Goal: Task Accomplishment & Management: Use online tool/utility

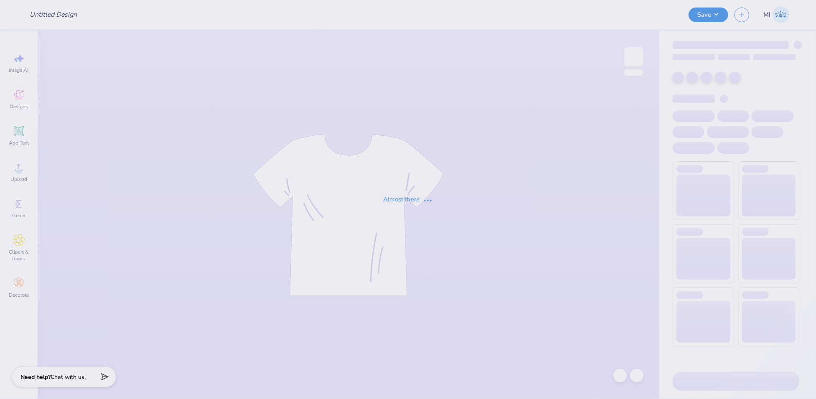
type input "FPS239353"
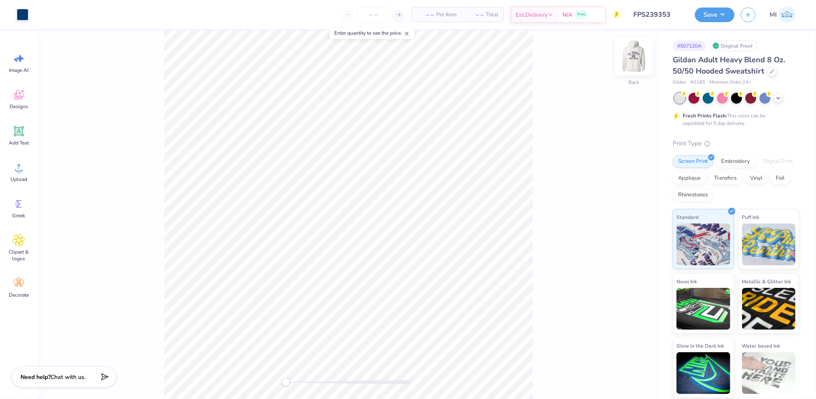
click at [638, 59] on img at bounding box center [633, 56] width 33 height 33
click at [19, 15] on div at bounding box center [23, 14] width 12 height 12
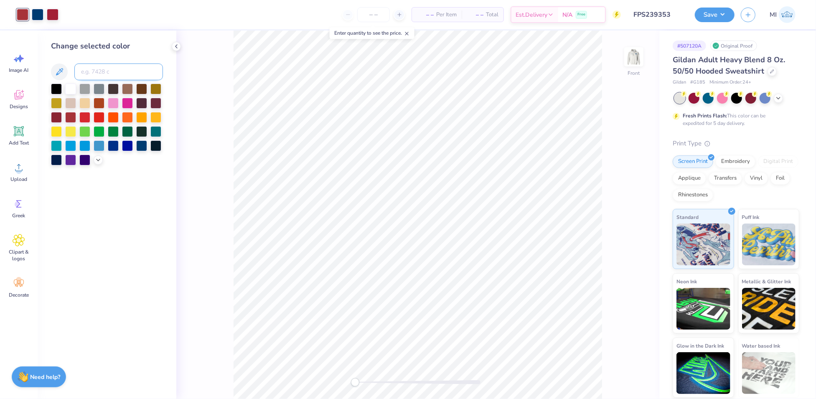
click at [92, 72] on input at bounding box center [118, 72] width 89 height 17
type input "201"
click at [700, 15] on button "Save" at bounding box center [715, 13] width 40 height 15
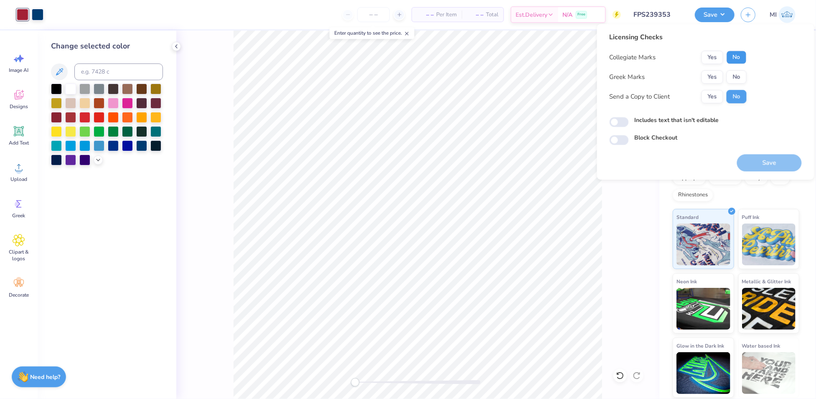
click at [739, 54] on button "No" at bounding box center [737, 57] width 20 height 13
click at [740, 78] on button "No" at bounding box center [737, 76] width 20 height 13
click at [774, 162] on button "Save" at bounding box center [769, 162] width 65 height 17
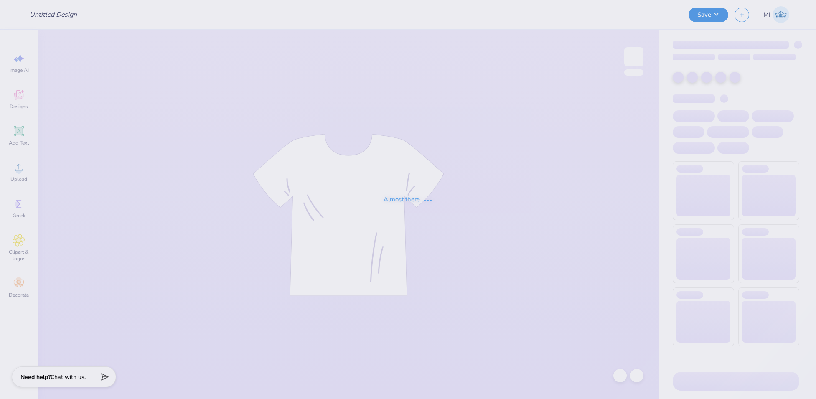
type input "FPS240535"
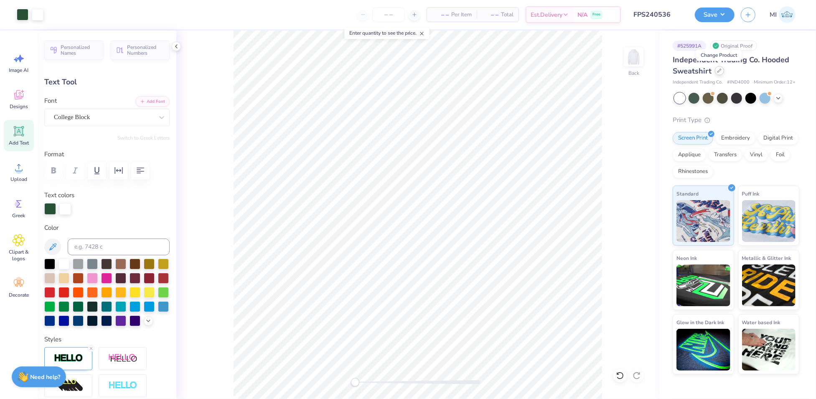
click at [721, 68] on div at bounding box center [719, 70] width 9 height 9
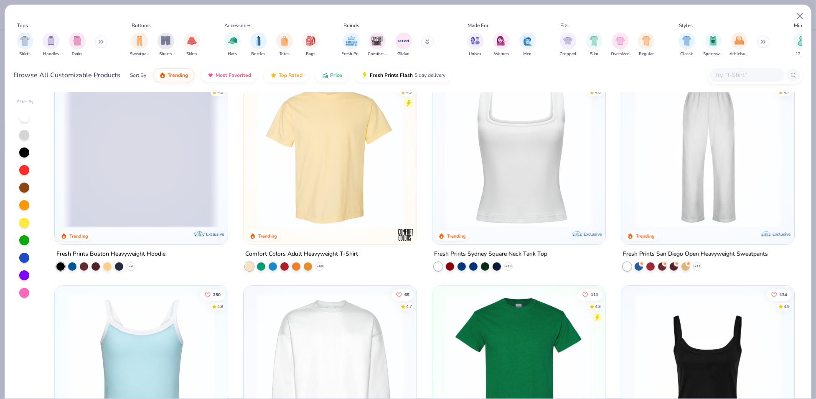
scroll to position [278, 0]
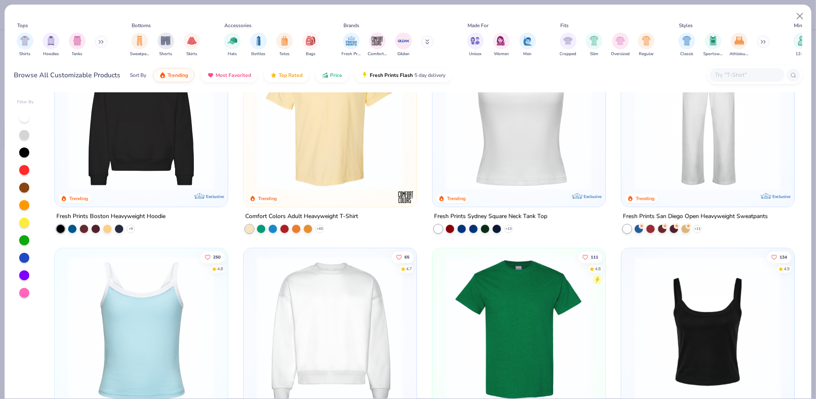
click at [277, 310] on img at bounding box center [330, 331] width 156 height 148
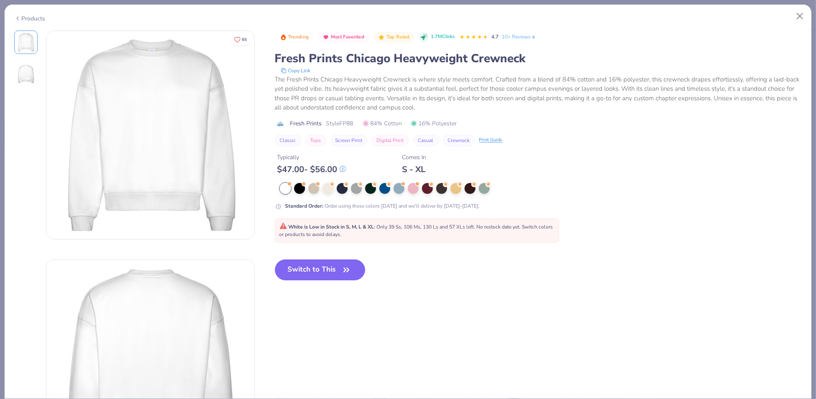
click at [331, 234] on span "White is Low in Stock in S, M, L & XL : Only 39 Ss, 106 Ms, 130 Ls and 57 XLs l…" at bounding box center [417, 231] width 274 height 14
click at [328, 263] on button "Switch to This" at bounding box center [320, 270] width 91 height 21
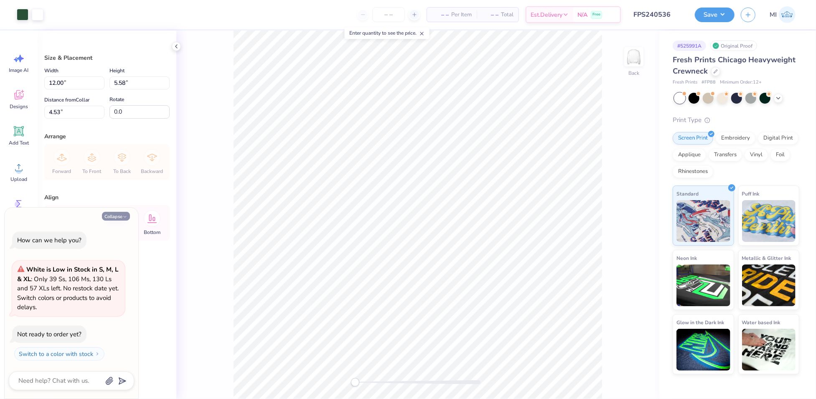
click at [120, 215] on button "Collapse" at bounding box center [116, 216] width 28 height 9
type textarea "x"
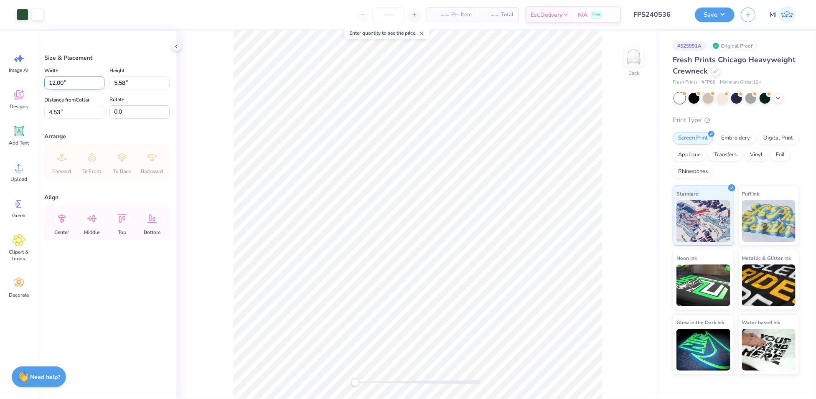
click at [87, 83] on input "12.00" at bounding box center [74, 82] width 60 height 13
click at [73, 111] on input "4.53" at bounding box center [74, 112] width 60 height 13
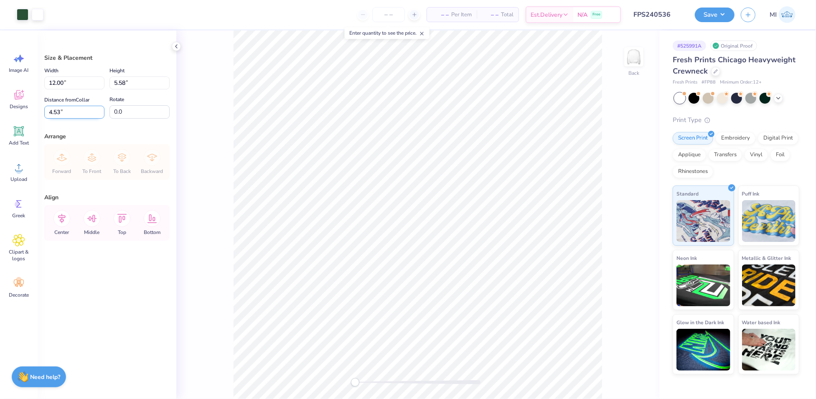
click at [73, 111] on input "4.53" at bounding box center [74, 112] width 60 height 13
type input "3.00"
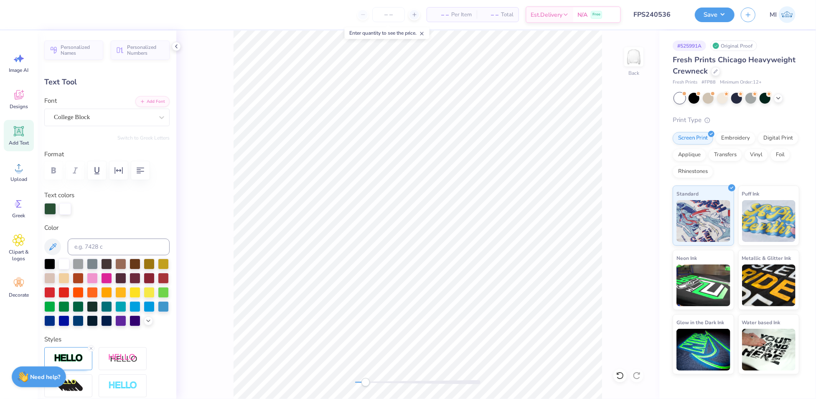
type input "12.00"
type input "3.18"
type input "4.17"
type input "8.21"
type input "1.75"
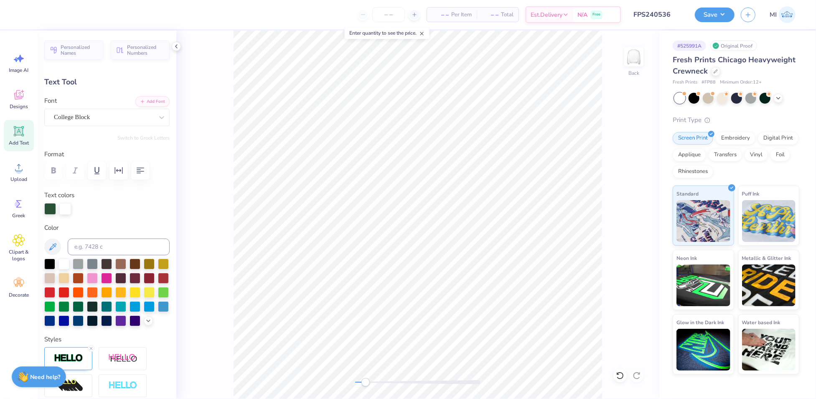
type input "3.00"
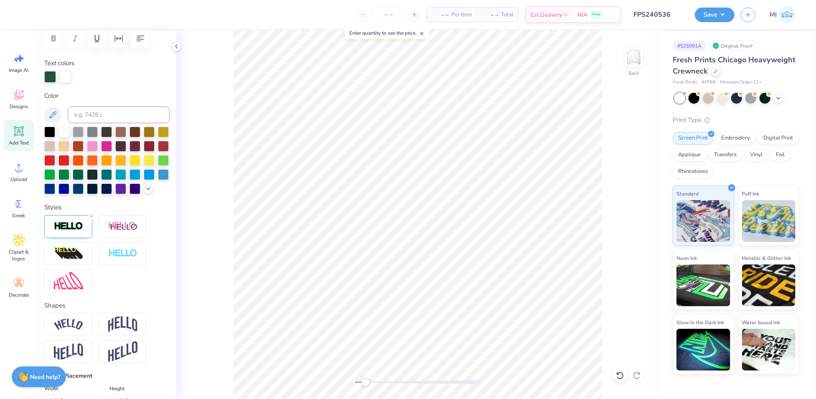
scroll to position [279, 0]
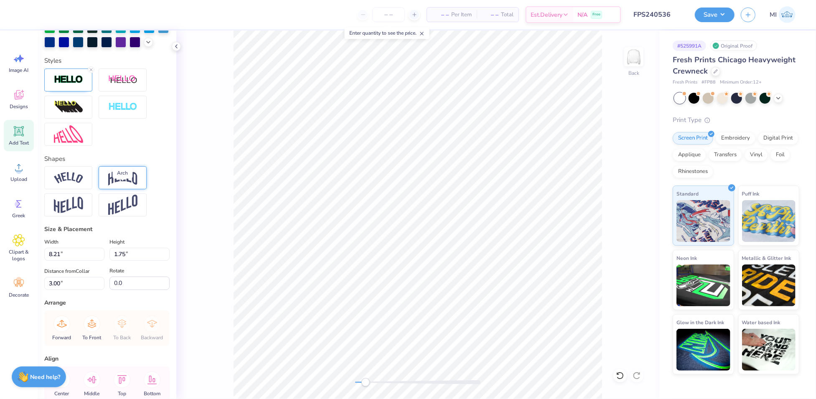
click at [111, 186] on img at bounding box center [122, 178] width 29 height 16
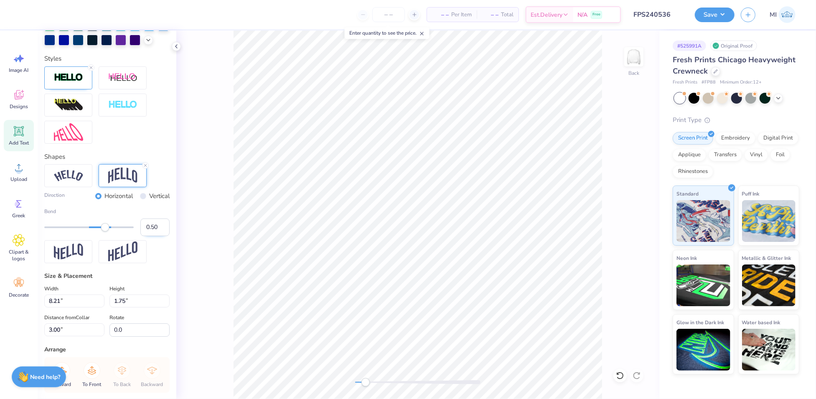
scroll to position [281, 0]
click at [151, 236] on input "0.49" at bounding box center [154, 228] width 29 height 18
click at [150, 236] on input "0.49" at bounding box center [154, 228] width 29 height 18
type input "0.20"
type input "12.00"
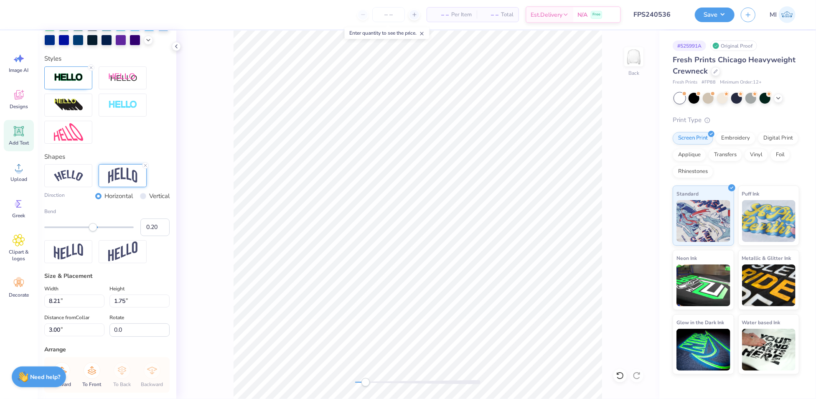
type input "3.18"
type input "4.17"
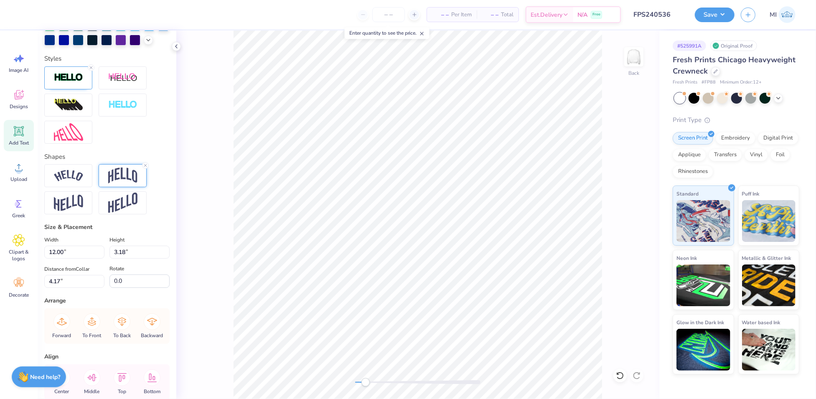
click at [109, 184] on img at bounding box center [122, 176] width 29 height 16
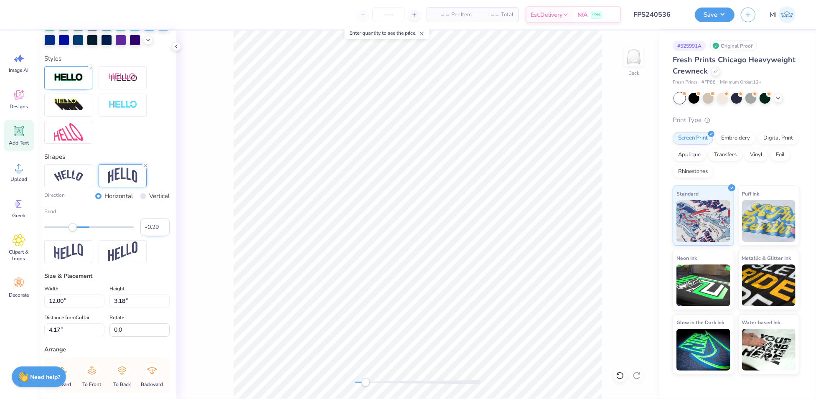
click at [151, 236] on input "-0.29" at bounding box center [154, 228] width 29 height 18
click at [149, 236] on input "-0.29" at bounding box center [154, 228] width 29 height 18
type input "20"
click at [148, 236] on input "1.00" at bounding box center [154, 228] width 29 height 18
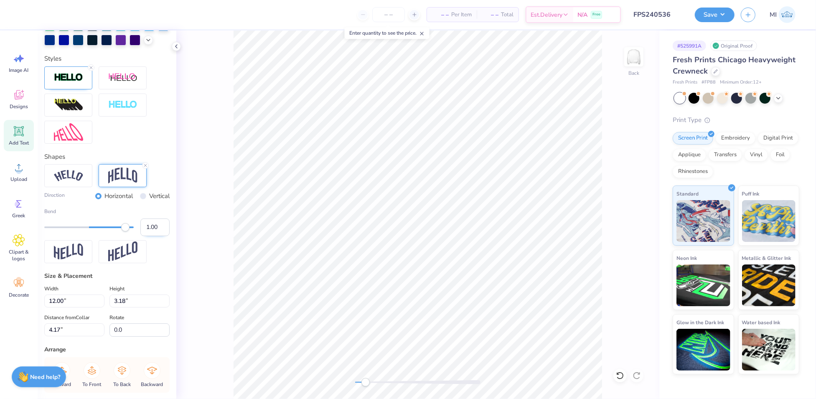
click at [148, 236] on input "1.00" at bounding box center [154, 228] width 29 height 18
type input "20"
click at [148, 236] on input "1.00" at bounding box center [154, 228] width 29 height 18
click at [147, 236] on input "1.00" at bounding box center [154, 228] width 29 height 18
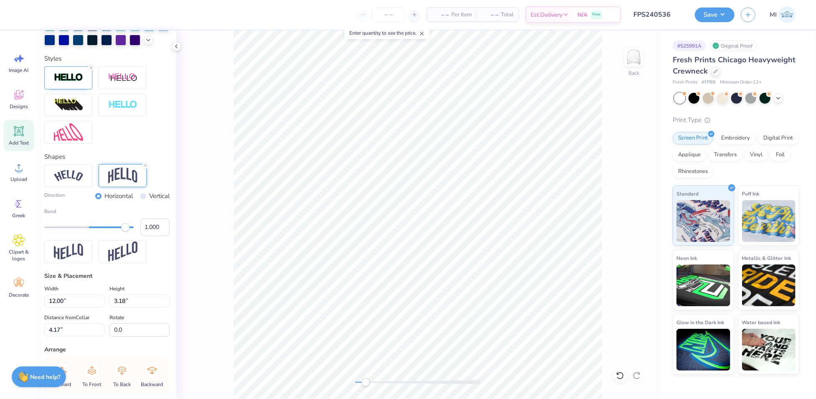
type input "1.0020"
click at [140, 235] on input "1.00" at bounding box center [154, 228] width 29 height 18
type input "0.2"
type input "2.63"
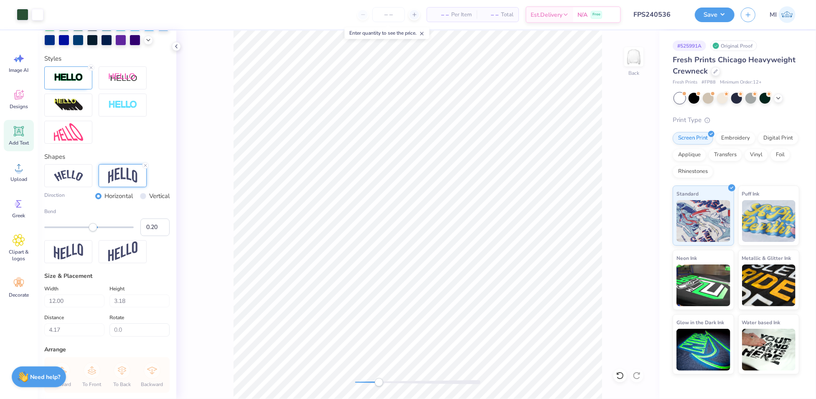
type input "4.77"
click at [149, 236] on input "0.20" at bounding box center [154, 228] width 29 height 18
type input "0.25"
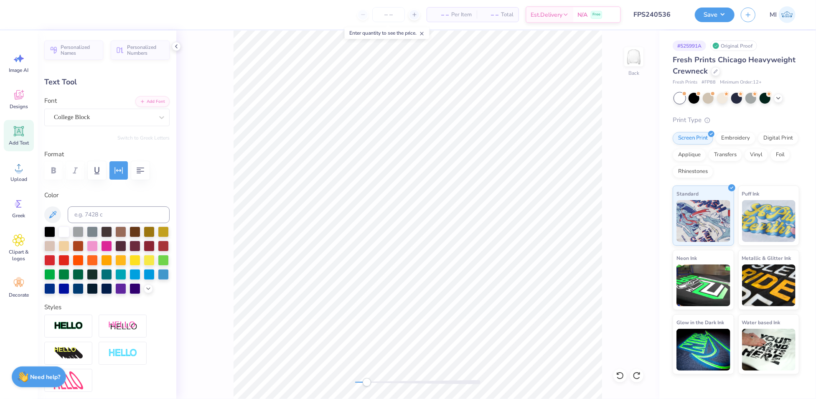
type input "7.94"
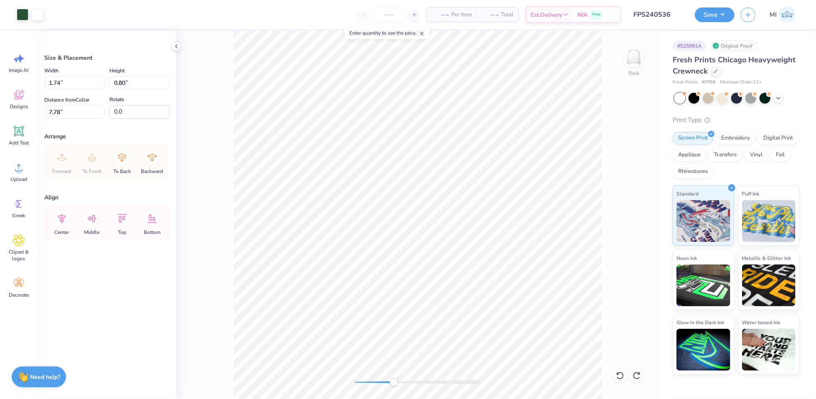
type input "6.84"
type input "2.65"
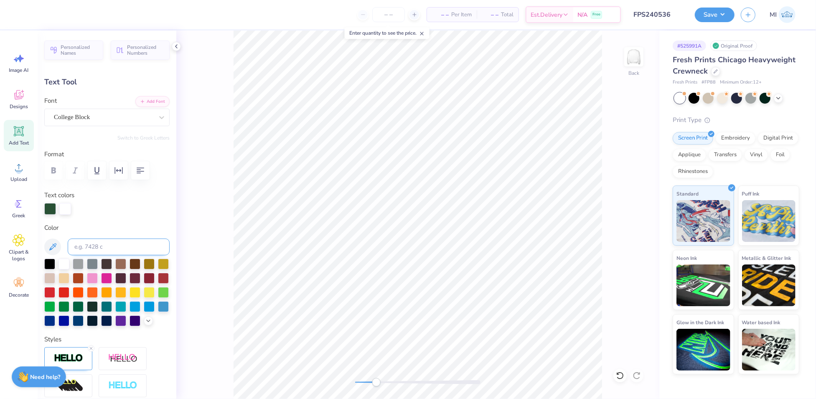
scroll to position [79, 0]
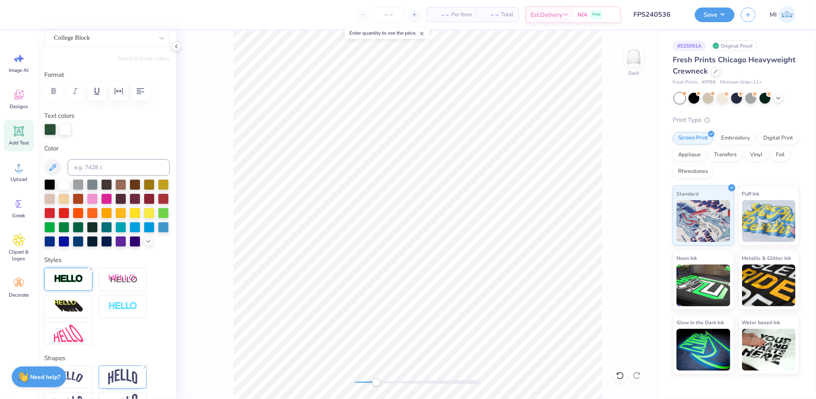
click at [69, 284] on img at bounding box center [68, 279] width 29 height 10
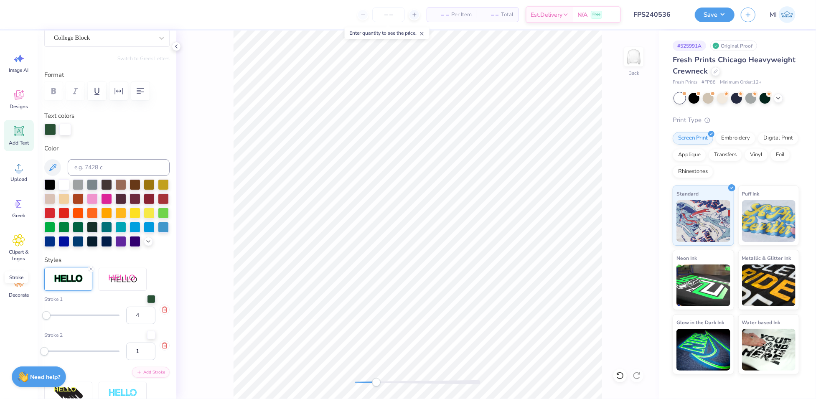
click at [75, 284] on img at bounding box center [68, 279] width 29 height 10
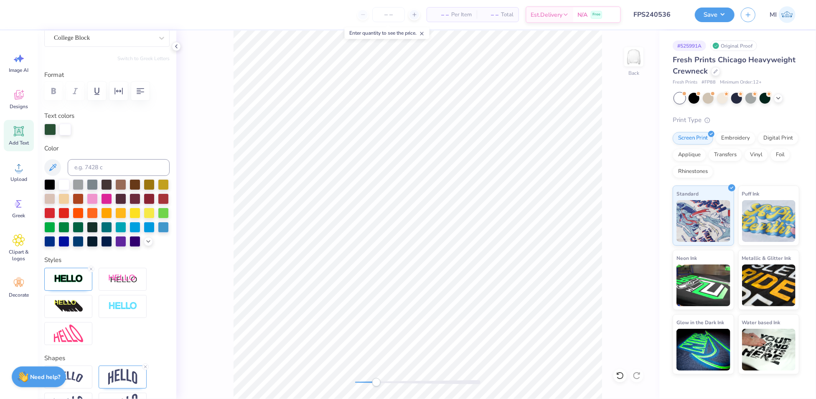
scroll to position [290, 0]
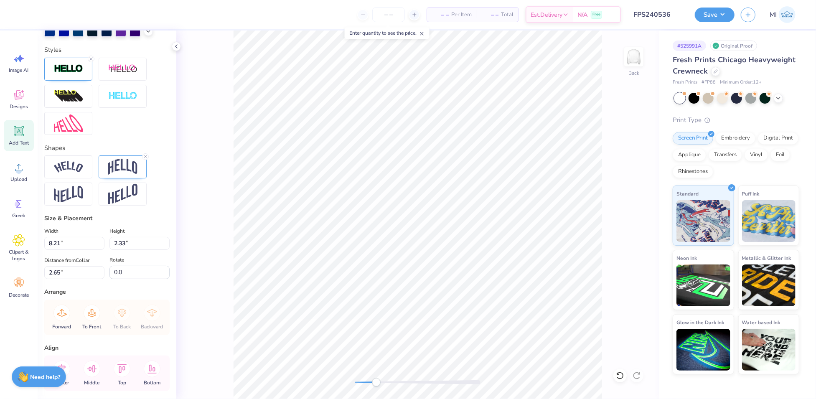
click at [120, 166] on div "Shapes" at bounding box center [106, 174] width 125 height 63
click at [118, 174] on img at bounding box center [122, 167] width 29 height 16
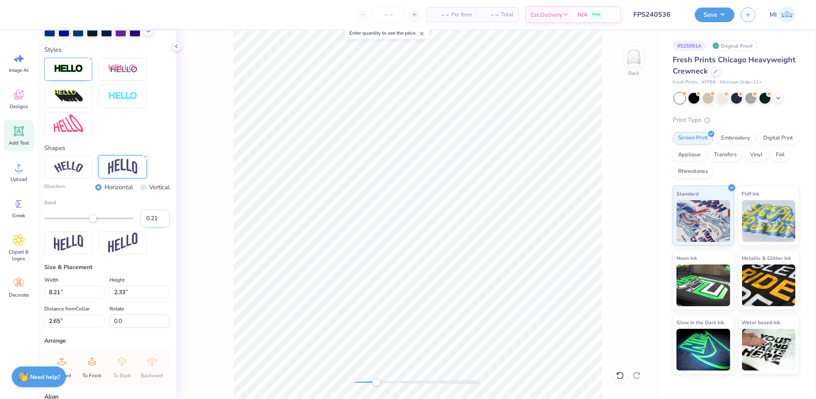
click at [150, 227] on input "0.21" at bounding box center [154, 219] width 29 height 18
type input "0.1"
type input "12.00"
type input "2.85"
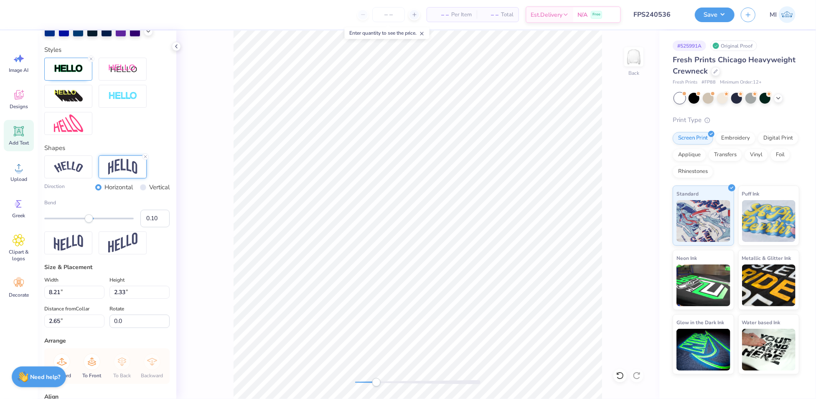
type input "4.60"
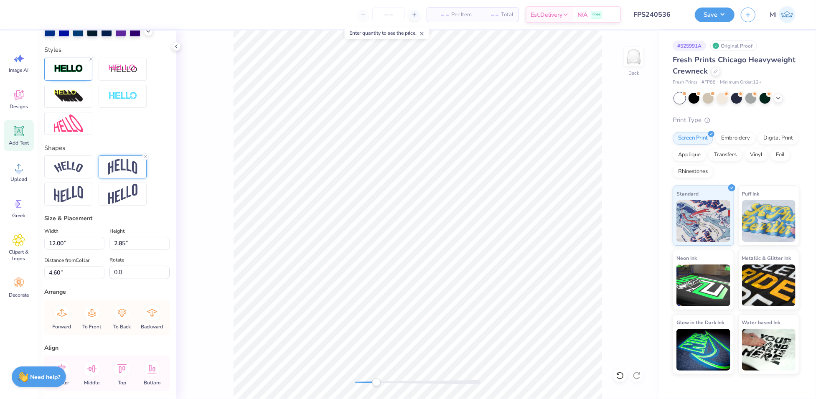
click at [112, 175] on img at bounding box center [122, 167] width 29 height 16
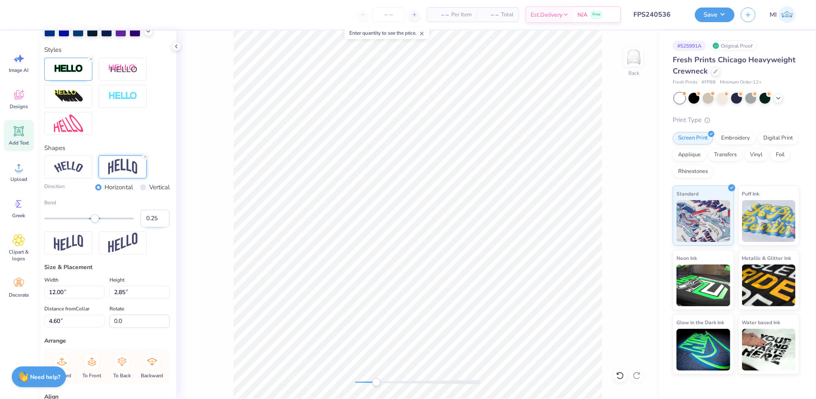
click at [150, 227] on input "0.25" at bounding box center [154, 219] width 29 height 18
type input "0.15"
type input "2.41"
type input "4.82"
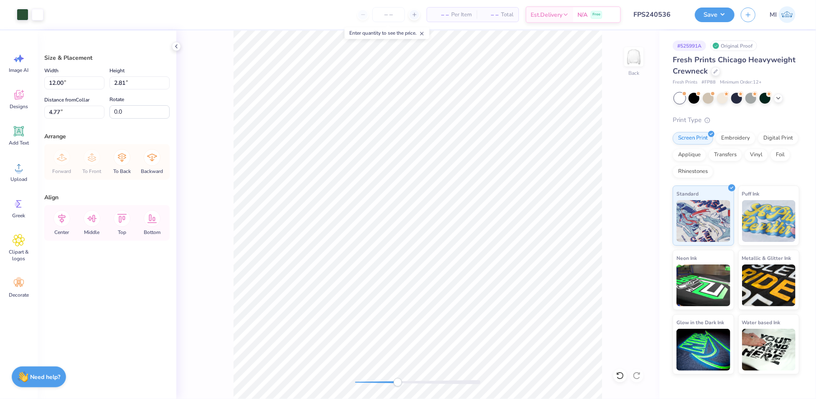
type input "1.74"
type input "0.80"
type input "6.94"
click at [77, 87] on input "12.00" at bounding box center [74, 82] width 60 height 13
click at [76, 86] on input "12.00" at bounding box center [74, 82] width 60 height 13
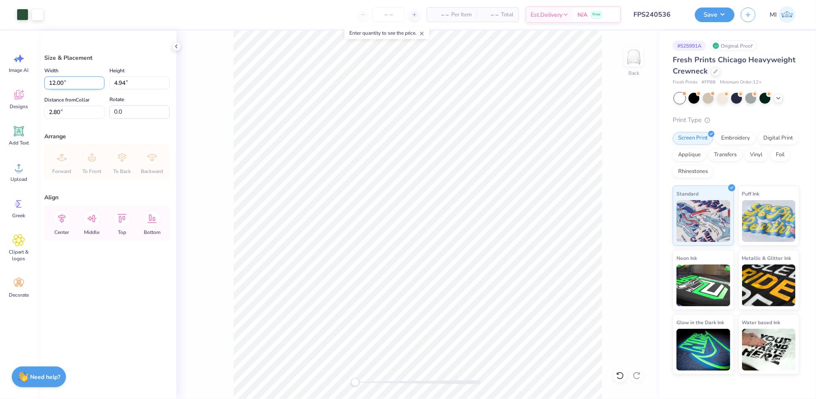
click at [76, 86] on input "12.00" at bounding box center [74, 82] width 60 height 13
type input "11.00"
type input "4.53"
type input "3.00"
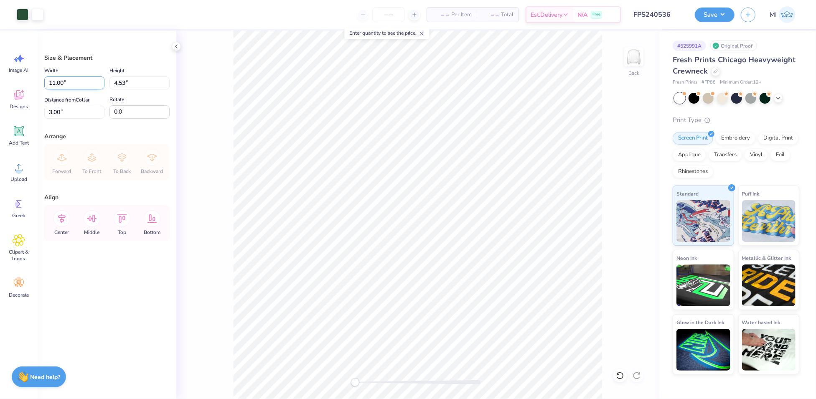
click at [77, 85] on input "11.00" at bounding box center [74, 82] width 60 height 13
type input "15.00"
type input "6.18"
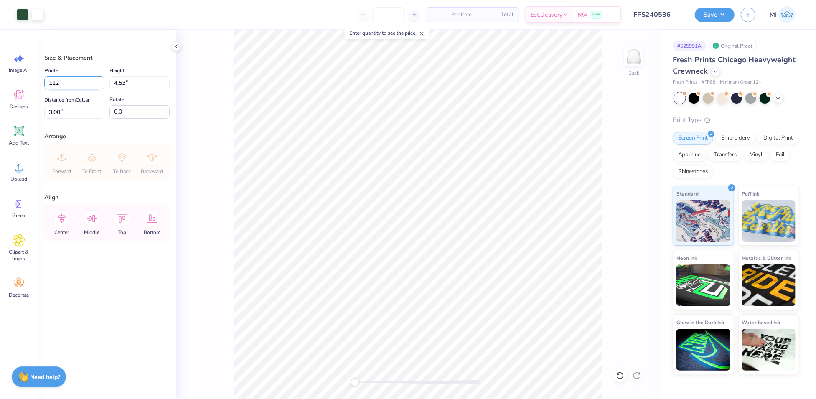
type input "2.18"
drag, startPoint x: 67, startPoint y: 83, endPoint x: 33, endPoint y: 86, distance: 34.4
click at [33, 86] on div "Art colors – – Per Item – – Total Est. Delivery N/A Free Design Title FPS240536…" at bounding box center [408, 199] width 816 height 399
type input "12.00"
type input "4.94"
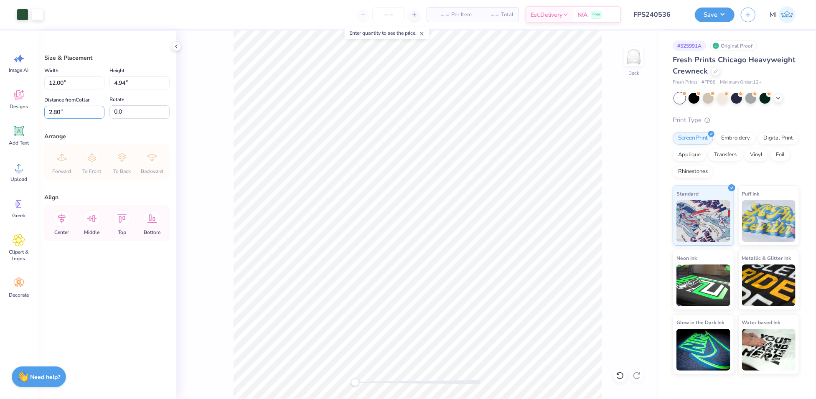
drag, startPoint x: 73, startPoint y: 112, endPoint x: 35, endPoint y: 110, distance: 38.1
click at [35, 110] on div "Art colors – – Per Item – – Total Est. Delivery N/A Free Design Title FPS240536…" at bounding box center [408, 199] width 816 height 399
type input "3.00"
type input "7.10"
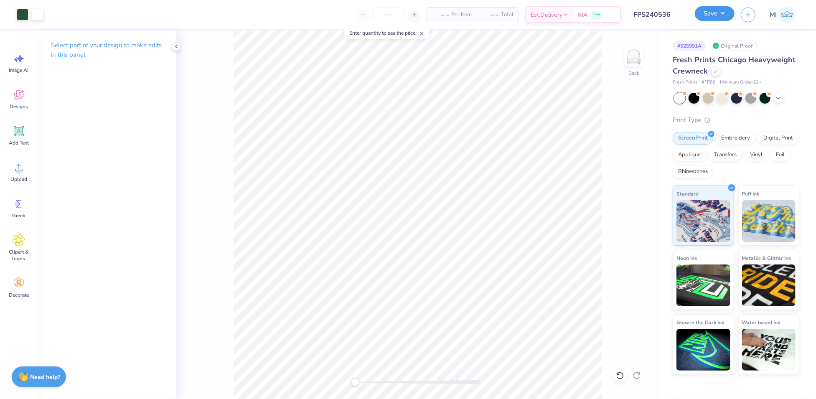
click at [717, 19] on button "Save" at bounding box center [715, 13] width 40 height 15
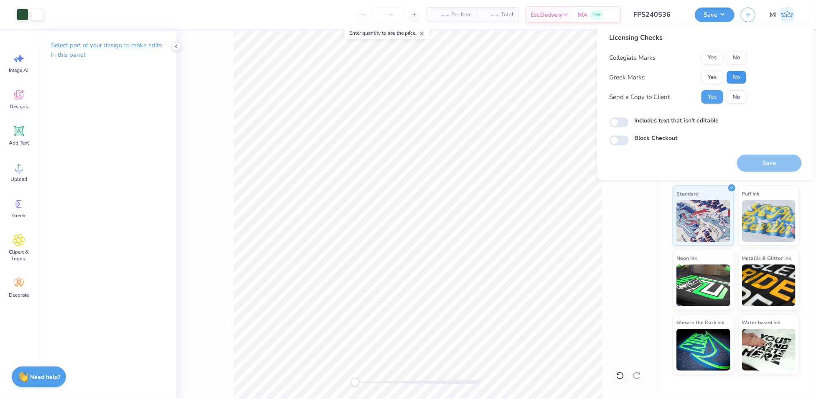
click at [742, 71] on button "No" at bounding box center [737, 77] width 20 height 13
click at [739, 58] on button "No" at bounding box center [737, 57] width 20 height 13
click at [772, 160] on button "Save" at bounding box center [769, 163] width 65 height 17
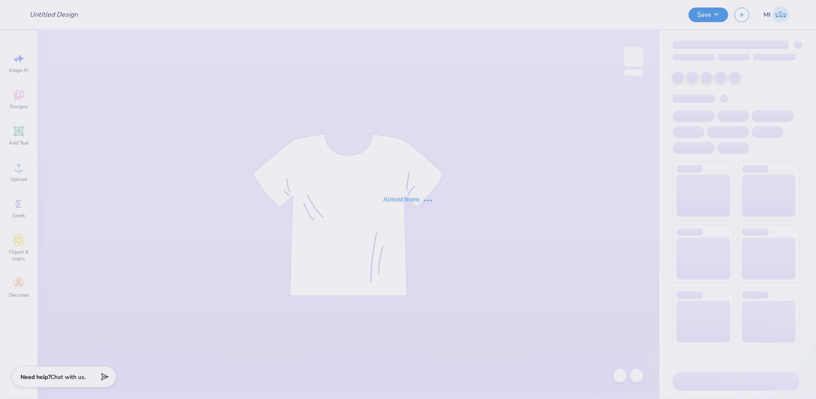
type input "FPS240578"
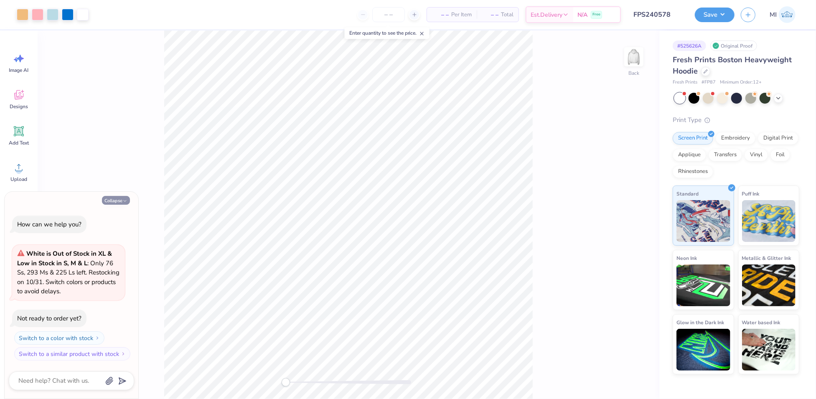
click at [123, 200] on icon "button" at bounding box center [124, 201] width 5 height 5
type textarea "x"
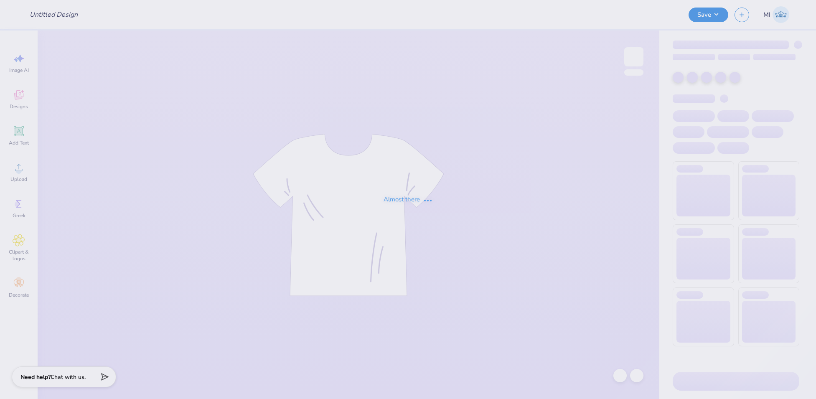
type input "FPS240538"
type input "FPS240551"
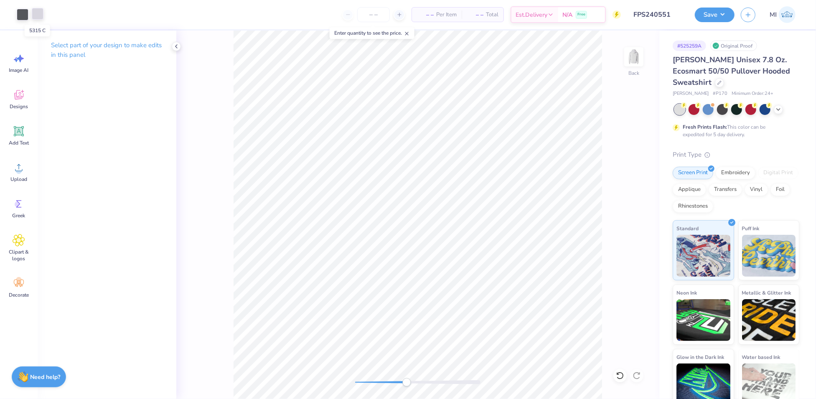
click at [33, 13] on div at bounding box center [38, 14] width 12 height 12
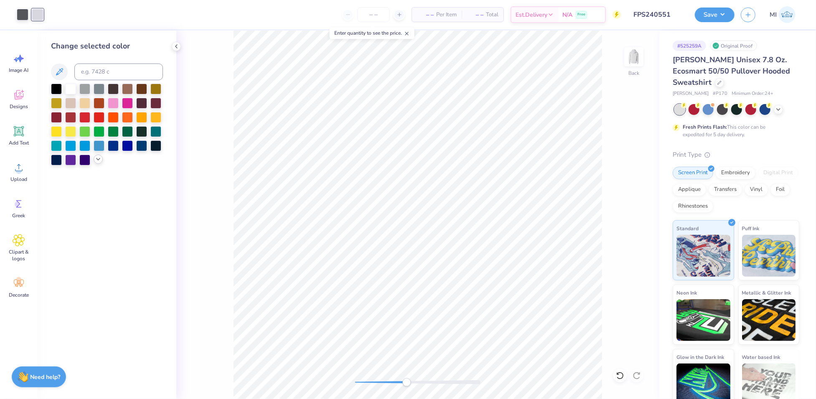
click at [95, 157] on icon at bounding box center [98, 159] width 7 height 7
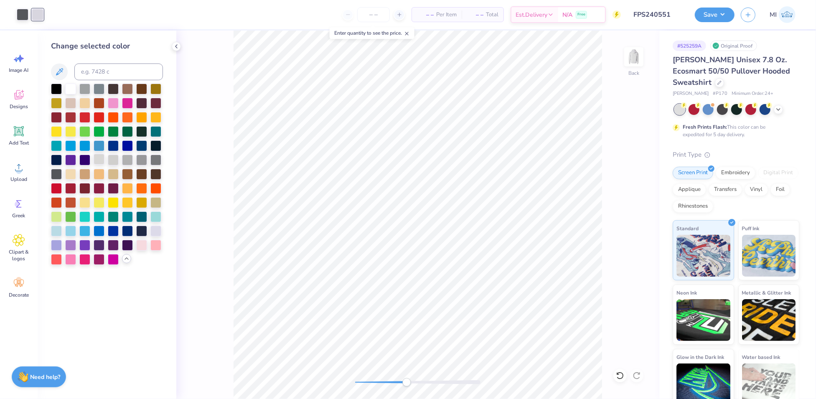
click at [97, 163] on div at bounding box center [99, 159] width 11 height 11
click at [732, 15] on button "Save" at bounding box center [715, 13] width 40 height 15
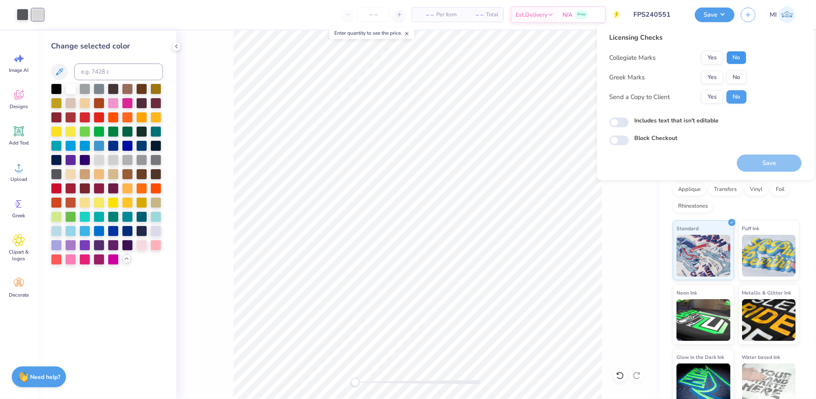
click at [739, 56] on button "No" at bounding box center [737, 57] width 20 height 13
click at [740, 77] on button "No" at bounding box center [737, 77] width 20 height 13
click at [780, 161] on button "Save" at bounding box center [769, 163] width 65 height 17
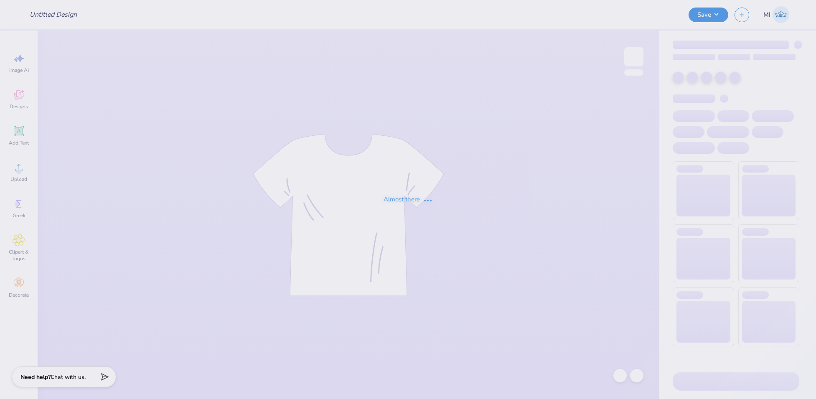
type input "FPS240559"
type input "FPS240565"
type input "FPS240566"
type input "FPS240567"
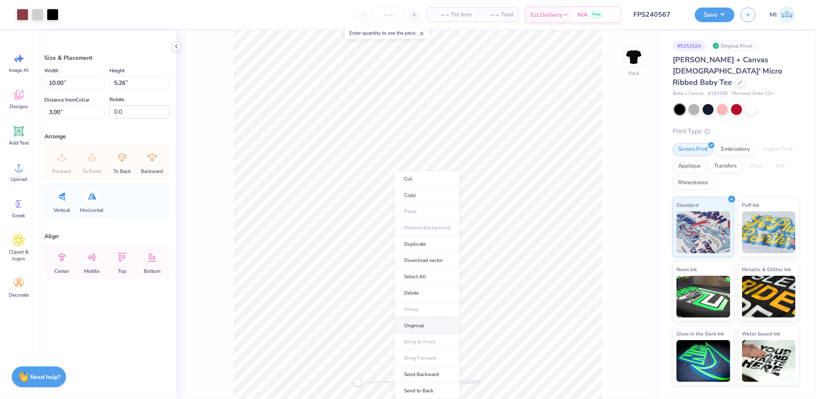
click at [435, 324] on li "Ungroup" at bounding box center [428, 326] width 66 height 16
type input "10.00"
type input "5.26"
type input "3.00"
type input "9.93"
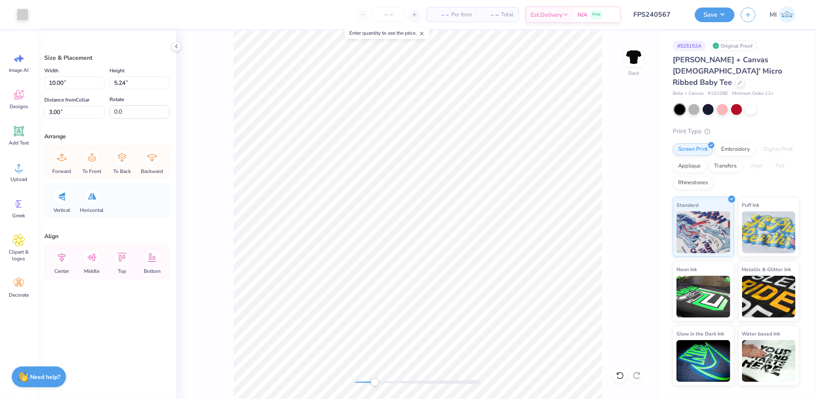
type input "5.09"
type input "3.03"
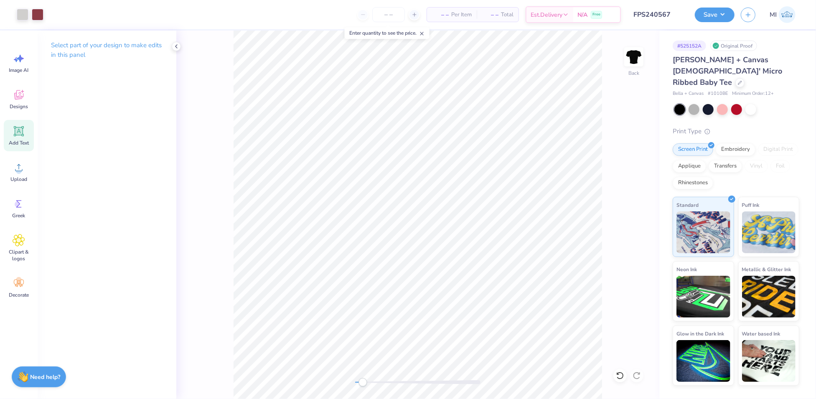
click at [21, 130] on icon at bounding box center [19, 131] width 8 height 8
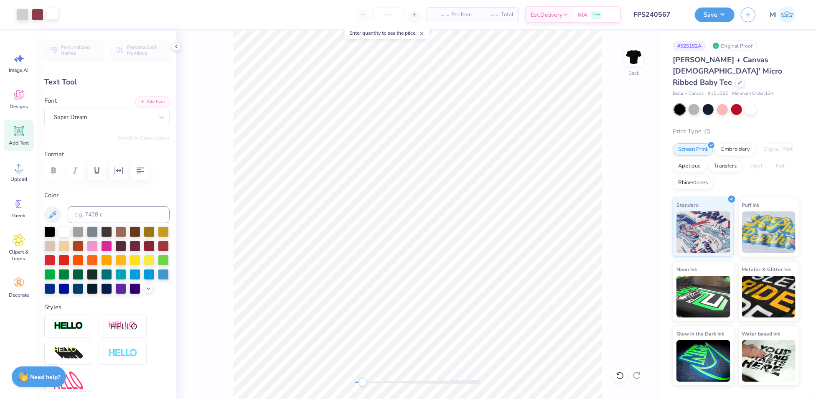
click at [55, 16] on div at bounding box center [53, 14] width 12 height 12
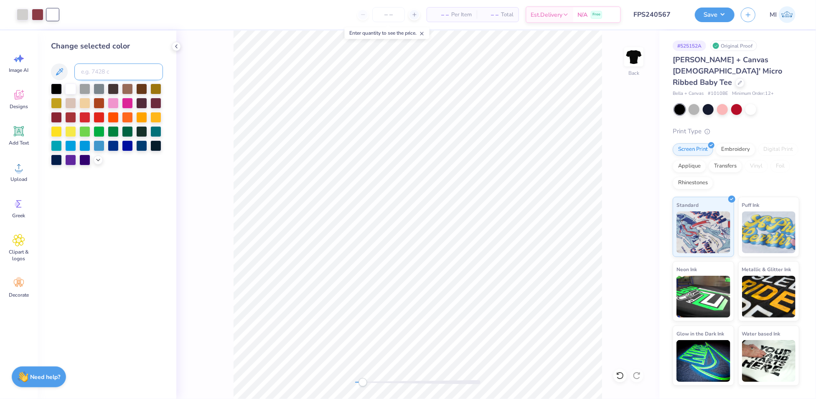
click at [108, 75] on input at bounding box center [118, 72] width 89 height 17
type input "697"
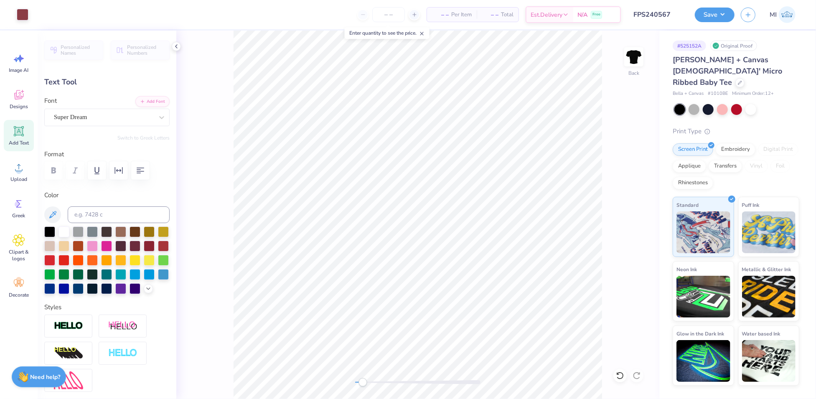
scroll to position [9, 1]
click at [143, 99] on button "Add Font" at bounding box center [152, 100] width 34 height 11
type textarea "MOM'S DAY"
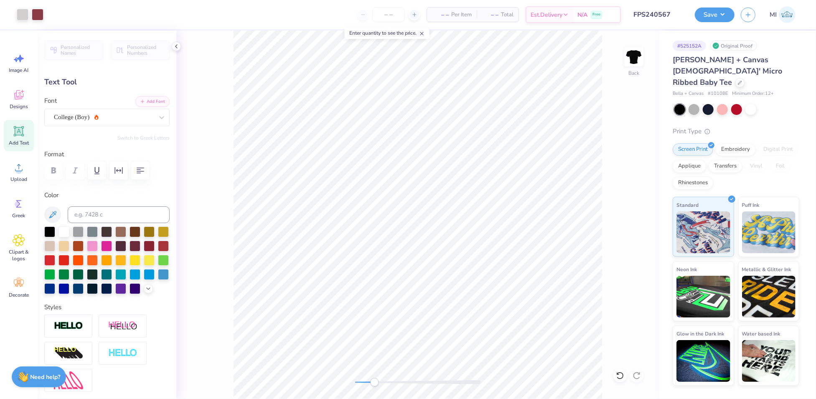
type input "8.39"
type input "1.84"
type input "3.65"
click at [138, 96] on button "Add Font" at bounding box center [152, 100] width 34 height 11
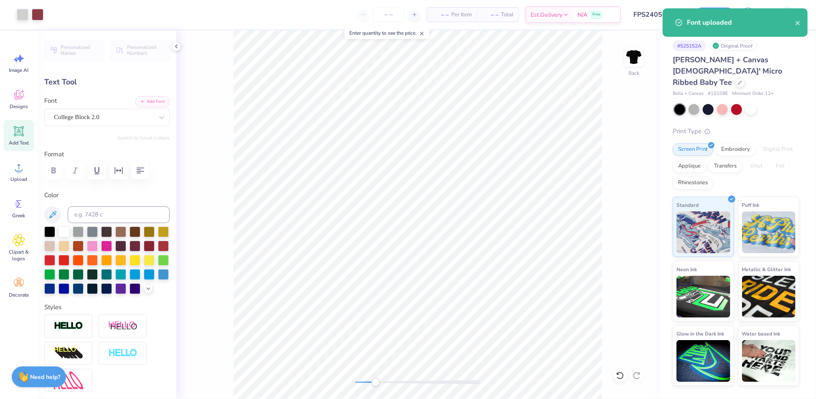
type input "8.35"
type input "1.73"
type input "3.70"
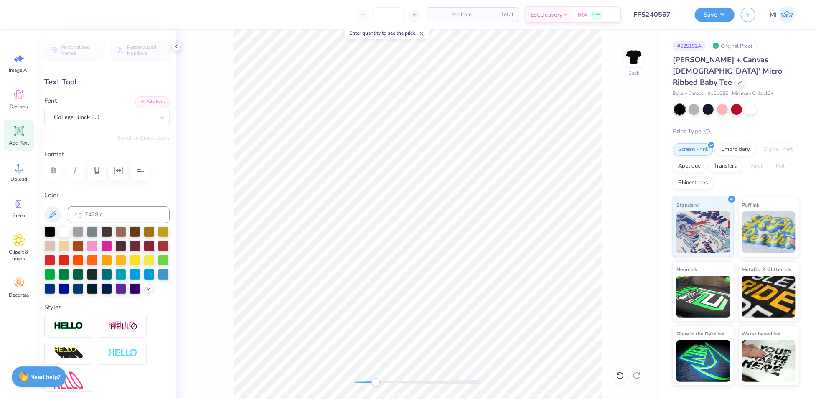
type textarea "MOMS DAY"
type input "7.94"
click at [145, 101] on button "Add Font" at bounding box center [152, 100] width 34 height 11
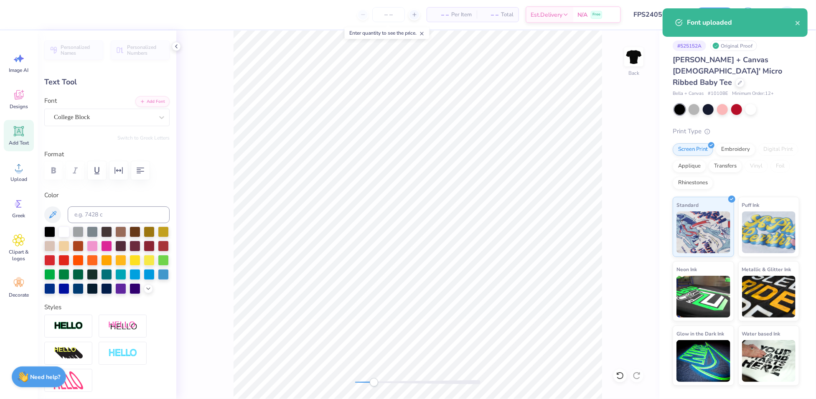
type textarea "MOM'S DAY"
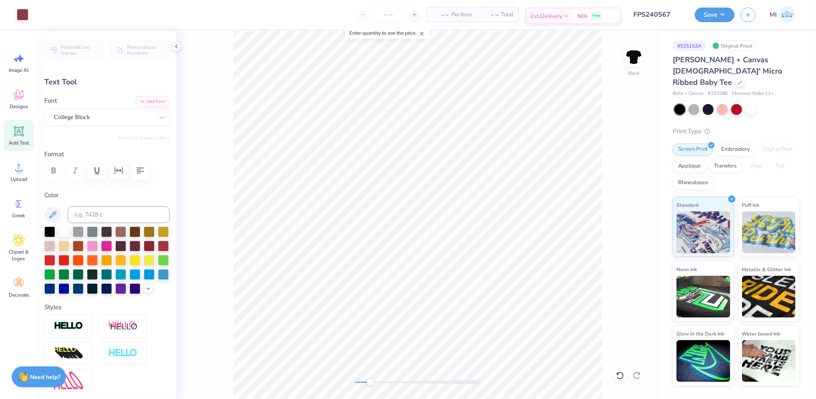
type input "8.35"
type input "1.54"
type input "3.79"
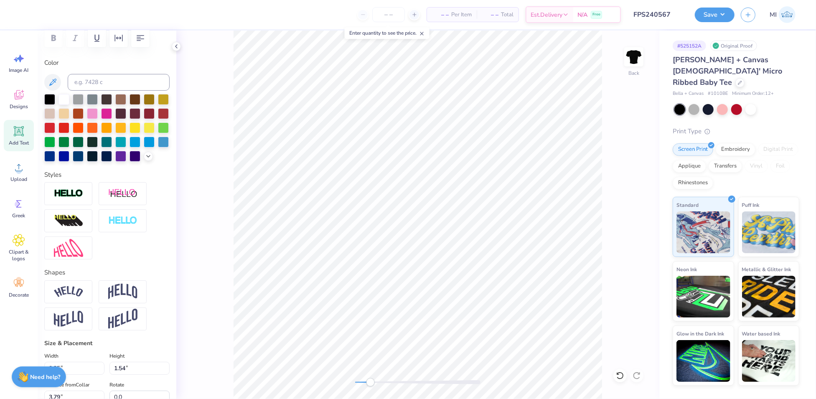
scroll to position [214, 0]
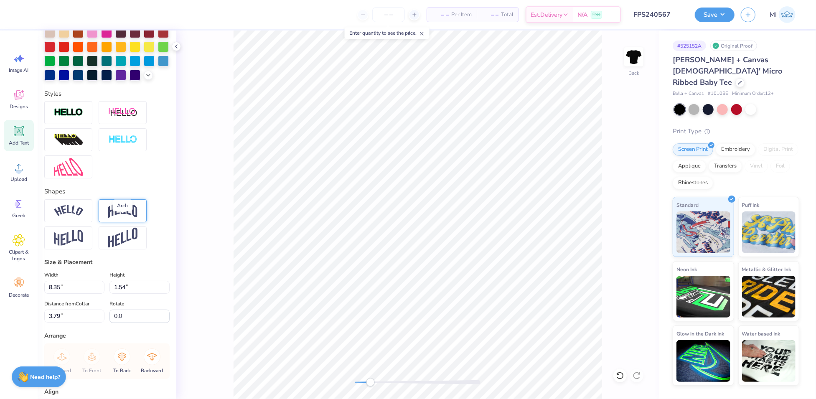
click at [118, 219] on img at bounding box center [122, 211] width 29 height 16
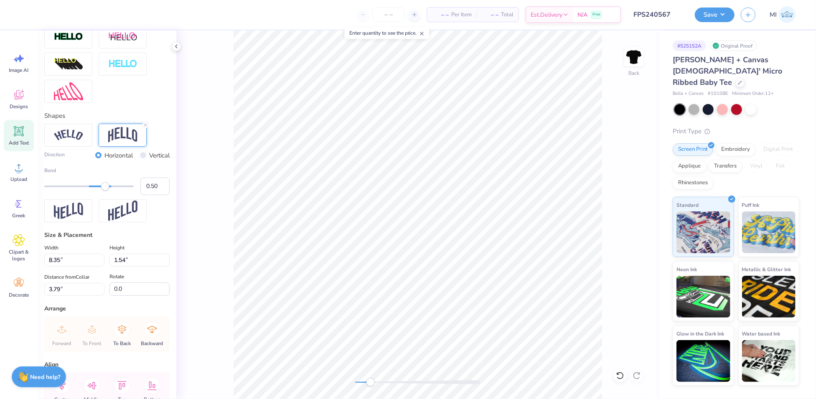
scroll to position [294, 0]
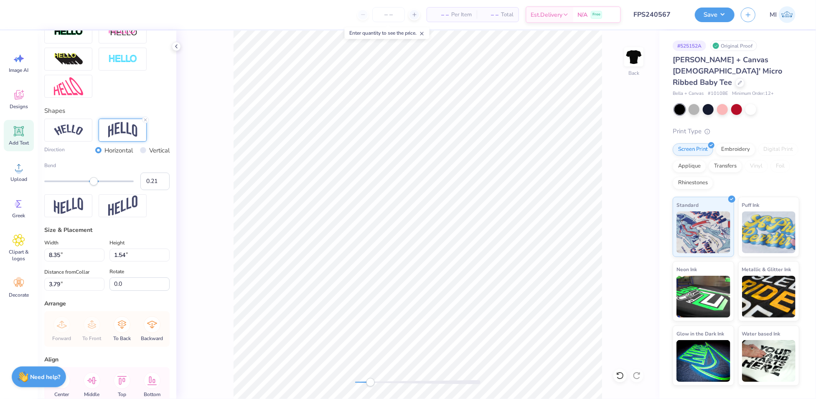
type input "0.20"
drag, startPoint x: 105, startPoint y: 194, endPoint x: 93, endPoint y: 196, distance: 12.2
click at [93, 186] on div "Accessibility label" at bounding box center [93, 181] width 8 height 8
type input "2.20"
type input "4.63"
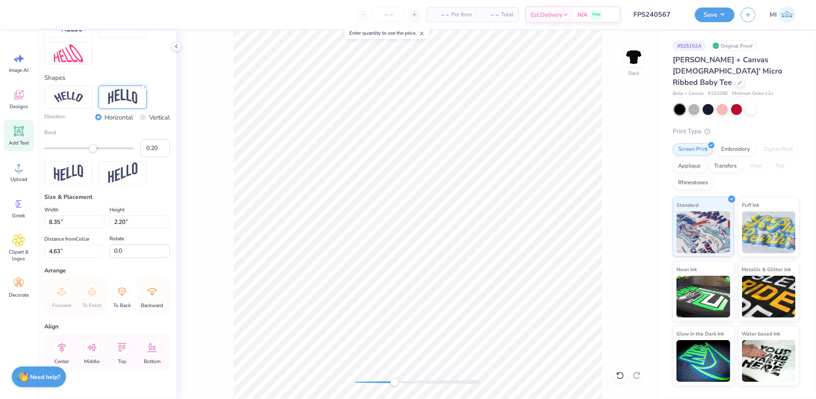
scroll to position [353, 0]
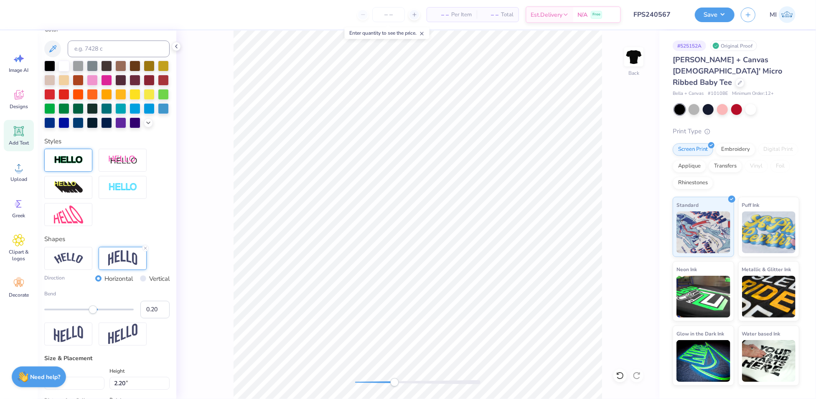
click at [77, 172] on div at bounding box center [68, 160] width 48 height 23
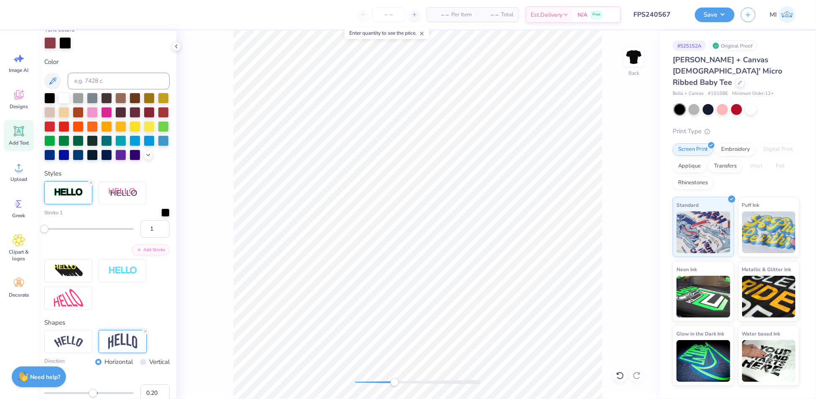
scroll to position [198, 0]
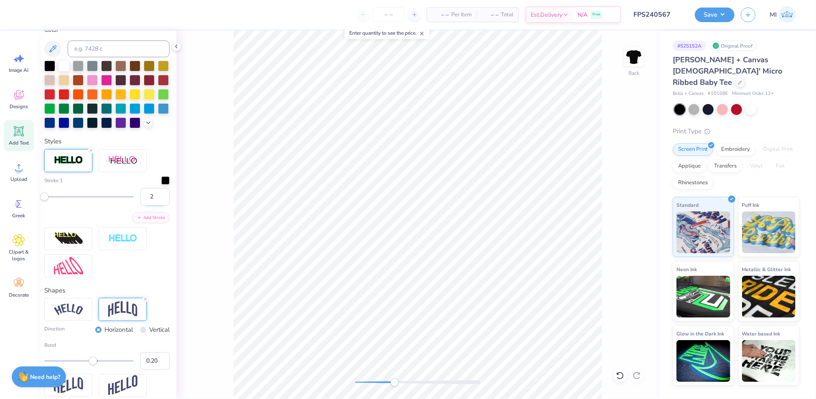
click at [156, 206] on input "2" at bounding box center [154, 197] width 29 height 18
type input "3"
click at [156, 206] on input "3" at bounding box center [154, 197] width 29 height 18
click at [56, 10] on div at bounding box center [53, 14] width 12 height 12
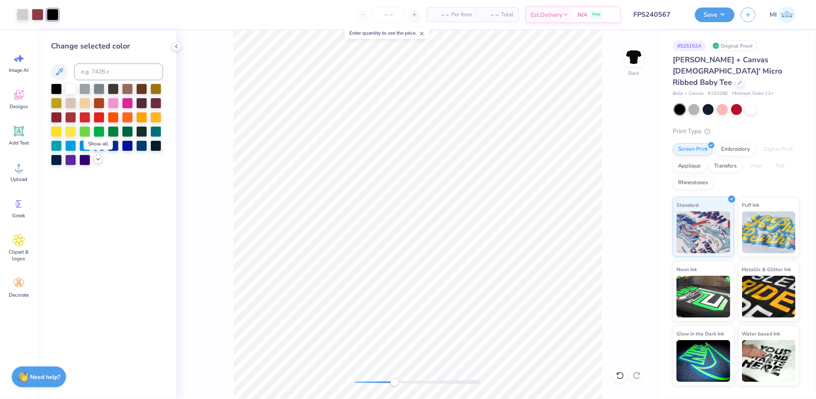
click at [98, 161] on icon at bounding box center [98, 159] width 7 height 7
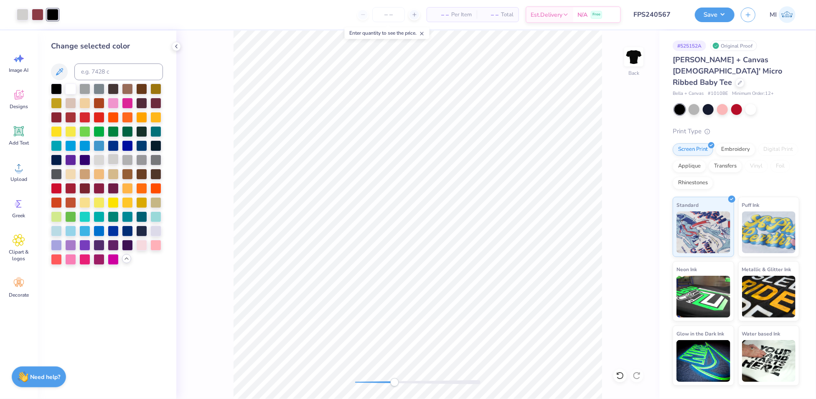
click at [111, 158] on div at bounding box center [113, 159] width 11 height 11
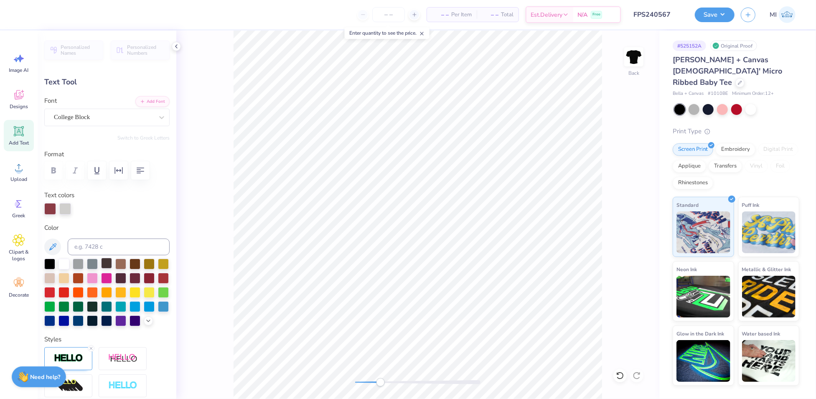
scroll to position [88, 0]
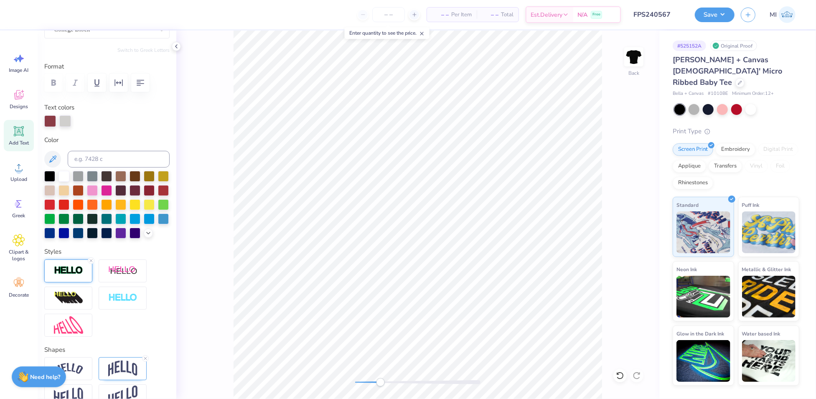
click at [79, 275] on img at bounding box center [68, 271] width 29 height 10
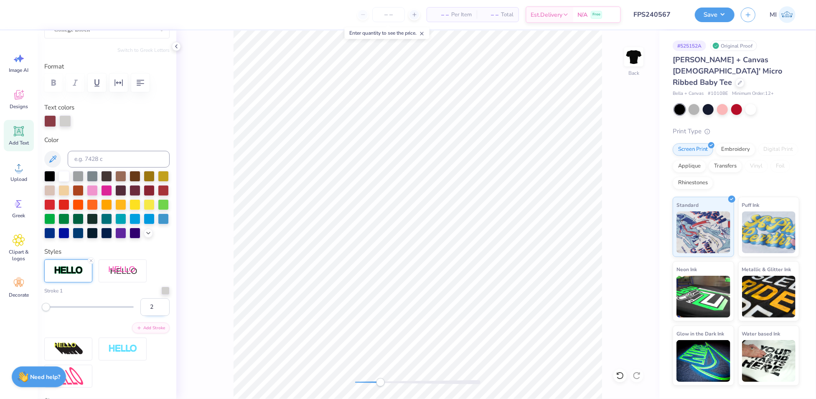
type input "2"
click at [156, 316] on input "2" at bounding box center [154, 307] width 29 height 18
type input "8.40"
type input "2.25"
type input "4.61"
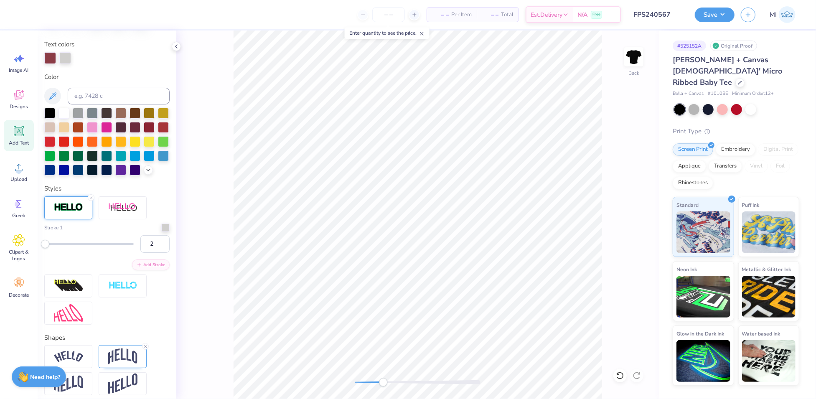
scroll to position [283, 0]
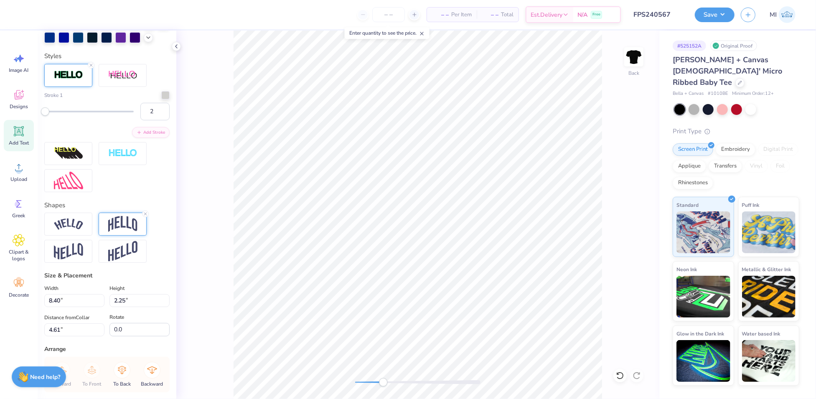
click at [122, 232] on img at bounding box center [122, 224] width 29 height 16
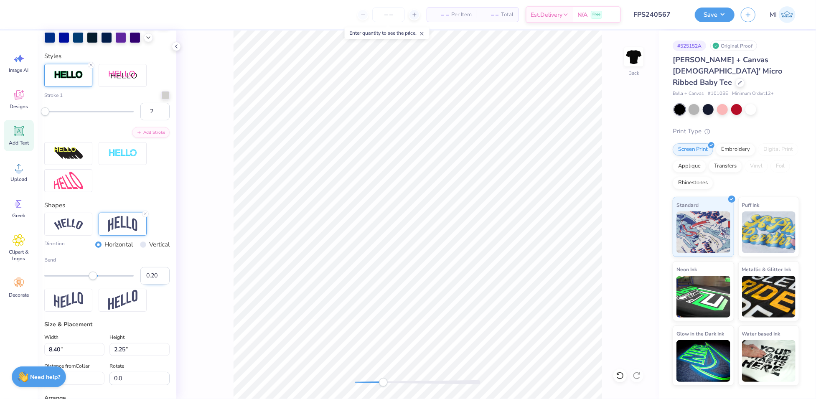
click at [148, 285] on input "0.20" at bounding box center [154, 276] width 29 height 18
type input "0.25"
click at [619, 374] on icon at bounding box center [620, 376] width 8 height 8
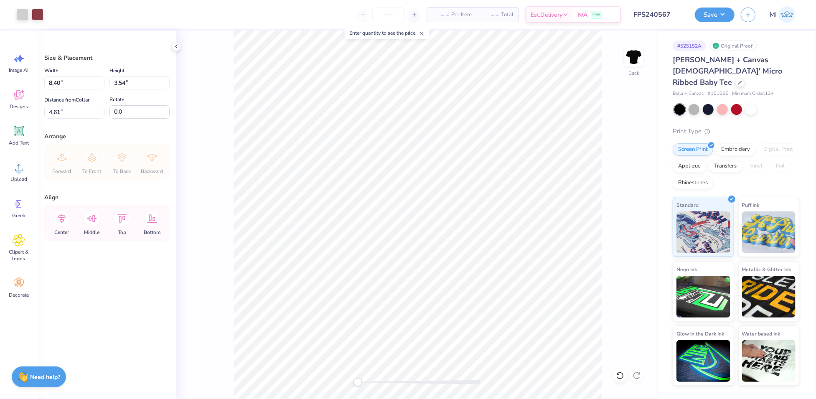
type input "3.00"
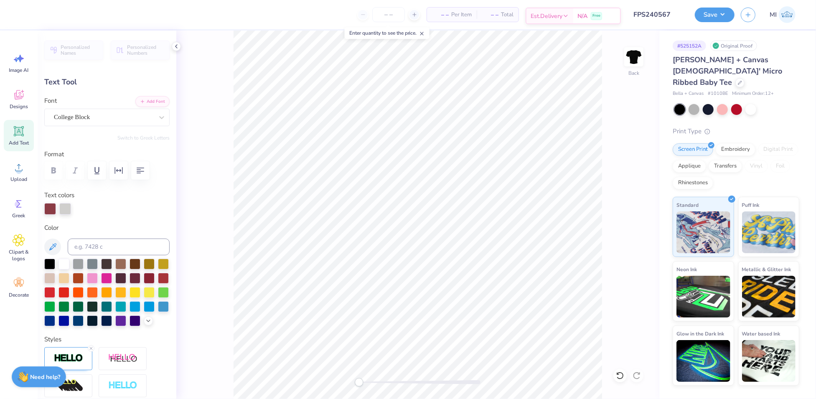
type input "9.33"
type input "2.50"
type input "2.75"
type input "9.66"
type input "2.59"
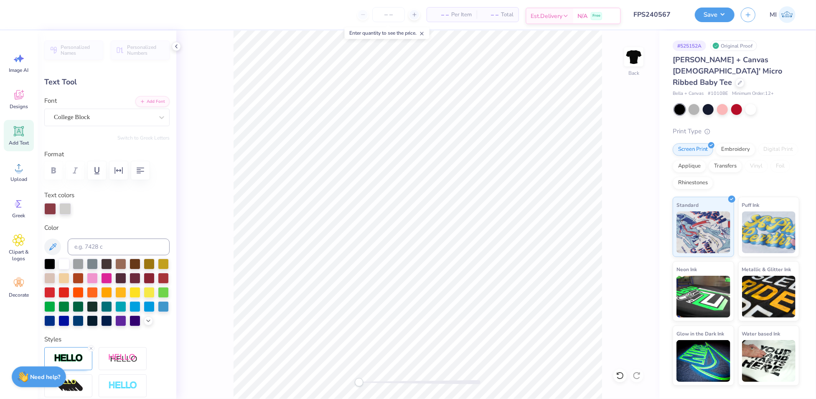
type input "2.66"
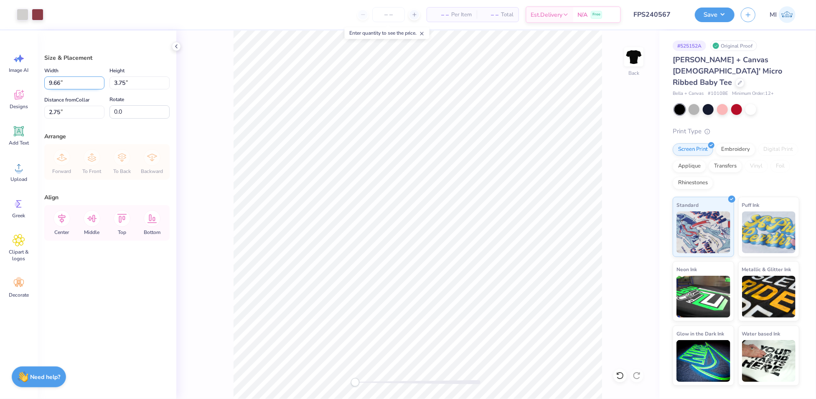
click at [79, 87] on input "9.66" at bounding box center [74, 82] width 60 height 13
type input "8.00"
type input "3.10"
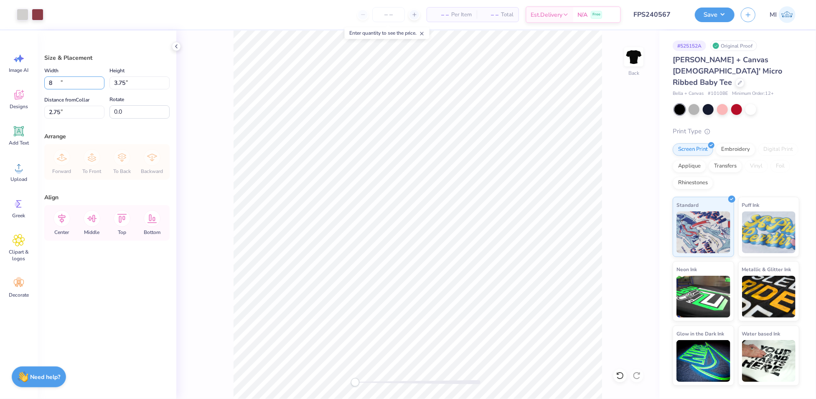
type input "3.07"
drag, startPoint x: 64, startPoint y: 84, endPoint x: 26, endPoint y: 81, distance: 37.3
click at [10, 77] on div "Art colors – – Per Item – – Total Est. Delivery N/A Free Design Title FPS240567…" at bounding box center [408, 199] width 816 height 399
type input "8.50"
type input "3.30"
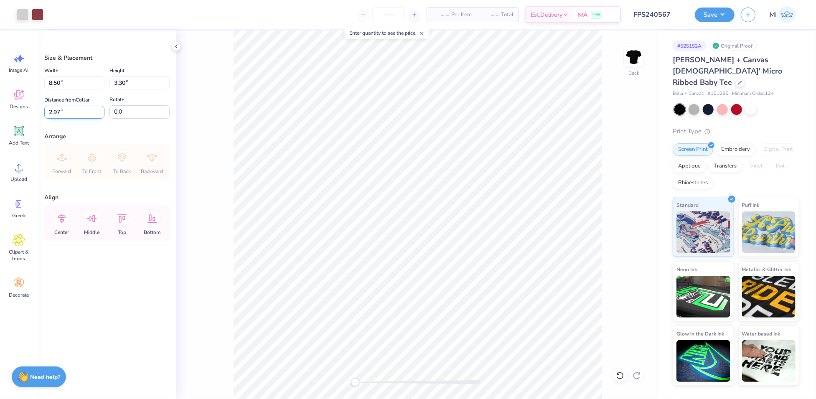
click at [72, 106] on input "2.97" at bounding box center [74, 112] width 60 height 13
drag, startPoint x: 71, startPoint y: 109, endPoint x: 31, endPoint y: 110, distance: 39.3
click at [28, 110] on div "Art colors – – Per Item – – Total Est. Delivery N/A Free Design Title FPS240567…" at bounding box center [408, 199] width 816 height 399
type input "3.00"
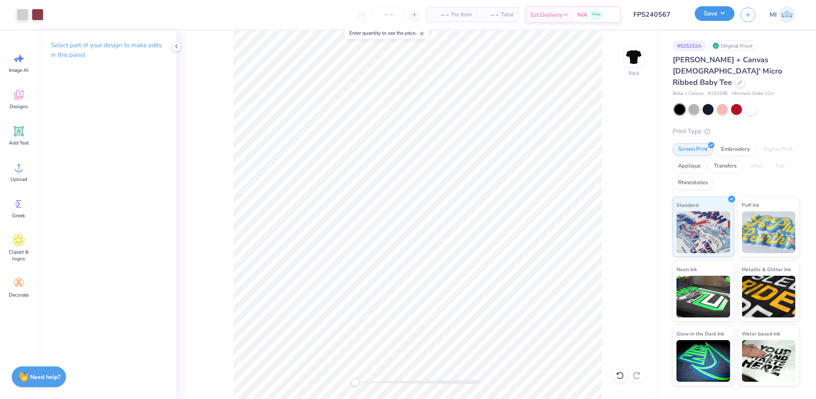
click at [724, 10] on button "Save" at bounding box center [715, 13] width 40 height 15
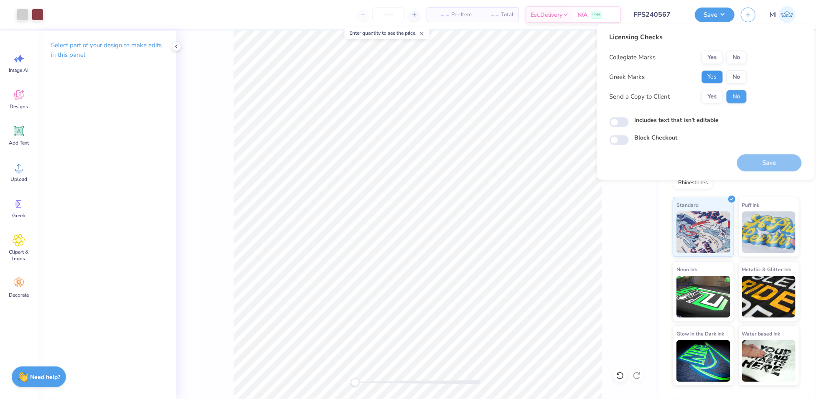
click at [717, 76] on button "Yes" at bounding box center [713, 76] width 22 height 13
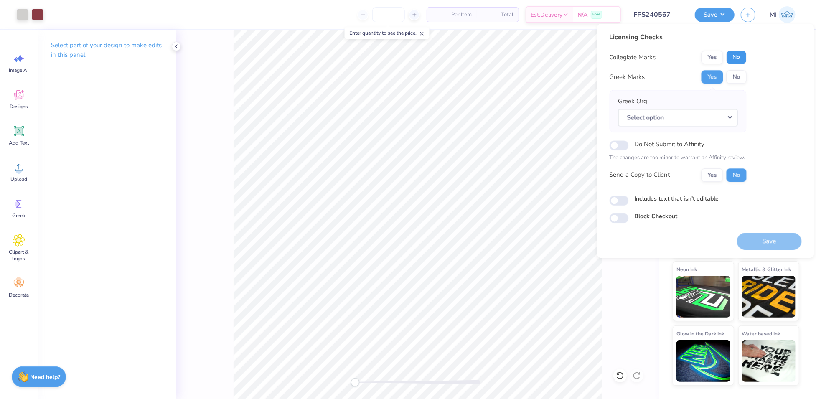
click at [744, 53] on button "No" at bounding box center [737, 57] width 20 height 13
click at [729, 119] on button "Select option" at bounding box center [679, 117] width 120 height 17
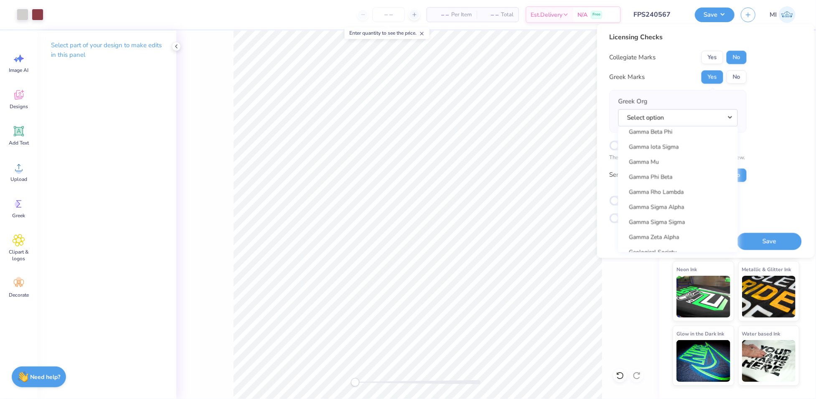
scroll to position [2898, 0]
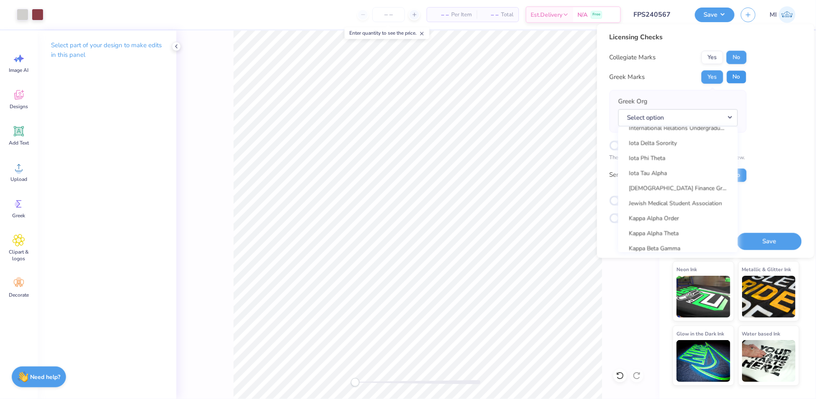
click at [734, 78] on button "No" at bounding box center [737, 76] width 20 height 13
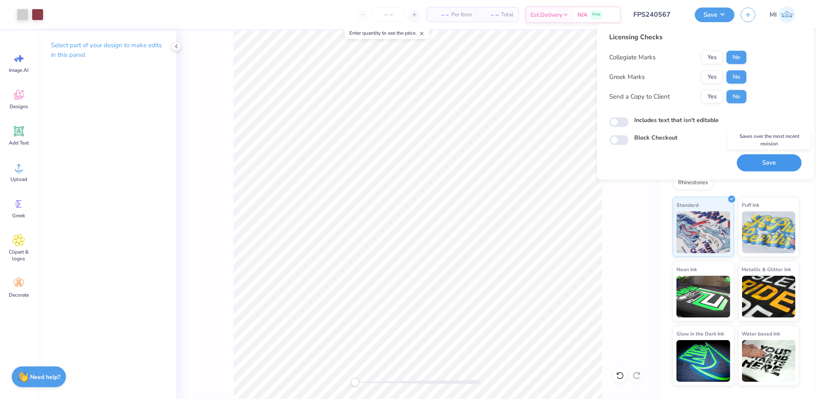
click at [761, 159] on button "Save" at bounding box center [769, 162] width 65 height 17
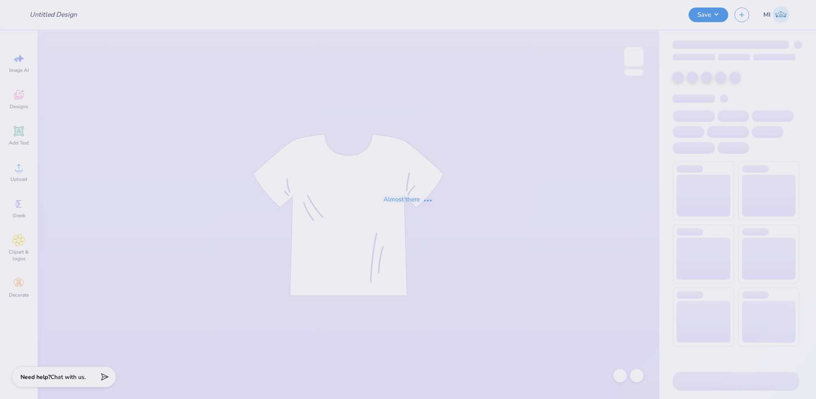
type input "FPS240568"
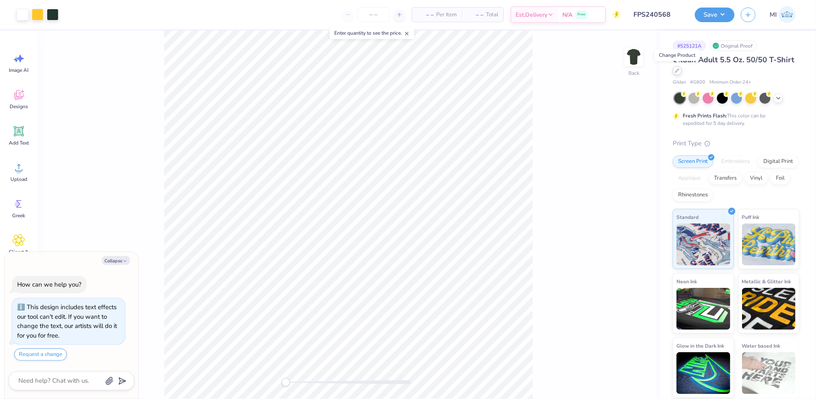
click at [678, 70] on icon at bounding box center [677, 70] width 3 height 3
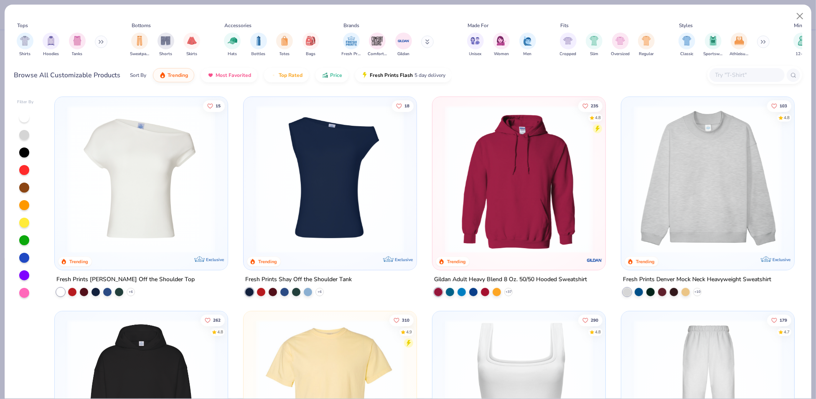
click at [23, 238] on div at bounding box center [24, 240] width 10 height 10
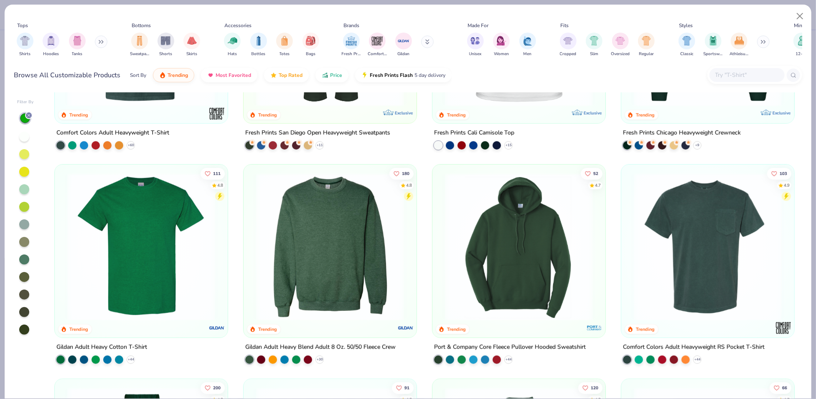
scroll to position [382, 0]
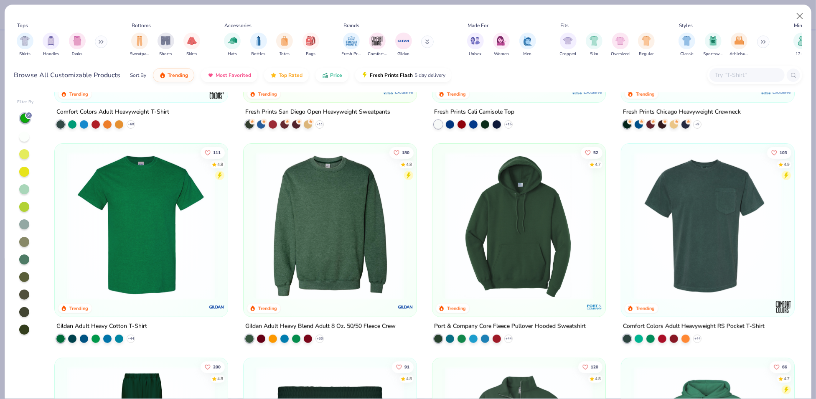
click at [156, 214] on img at bounding box center [141, 226] width 156 height 148
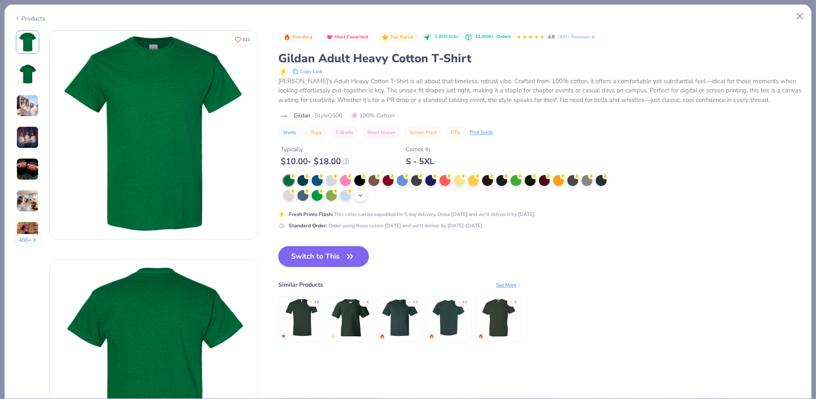
click at [364, 194] on icon at bounding box center [360, 195] width 7 height 7
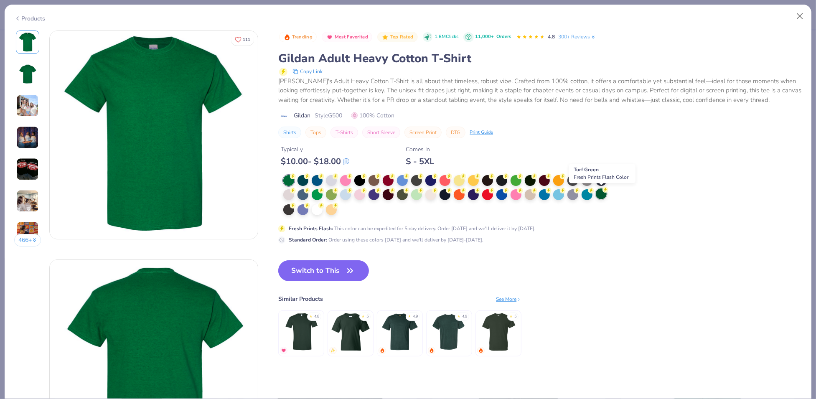
click at [600, 194] on div at bounding box center [601, 194] width 11 height 11
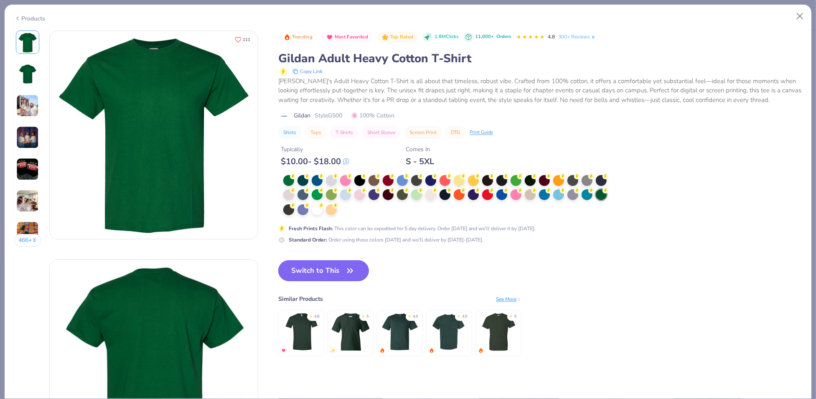
click at [328, 270] on button "Switch to This" at bounding box center [323, 270] width 91 height 21
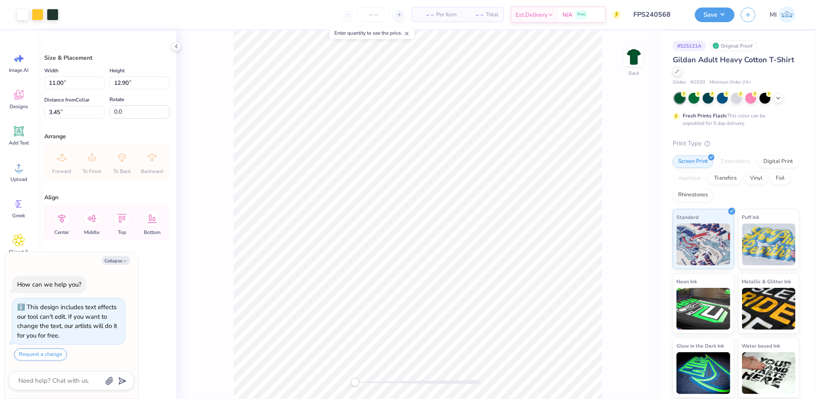
type textarea "x"
drag, startPoint x: 66, startPoint y: 113, endPoint x: 31, endPoint y: 110, distance: 34.8
click at [31, 110] on div "Art colors – – Per Item – – Total Est. Delivery N/A Free Design Title FPS240568…" at bounding box center [408, 199] width 816 height 399
type input "3"
type textarea "x"
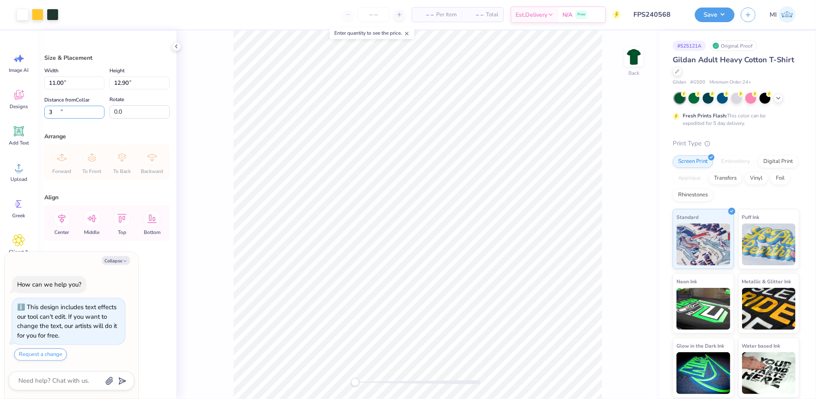
type input "3.00"
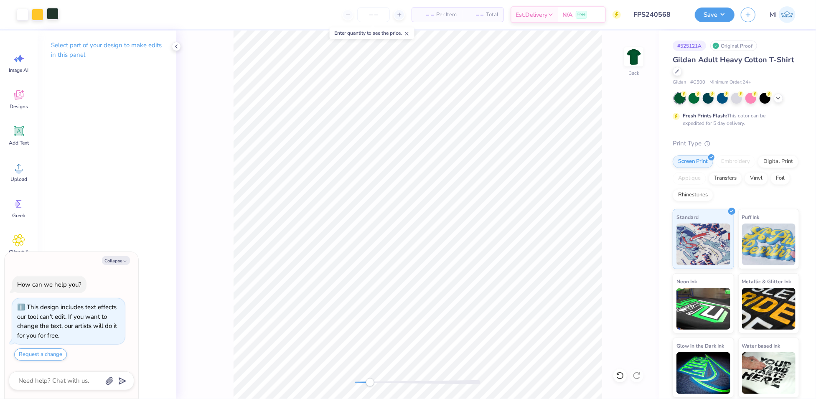
click at [54, 18] on div at bounding box center [53, 14] width 12 height 12
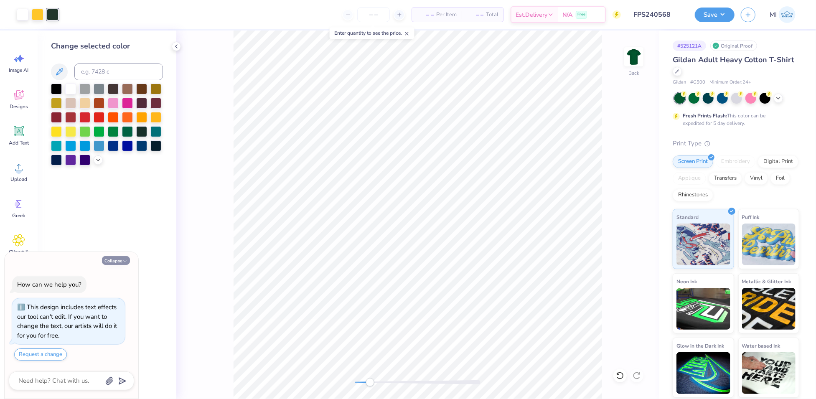
click at [116, 263] on button "Collapse" at bounding box center [116, 260] width 28 height 9
type textarea "x"
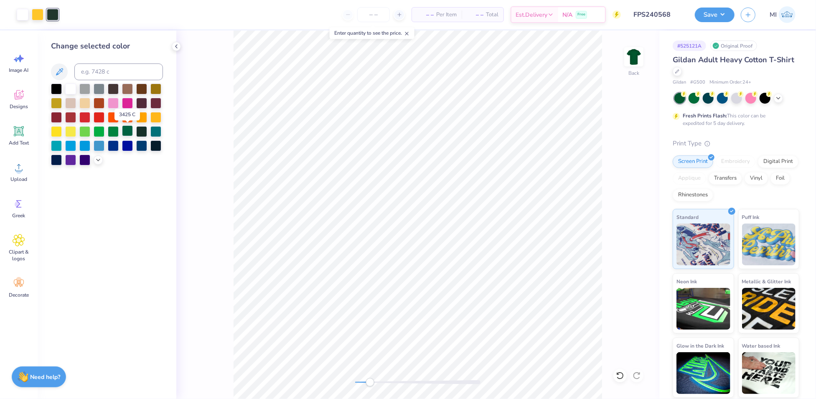
click at [127, 132] on div at bounding box center [127, 130] width 11 height 11
click at [110, 129] on div at bounding box center [113, 130] width 11 height 11
click at [132, 129] on div at bounding box center [127, 130] width 11 height 11
click at [99, 160] on icon at bounding box center [98, 159] width 7 height 7
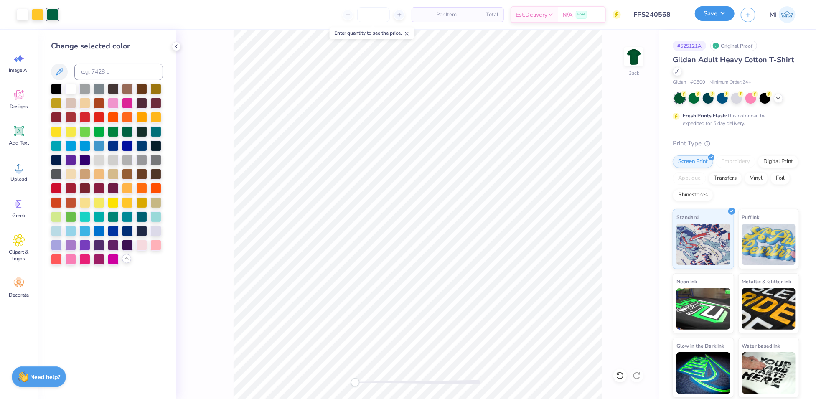
click at [716, 12] on button "Save" at bounding box center [715, 13] width 40 height 15
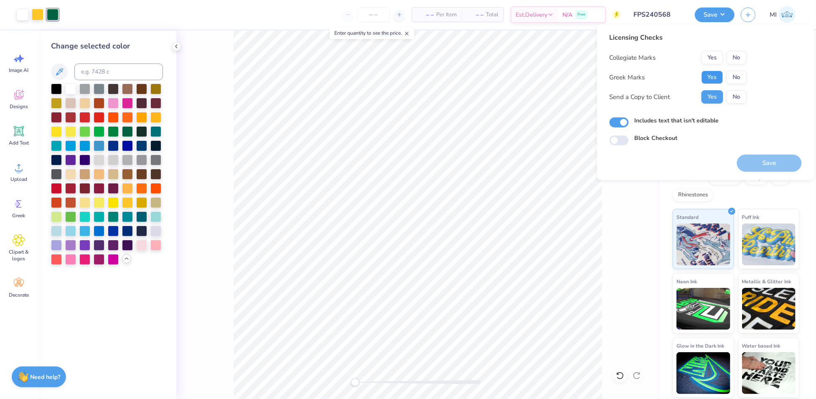
click at [716, 78] on button "Yes" at bounding box center [713, 77] width 22 height 13
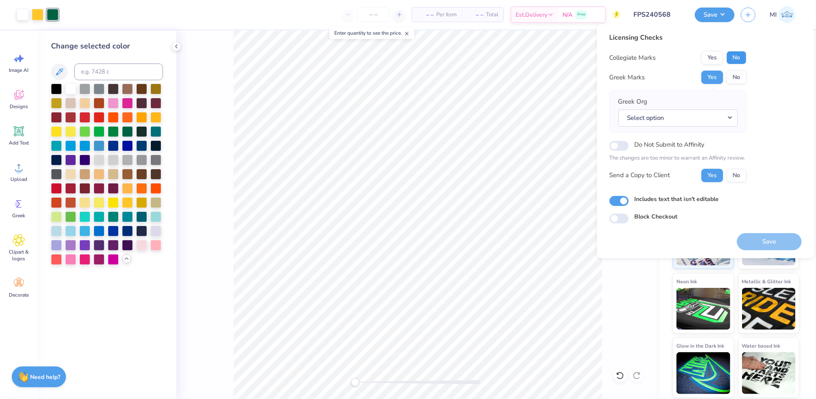
click at [738, 59] on button "No" at bounding box center [737, 57] width 20 height 13
click at [733, 118] on button "Select option" at bounding box center [679, 118] width 120 height 17
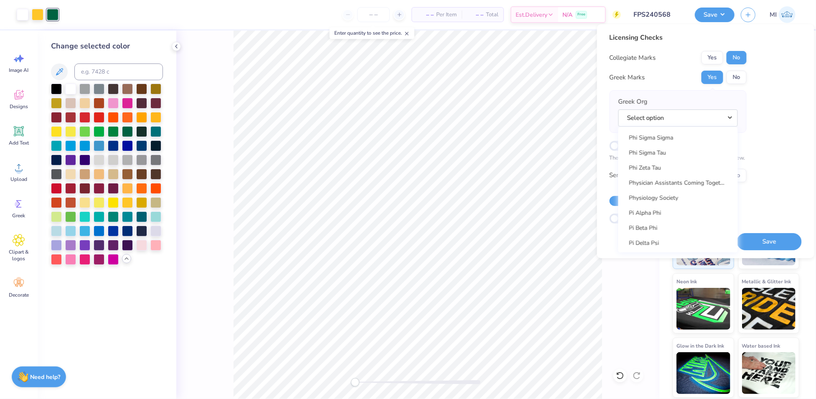
scroll to position [4755, 0]
click at [671, 227] on link "Pi Kappa Phi" at bounding box center [678, 228] width 113 height 14
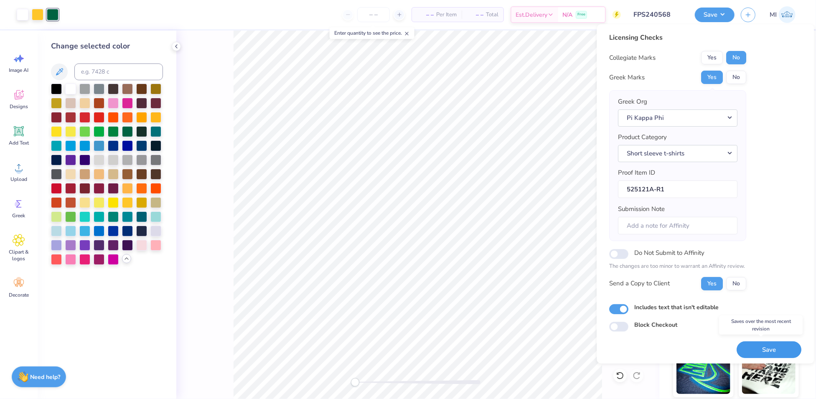
click at [757, 346] on button "Save" at bounding box center [769, 350] width 65 height 17
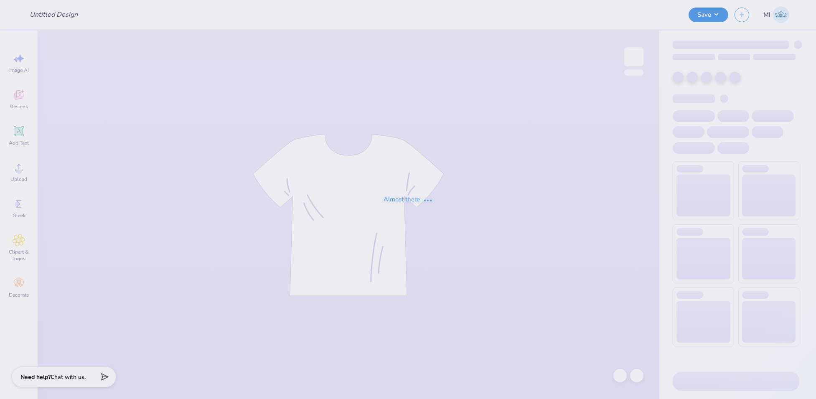
type input "FPS240569"
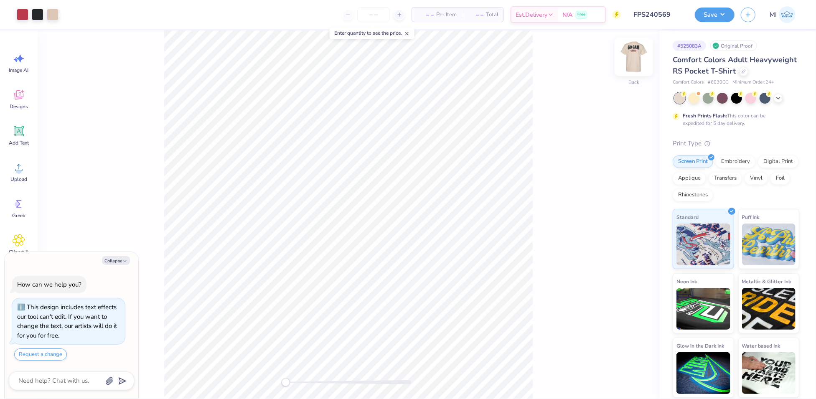
click at [629, 59] on img at bounding box center [633, 56] width 33 height 33
click at [114, 258] on button "Collapse" at bounding box center [116, 260] width 28 height 9
type textarea "x"
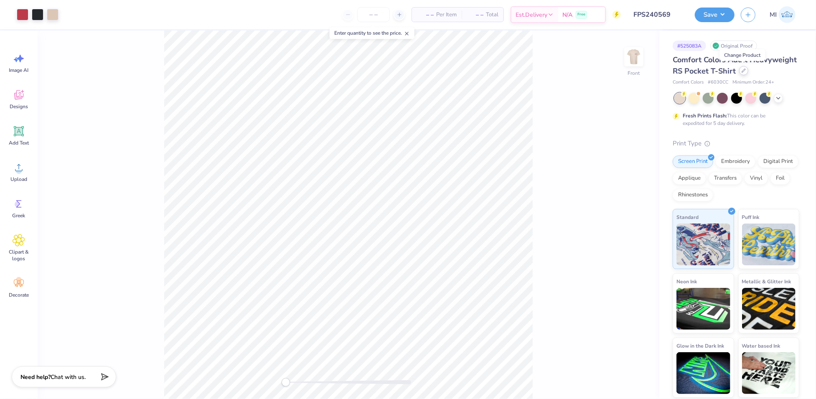
click at [746, 69] on div at bounding box center [743, 70] width 9 height 9
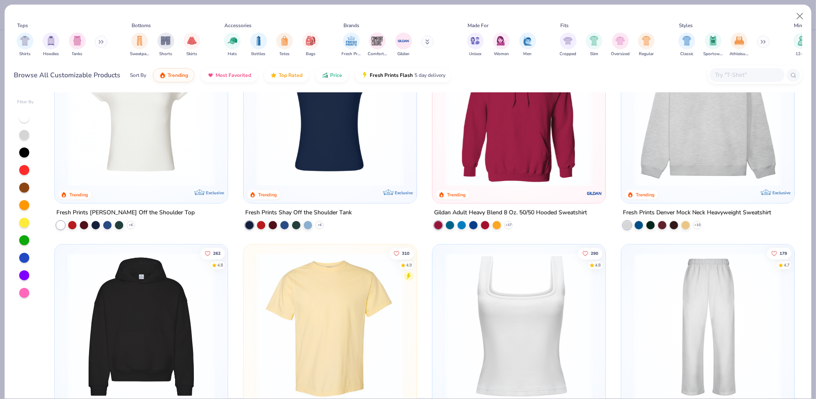
scroll to position [211, 0]
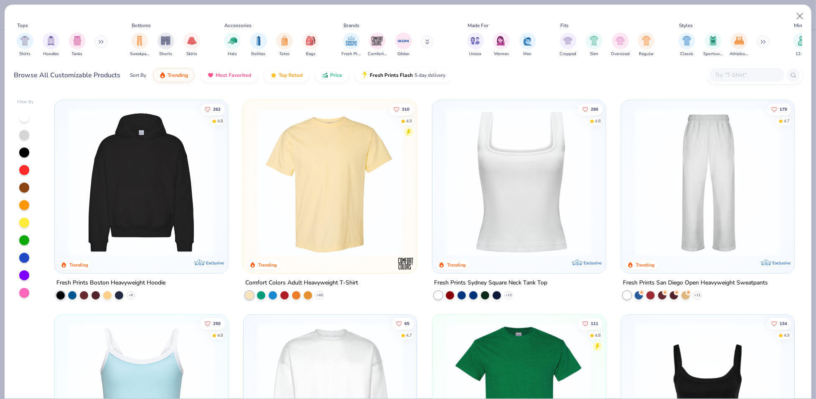
click at [321, 194] on img at bounding box center [330, 183] width 156 height 148
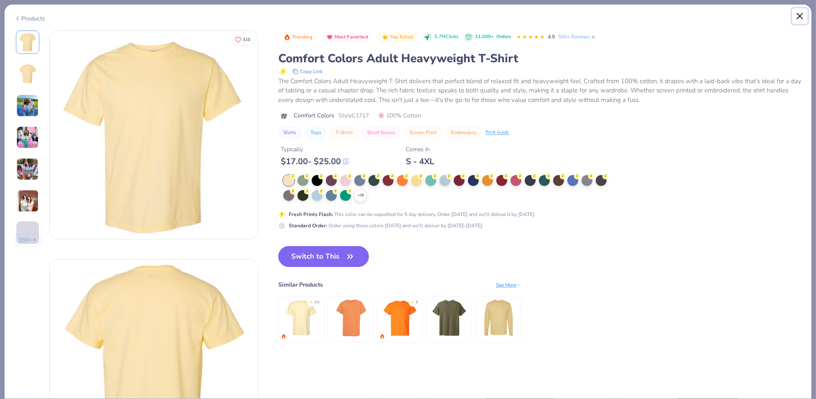
click at [800, 15] on button "Close" at bounding box center [801, 16] width 16 height 16
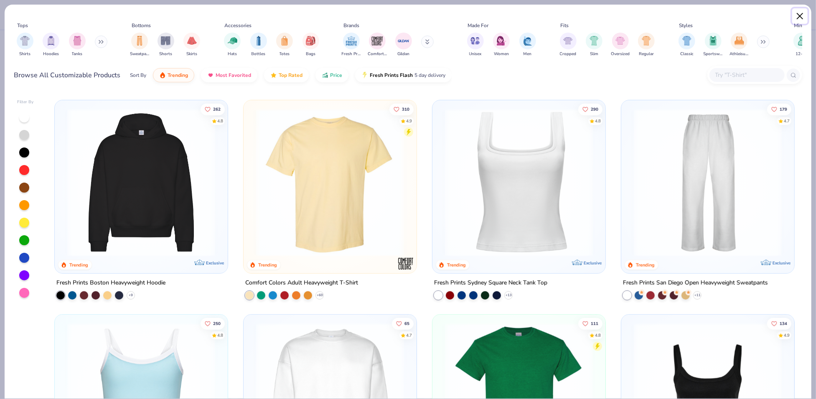
click at [801, 17] on button "Close" at bounding box center [801, 16] width 16 height 16
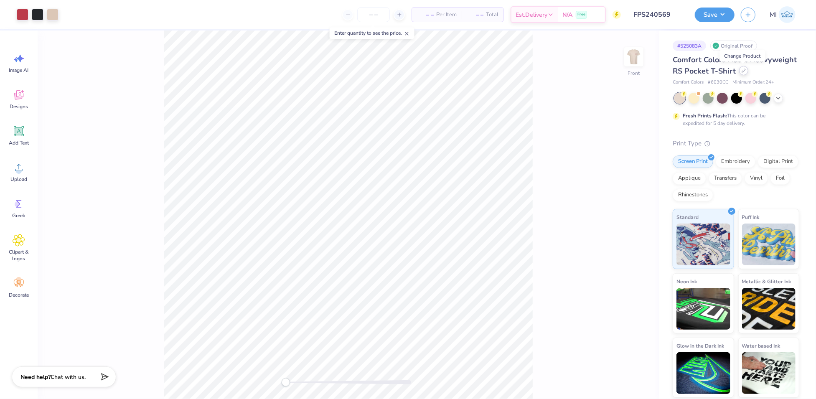
click at [748, 75] on div "Comfort Colors Adult Heavyweight RS Pocket T-Shirt" at bounding box center [736, 65] width 127 height 23
click at [744, 72] on div at bounding box center [743, 70] width 9 height 9
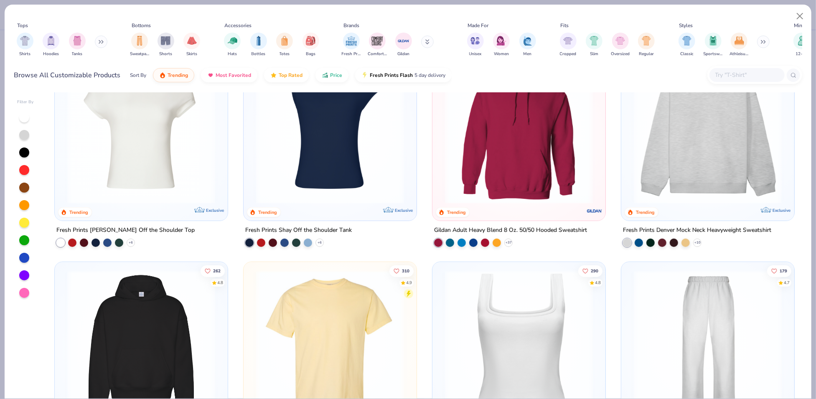
scroll to position [105, 0]
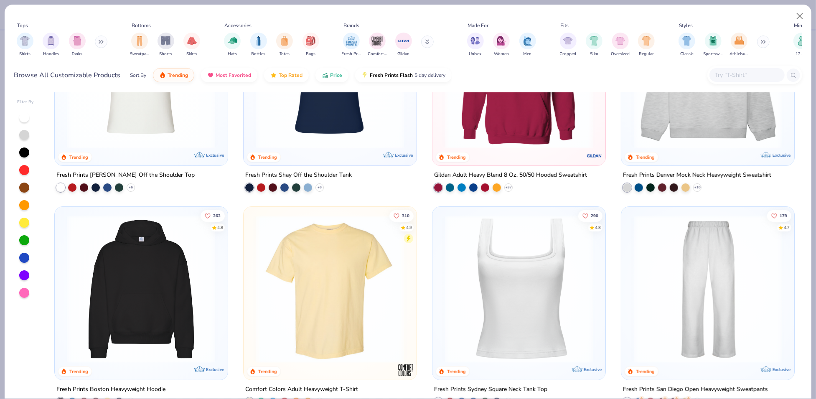
click at [326, 262] on img at bounding box center [330, 289] width 156 height 148
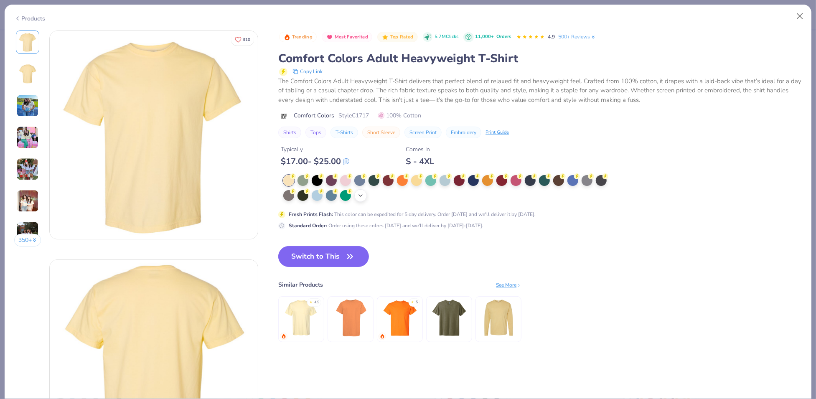
click at [362, 199] on div "+ 38" at bounding box center [360, 195] width 13 height 13
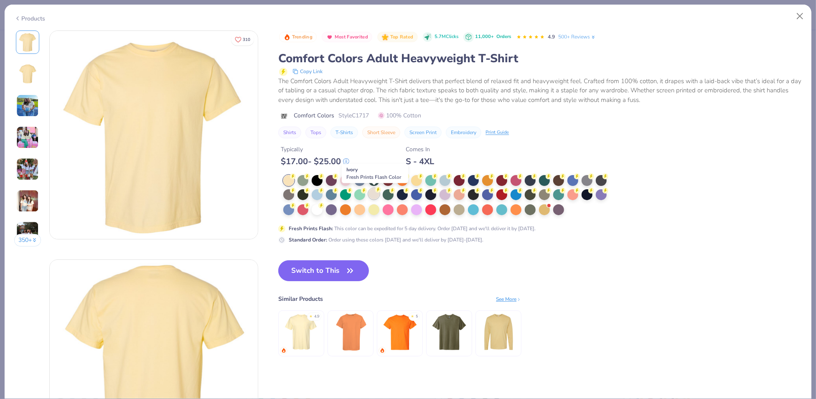
click at [370, 194] on div at bounding box center [374, 194] width 11 height 11
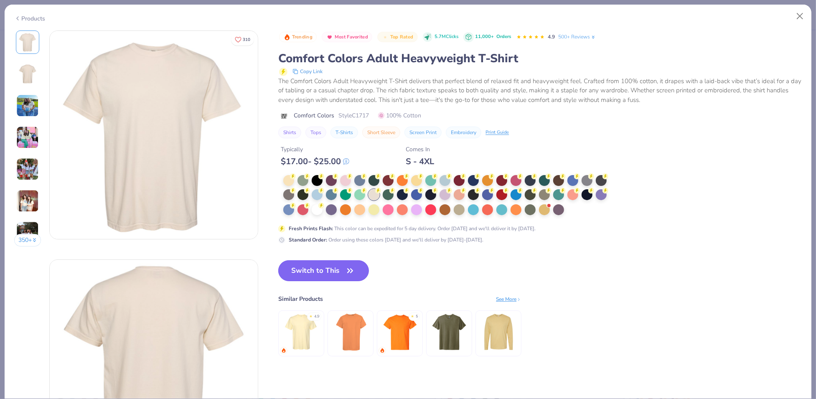
click at [324, 270] on button "Switch to This" at bounding box center [323, 270] width 91 height 21
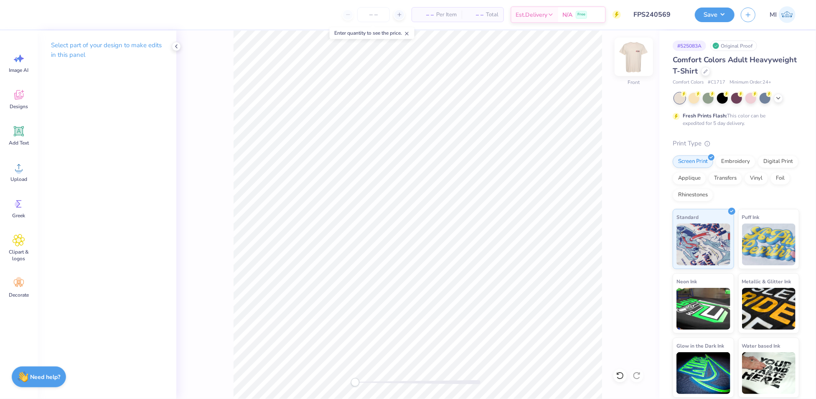
click at [637, 59] on img at bounding box center [633, 56] width 33 height 33
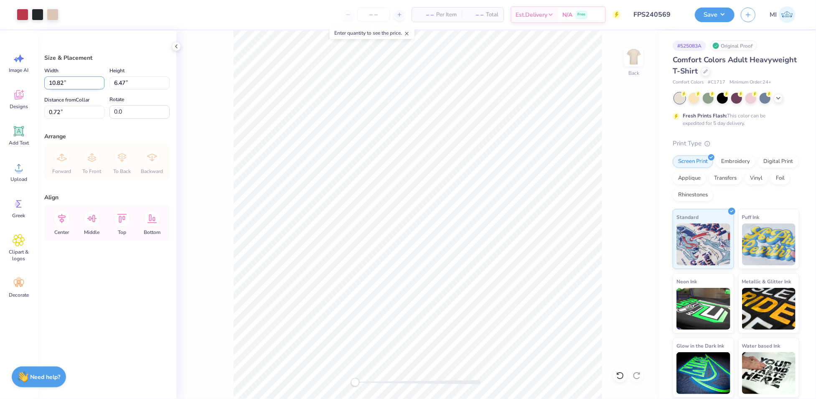
click at [71, 85] on input "10.82" at bounding box center [74, 82] width 60 height 13
type input "9.00"
type input "5.38"
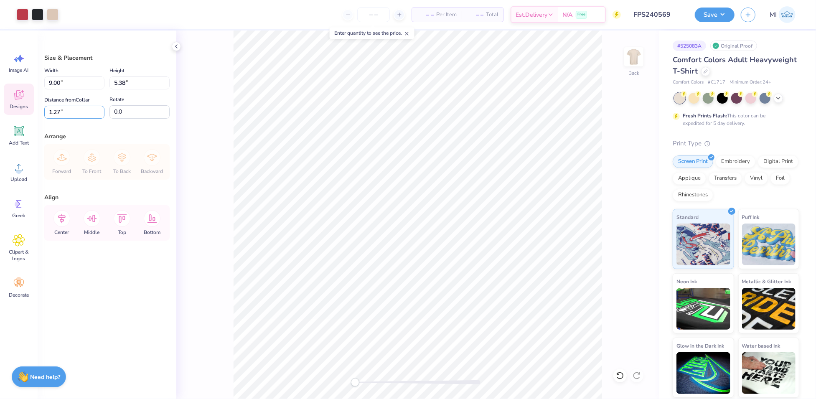
drag, startPoint x: 69, startPoint y: 110, endPoint x: 18, endPoint y: 108, distance: 50.2
click at [18, 108] on div "Art colors – – Per Item – – Total Est. Delivery N/A Free Design Title FPS240569…" at bounding box center [408, 199] width 816 height 399
type input "3.00"
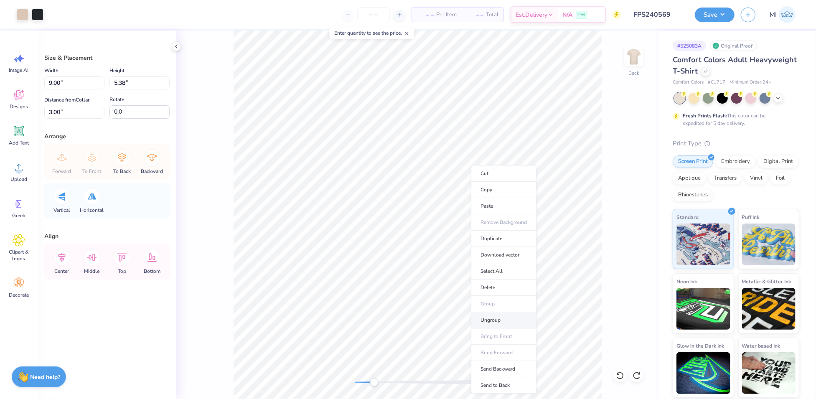
click at [510, 322] on li "Ungroup" at bounding box center [504, 320] width 66 height 16
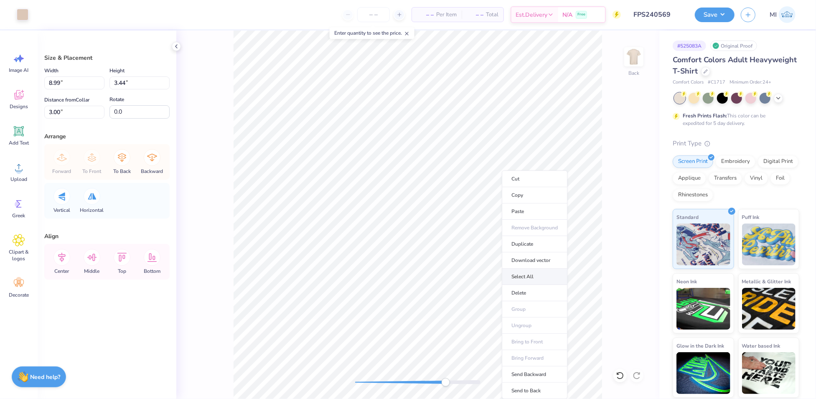
type input "4.83"
type input "1.94"
type input "6.44"
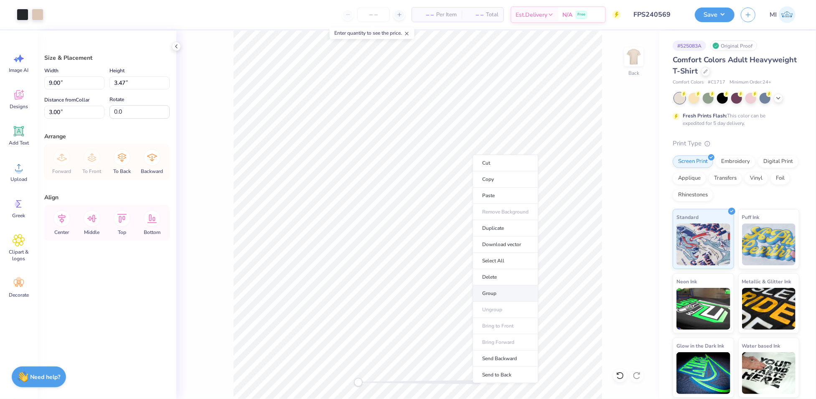
click at [504, 289] on li "Group" at bounding box center [506, 294] width 66 height 16
type input "4.83"
type input "1.94"
type input "6.44"
click at [528, 314] on li "Group" at bounding box center [524, 309] width 66 height 16
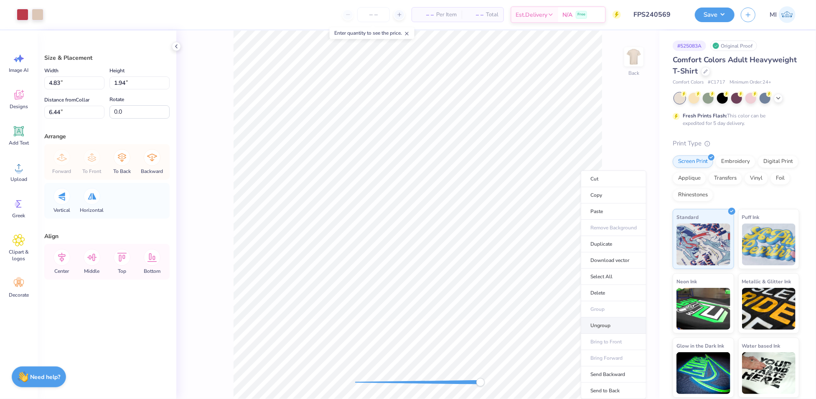
click at [613, 325] on li "Ungroup" at bounding box center [614, 326] width 66 height 16
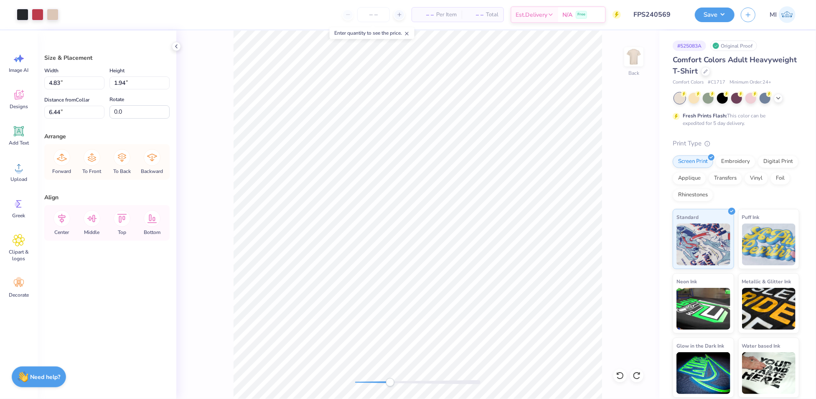
type input "6.16"
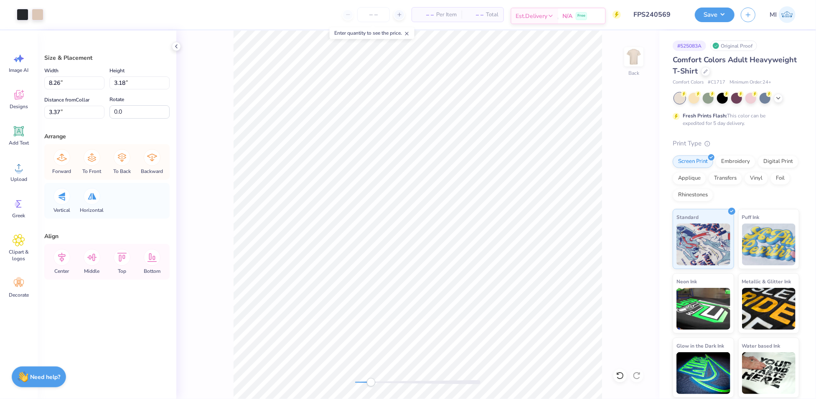
type input "8.26"
type input "3.18"
type input "3.37"
type input "7.98"
type input "3.08"
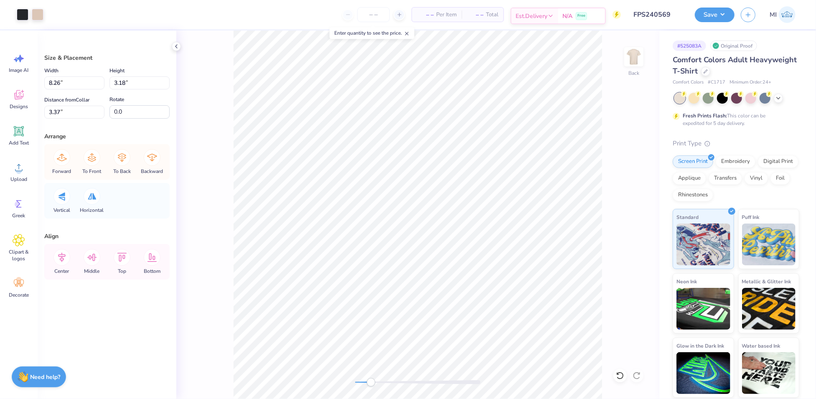
type input "3.50"
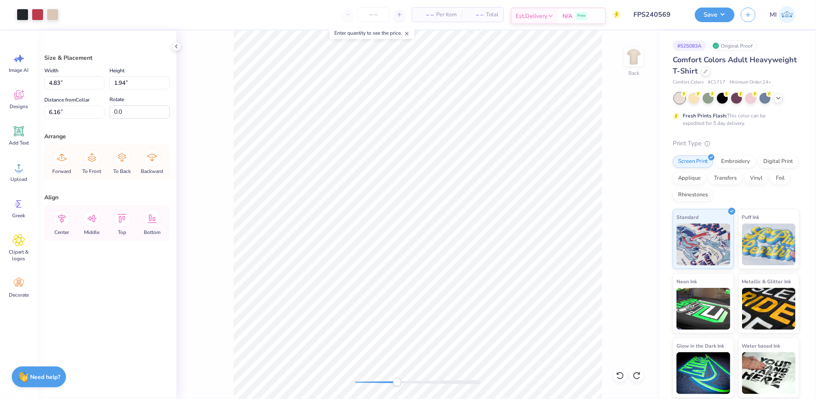
type input "6.25"
type input "3.45"
drag, startPoint x: 69, startPoint y: 84, endPoint x: 33, endPoint y: 81, distance: 36.1
click at [33, 81] on div "Art colors – – Per Item – – Total Est. Delivery N/A Free Design Title FPS240569…" at bounding box center [408, 199] width 816 height 399
type input "8.00"
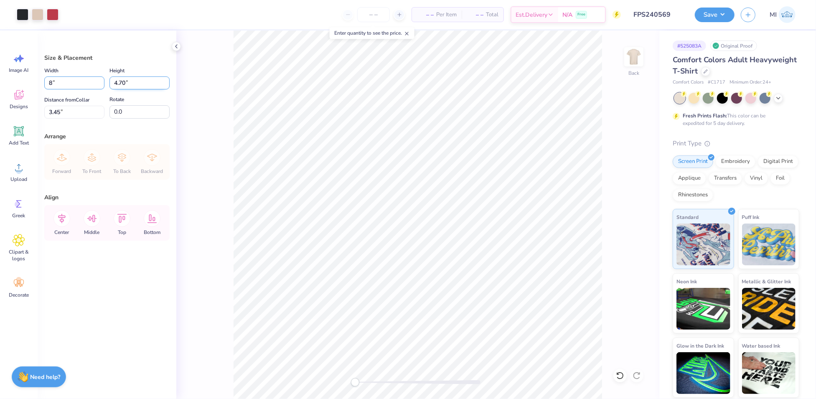
type input "4.71"
drag, startPoint x: 68, startPoint y: 107, endPoint x: 6, endPoint y: 107, distance: 61.4
click at [4, 107] on div "Art colors – – Per Item – – Total Est. Delivery N/A Free Design Title FPS240569…" at bounding box center [408, 199] width 816 height 399
drag, startPoint x: 69, startPoint y: 115, endPoint x: 18, endPoint y: 107, distance: 52.4
click at [18, 107] on div "Art colors – – Per Item – – Total Est. Delivery N/A Free Design Title FPS240569…" at bounding box center [408, 199] width 816 height 399
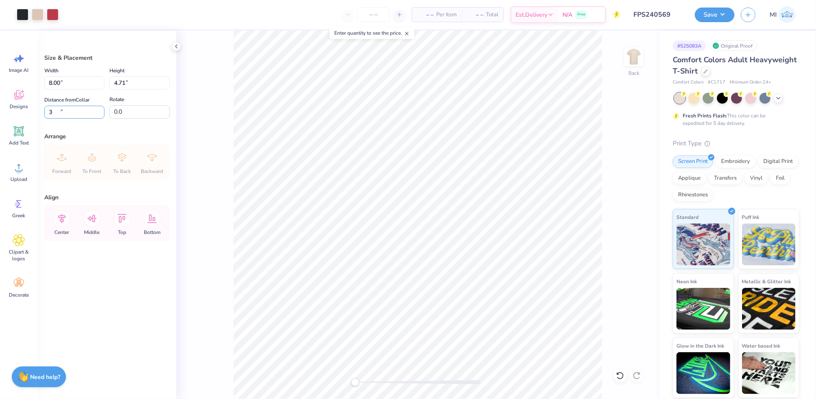
type input "3.00"
drag, startPoint x: 74, startPoint y: 82, endPoint x: 79, endPoint y: 80, distance: 4.9
click at [13, 79] on div "Art colors – – Per Item – – Total Est. Delivery N/A Free Design Title FPS240569…" at bounding box center [408, 199] width 816 height 399
type input "8.50"
type input "5.01"
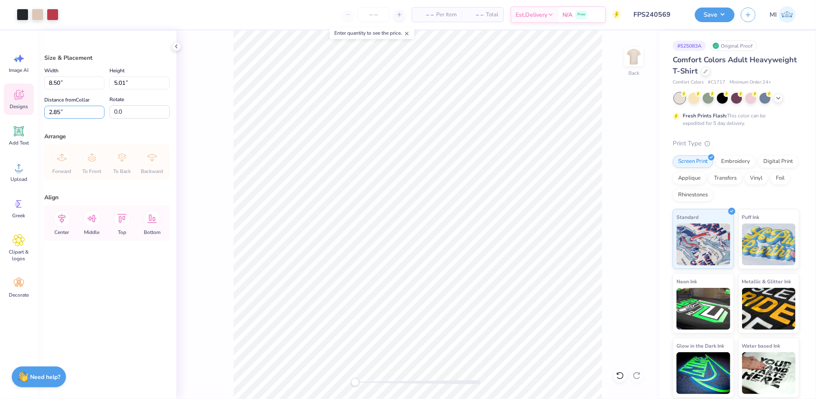
drag, startPoint x: 64, startPoint y: 111, endPoint x: 15, endPoint y: 107, distance: 49.9
click at [15, 107] on div "Art colors – – Per Item – – Total Est. Delivery N/A Free Design Title FPS240569…" at bounding box center [408, 199] width 816 height 399
type input "3.00"
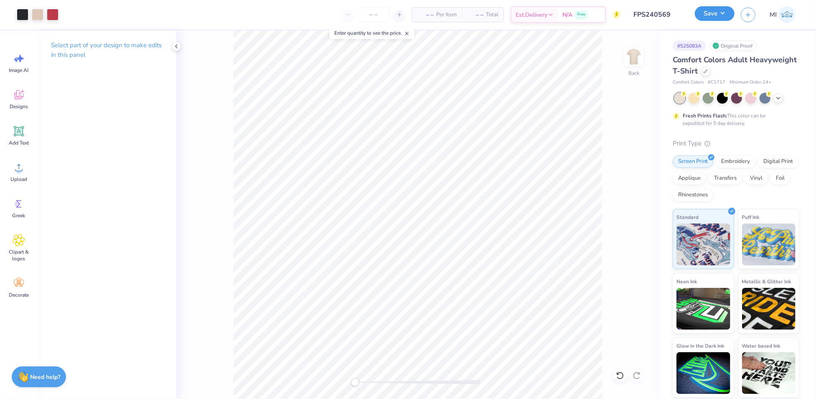
click at [723, 11] on button "Save" at bounding box center [715, 13] width 40 height 15
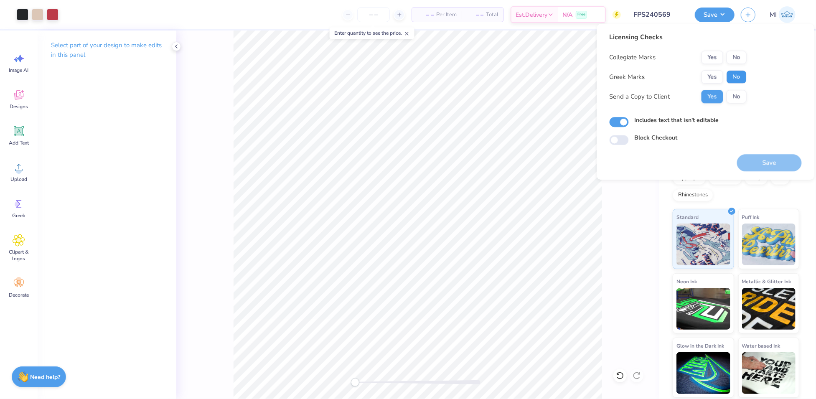
click at [732, 75] on button "No" at bounding box center [737, 76] width 20 height 13
click at [732, 53] on button "No" at bounding box center [737, 57] width 20 height 13
click at [767, 166] on button "Save" at bounding box center [769, 162] width 65 height 17
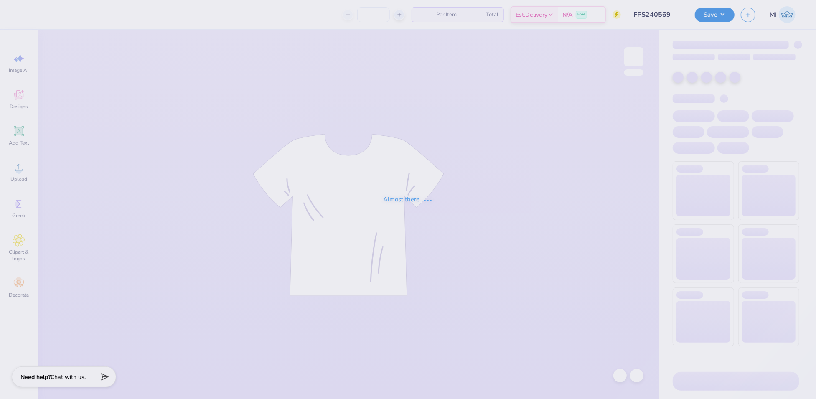
type input "FPS240569"
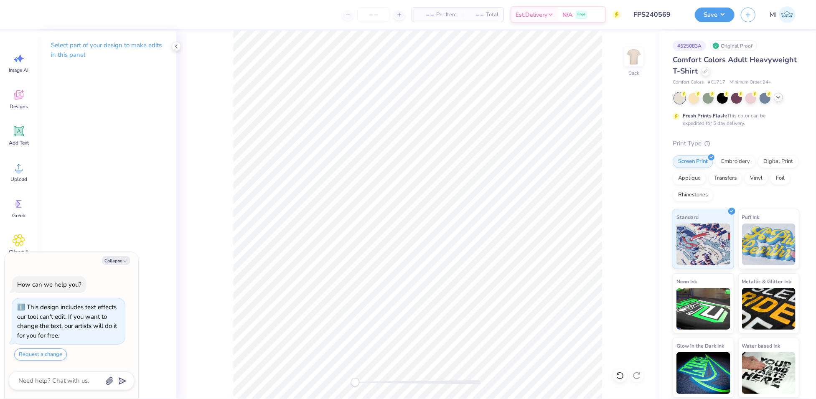
click at [779, 96] on icon at bounding box center [778, 97] width 7 height 7
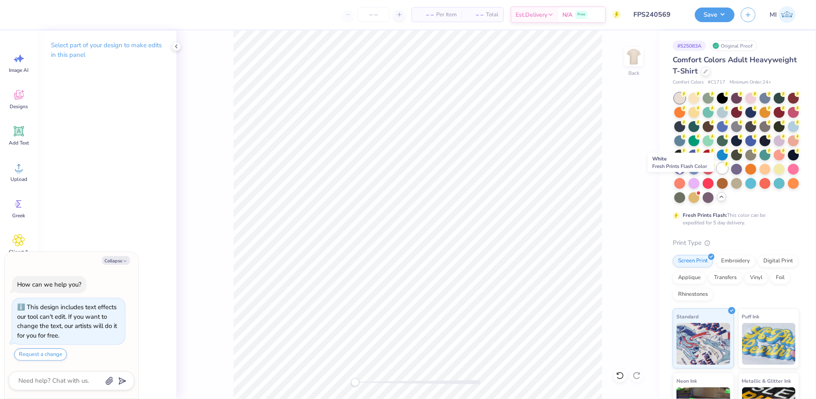
click at [717, 174] on div at bounding box center [722, 168] width 11 height 11
click at [179, 46] on icon at bounding box center [176, 46] width 7 height 7
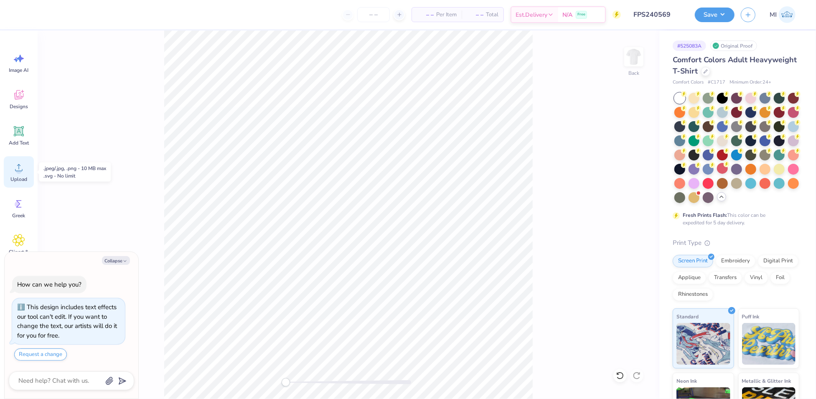
click at [19, 163] on icon at bounding box center [19, 167] width 13 height 13
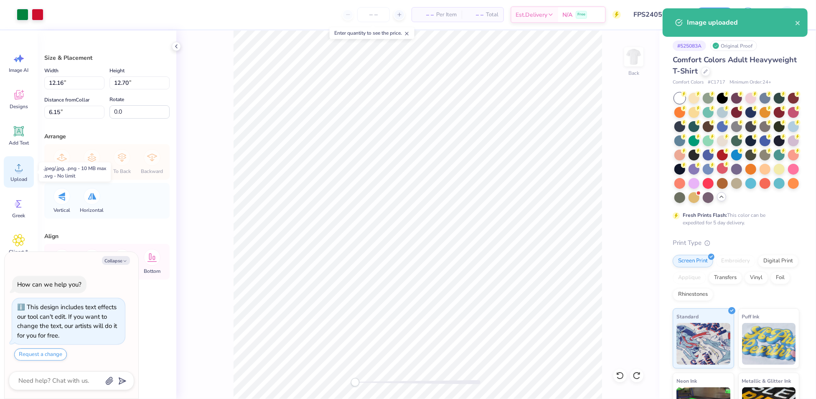
click at [10, 162] on div "Upload" at bounding box center [19, 171] width 30 height 31
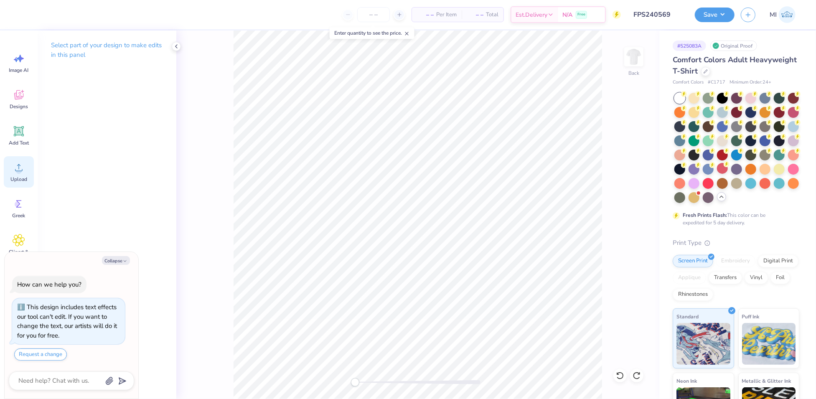
click at [12, 178] on span "Upload" at bounding box center [18, 179] width 17 height 7
click at [20, 166] on icon at bounding box center [19, 167] width 13 height 13
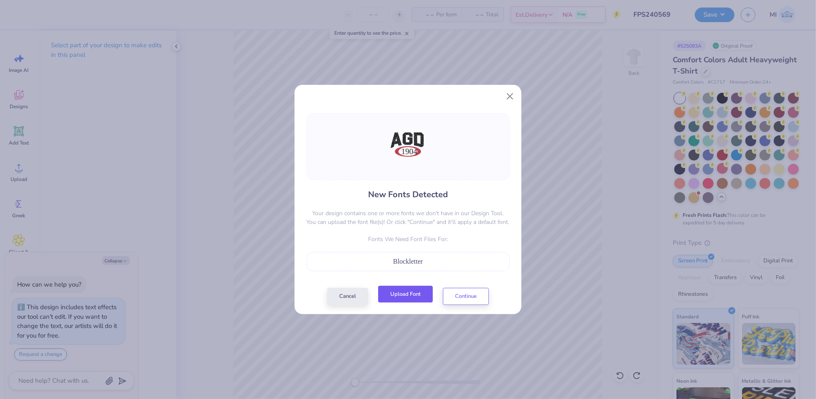
click at [415, 293] on button "Upload Font" at bounding box center [405, 294] width 55 height 17
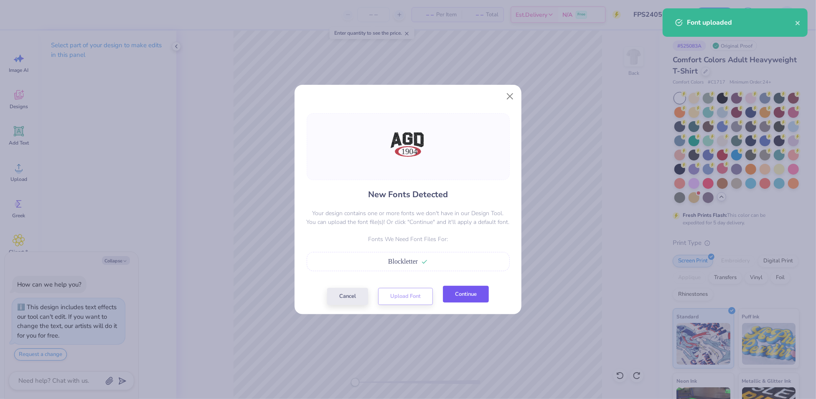
click at [466, 296] on button "Continue" at bounding box center [466, 294] width 46 height 17
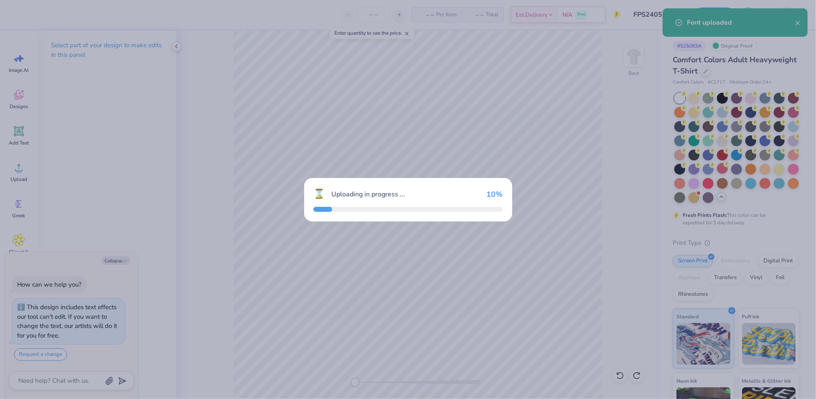
type textarea "x"
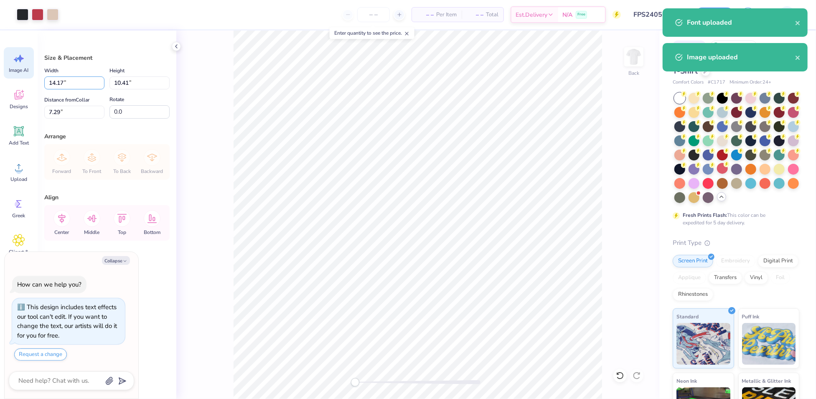
drag, startPoint x: 72, startPoint y: 77, endPoint x: 24, endPoint y: 73, distance: 47.8
click at [24, 73] on div "Art colors – – Per Item – – Total Est. Delivery N/A Free Design Title FPS240569…" at bounding box center [408, 199] width 816 height 399
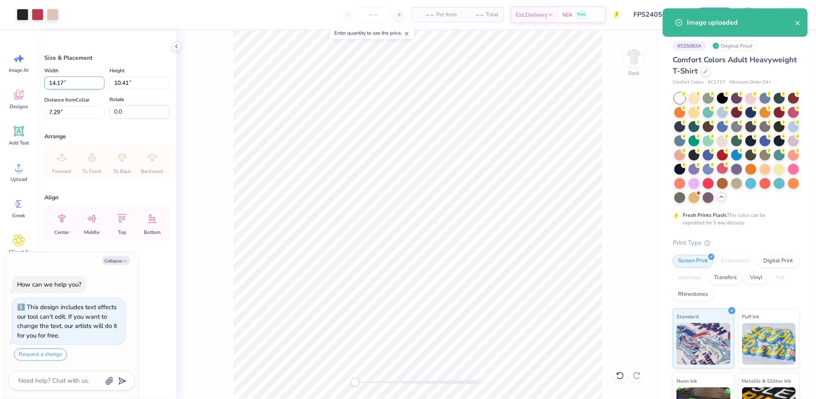
click at [87, 85] on input "14.17" at bounding box center [74, 82] width 60 height 13
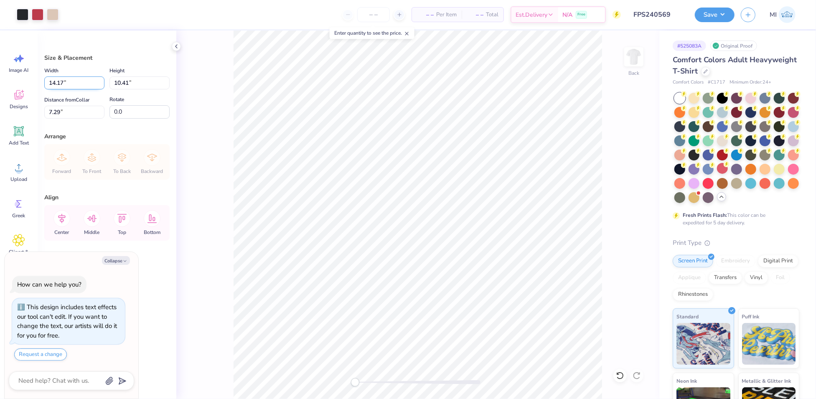
click at [87, 85] on input "14.17" at bounding box center [74, 82] width 60 height 13
type input "8"
type textarea "x"
type input "8.00"
type input "5.88"
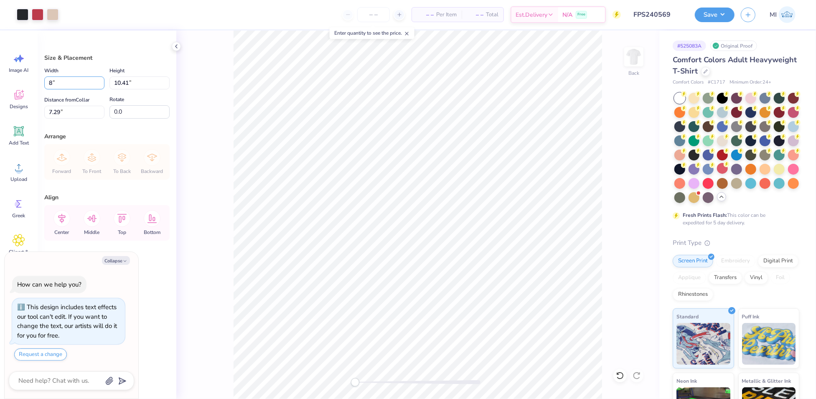
type input "9.56"
type textarea "x"
drag, startPoint x: 74, startPoint y: 112, endPoint x: 29, endPoint y: 108, distance: 44.9
click at [23, 107] on div "Art colors – – Per Item – – Total Est. Delivery N/A Free Design Title FPS240569…" at bounding box center [408, 199] width 816 height 399
type input "3"
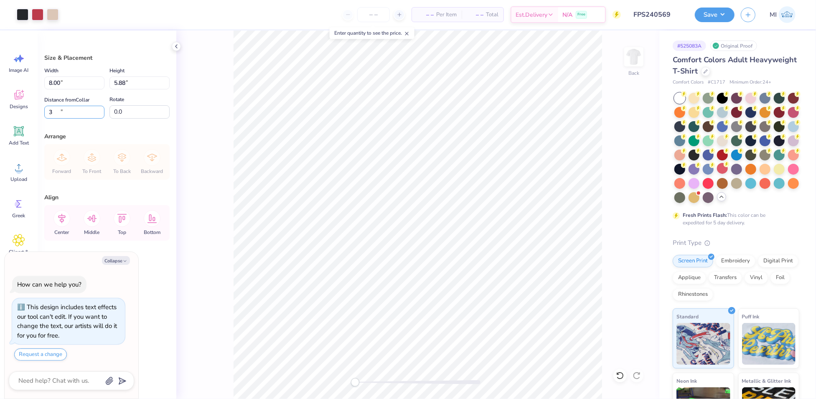
type textarea "x"
type input "3.00"
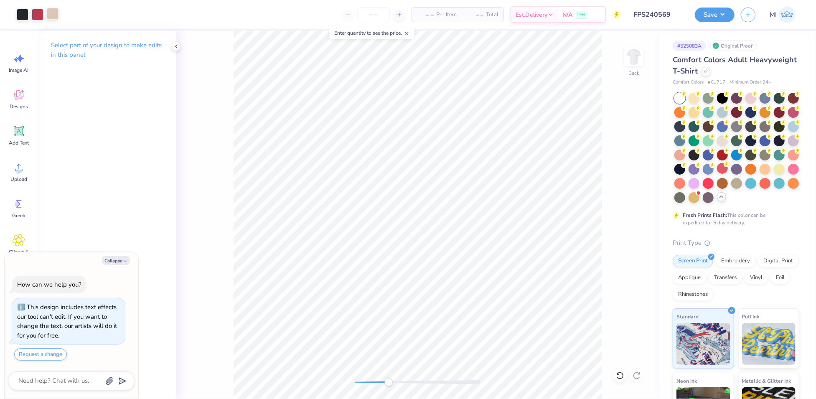
click at [54, 11] on div at bounding box center [53, 14] width 12 height 12
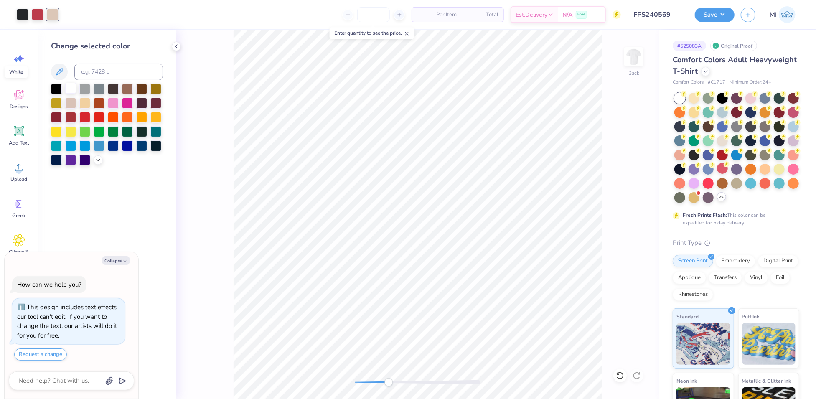
click at [72, 84] on div at bounding box center [70, 88] width 11 height 11
click at [112, 262] on button "Collapse" at bounding box center [116, 260] width 28 height 9
type textarea "x"
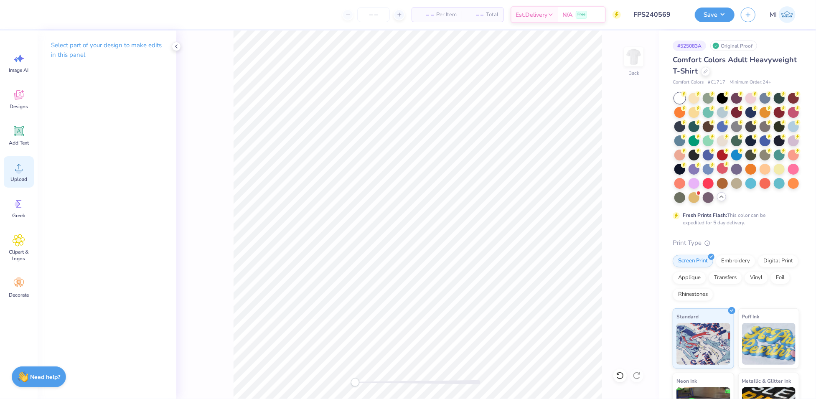
click at [14, 158] on div "Upload" at bounding box center [19, 171] width 30 height 31
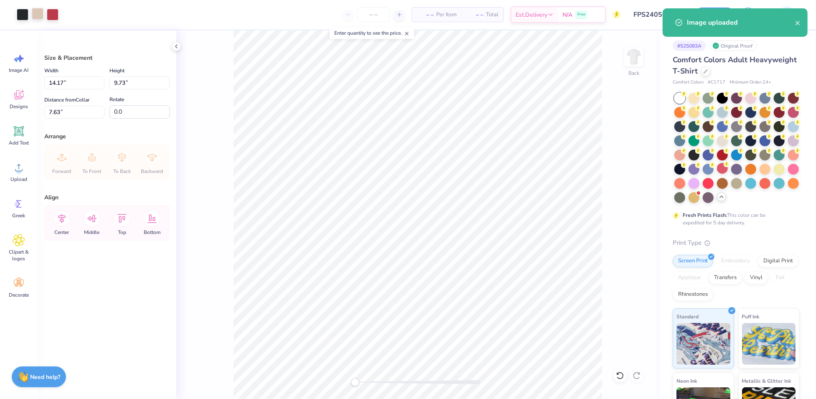
click at [36, 18] on div at bounding box center [38, 14] width 12 height 12
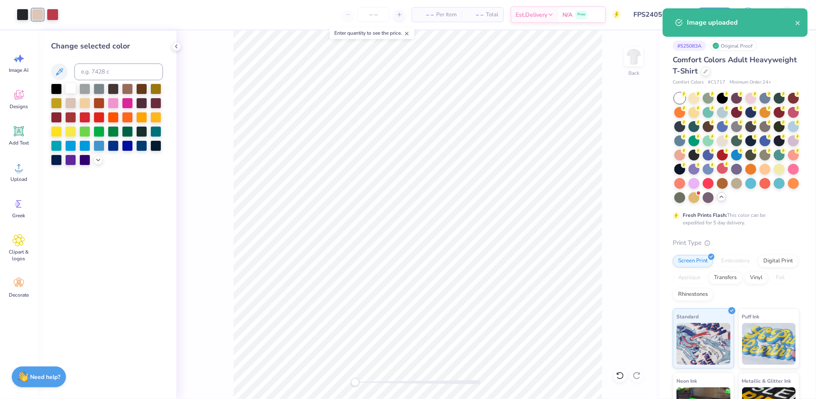
click at [71, 91] on div at bounding box center [70, 88] width 11 height 11
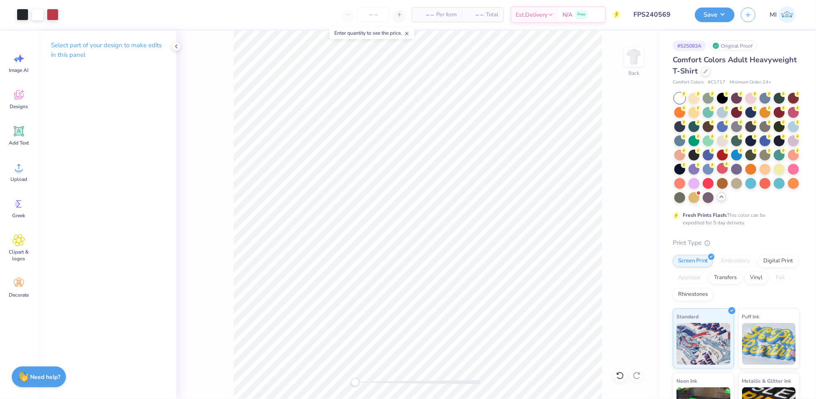
click at [617, 370] on div "Back" at bounding box center [417, 215] width 483 height 369
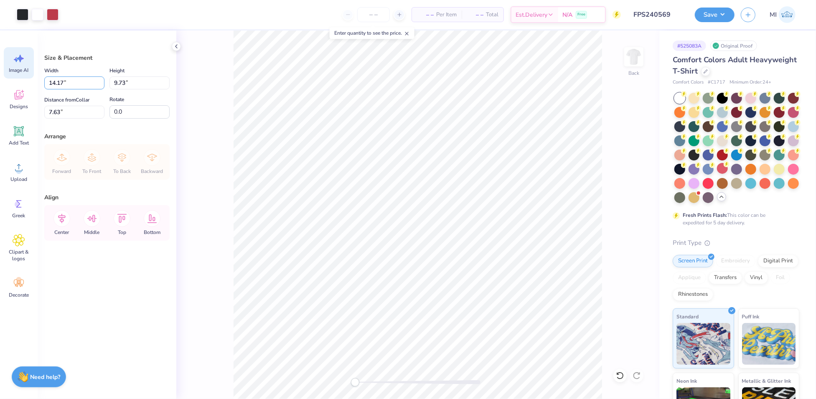
drag, startPoint x: 74, startPoint y: 81, endPoint x: 28, endPoint y: 78, distance: 46.5
click at [25, 76] on div "Art colors – – Per Item – – Total Est. Delivery N/A Free Design Title FPS240569…" at bounding box center [408, 199] width 816 height 399
type input "8.00"
type input "5.49"
drag, startPoint x: 70, startPoint y: 110, endPoint x: 217, endPoint y: 151, distance: 152.3
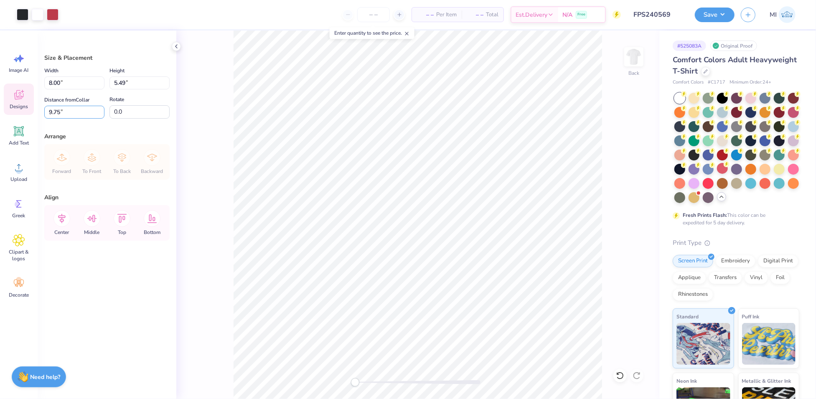
click at [25, 107] on div "Art colors – – Per Item – – Total Est. Delivery N/A Free Design Title FPS240569…" at bounding box center [408, 199] width 816 height 399
type input "3.00"
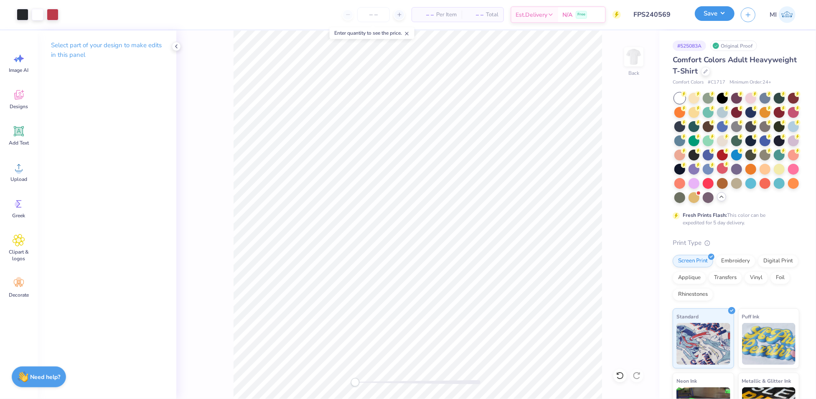
click at [722, 12] on button "Save" at bounding box center [715, 13] width 40 height 15
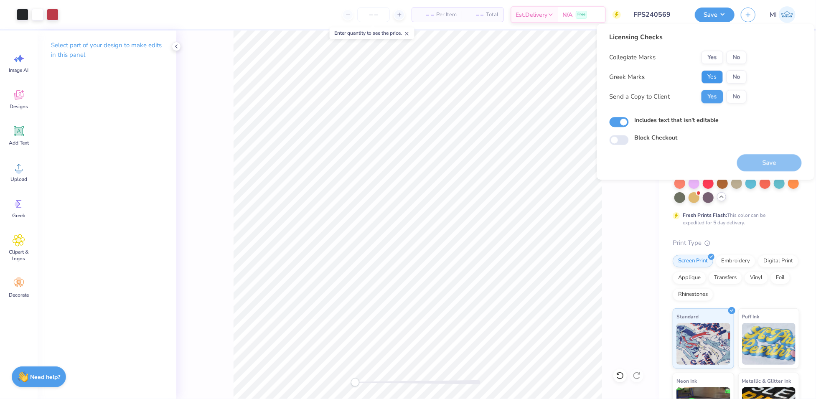
click at [714, 75] on button "Yes" at bounding box center [713, 76] width 22 height 13
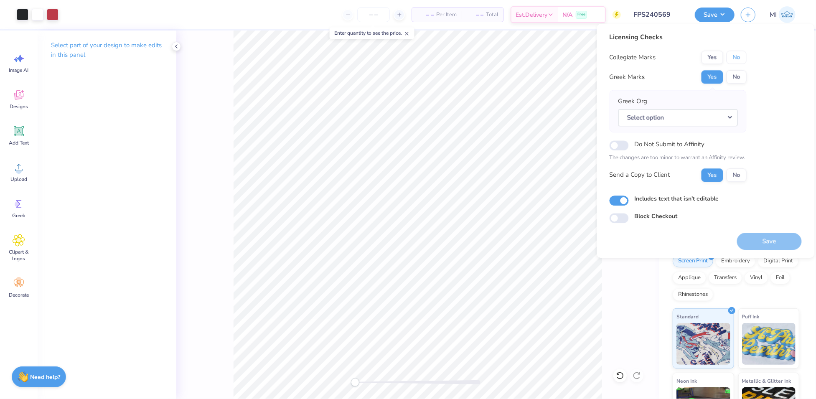
click at [735, 57] on button "No" at bounding box center [737, 57] width 20 height 13
click at [716, 114] on button "Select option" at bounding box center [679, 117] width 120 height 17
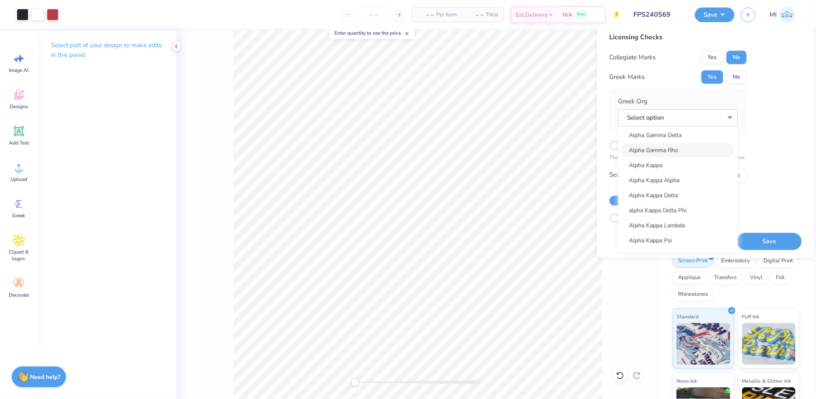
scroll to position [306, 0]
click at [673, 143] on link "Alpha Gamma Delta" at bounding box center [678, 147] width 113 height 14
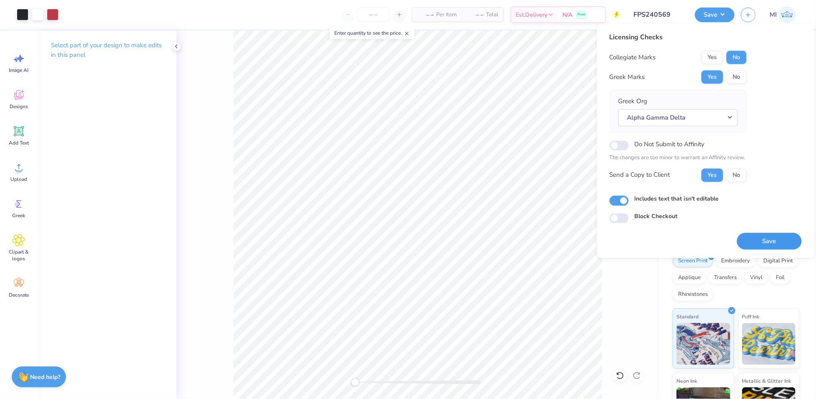
click at [775, 236] on button "Save" at bounding box center [769, 241] width 65 height 17
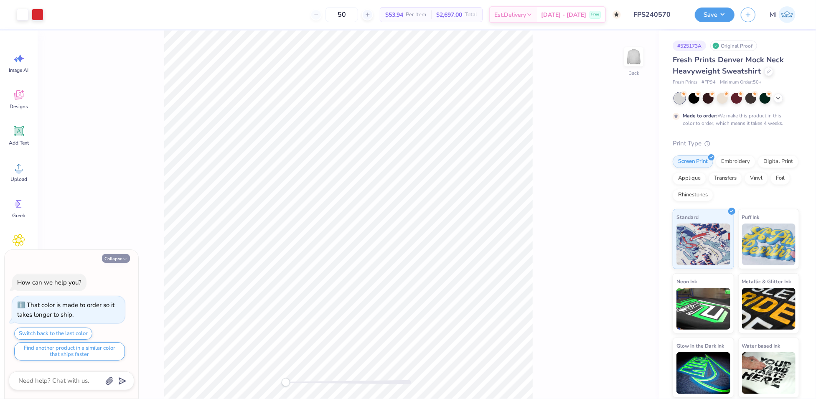
click at [122, 260] on button "Collapse" at bounding box center [116, 258] width 28 height 9
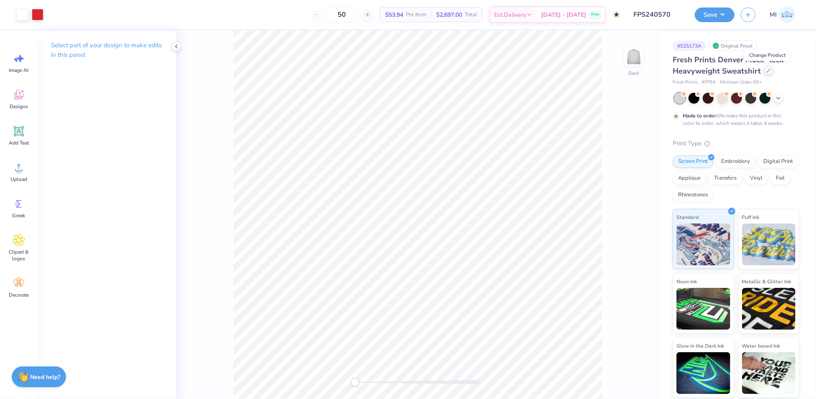
click at [772, 70] on div at bounding box center [769, 70] width 9 height 9
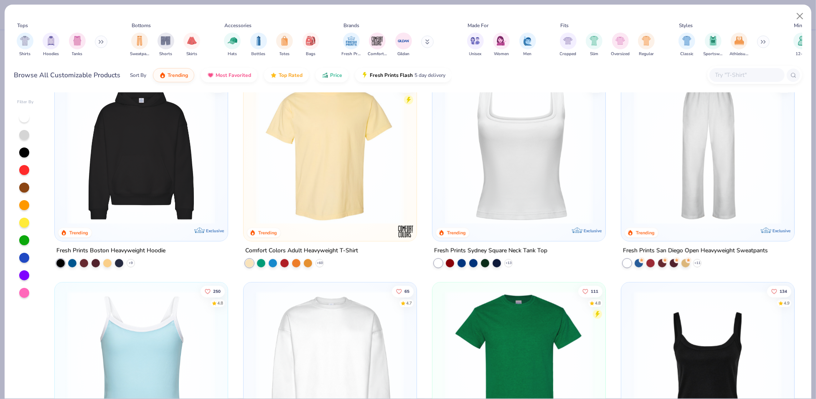
scroll to position [331, 0]
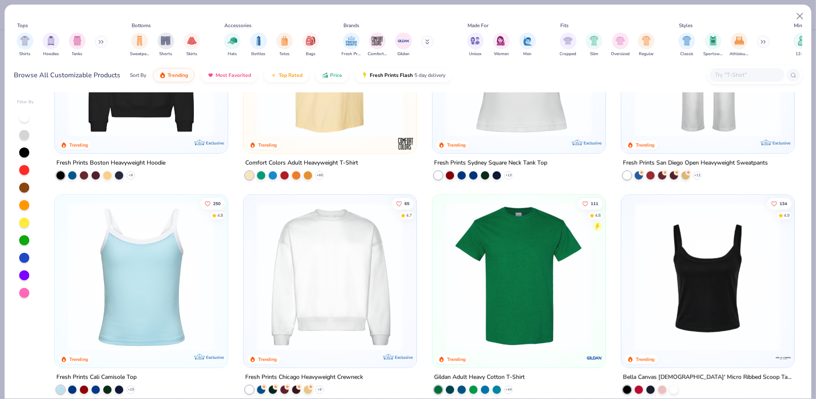
click at [354, 265] on img at bounding box center [330, 277] width 156 height 148
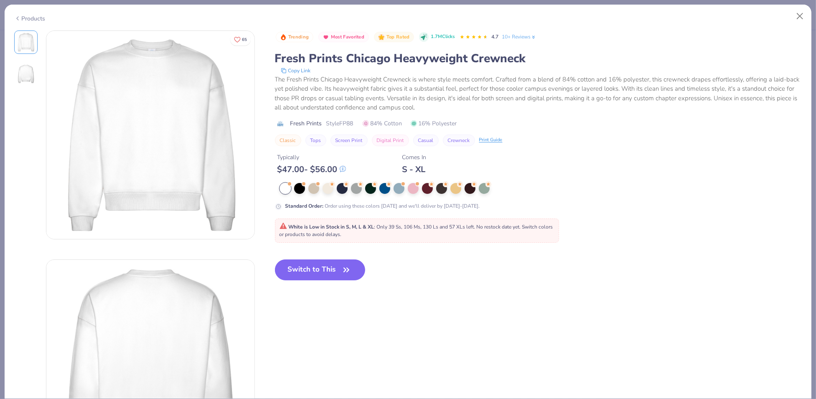
click at [28, 21] on div "Products" at bounding box center [408, 16] width 807 height 22
click at [30, 14] on div "Products" at bounding box center [29, 18] width 31 height 9
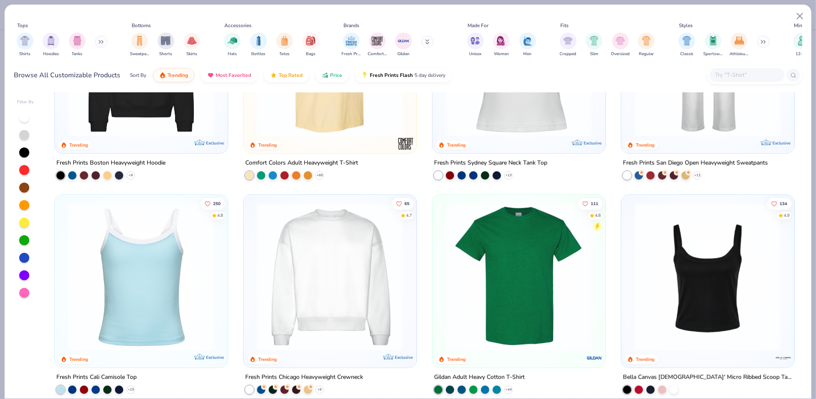
click at [25, 135] on div at bounding box center [24, 135] width 10 height 10
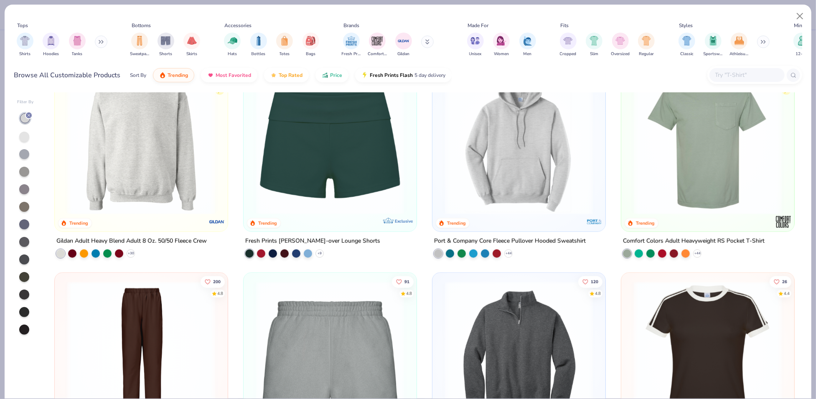
scroll to position [465, 0]
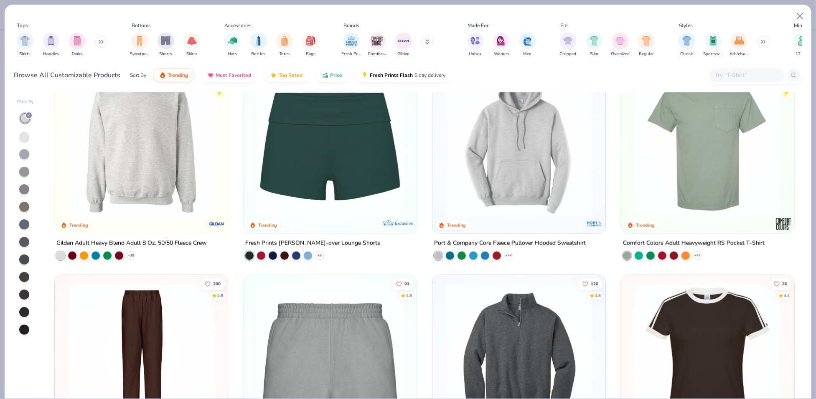
click at [155, 195] on img at bounding box center [141, 143] width 156 height 148
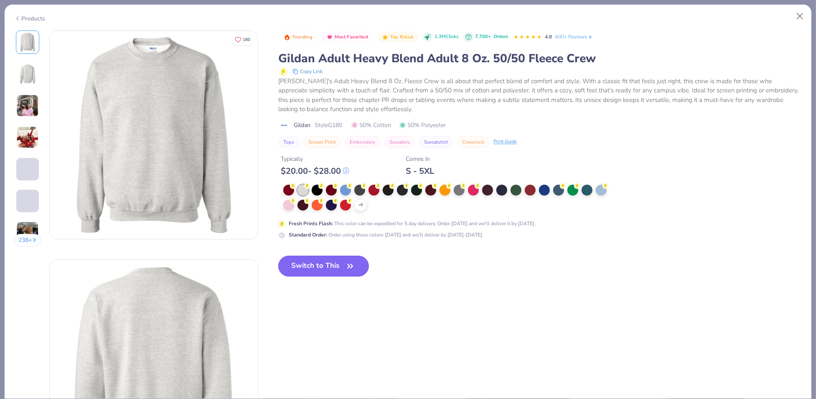
click at [338, 264] on button "Switch to This" at bounding box center [323, 266] width 91 height 21
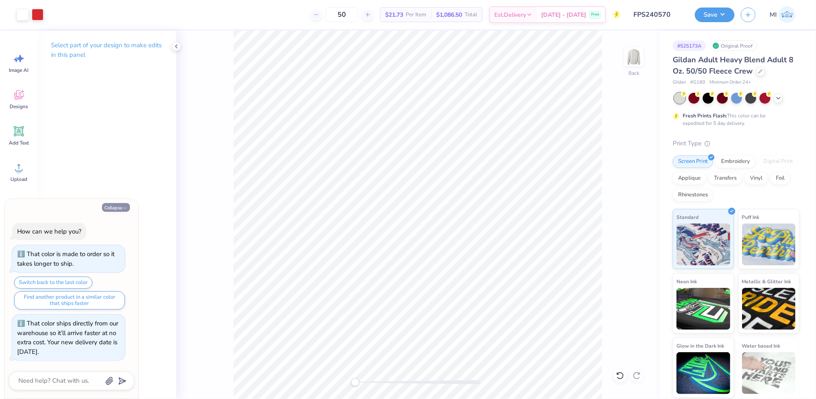
click at [119, 205] on button "Collapse" at bounding box center [116, 207] width 28 height 9
type textarea "x"
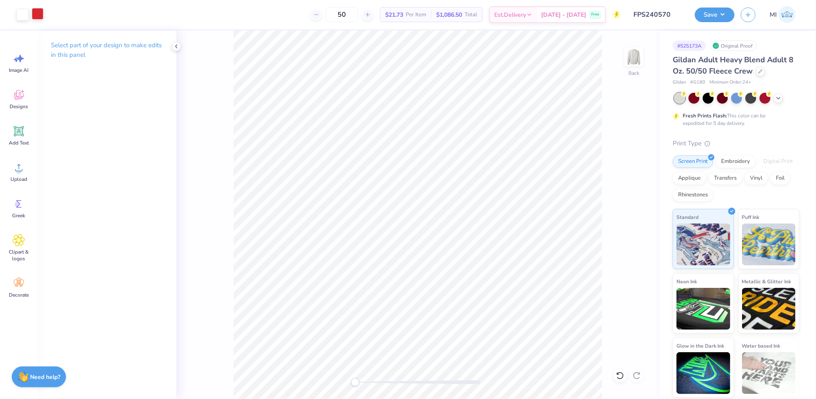
click at [41, 13] on div at bounding box center [38, 14] width 12 height 12
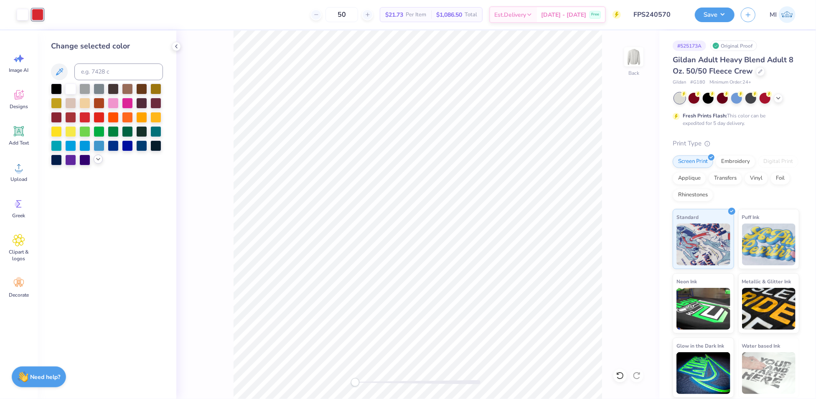
click at [96, 162] on icon at bounding box center [98, 159] width 7 height 7
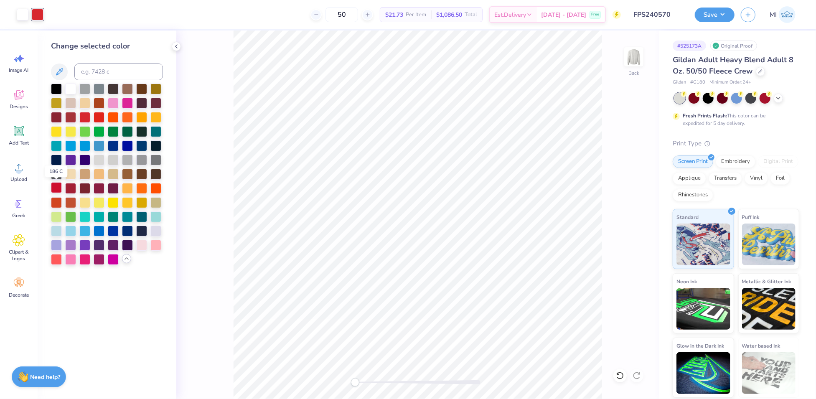
click at [58, 188] on div at bounding box center [56, 187] width 11 height 11
click at [72, 188] on div at bounding box center [70, 187] width 11 height 11
click at [52, 187] on div at bounding box center [56, 187] width 11 height 11
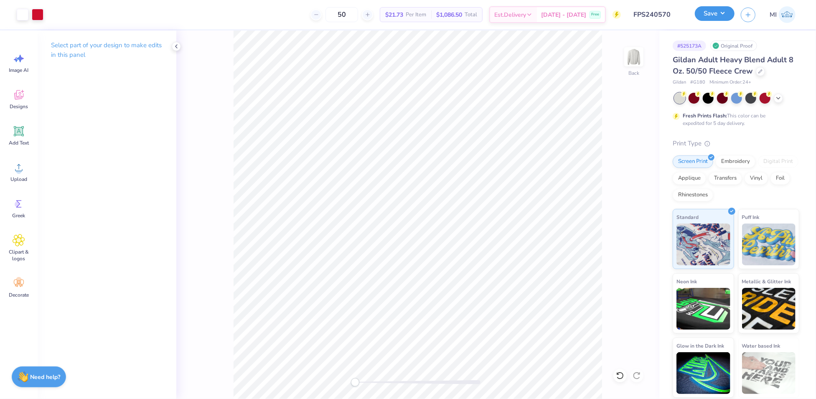
click at [721, 13] on button "Save" at bounding box center [715, 13] width 40 height 15
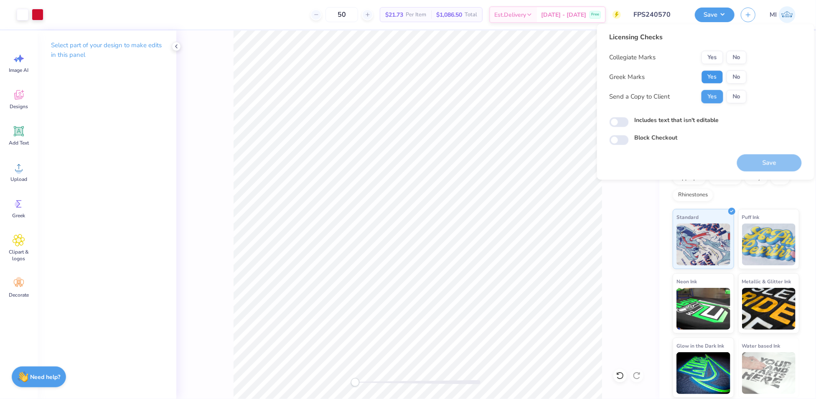
click at [720, 80] on button "Yes" at bounding box center [713, 76] width 22 height 13
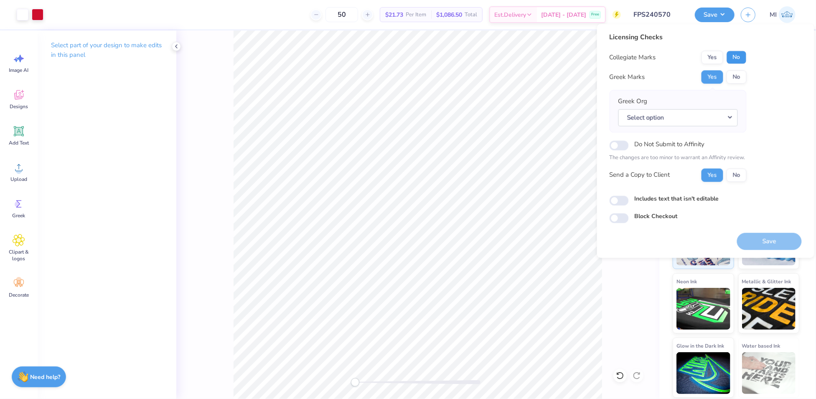
click at [740, 62] on button "No" at bounding box center [737, 57] width 20 height 13
click at [724, 114] on button "Select option" at bounding box center [679, 117] width 120 height 17
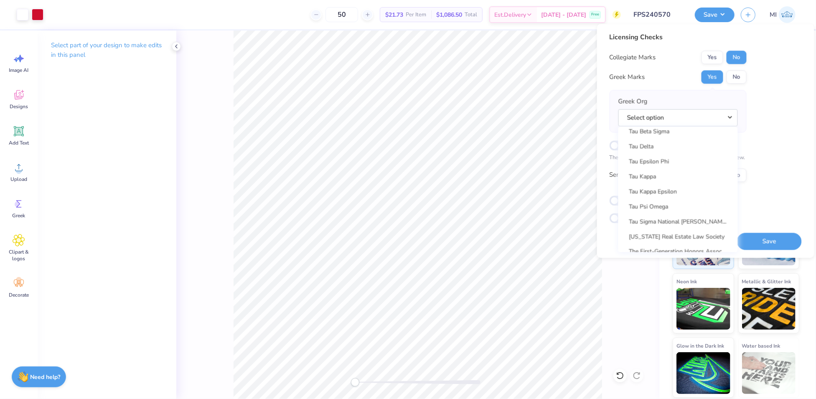
scroll to position [6024, 0]
click at [673, 180] on link "Tau Kappa Epsilon" at bounding box center [678, 177] width 113 height 14
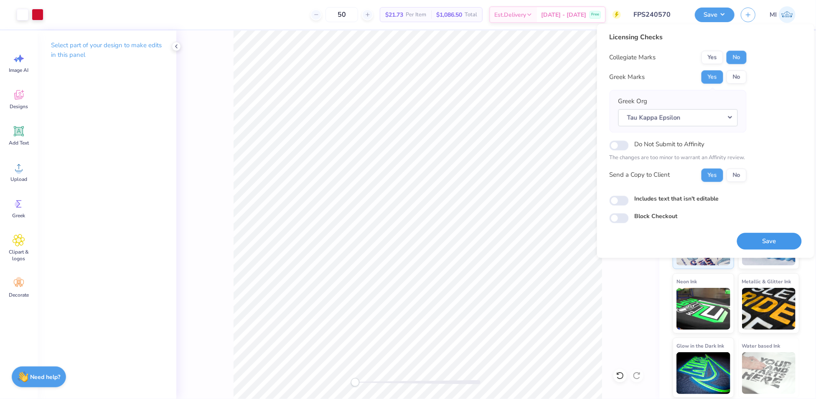
click at [777, 240] on button "Save" at bounding box center [769, 241] width 65 height 17
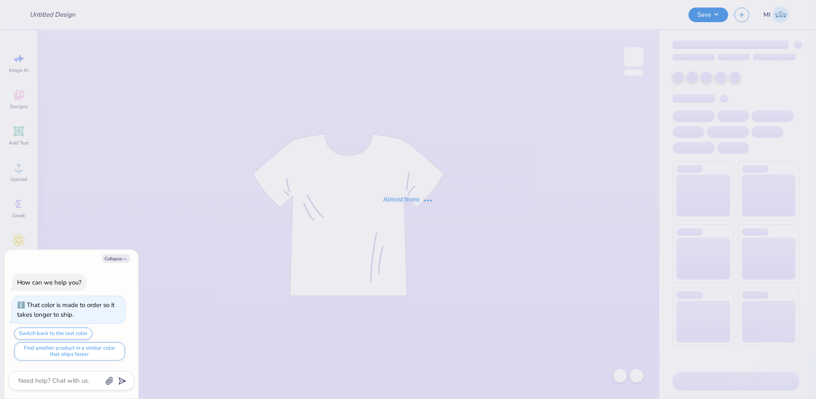
type textarea "x"
type input "FPS240571"
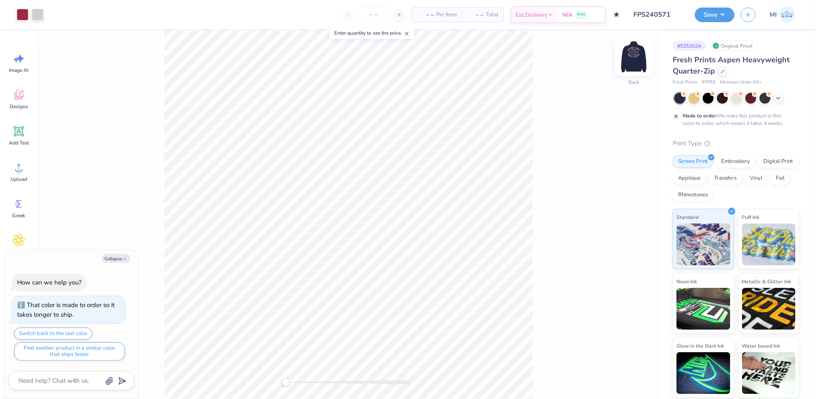
click at [639, 63] on img at bounding box center [633, 56] width 33 height 33
click at [38, 15] on div at bounding box center [38, 14] width 12 height 12
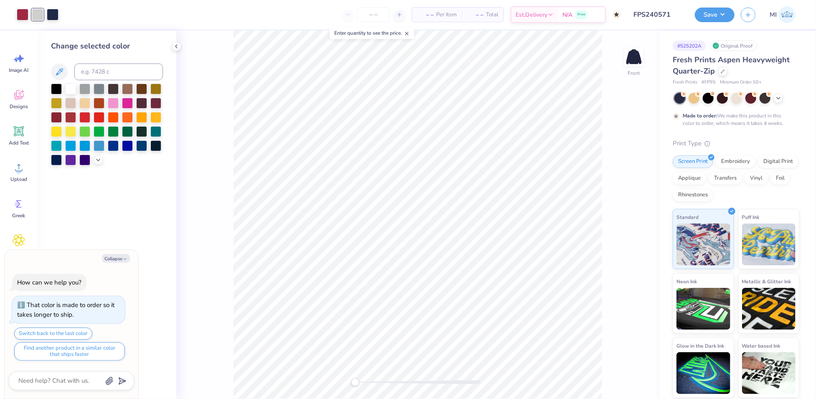
click at [69, 89] on div at bounding box center [70, 89] width 11 height 11
click at [119, 258] on button "Collapse" at bounding box center [116, 258] width 28 height 9
type textarea "x"
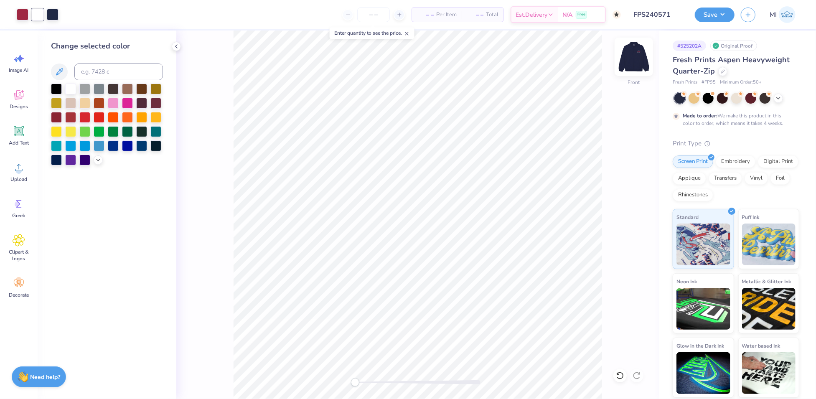
click at [636, 53] on img at bounding box center [633, 56] width 33 height 33
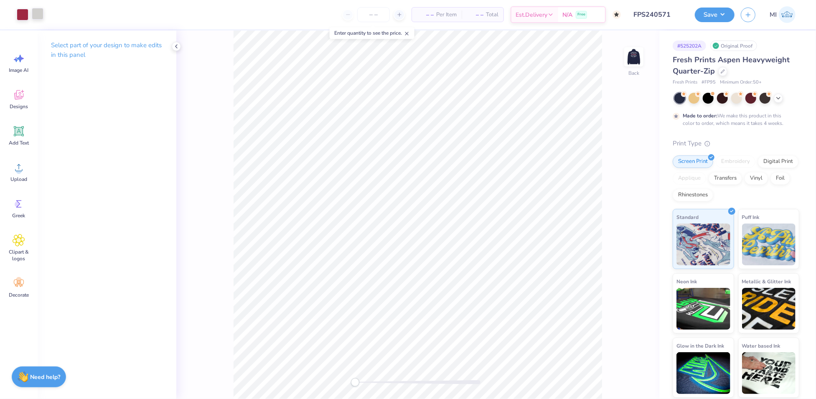
click at [32, 10] on div at bounding box center [38, 14] width 12 height 12
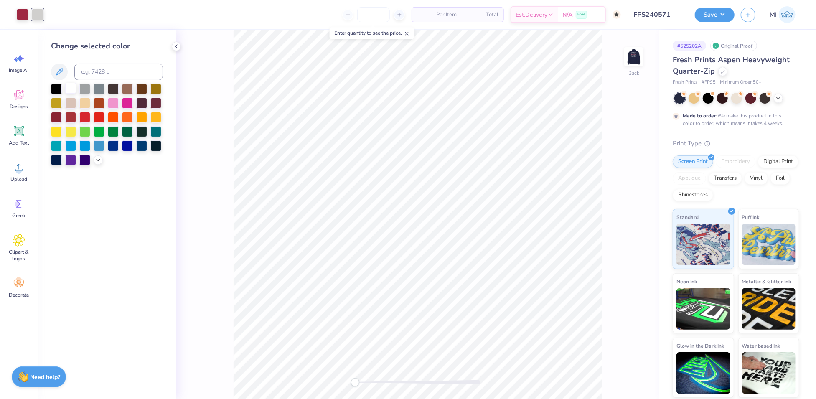
click at [72, 86] on div at bounding box center [70, 88] width 11 height 11
click at [642, 54] on img at bounding box center [633, 56] width 33 height 33
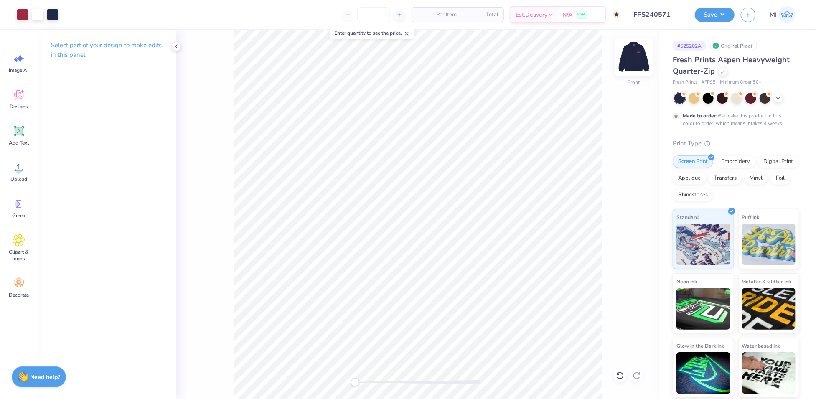
click at [637, 61] on img at bounding box center [633, 56] width 33 height 33
click at [720, 15] on button "Save" at bounding box center [715, 13] width 40 height 15
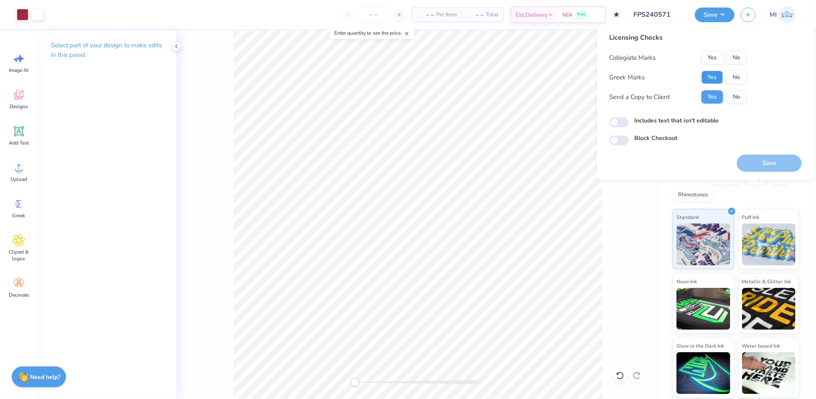
click at [712, 77] on button "Yes" at bounding box center [713, 77] width 22 height 13
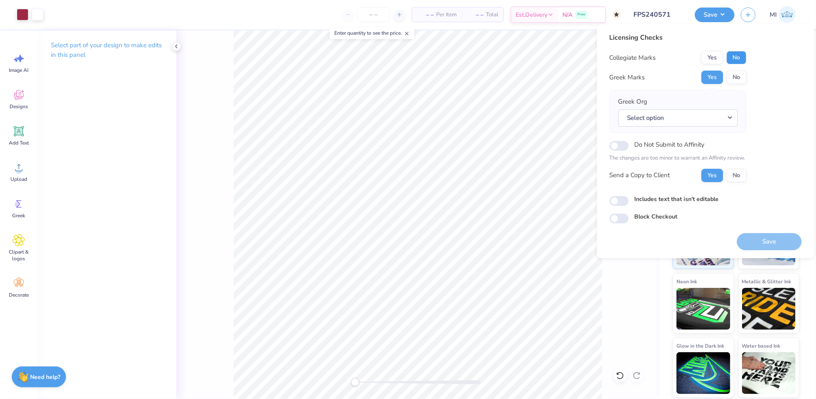
click at [739, 59] on button "No" at bounding box center [737, 57] width 20 height 13
click at [723, 112] on button "Select option" at bounding box center [679, 118] width 120 height 17
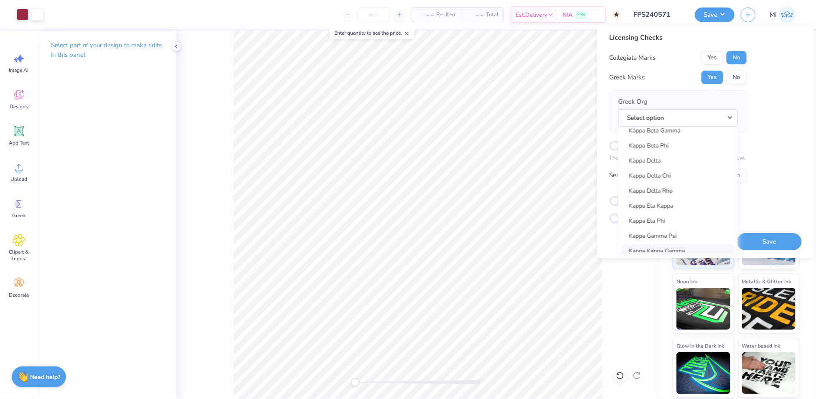
scroll to position [2998, 0]
click at [664, 175] on link "Kappa Delta" at bounding box center [678, 179] width 113 height 14
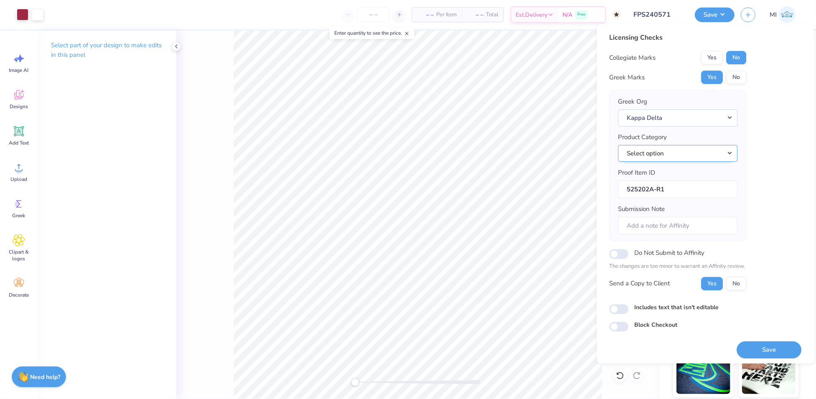
click at [736, 150] on button "Select option" at bounding box center [679, 153] width 120 height 17
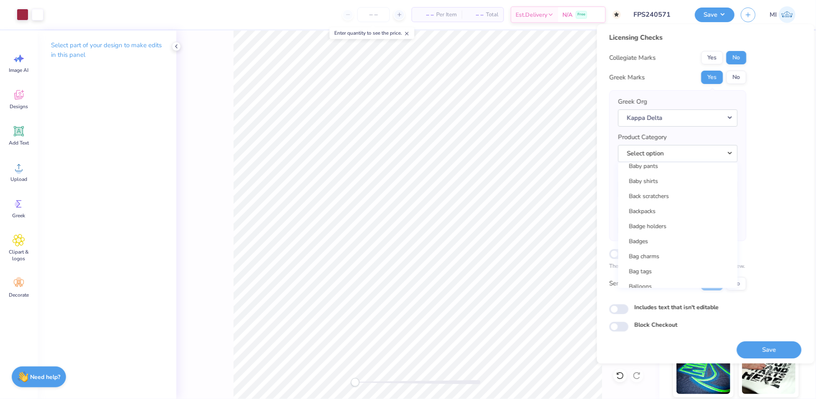
scroll to position [0, 0]
click at [679, 206] on link "1/4 zip sweatshirts" at bounding box center [678, 203] width 113 height 14
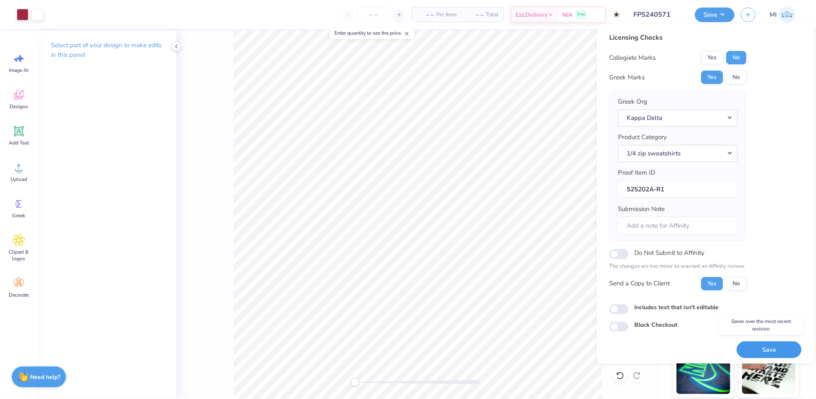
click at [770, 352] on button "Save" at bounding box center [769, 350] width 65 height 17
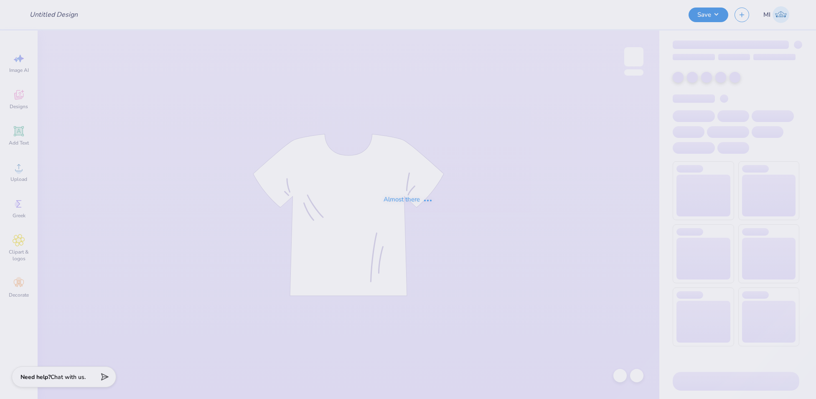
type input "FPS240572"
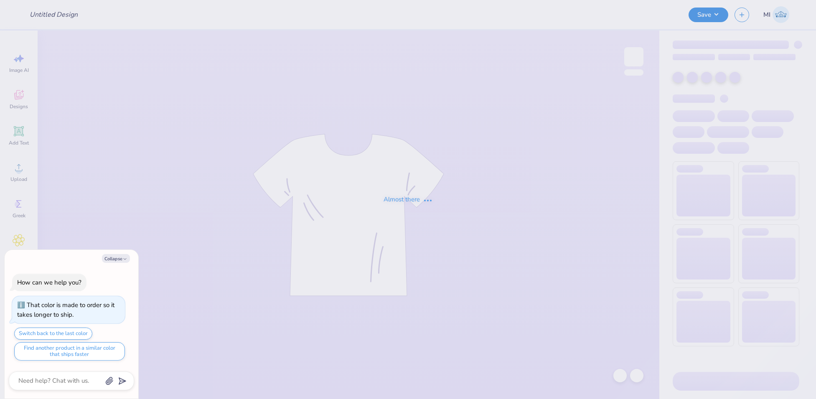
type textarea "x"
type input "FPS240573"
type textarea "x"
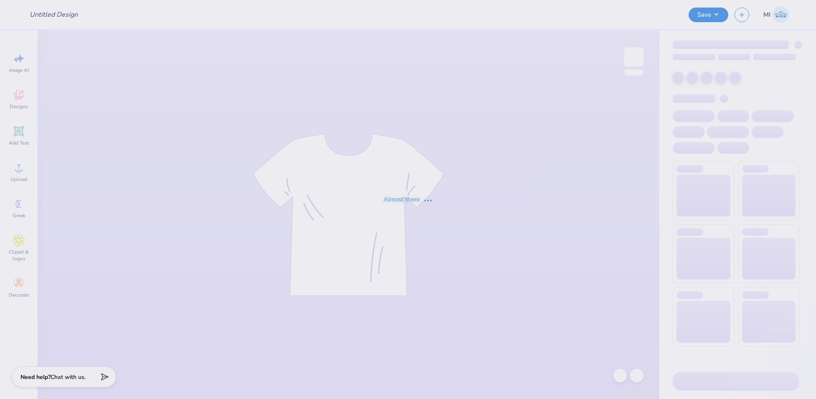
type input "FPS240574"
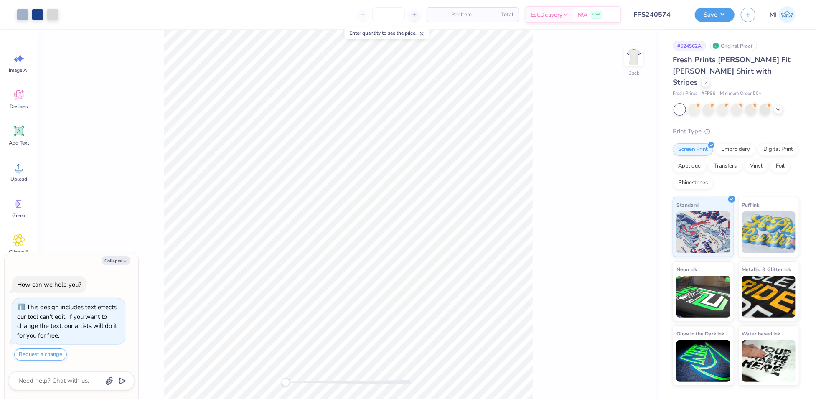
type textarea "x"
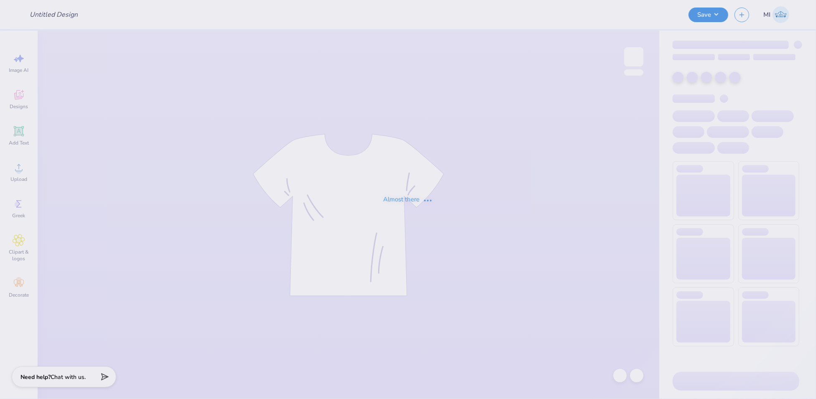
type input "FPS240575"
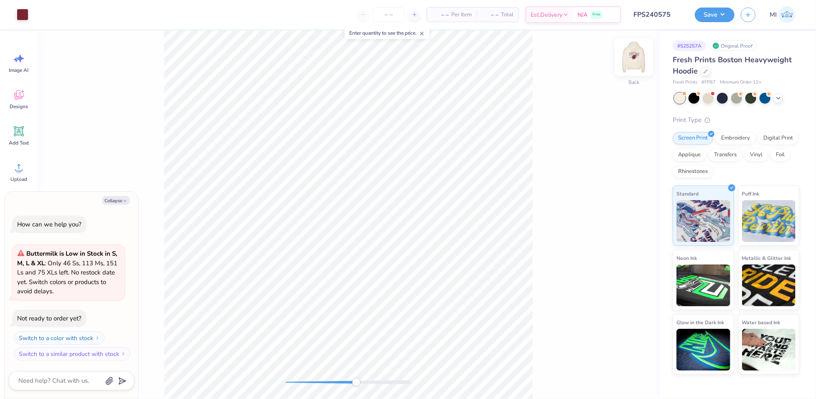
click at [632, 56] on img at bounding box center [633, 56] width 33 height 33
click at [128, 198] on button "Collapse" at bounding box center [116, 200] width 28 height 9
type textarea "x"
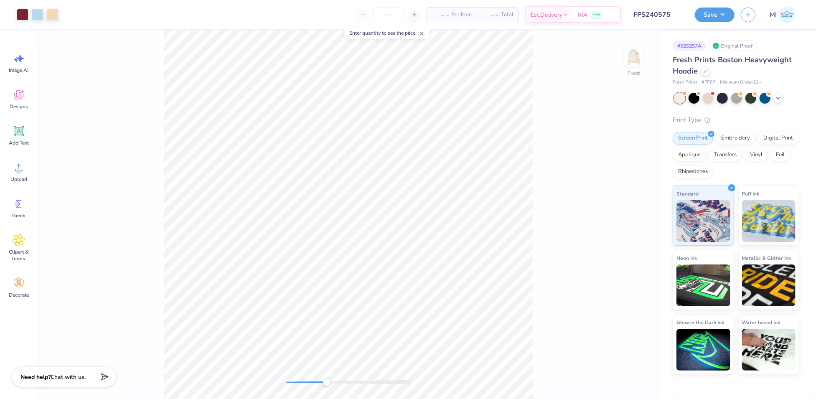
click at [55, 7] on div "Art colors" at bounding box center [29, 14] width 59 height 29
click at [54, 17] on div at bounding box center [53, 14] width 12 height 12
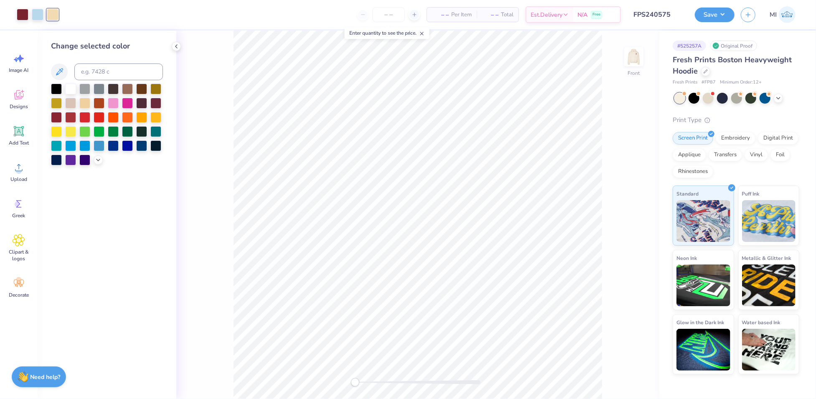
click at [96, 154] on div at bounding box center [107, 125] width 112 height 82
click at [97, 163] on div at bounding box center [98, 159] width 9 height 9
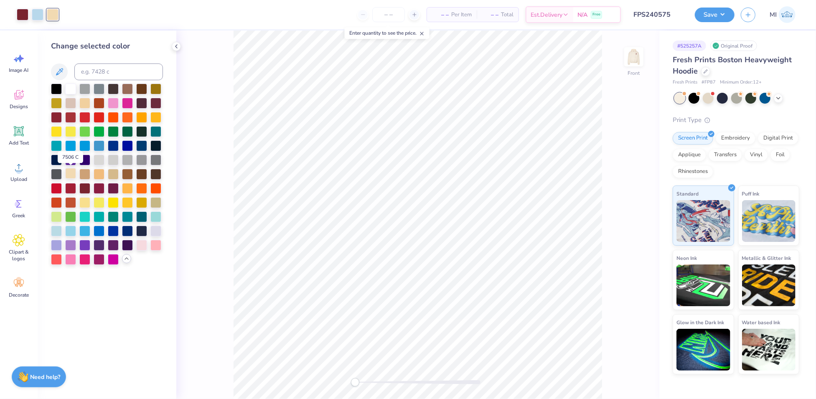
click at [71, 175] on div at bounding box center [70, 173] width 11 height 11
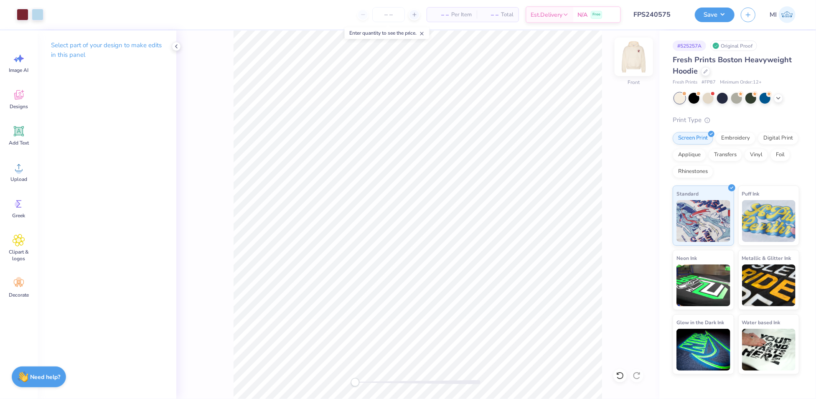
click at [630, 64] on img at bounding box center [633, 56] width 33 height 33
click at [630, 64] on img at bounding box center [634, 56] width 17 height 17
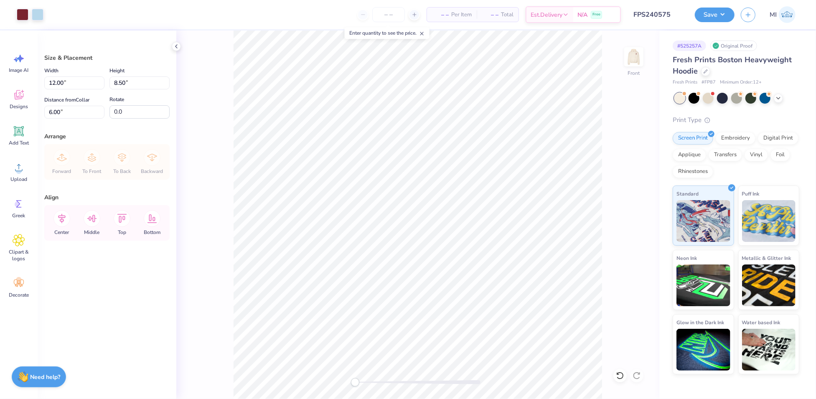
type input "6.25"
drag, startPoint x: 68, startPoint y: 83, endPoint x: 121, endPoint y: 83, distance: 53.1
click at [18, 75] on div "Art colors – – Per Item – – Total Est. Delivery N/A Free Design Title FPS240575…" at bounding box center [408, 199] width 816 height 399
type input "12.50"
type input "8.85"
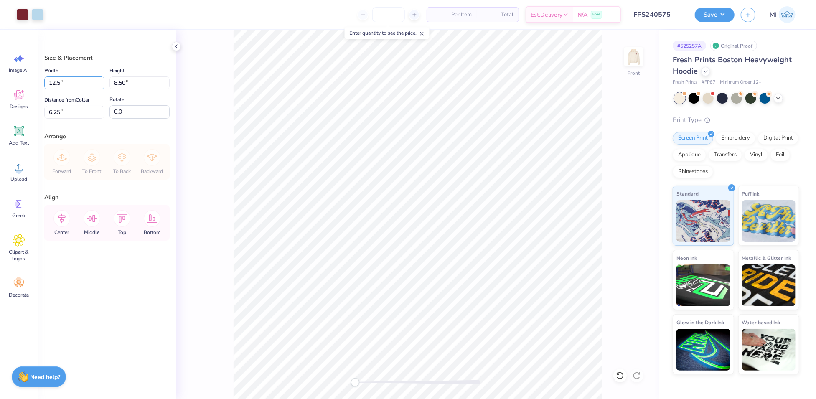
type input "6.07"
drag, startPoint x: 89, startPoint y: 82, endPoint x: 72, endPoint y: 84, distance: 17.2
click at [30, 84] on div "Art colors – – Per Item – – Total Est. Delivery N/A Free Design Title FPS240575…" at bounding box center [408, 199] width 816 height 399
type input "14.00"
type input "9.92"
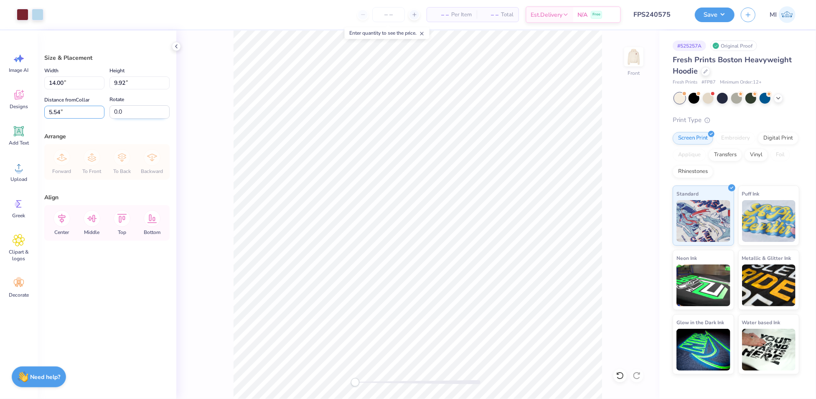
drag, startPoint x: 71, startPoint y: 112, endPoint x: 120, endPoint y: 108, distance: 48.7
click at [24, 105] on div "Art colors – – Per Item – – Total Est. Delivery N/A Free Design Title FPS240575…" at bounding box center [408, 199] width 816 height 399
type input "7.00"
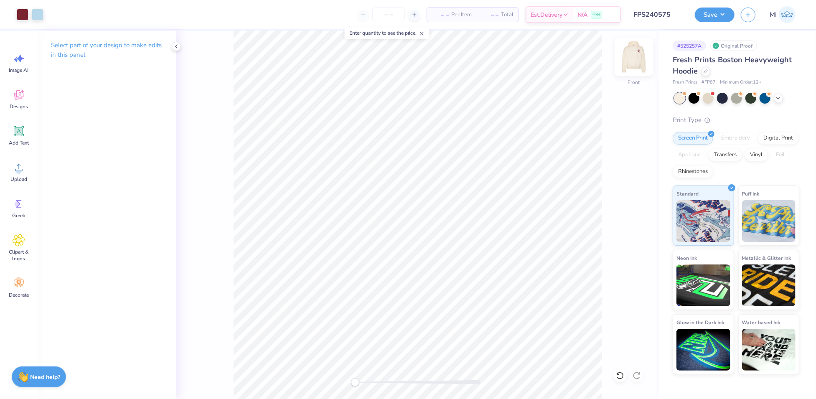
click at [631, 51] on img at bounding box center [633, 56] width 33 height 33
click at [638, 56] on img at bounding box center [633, 56] width 33 height 33
click at [638, 56] on img at bounding box center [634, 56] width 17 height 17
click at [727, 15] on button "Save" at bounding box center [715, 13] width 40 height 15
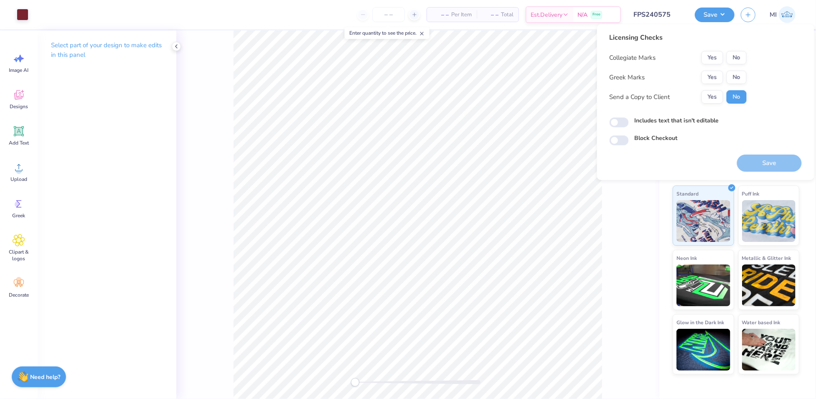
click at [713, 71] on div "Yes No" at bounding box center [724, 77] width 45 height 13
click at [715, 75] on button "Yes" at bounding box center [713, 77] width 22 height 13
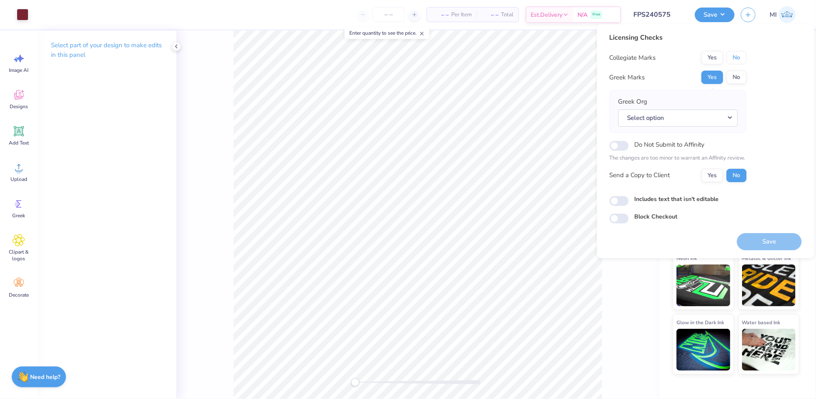
click at [736, 57] on button "No" at bounding box center [737, 57] width 20 height 13
click at [711, 119] on button "Select option" at bounding box center [679, 118] width 120 height 17
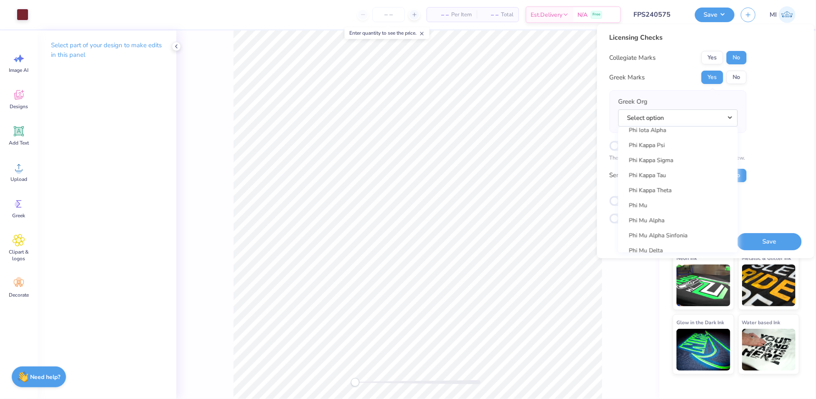
scroll to position [4463, 0]
click at [671, 148] on link "Phi Kappa Psi" at bounding box center [678, 144] width 113 height 14
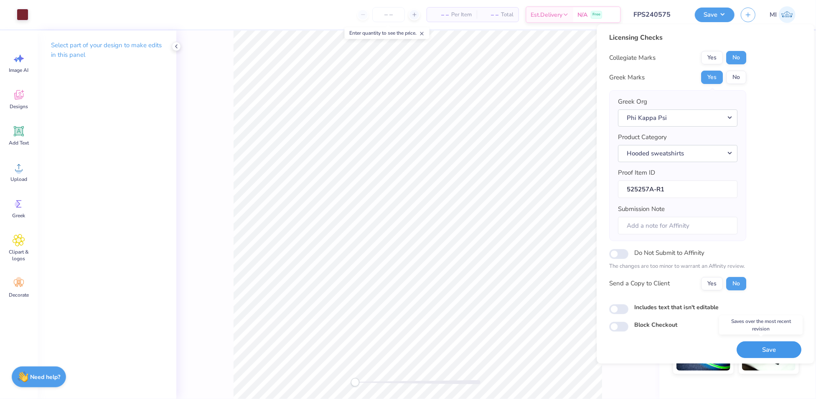
click at [778, 355] on button "Save" at bounding box center [769, 350] width 65 height 17
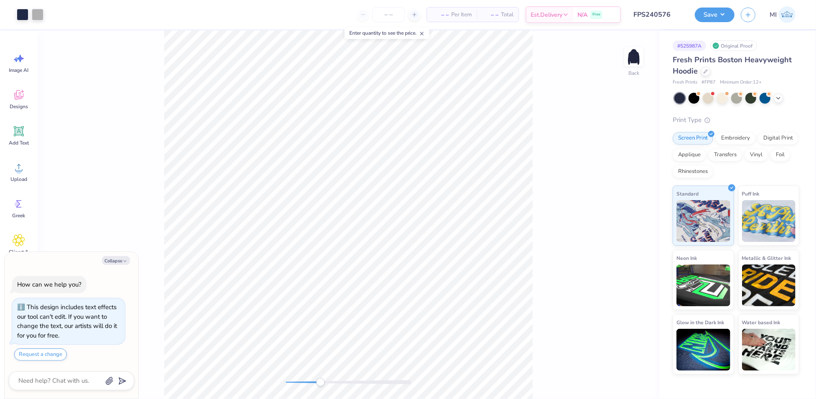
type textarea "x"
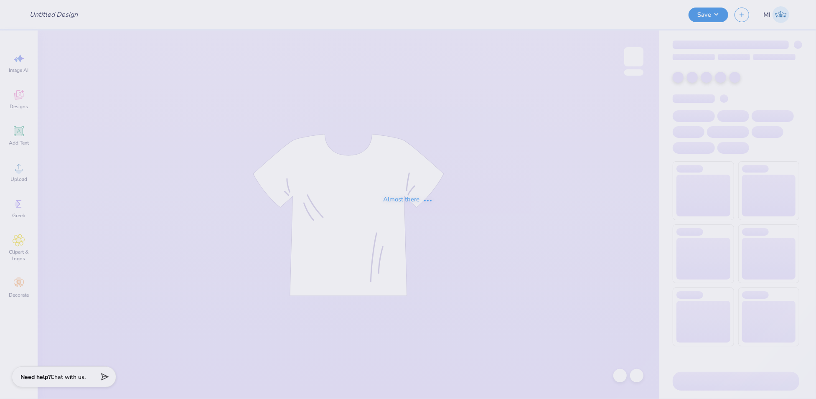
type input "FPS240577"
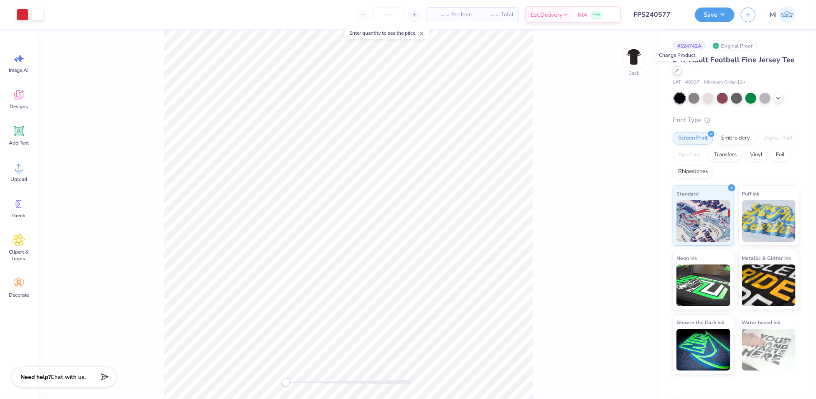
click at [678, 70] on icon at bounding box center [677, 70] width 3 height 3
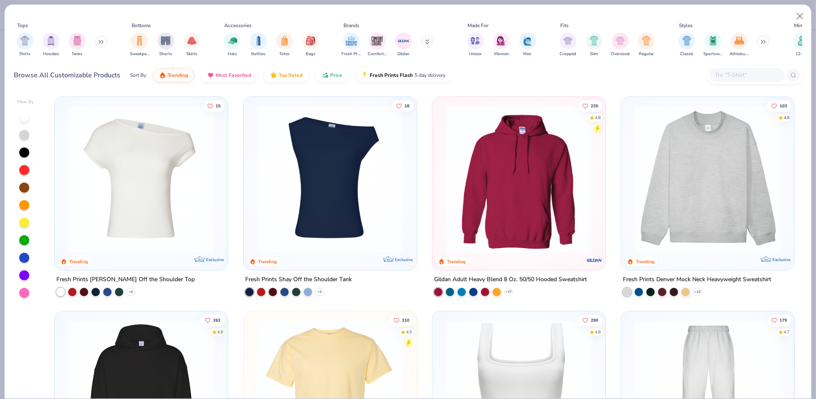
click at [742, 74] on input "text" at bounding box center [747, 75] width 64 height 10
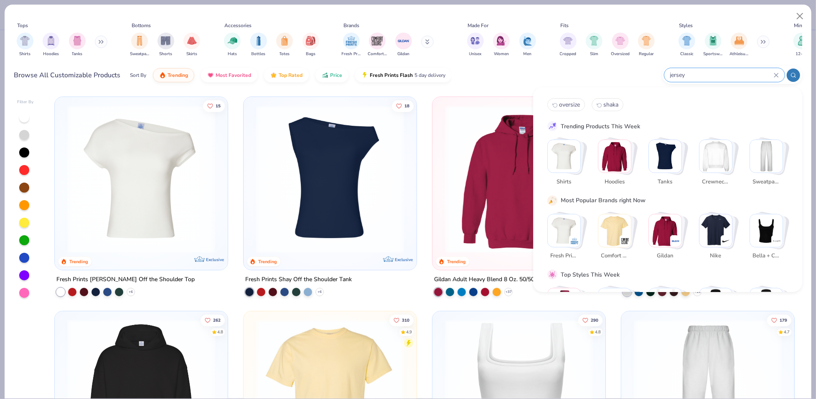
type input "jersey"
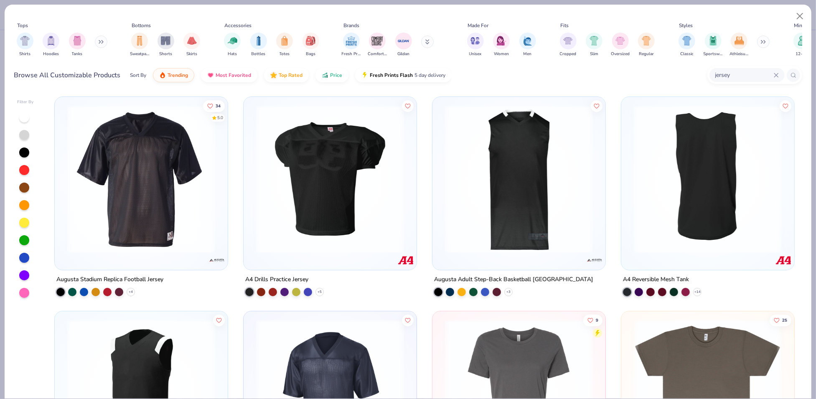
click at [154, 163] on img at bounding box center [141, 179] width 156 height 148
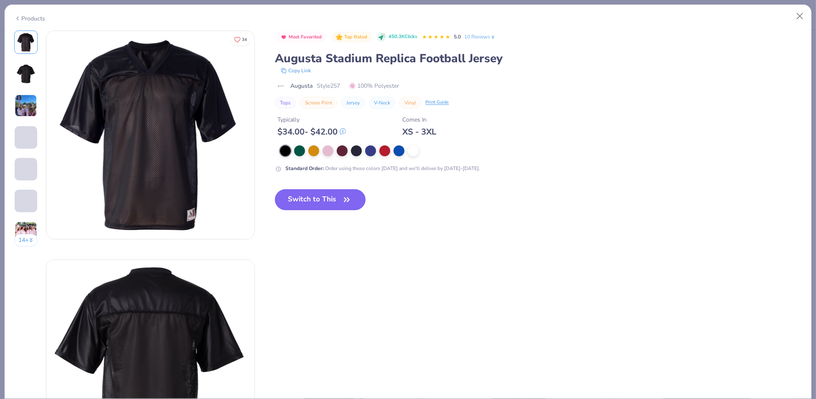
click at [334, 199] on button "Switch to This" at bounding box center [320, 199] width 91 height 21
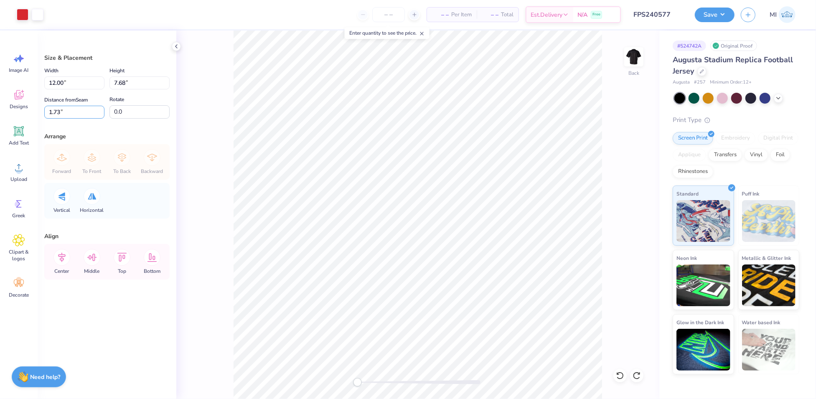
drag, startPoint x: 59, startPoint y: 113, endPoint x: 33, endPoint y: 114, distance: 26.3
click at [33, 114] on div "Art colors – – Per Item – – Total Est. Delivery N/A Free Design Title FPS240577…" at bounding box center [408, 199] width 816 height 399
type input "1.5"
drag, startPoint x: 70, startPoint y: 115, endPoint x: 28, endPoint y: 112, distance: 41.9
click at [28, 112] on div "Art colors – – Per Item – – Total Est. Delivery N/A Free Design Title FPS240577…" at bounding box center [408, 199] width 816 height 399
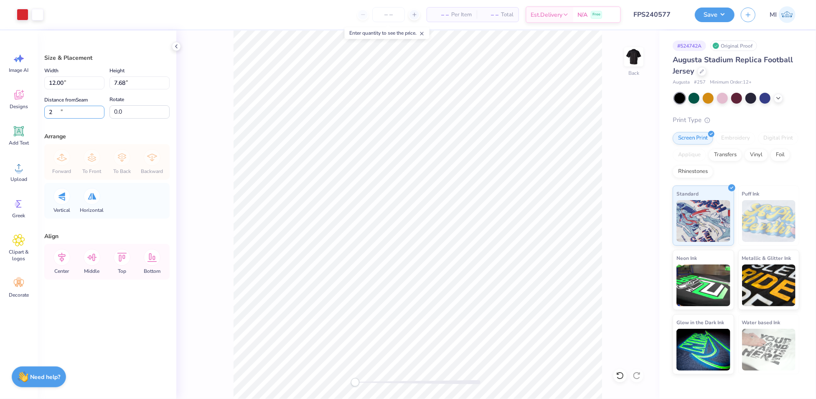
type input "2"
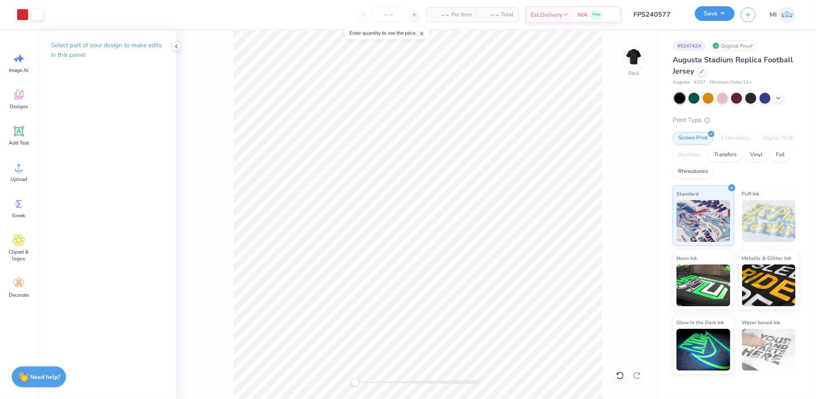
click at [725, 13] on button "Save" at bounding box center [715, 13] width 40 height 15
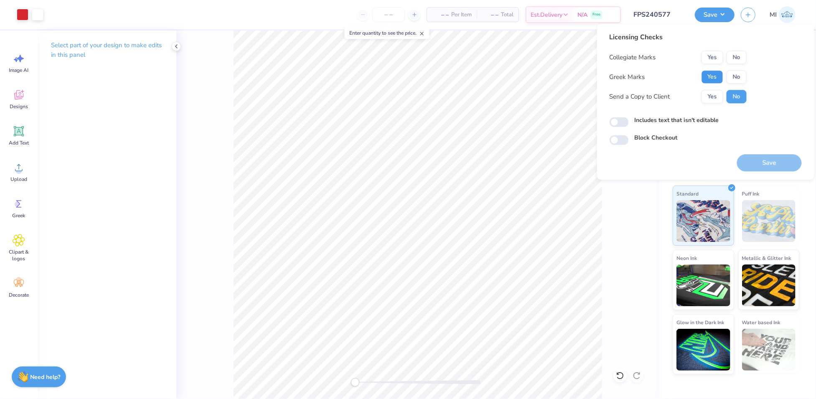
click at [715, 78] on button "Yes" at bounding box center [713, 76] width 22 height 13
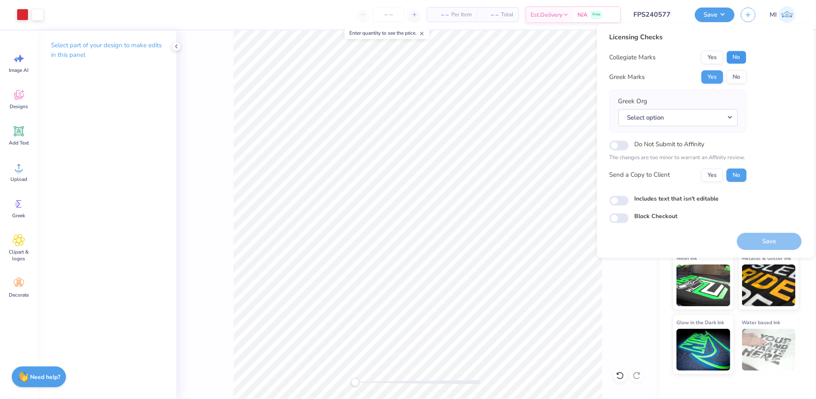
click at [745, 58] on button "No" at bounding box center [737, 57] width 20 height 13
click at [712, 112] on button "Select option" at bounding box center [679, 117] width 120 height 17
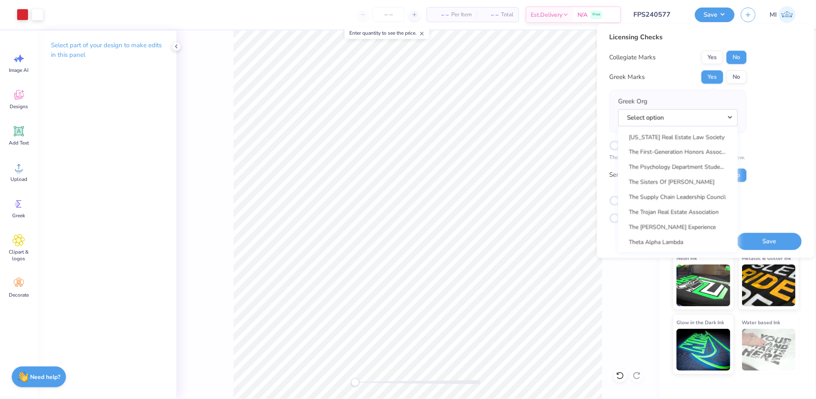
scroll to position [6139, 0]
click at [661, 229] on link "Theta Chi" at bounding box center [678, 228] width 113 height 14
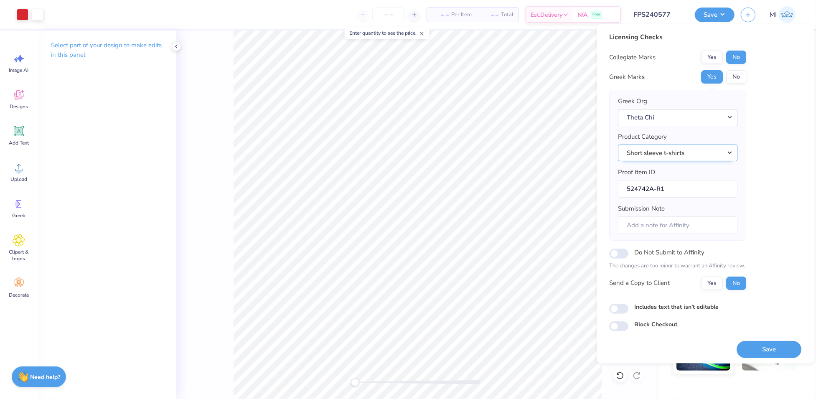
click at [710, 156] on button "Short sleeve t-shirts" at bounding box center [679, 153] width 120 height 17
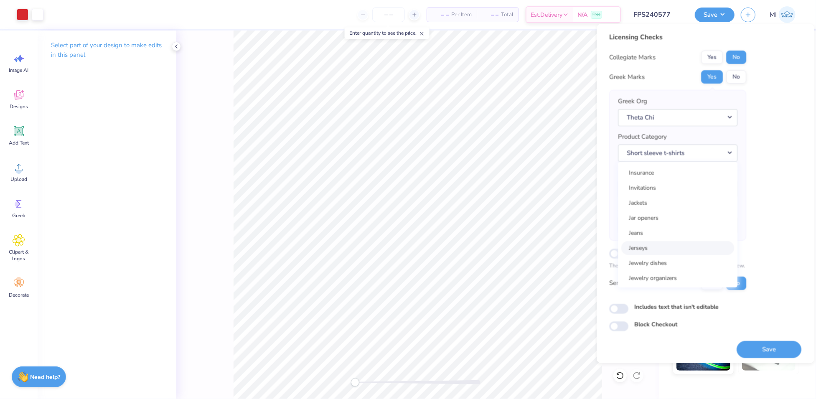
click at [657, 241] on link "Jerseys" at bounding box center [678, 248] width 113 height 14
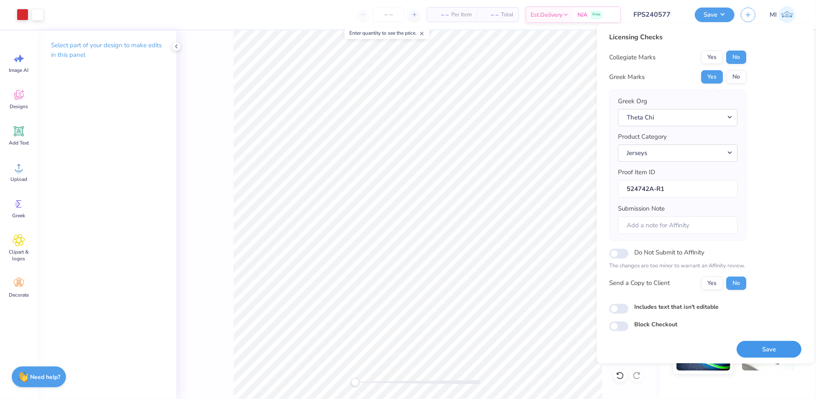
click at [756, 344] on button "Save" at bounding box center [769, 349] width 65 height 17
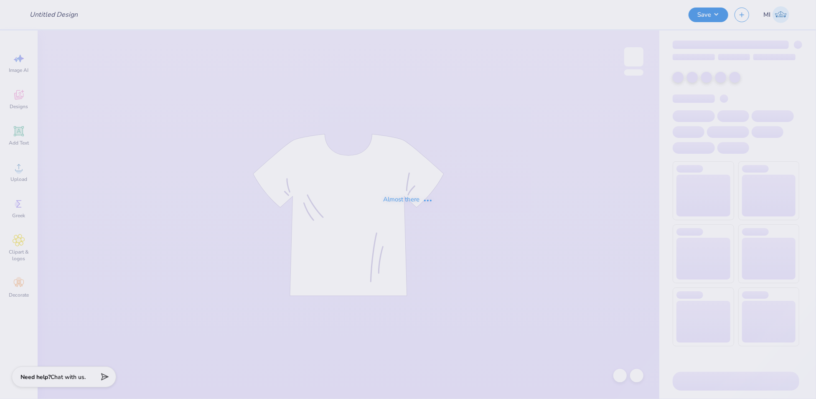
type input "FPS240578"
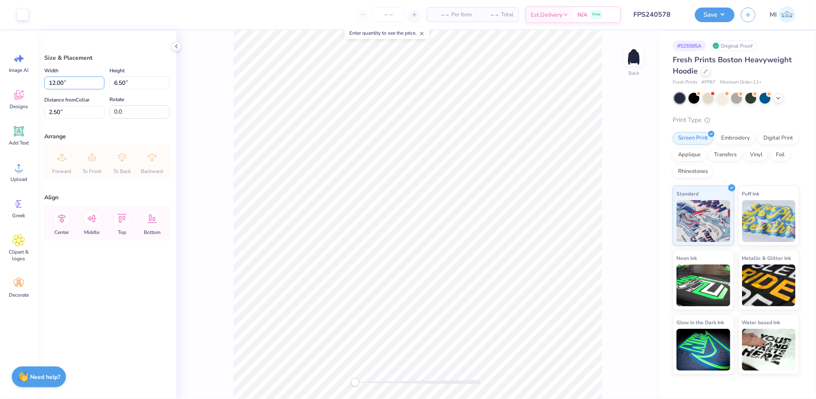
drag, startPoint x: 76, startPoint y: 81, endPoint x: 20, endPoint y: 80, distance: 56.0
click at [19, 80] on div "Art colors – – Per Item – – Total Est. Delivery N/A Free Design Title FPS240578…" at bounding box center [408, 199] width 816 height 399
type input "11.00"
type input "5.95"
drag, startPoint x: 84, startPoint y: 112, endPoint x: 0, endPoint y: 101, distance: 85.2
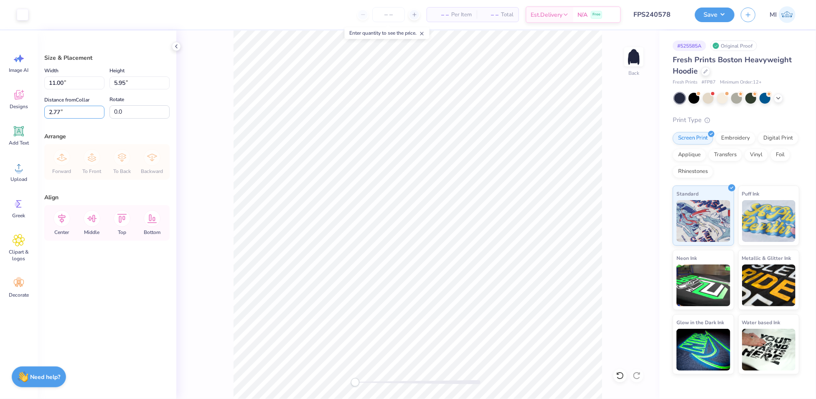
click at [0, 101] on div "Art colors – – Per Item – – Total Est. Delivery N/A Free Design Title FPS240578…" at bounding box center [408, 199] width 816 height 399
type input "3.00"
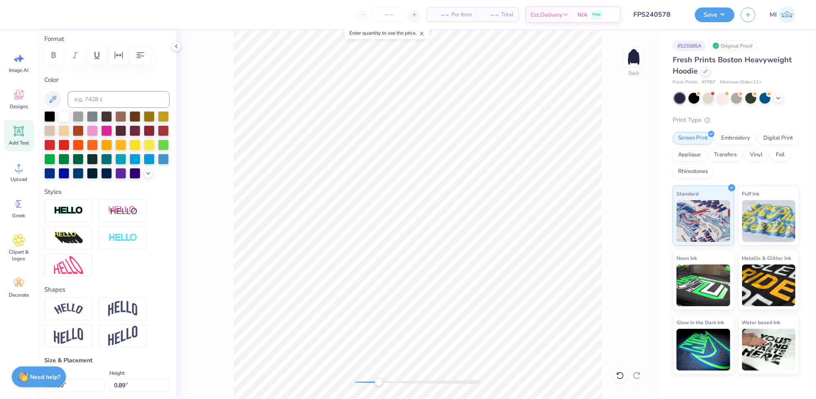
scroll to position [171, 0]
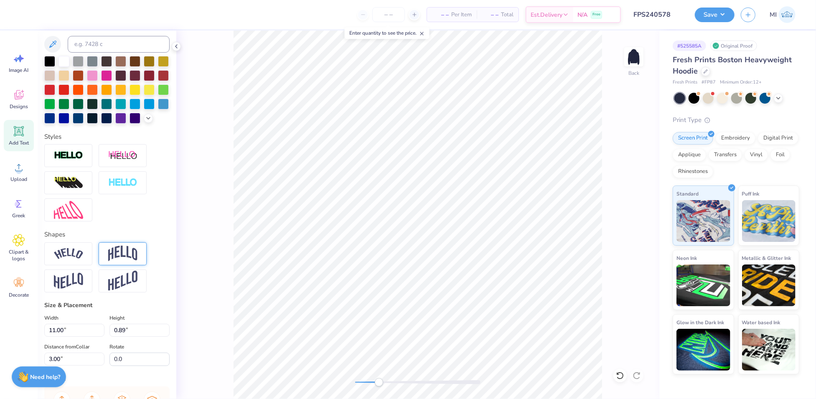
click at [126, 262] on img at bounding box center [122, 254] width 29 height 16
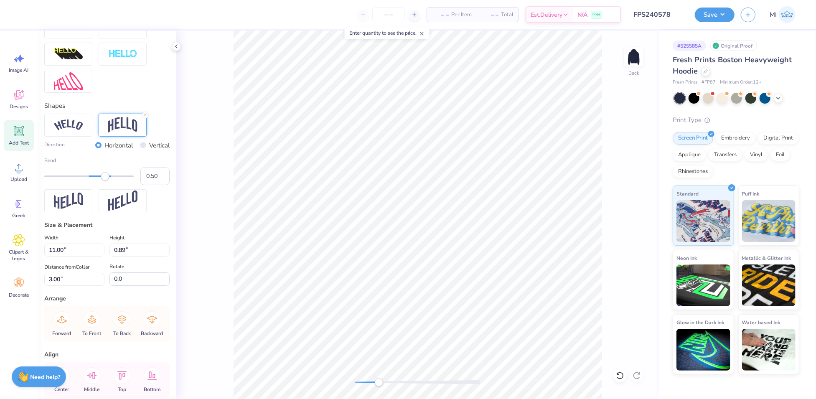
scroll to position [343, 0]
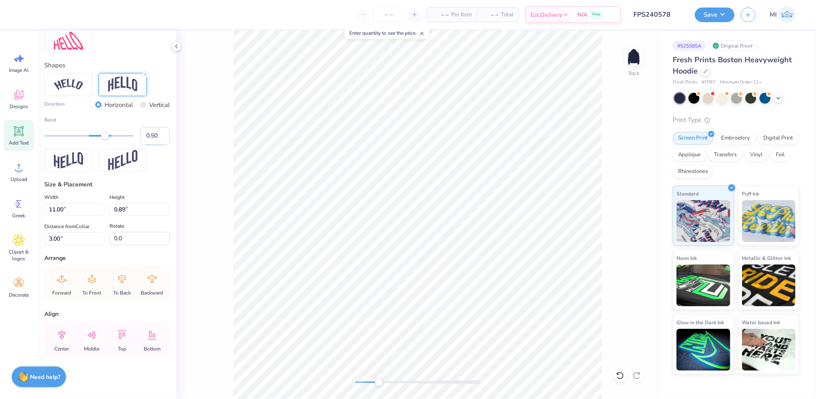
click at [150, 145] on input "0.50" at bounding box center [154, 136] width 29 height 18
type input "0.2"
type input "1.74"
type input "0.73"
type input "8.23"
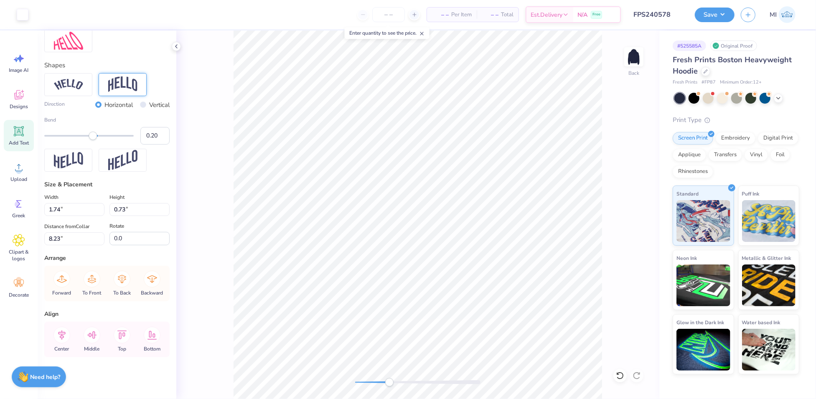
scroll to position [304, 0]
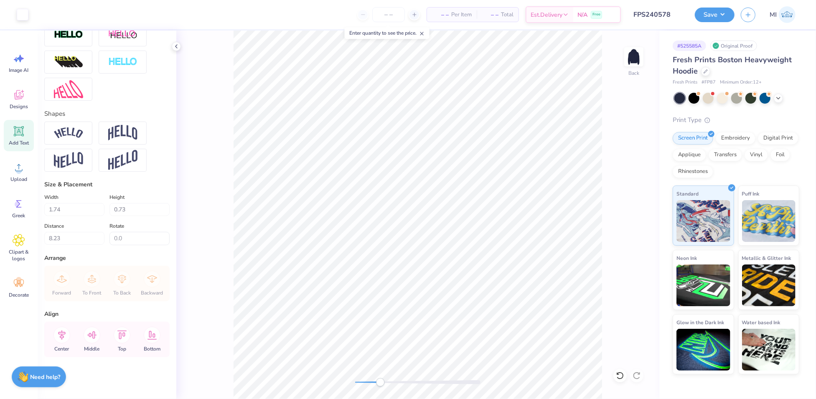
type input "11.00"
type input "1.76"
type input "2.87"
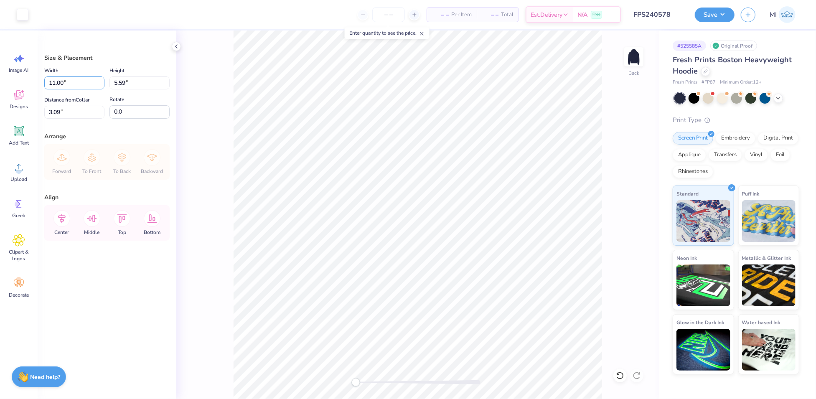
drag, startPoint x: 72, startPoint y: 77, endPoint x: 36, endPoint y: 75, distance: 35.6
click at [16, 75] on div "Art colors – – Per Item – – Total Est. Delivery N/A Free Design Title FPS240578…" at bounding box center [408, 199] width 816 height 399
drag, startPoint x: 12, startPoint y: 79, endPoint x: 188, endPoint y: 80, distance: 176.0
click at [12, 79] on div "Art colors – – Per Item – – Total Est. Delivery N/A Free Design Title FPS240578…" at bounding box center [408, 199] width 816 height 399
type input "10.50"
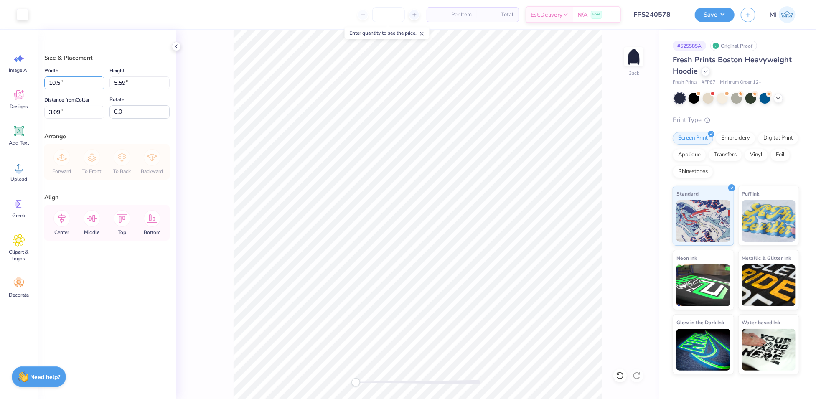
type input "5.34"
drag, startPoint x: 70, startPoint y: 112, endPoint x: 13, endPoint y: 106, distance: 57.2
click at [13, 106] on div "Art colors – – Per Item – – Total Est. Delivery N/A Free Design Title FPS240578…" at bounding box center [408, 199] width 816 height 399
type input "3.00"
click at [609, 258] on div "Back" at bounding box center [417, 215] width 483 height 369
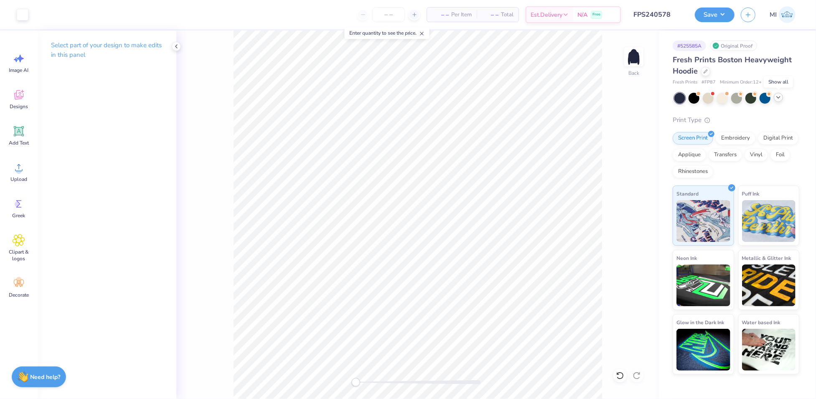
click at [778, 99] on icon at bounding box center [778, 97] width 7 height 7
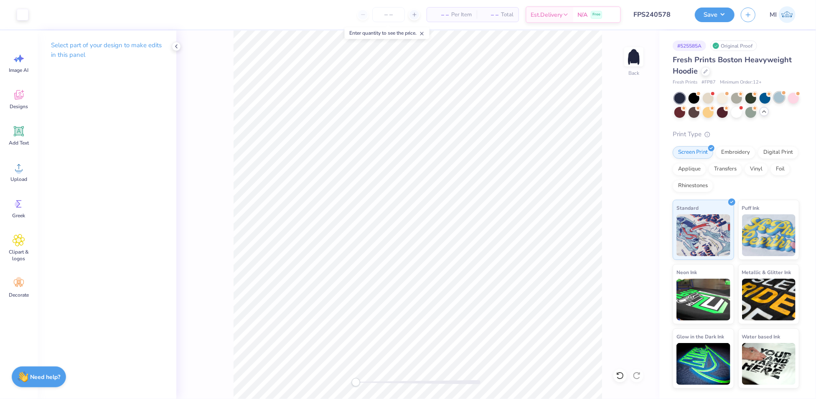
click at [785, 97] on div at bounding box center [779, 97] width 11 height 11
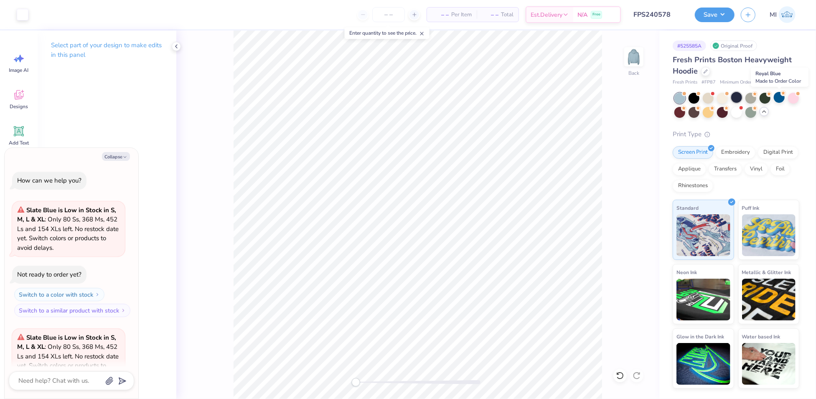
scroll to position [84, 0]
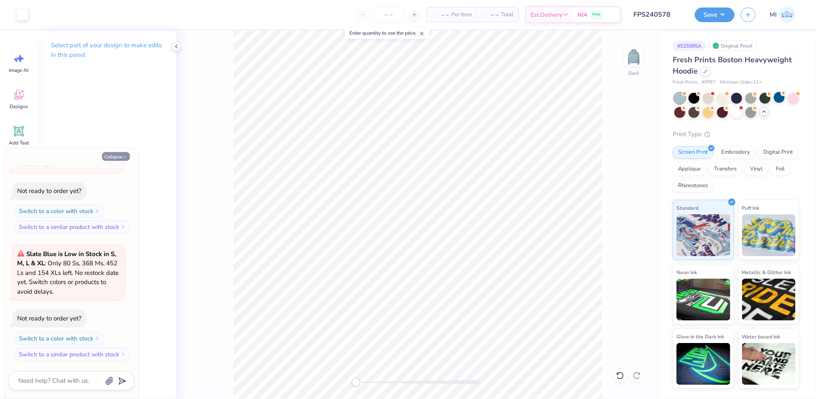
click at [106, 154] on button "Collapse" at bounding box center [116, 156] width 28 height 9
type textarea "x"
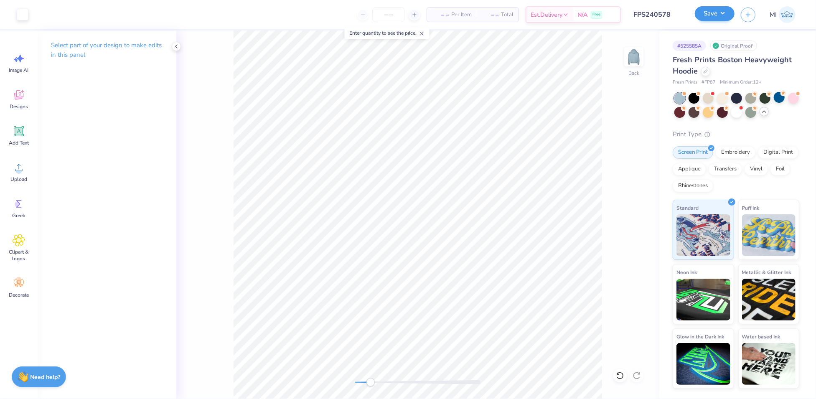
click at [716, 21] on div "Save" at bounding box center [715, 15] width 40 height 15
click at [725, 17] on button "Save" at bounding box center [715, 13] width 40 height 15
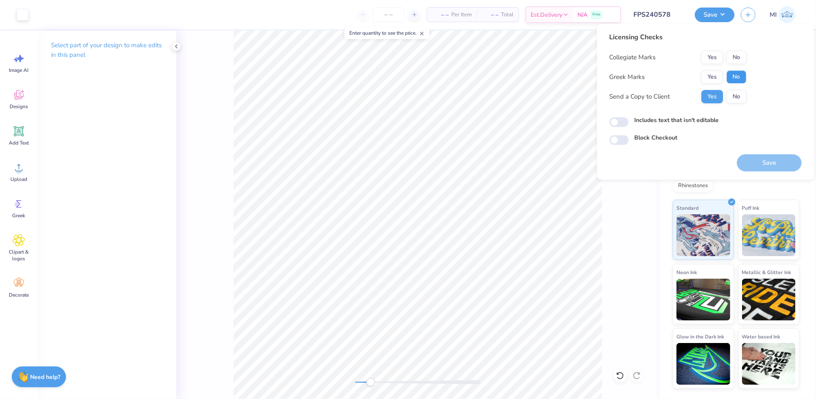
click at [736, 73] on button "No" at bounding box center [737, 76] width 20 height 13
click at [734, 58] on button "No" at bounding box center [737, 57] width 20 height 13
click at [772, 158] on button "Save" at bounding box center [769, 162] width 65 height 17
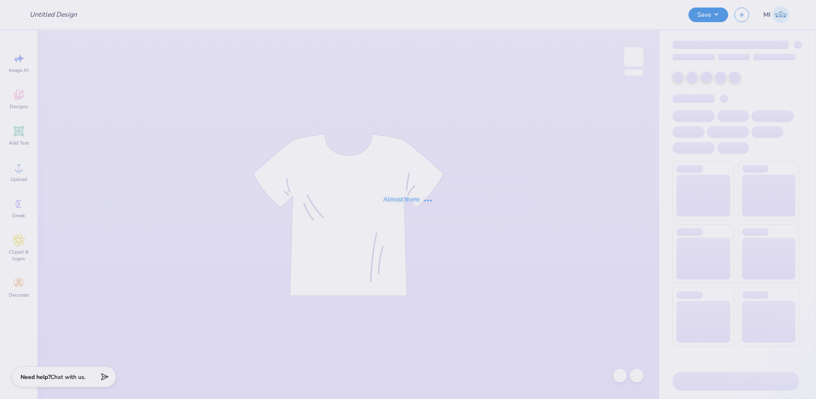
type input "FPS240579"
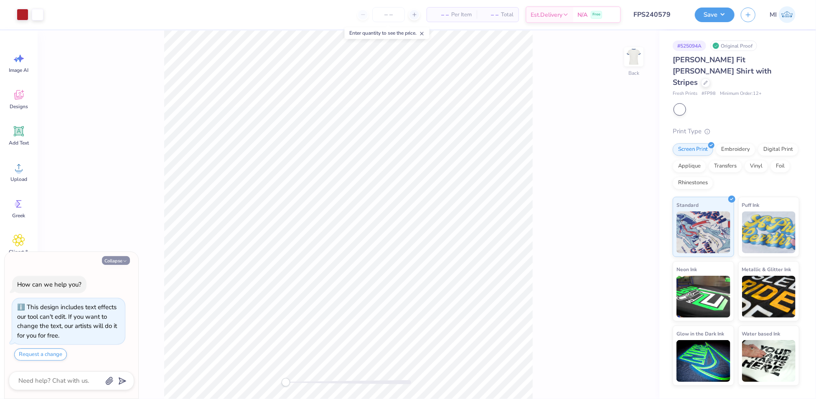
click at [112, 257] on button "Collapse" at bounding box center [116, 260] width 28 height 9
type textarea "x"
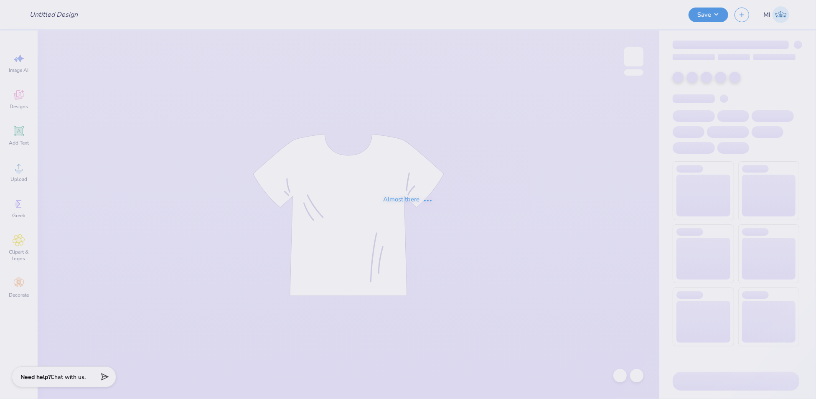
type input "FPS240580"
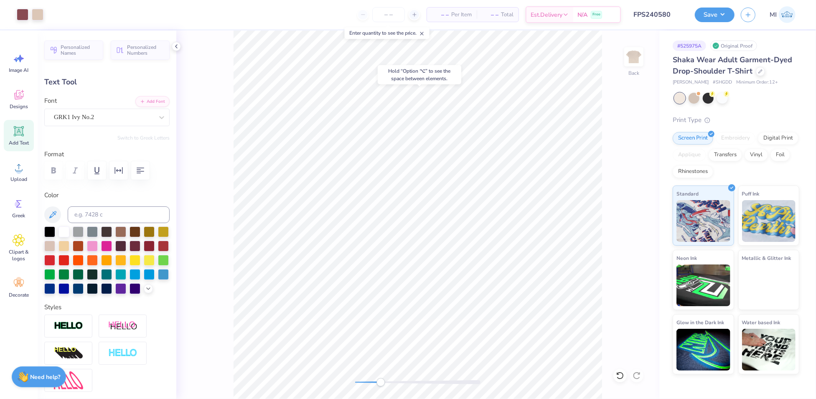
type input "0.0"
type input "2.24"
type input "3.10"
type input "3.00"
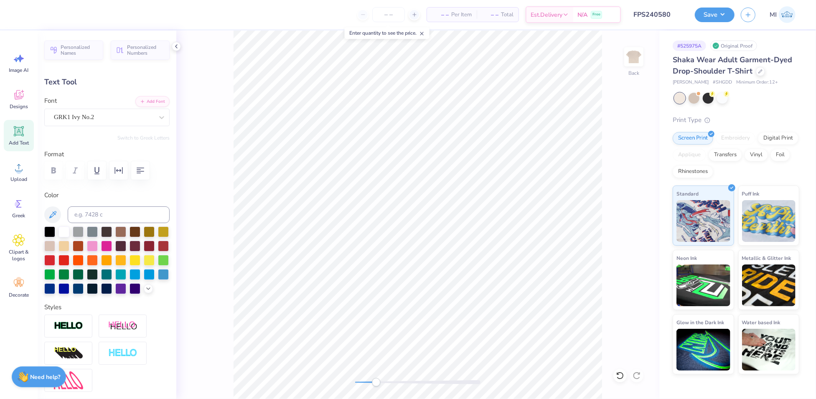
type input "3.29"
type input "3.23"
type input "3.40"
type input "0.0"
type input "2.98"
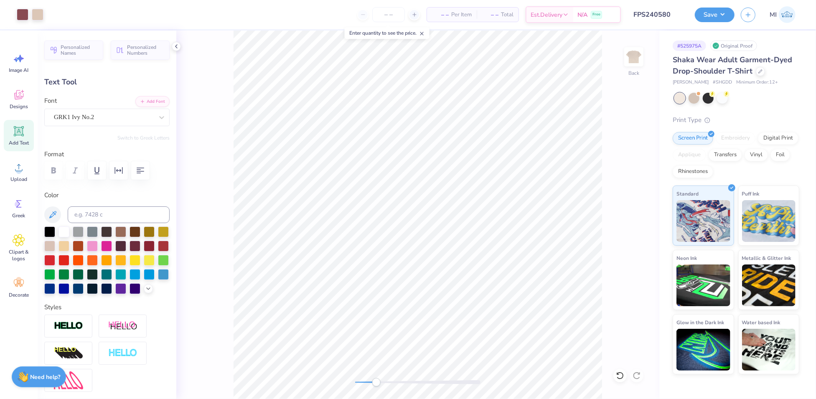
type input "3.60"
type input "3.70"
type input "-23.5"
type input "2.24"
type input "3.10"
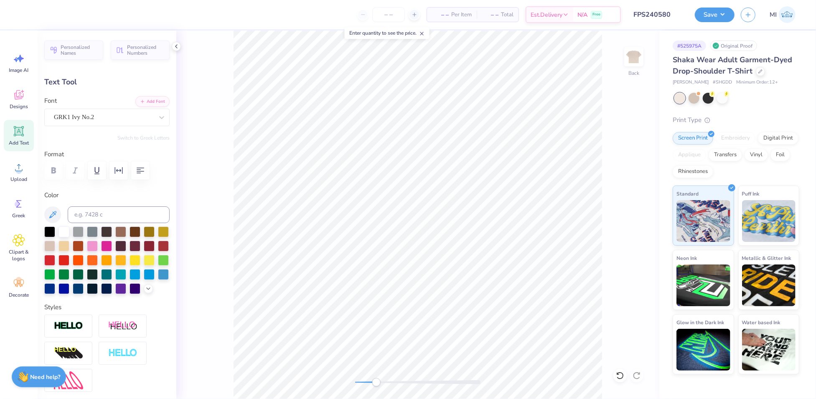
type input "3.00"
type input "0.0"
type input "3.29"
type input "3.23"
type input "3.45"
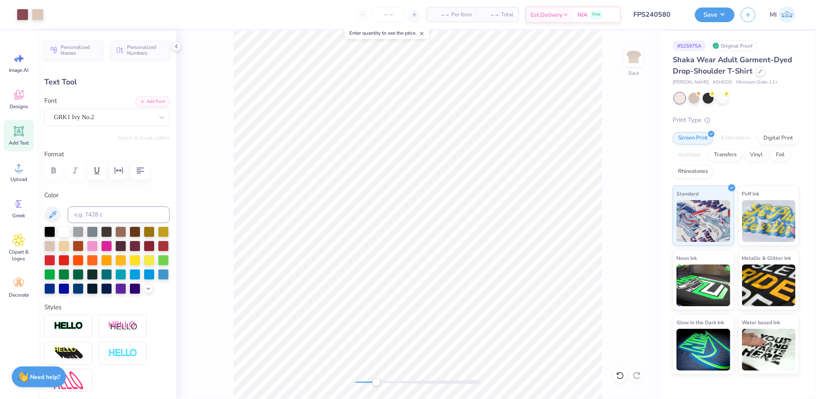
type input "0.0"
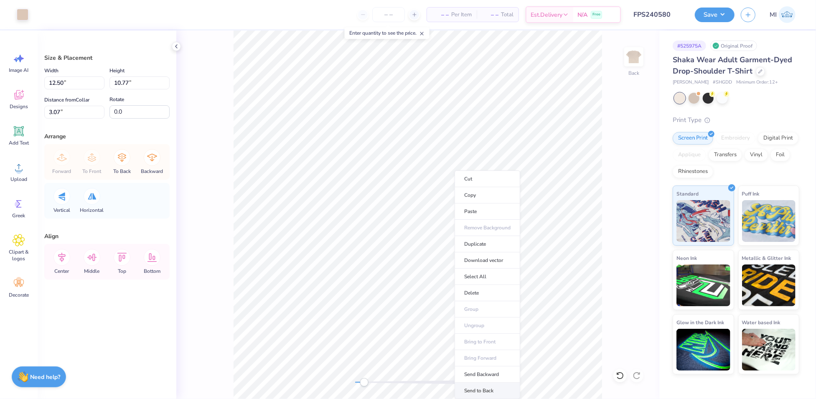
click at [489, 383] on li "Send to Back" at bounding box center [488, 391] width 66 height 16
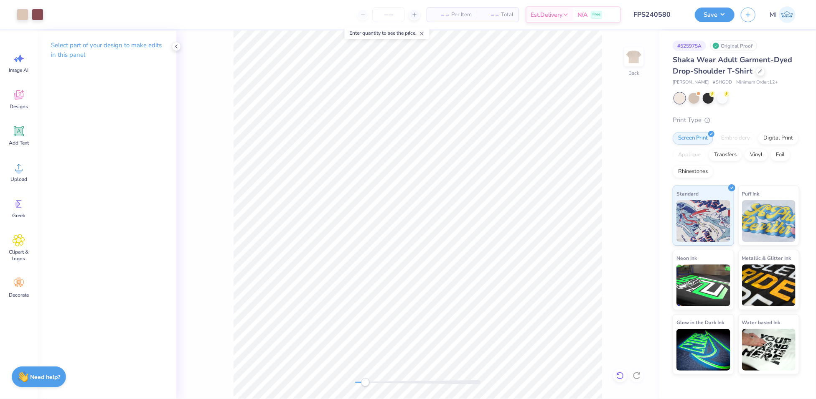
click at [619, 373] on icon at bounding box center [620, 376] width 8 height 8
click at [727, 18] on button "Save" at bounding box center [715, 13] width 40 height 15
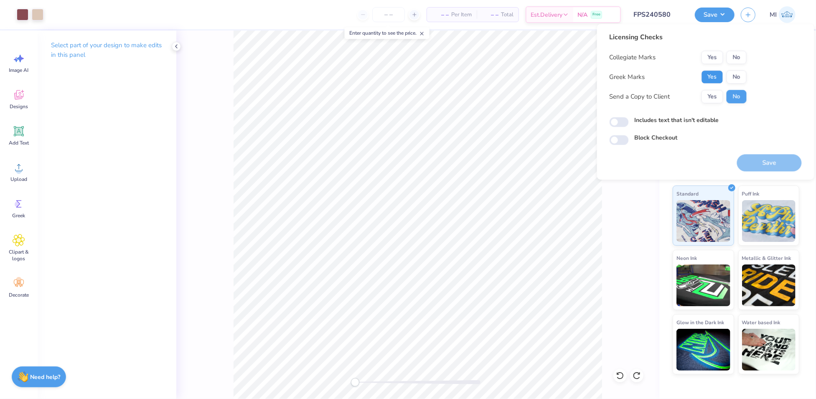
click at [713, 81] on button "Yes" at bounding box center [713, 76] width 22 height 13
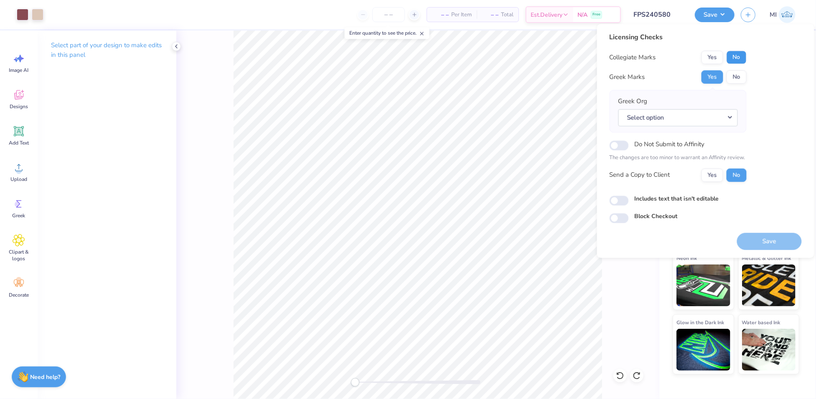
click at [735, 58] on button "No" at bounding box center [737, 57] width 20 height 13
click at [714, 123] on button "Select option" at bounding box center [679, 117] width 120 height 17
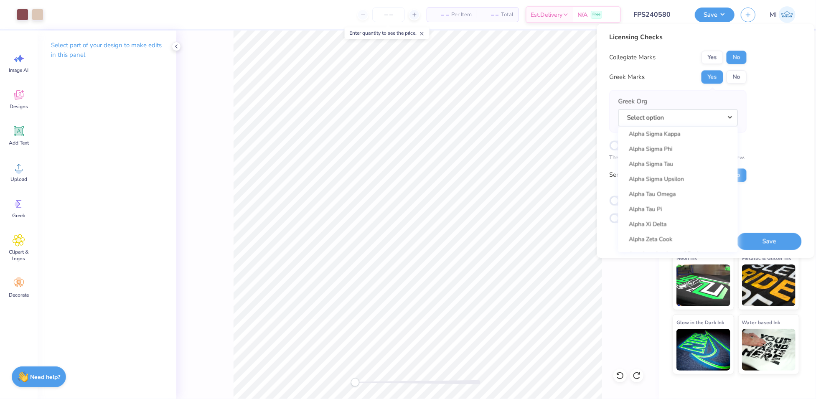
scroll to position [715, 0]
click at [676, 160] on link "Alpha Sigma Phi" at bounding box center [678, 160] width 113 height 14
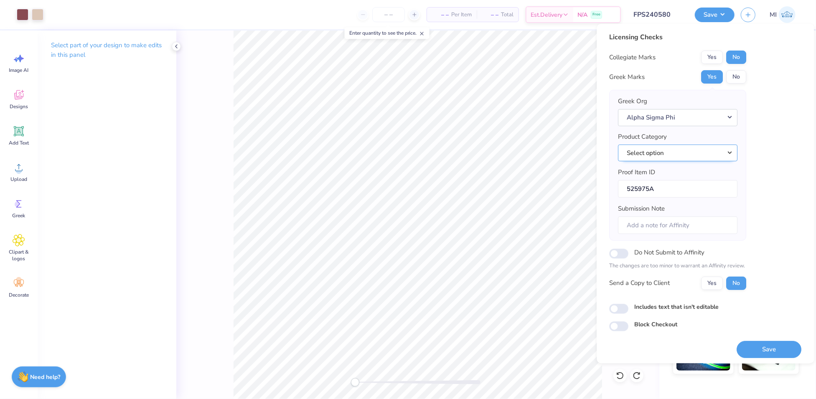
click at [721, 155] on button "Select option" at bounding box center [679, 153] width 120 height 17
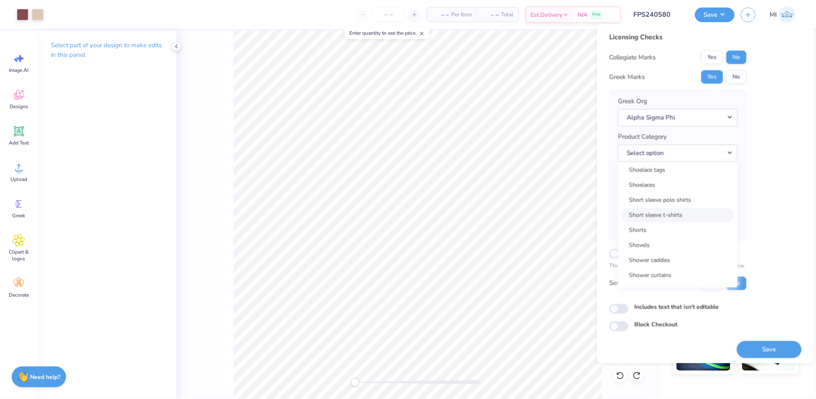
click at [683, 217] on link "Short sleeve t-shirts" at bounding box center [678, 215] width 113 height 14
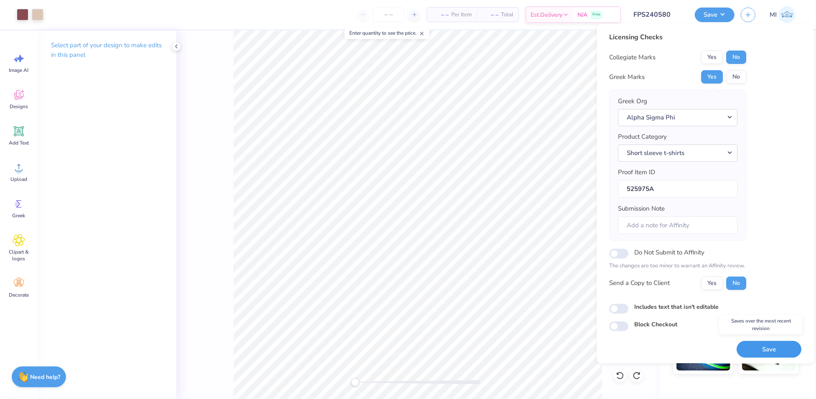
click at [769, 344] on button "Save" at bounding box center [769, 349] width 65 height 17
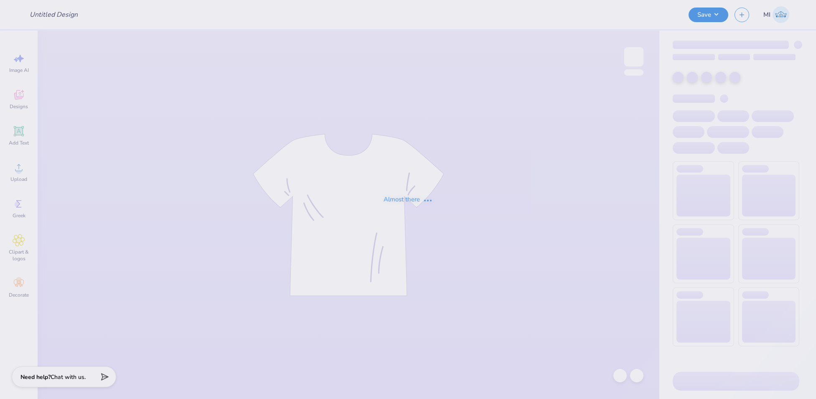
type input "FPS240581"
type input "FPS240582"
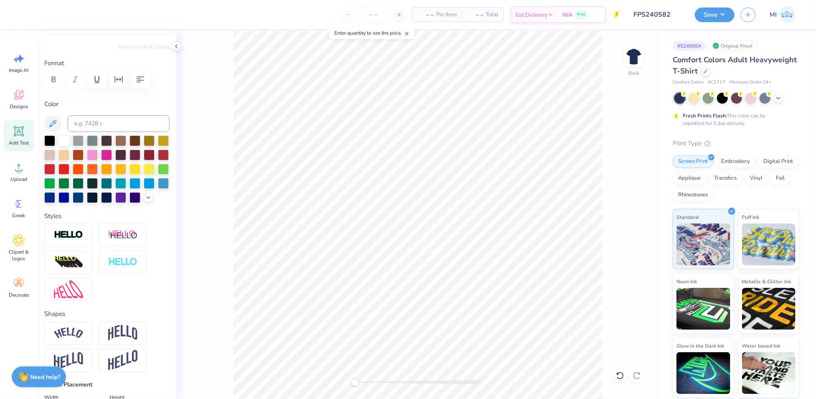
scroll to position [196, 0]
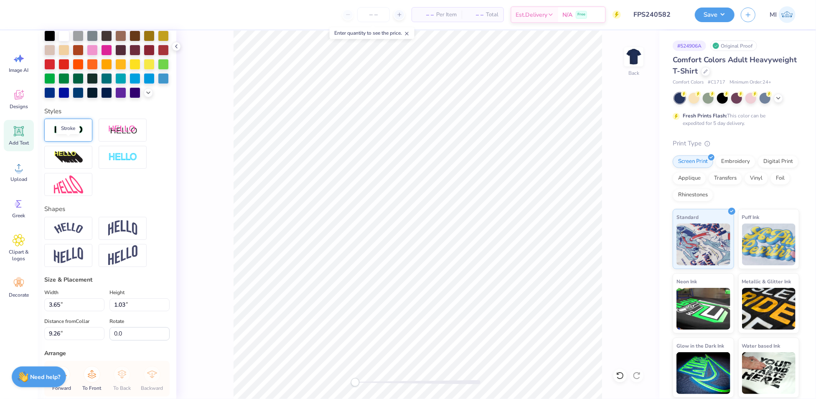
click at [71, 135] on img at bounding box center [68, 130] width 29 height 10
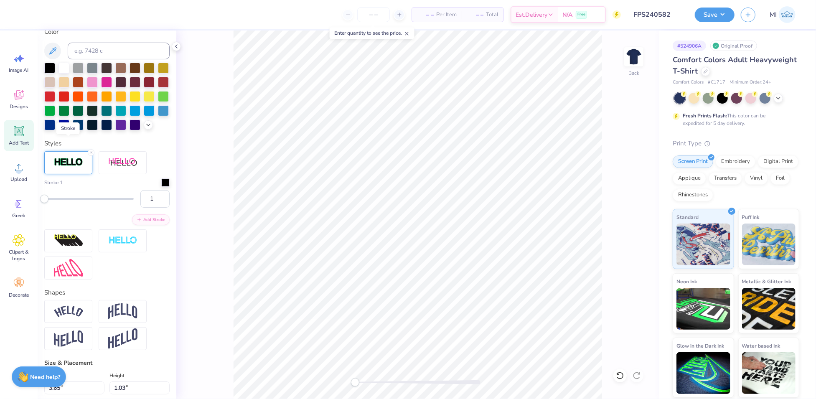
scroll to position [228, 0]
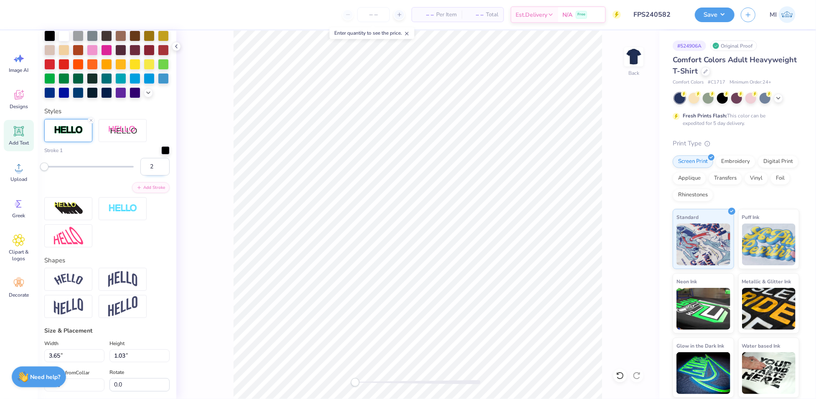
type input "2"
click at [155, 176] on input "2" at bounding box center [154, 167] width 29 height 18
click at [36, 15] on div at bounding box center [38, 14] width 12 height 12
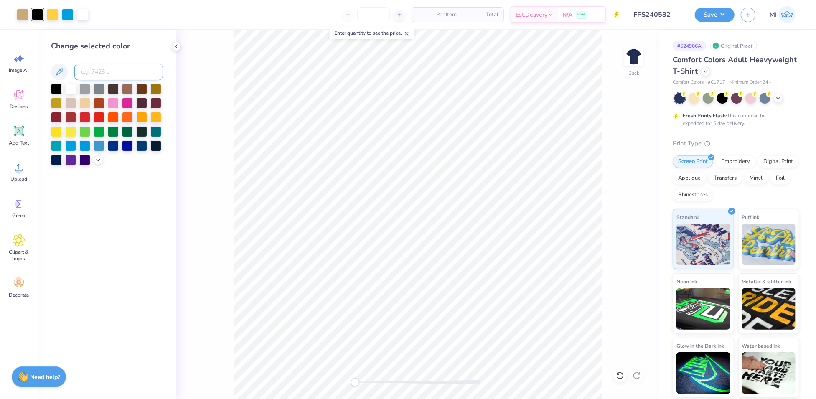
click at [103, 74] on input at bounding box center [118, 72] width 89 height 17
type input "466"
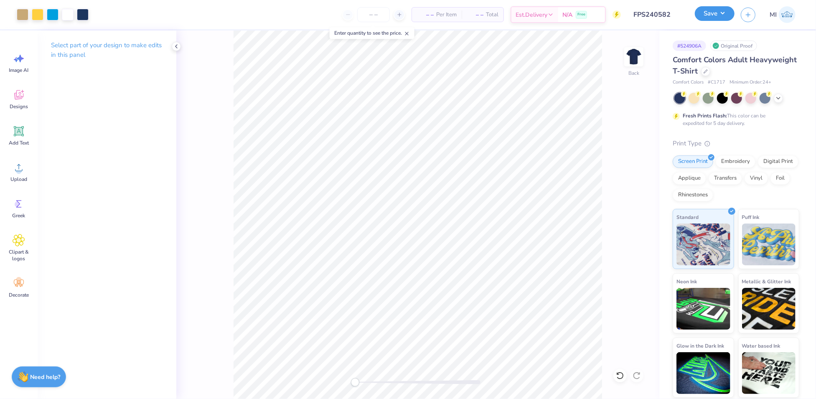
click at [719, 13] on button "Save" at bounding box center [715, 13] width 40 height 15
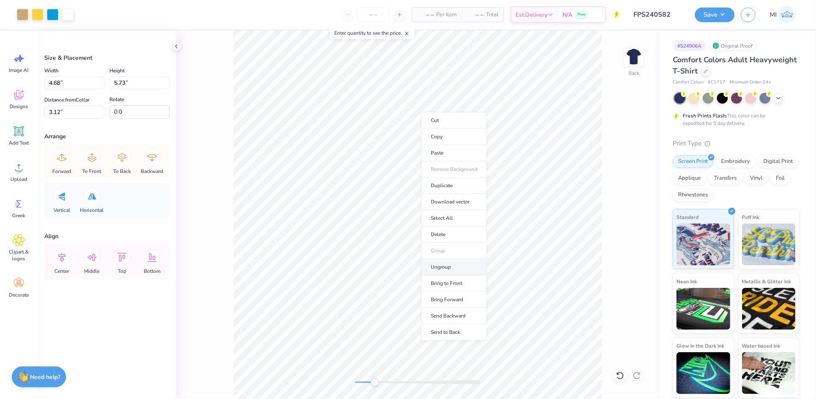
click at [463, 260] on li "Ungroup" at bounding box center [454, 267] width 66 height 16
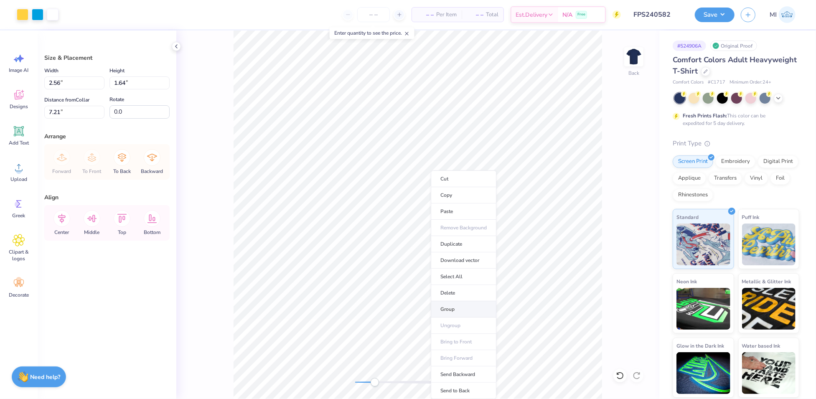
click at [467, 309] on li "Group" at bounding box center [464, 309] width 66 height 16
type input "4.68"
type input "0.81"
type input "3.12"
drag, startPoint x: 77, startPoint y: 83, endPoint x: 102, endPoint y: 81, distance: 24.7
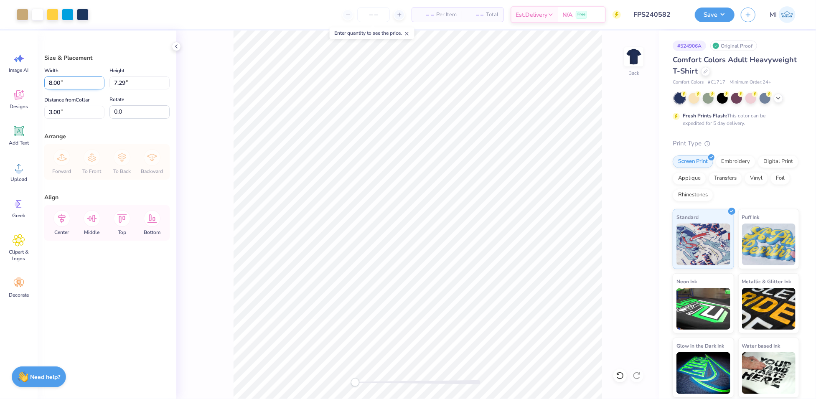
click at [19, 81] on div "Art colors – – Per Item – – Total Est. Delivery N/A Free Design Title FPS240582…" at bounding box center [408, 199] width 816 height 399
type input "7.50"
type input "6.83"
drag, startPoint x: 69, startPoint y: 114, endPoint x: 117, endPoint y: 115, distance: 47.7
click at [16, 105] on div "Art colors – – Per Item – – Total Est. Delivery N/A Free Design Title FPS240582…" at bounding box center [408, 199] width 816 height 399
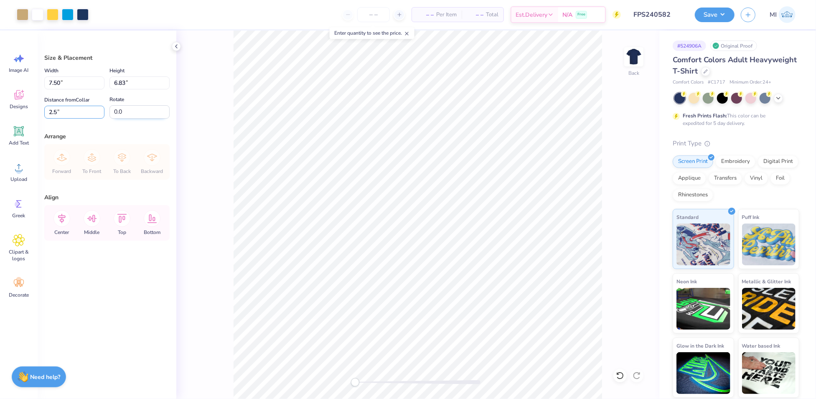
type input "2.50"
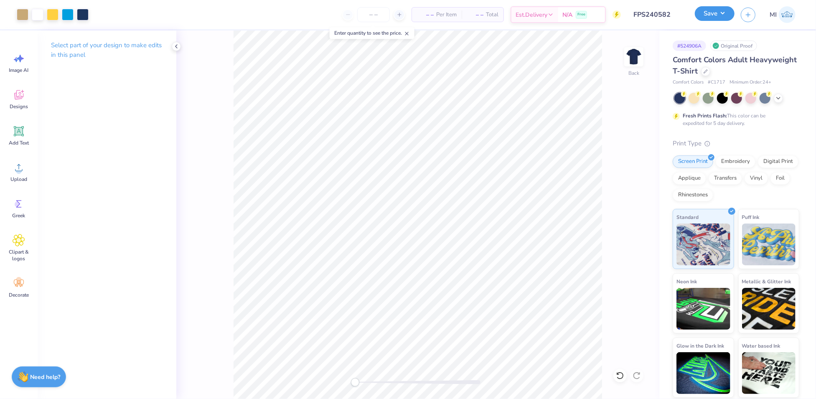
click at [730, 17] on button "Save" at bounding box center [715, 13] width 40 height 15
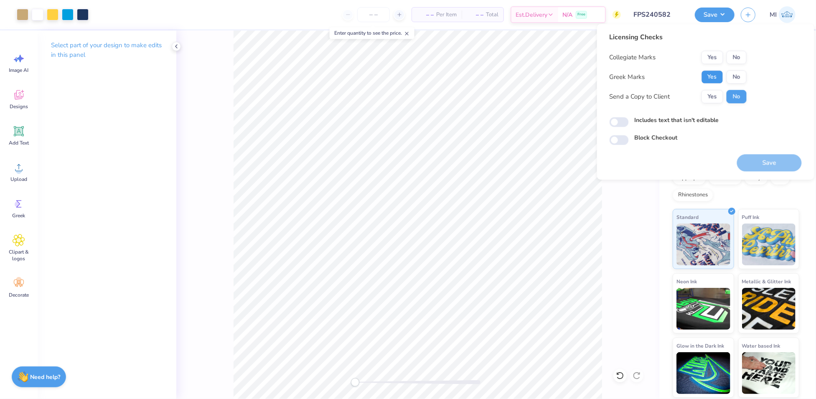
click at [718, 81] on button "Yes" at bounding box center [713, 76] width 22 height 13
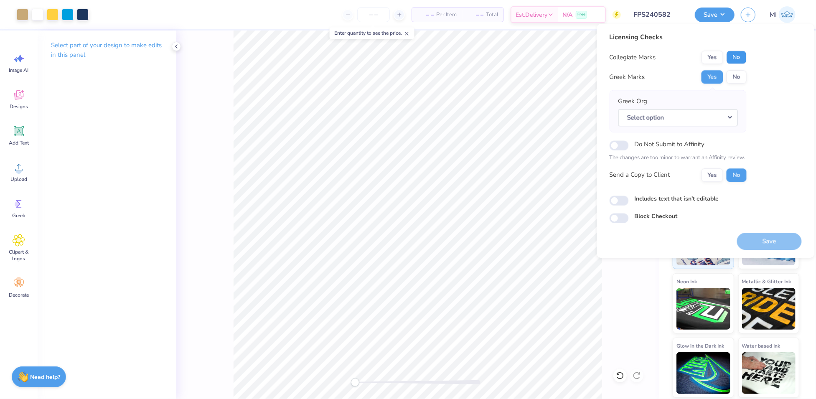
click at [744, 56] on button "No" at bounding box center [737, 57] width 20 height 13
drag, startPoint x: 737, startPoint y: 114, endPoint x: 727, endPoint y: 114, distance: 10.0
click at [737, 114] on button "Select option" at bounding box center [679, 117] width 120 height 17
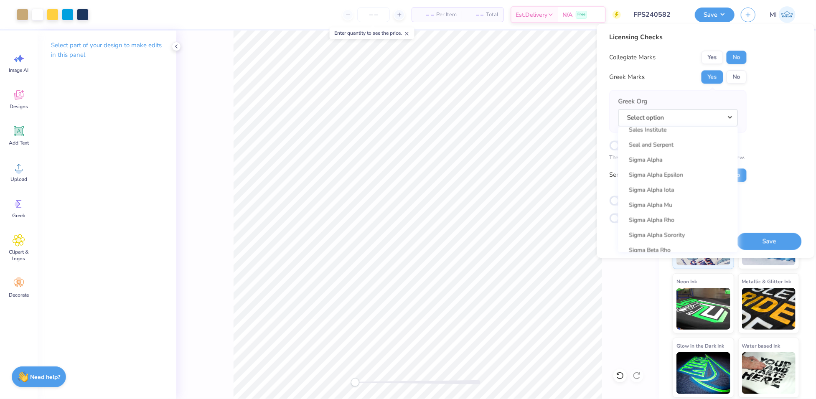
scroll to position [5351, 0]
click at [659, 173] on link "Sigma Chi" at bounding box center [678, 174] width 113 height 14
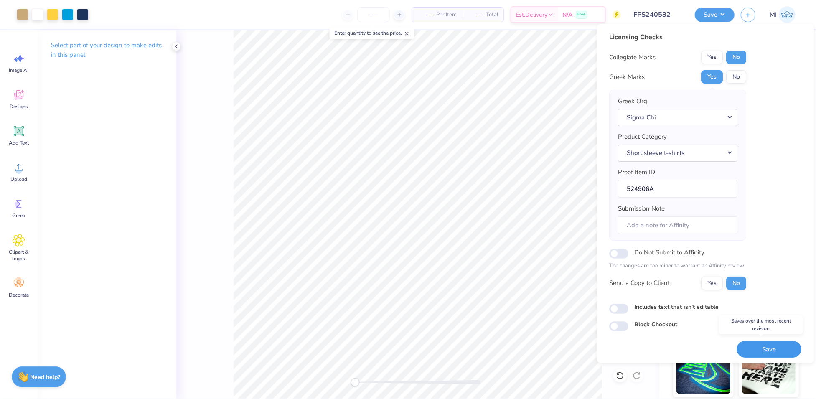
click at [772, 343] on button "Save" at bounding box center [769, 349] width 65 height 17
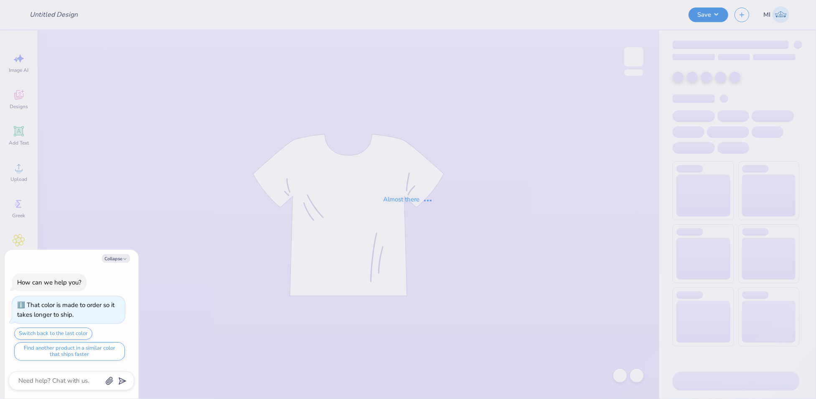
type textarea "x"
type input "FPS240583"
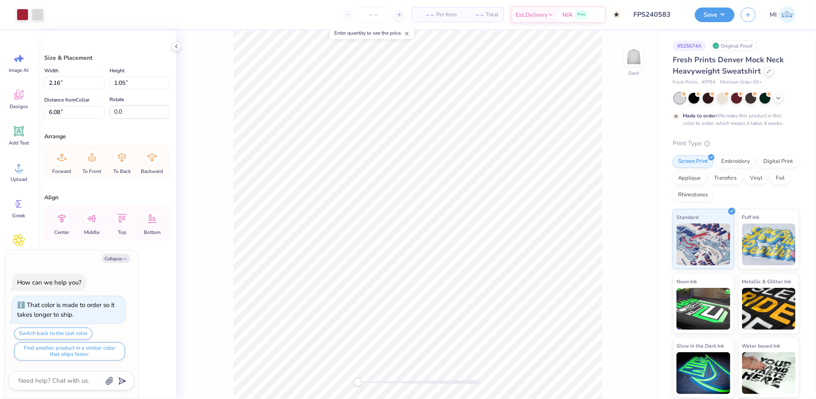
type textarea "x"
type input "2.25"
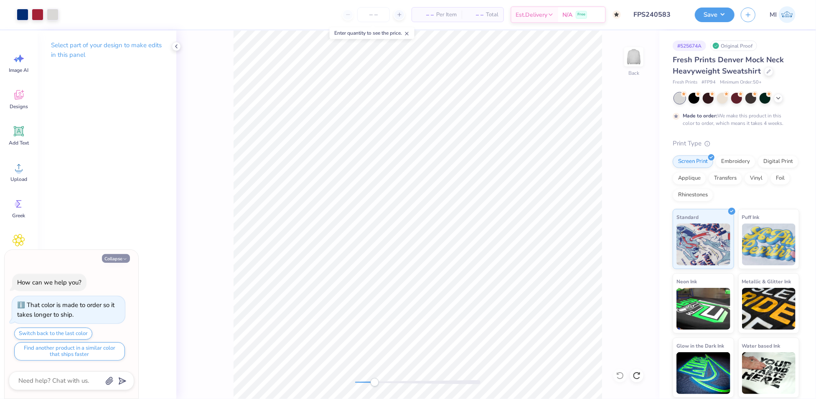
click at [120, 259] on button "Collapse" at bounding box center [116, 258] width 28 height 9
type textarea "x"
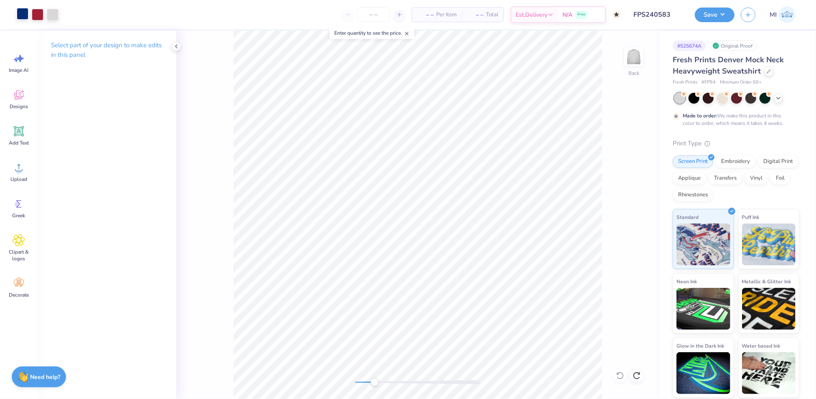
click at [19, 14] on div at bounding box center [23, 14] width 12 height 12
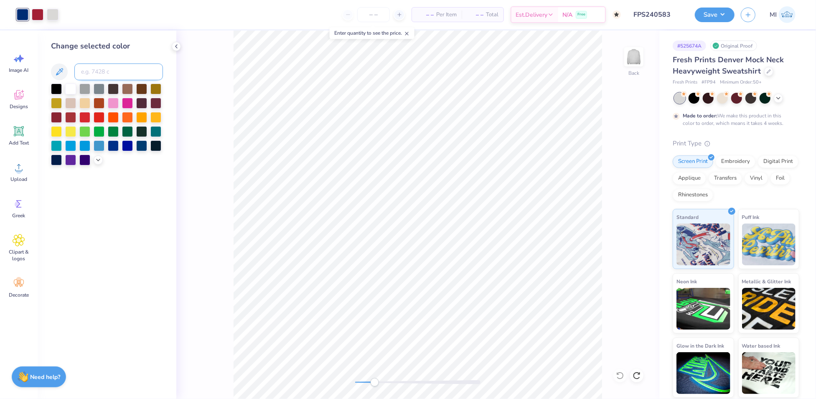
click at [92, 68] on input at bounding box center [118, 72] width 89 height 17
type input "541"
click at [97, 65] on input at bounding box center [118, 72] width 89 height 17
type input "7545"
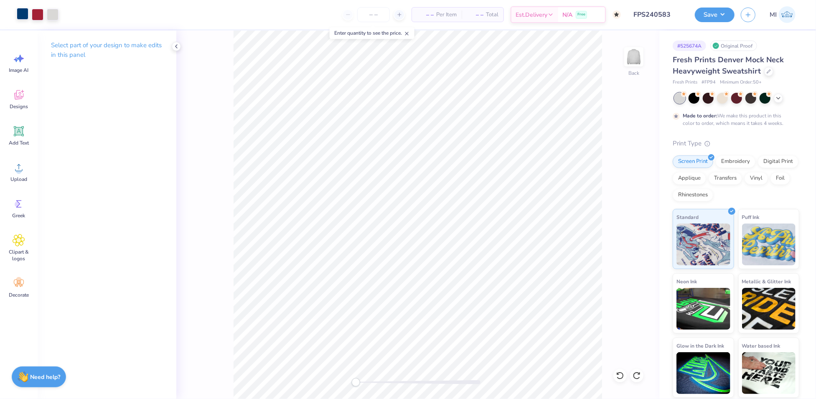
click at [23, 13] on div at bounding box center [23, 14] width 12 height 12
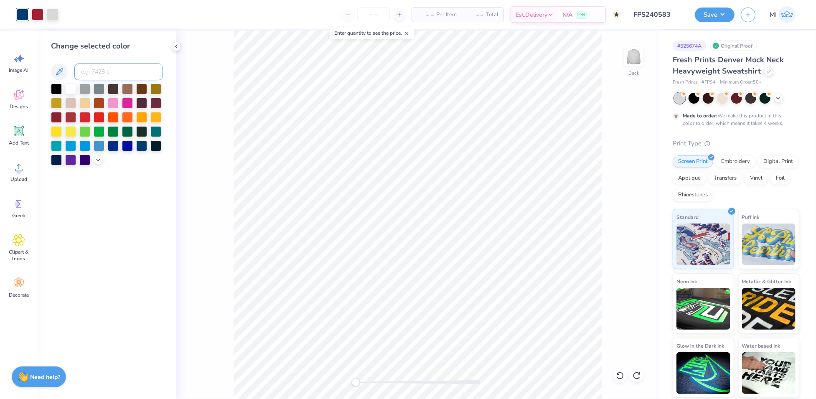
click at [100, 68] on input at bounding box center [118, 72] width 89 height 17
type input "547"
click at [87, 72] on input at bounding box center [118, 72] width 89 height 17
type input "540"
click at [40, 14] on div at bounding box center [38, 14] width 12 height 12
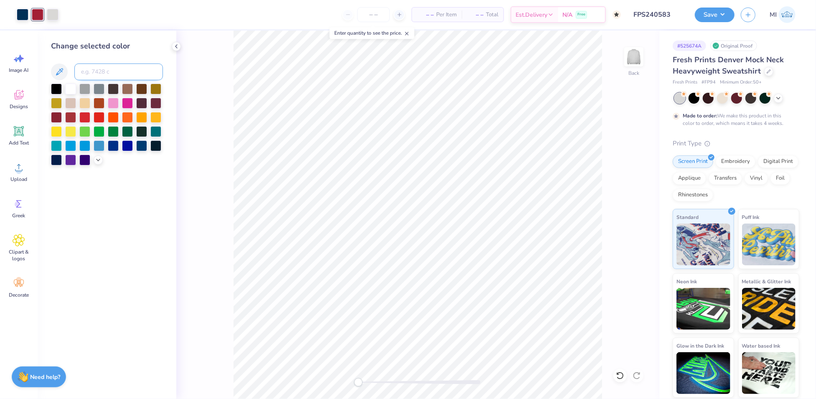
click at [110, 74] on input at bounding box center [118, 72] width 89 height 17
type input "7420"
click at [84, 70] on input at bounding box center [118, 72] width 89 height 17
type input "7419"
click at [98, 71] on input at bounding box center [118, 72] width 89 height 17
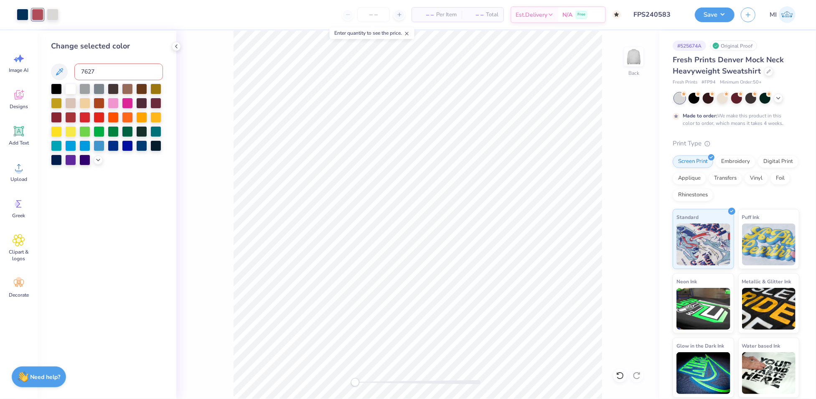
type input "7627"
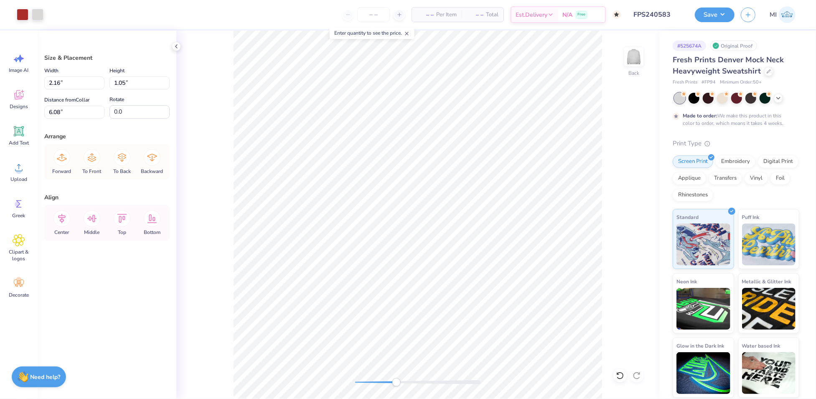
type input "2.30"
type input "2.15"
type input "1.46"
type input "2.10"
type input "6.28"
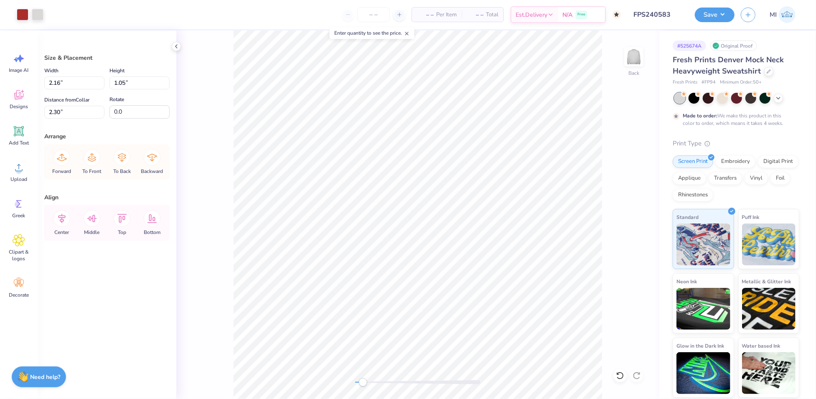
type input "5.99"
type input "2.00"
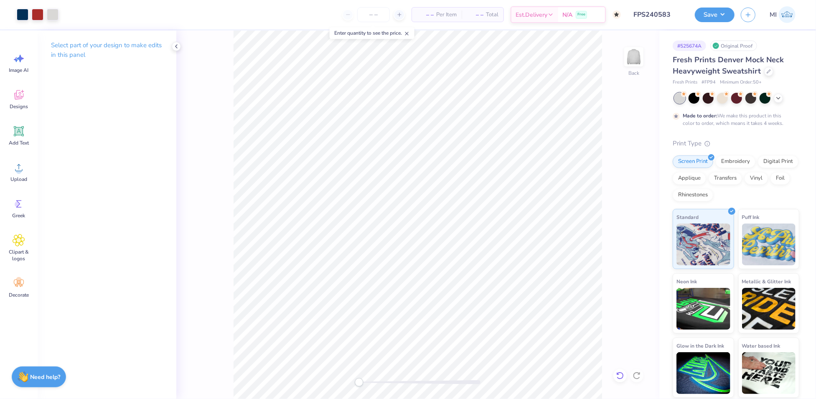
click at [620, 376] on icon at bounding box center [620, 376] width 8 height 8
click at [620, 375] on icon at bounding box center [620, 376] width 8 height 8
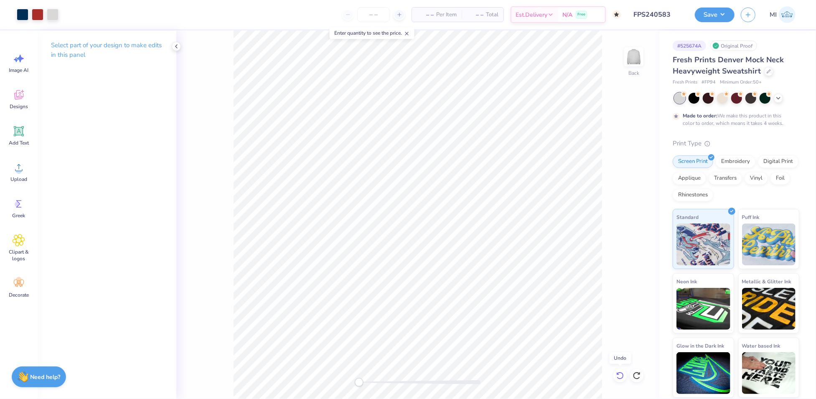
click at [620, 375] on icon at bounding box center [620, 376] width 8 height 8
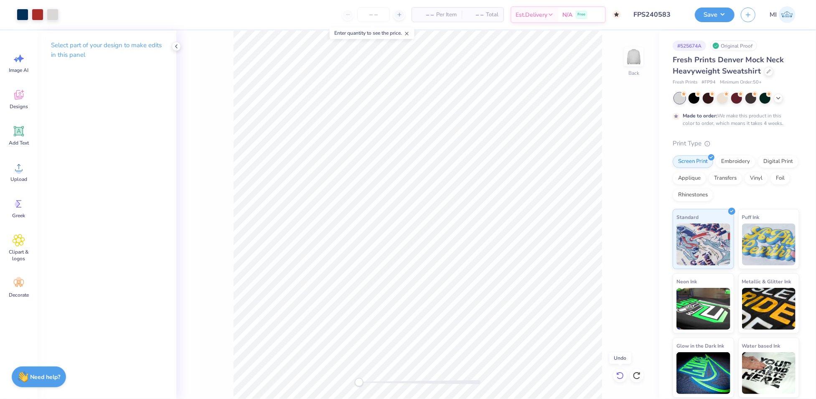
click at [620, 375] on icon at bounding box center [620, 376] width 8 height 8
click at [632, 373] on div at bounding box center [636, 375] width 13 height 13
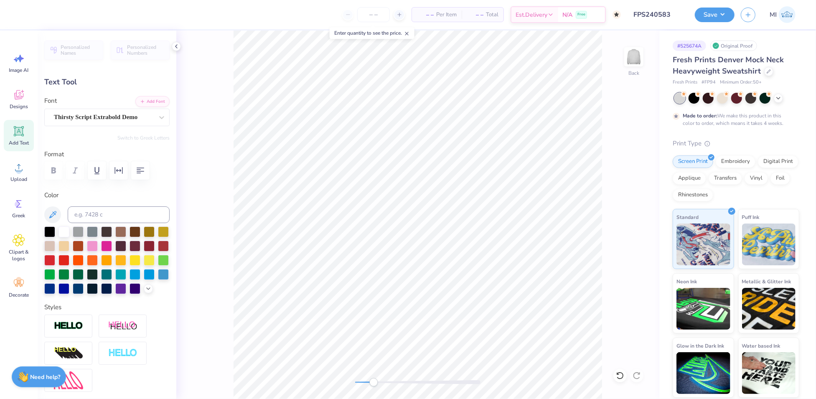
type input "0.0"
type input "1.13"
type input "0.76"
type input "6.61"
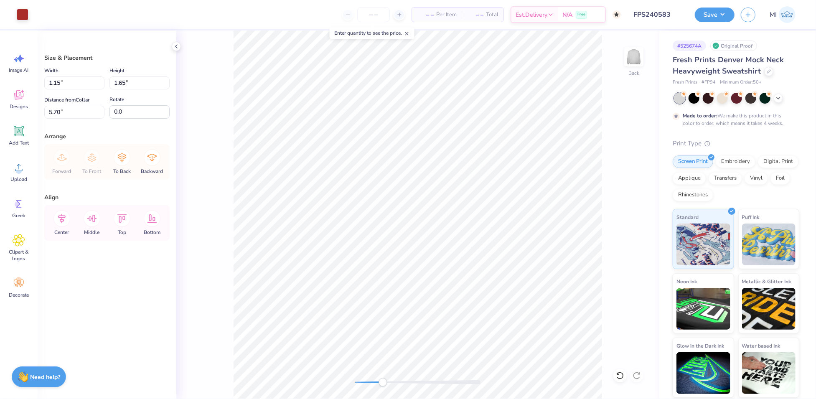
type input "5.69"
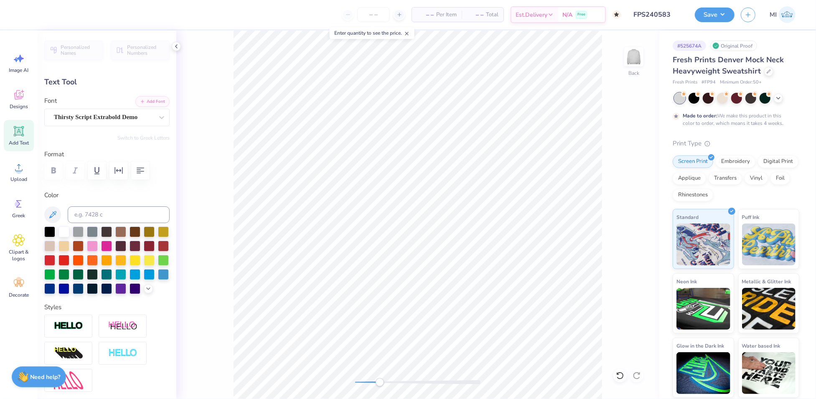
type input "0.0"
click at [618, 372] on icon at bounding box center [620, 376] width 8 height 8
type input "3.67"
type input "0.0"
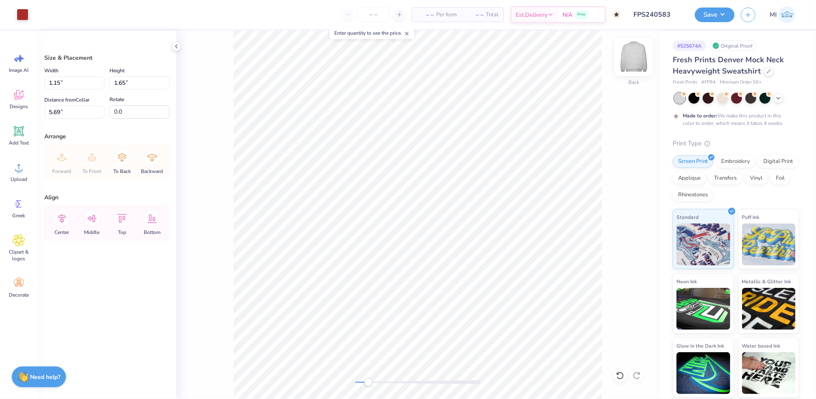
type input "4.95"
type input "5.61"
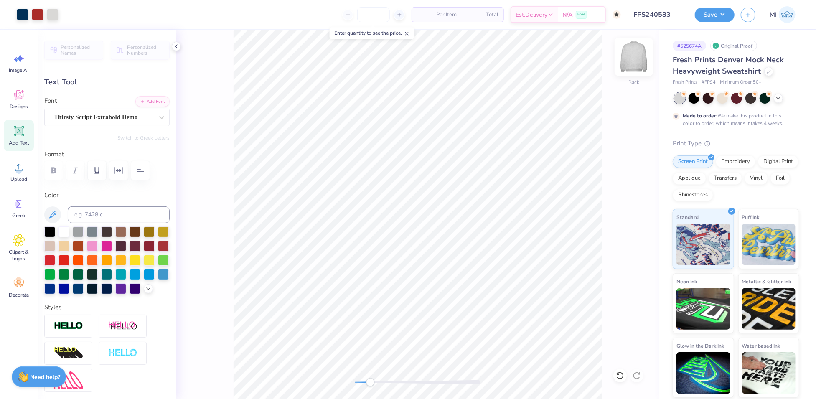
type input "0.0"
type input "2.03"
type input "0.0"
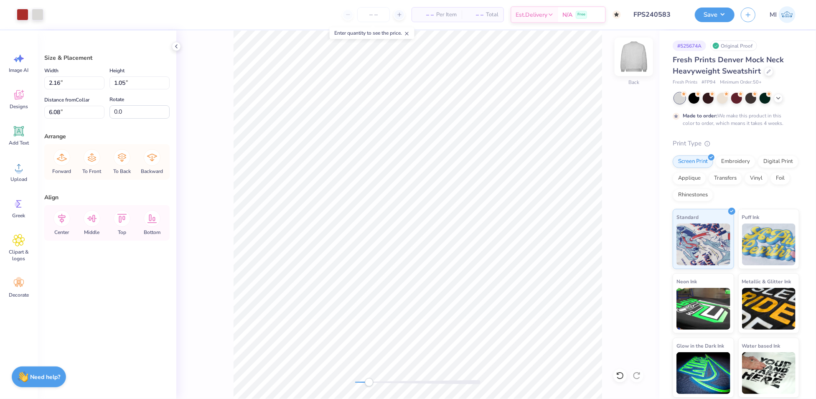
type input "7.13"
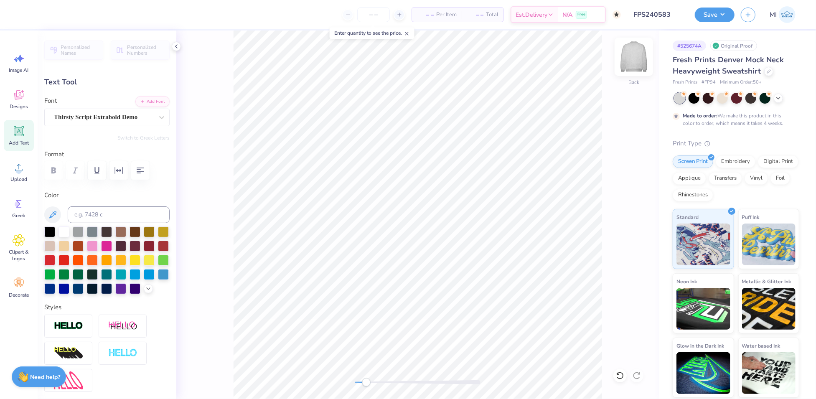
type input "0.0"
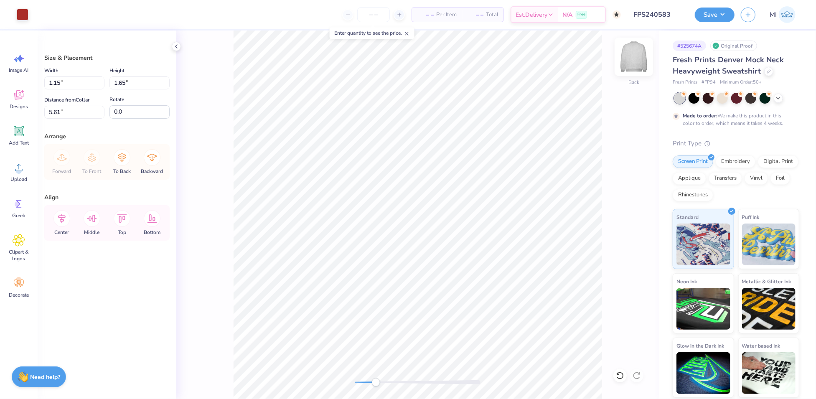
type input "5.78"
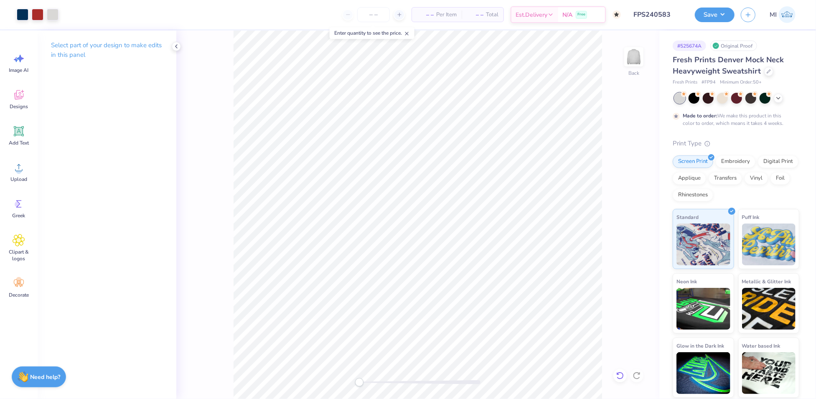
click at [619, 375] on icon at bounding box center [618, 374] width 2 height 2
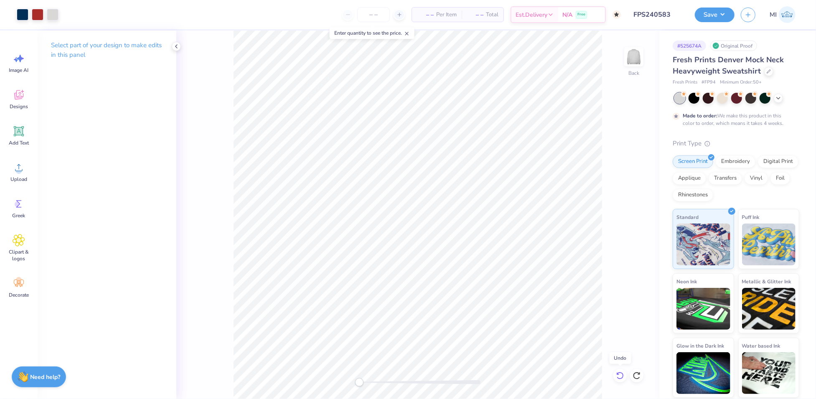
click at [619, 375] on icon at bounding box center [618, 374] width 2 height 2
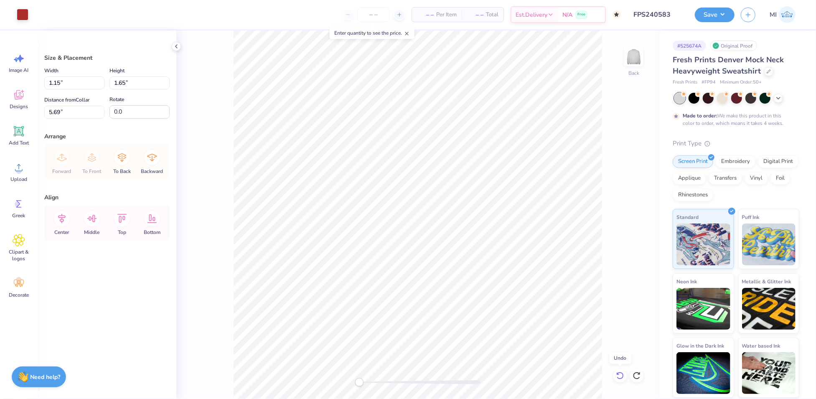
click at [619, 375] on icon at bounding box center [618, 374] width 2 height 2
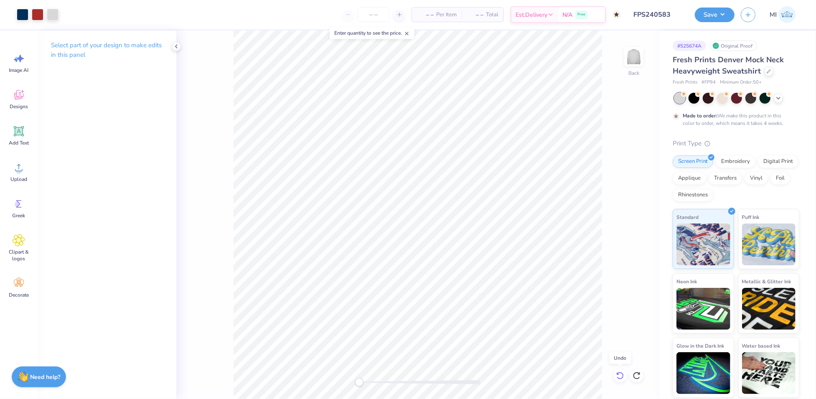
click at [619, 375] on icon at bounding box center [618, 374] width 2 height 2
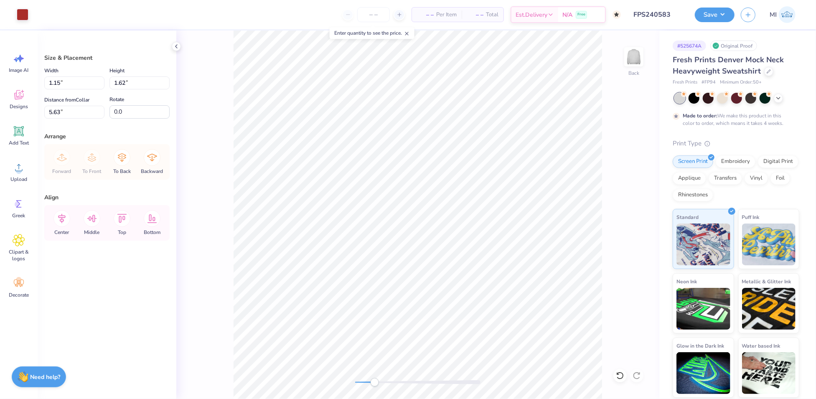
type input "5.63"
type input "1.37"
type input "1.89"
type input "5.52"
type input "1.33"
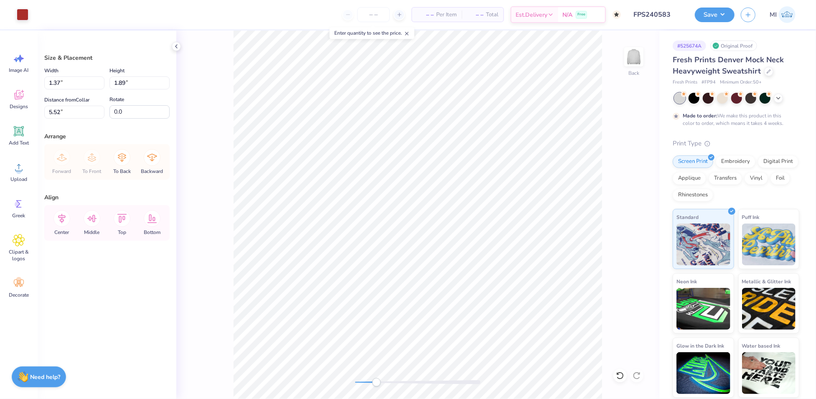
type input "1.84"
type input "5.54"
type input "1.31"
type input "1.81"
type input "5.55"
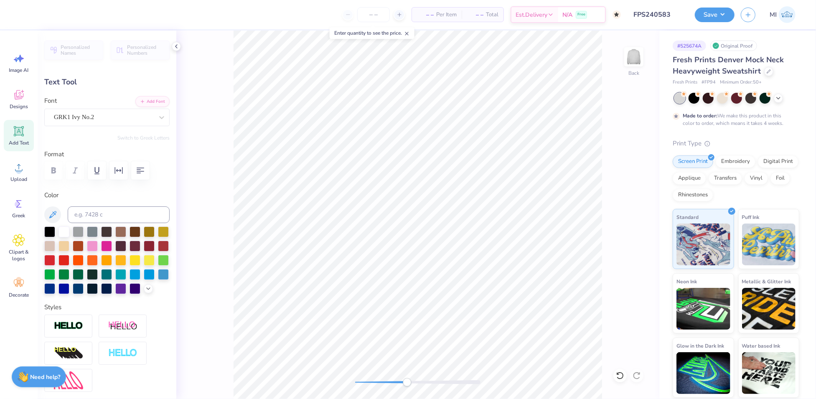
type input "0.0"
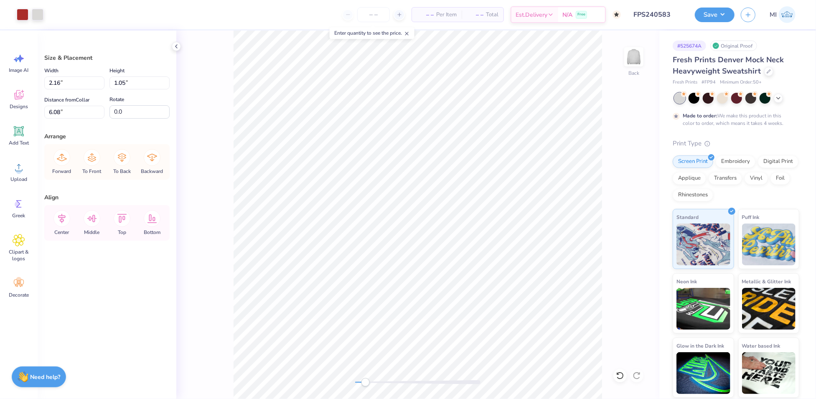
type input "2.62"
type input "2.06"
type input "1.72"
type input "2.29"
type input "2.14"
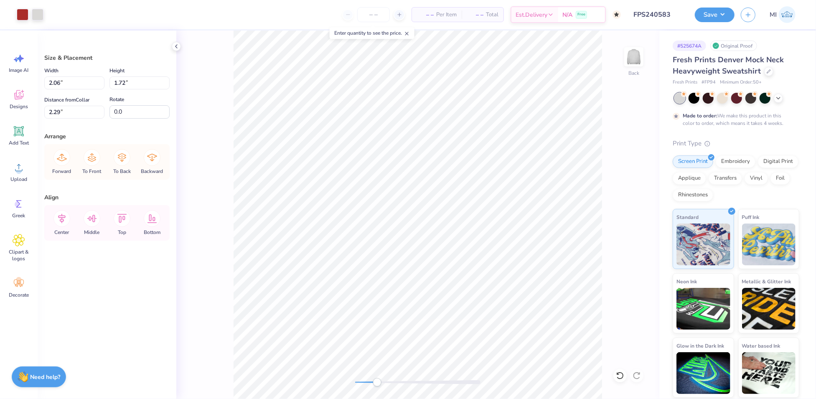
type input "1.50"
type input "2.40"
click at [617, 373] on icon at bounding box center [618, 374] width 2 height 2
type input "2.16"
type input "1.41"
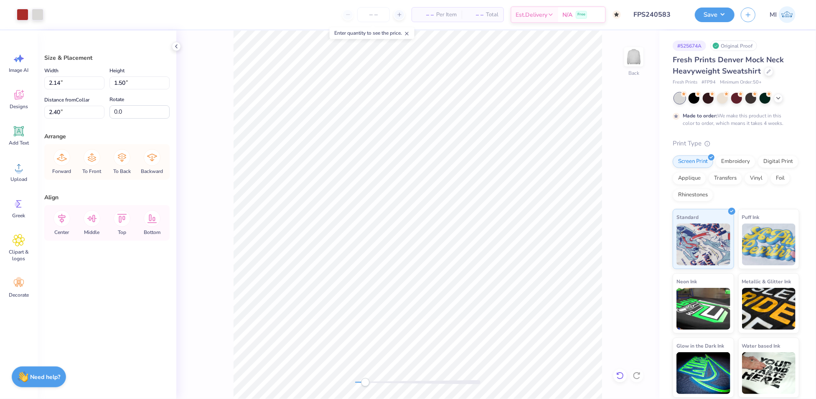
type input "2.44"
click at [617, 373] on icon at bounding box center [618, 374] width 2 height 2
type input "1.05"
click at [617, 373] on icon at bounding box center [618, 374] width 2 height 2
type input "6.08"
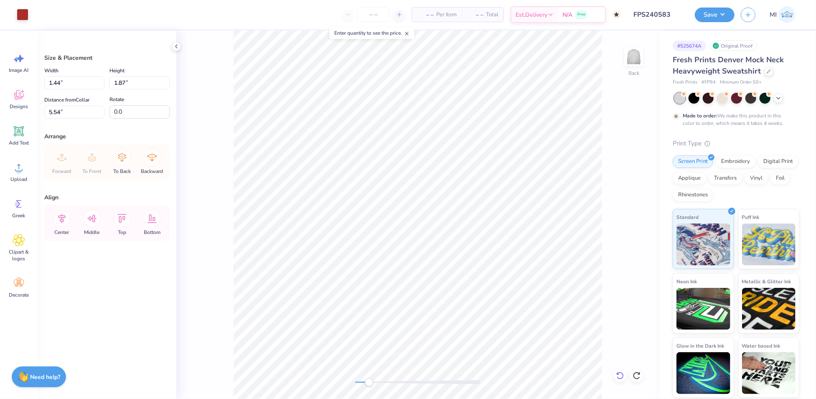
click at [621, 376] on icon at bounding box center [620, 376] width 8 height 8
type input "1.31"
type input "1.83"
click at [621, 376] on icon at bounding box center [620, 376] width 8 height 8
type input "1.34"
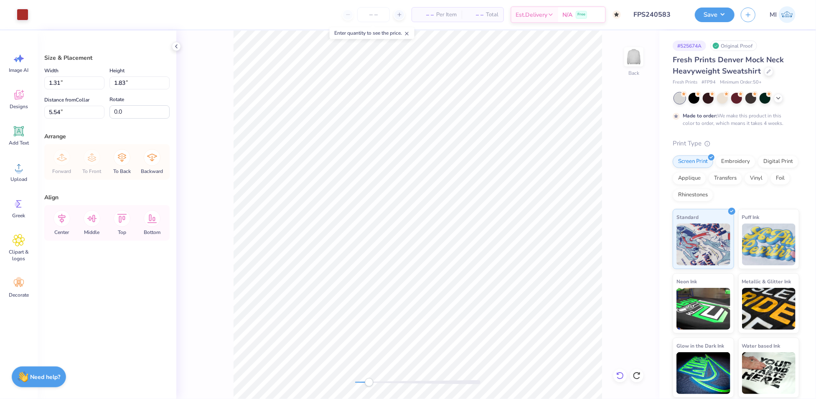
type input "1.87"
type input "5.52"
click at [621, 376] on icon at bounding box center [620, 376] width 8 height 8
type input "1.76"
type input "5.57"
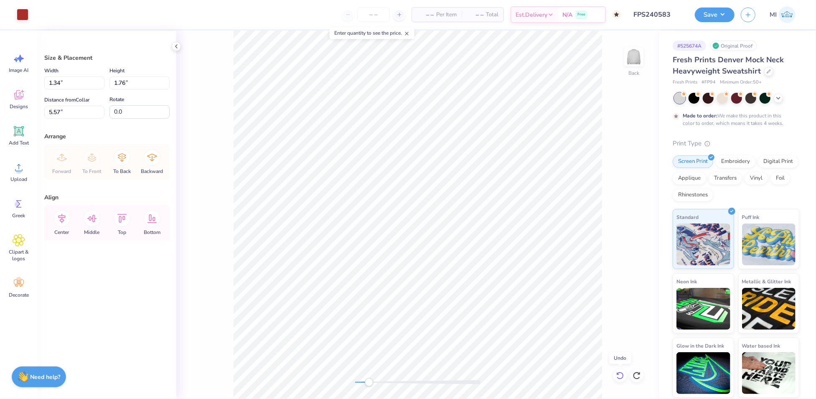
click at [621, 376] on icon at bounding box center [620, 376] width 8 height 8
type input "1.15"
type input "1.62"
click at [621, 376] on icon at bounding box center [620, 376] width 8 height 8
click at [637, 373] on icon at bounding box center [636, 376] width 7 height 8
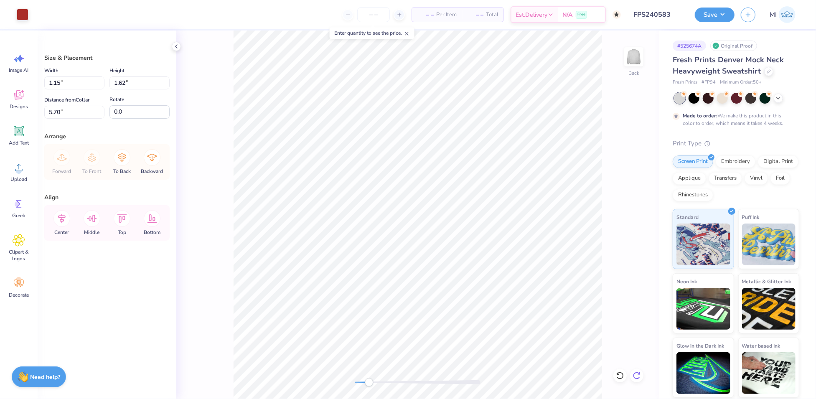
type input "5.63"
type input "8.81"
type input "5.65"
type input "7.12"
type input "5.50"
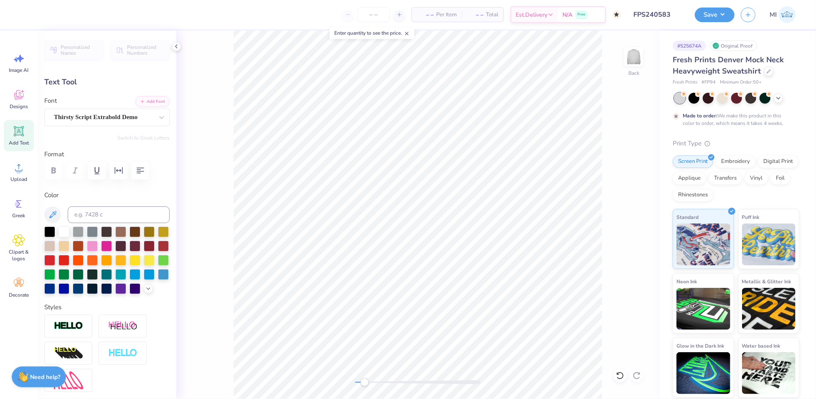
scroll to position [9, 2]
type textarea "Parents"
type input "0.0"
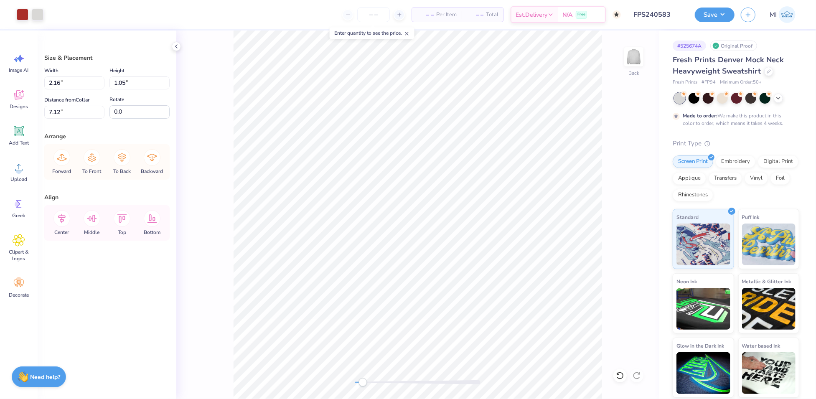
type input "1.30"
type input "5.64"
type input "0.96"
type input "1.35"
type input "5.65"
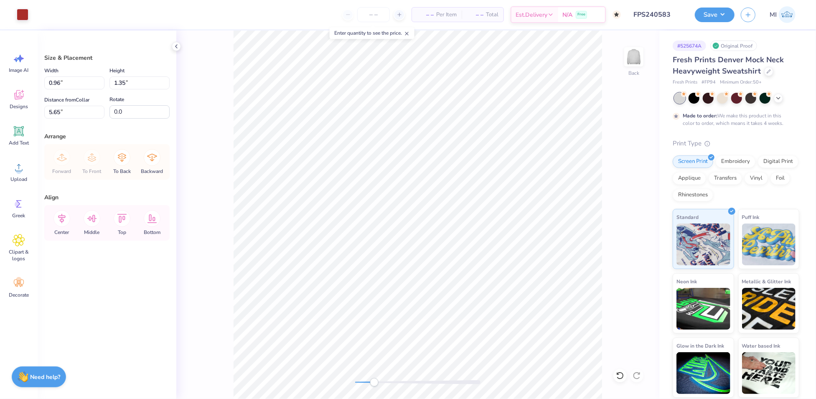
type input "1.14"
type input "1.57"
type input "5.56"
type input "1.10"
type input "1.52"
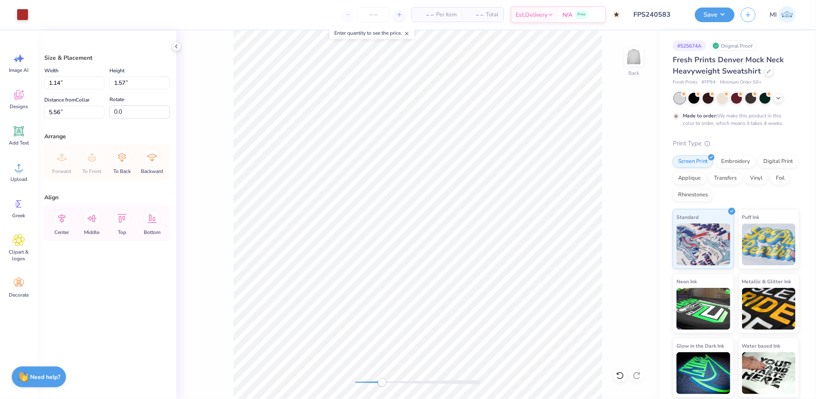
type input "5.58"
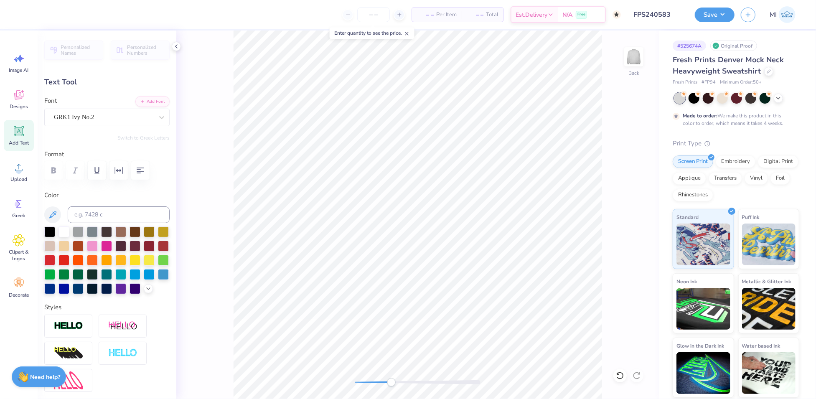
type input "0.0"
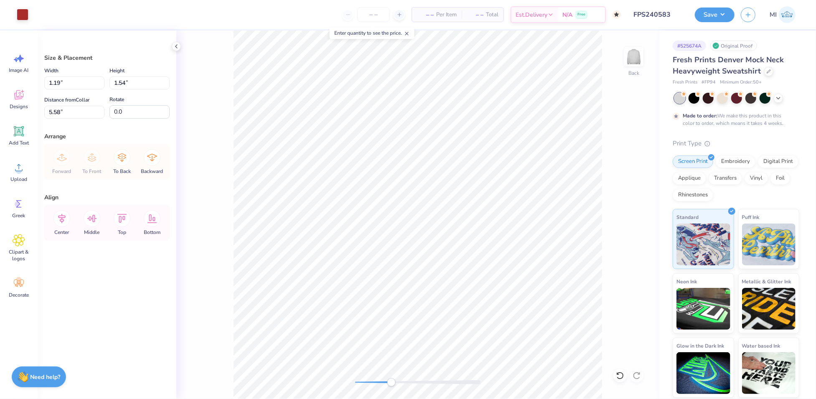
type input "5.77"
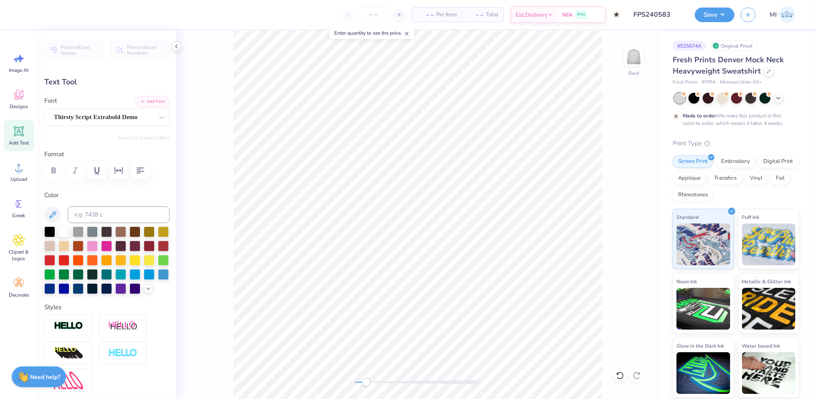
type input "0.0"
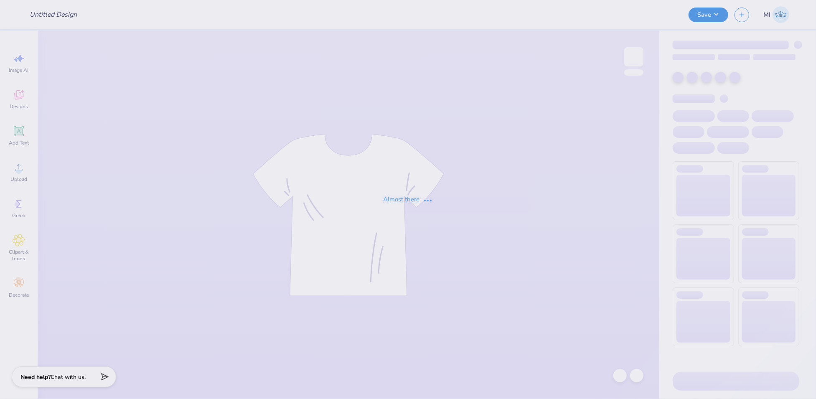
type input "FPS240583"
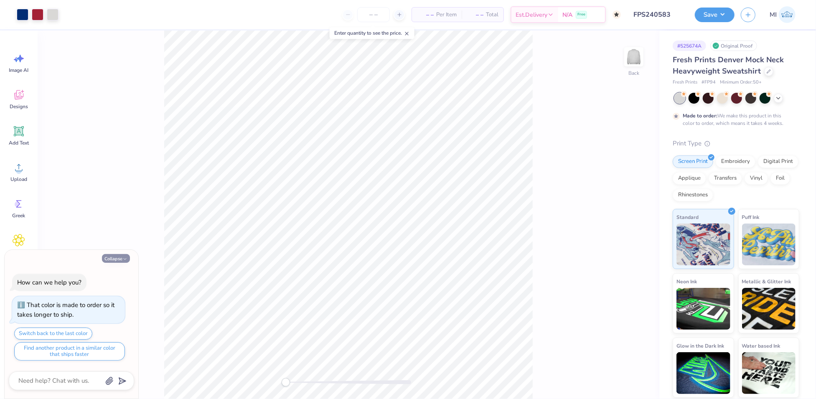
click at [124, 257] on icon "button" at bounding box center [124, 259] width 5 height 5
type textarea "x"
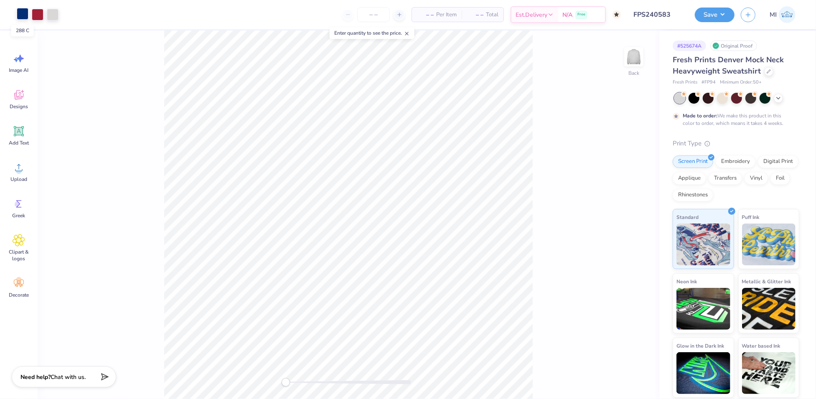
click at [24, 17] on div at bounding box center [23, 14] width 12 height 12
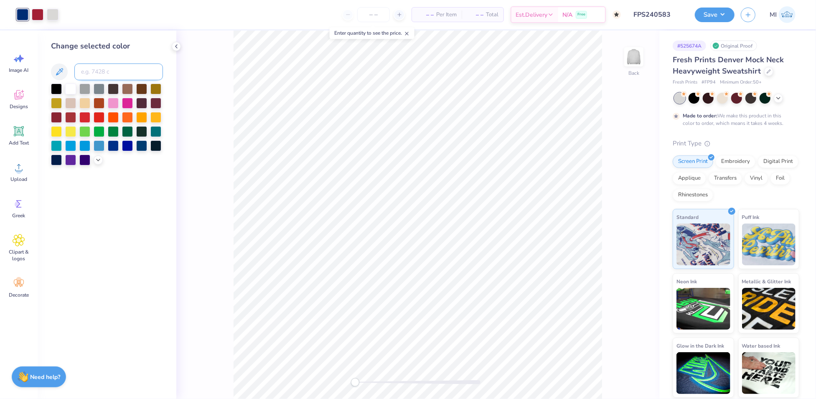
click at [100, 79] on input at bounding box center [118, 72] width 89 height 17
click at [106, 72] on input at bounding box center [118, 72] width 89 height 17
type input "540"
click at [38, 18] on div at bounding box center [38, 14] width 12 height 12
click at [105, 71] on input at bounding box center [118, 72] width 89 height 17
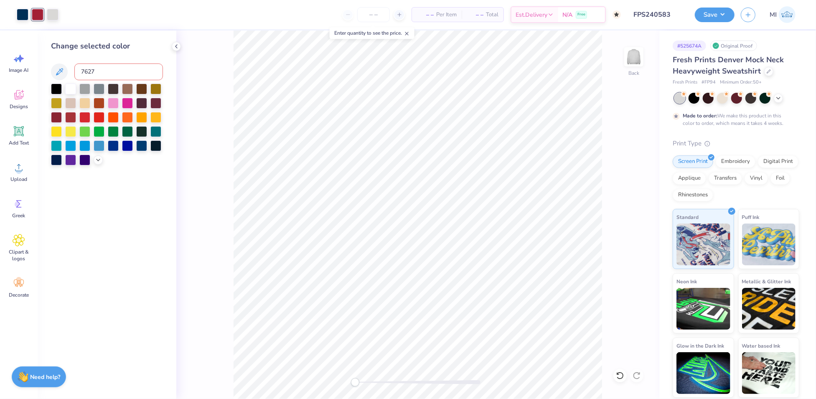
type input "7627"
click at [25, 13] on div at bounding box center [23, 14] width 12 height 12
click at [122, 80] on div "Change selected color" at bounding box center [107, 103] width 112 height 125
click at [123, 76] on input at bounding box center [118, 72] width 89 height 17
type input "7546"
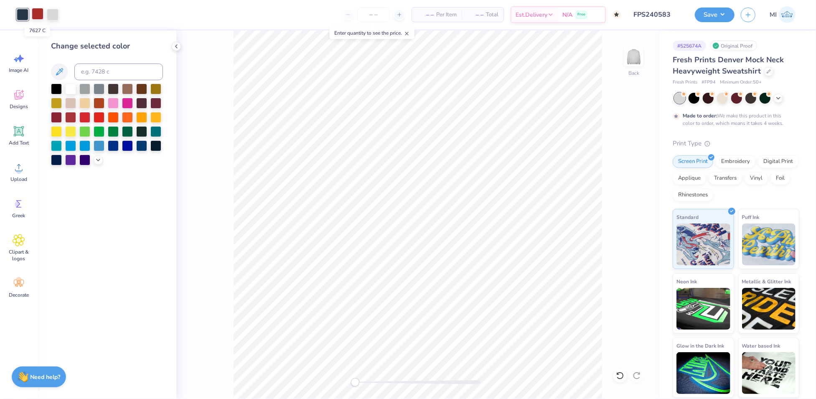
click at [38, 15] on div at bounding box center [38, 14] width 12 height 12
click at [100, 75] on input at bounding box center [118, 72] width 89 height 17
type input "7419"
click at [23, 17] on div at bounding box center [23, 14] width 12 height 12
click at [104, 71] on input at bounding box center [118, 72] width 89 height 17
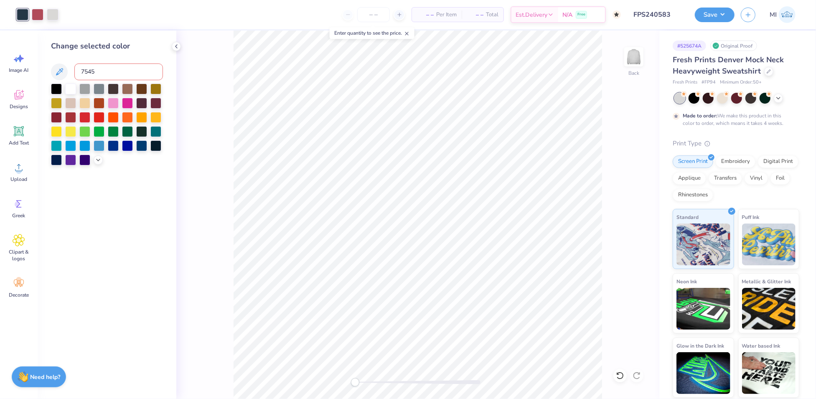
type input "7545"
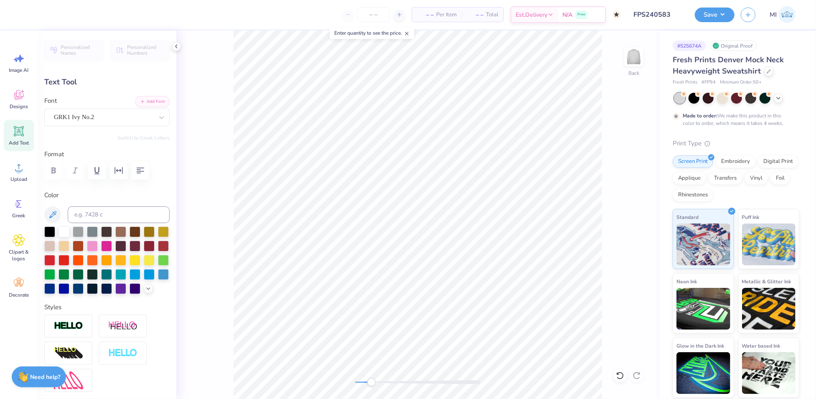
scroll to position [9, 1]
type textarea "'25"
type input "1.15"
type input "5.70"
type input "1.32"
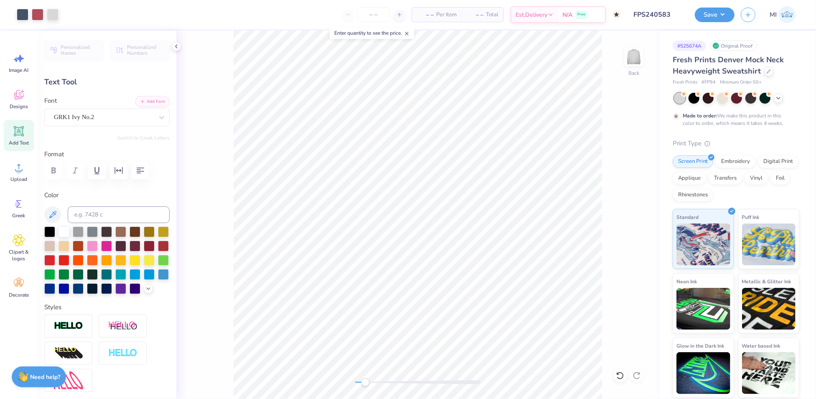
type input "0.78"
type input "6.60"
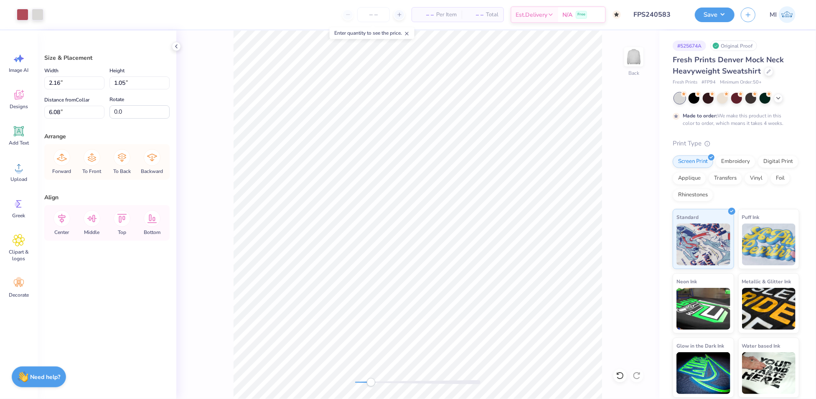
type input "7.43"
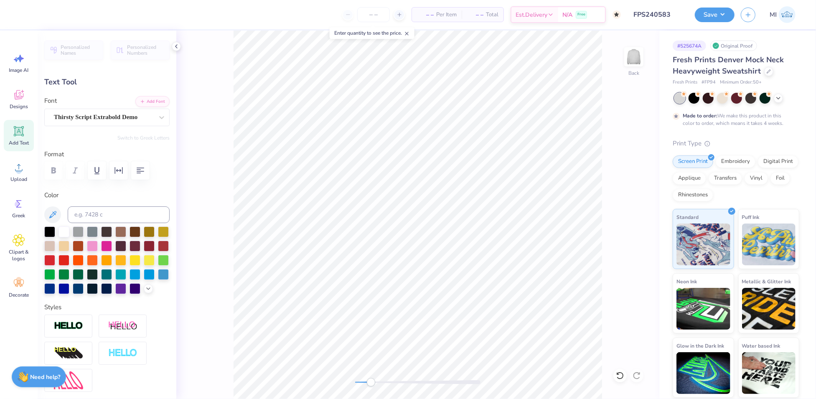
type input "0.0"
type input "1.32"
type input "0.78"
type input "2.22"
type input "0.0"
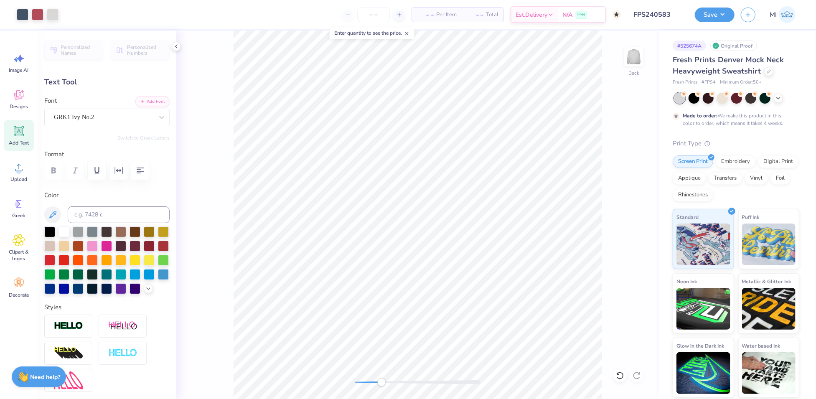
type input "9.29"
type input "3.40"
type input "2.00"
type input "-11.1"
type textarea "2025"
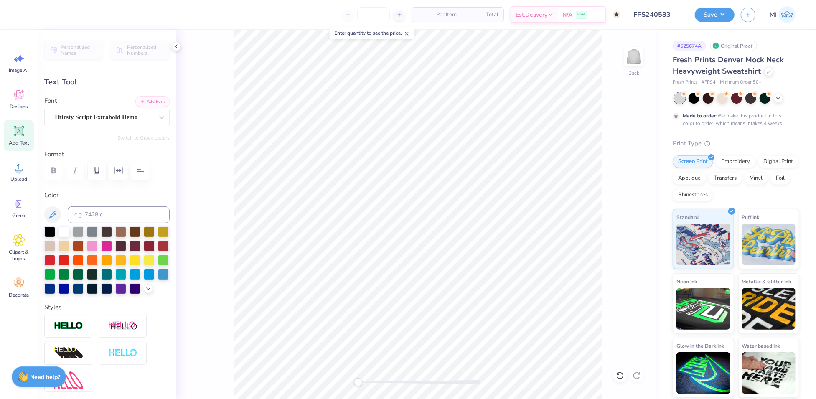
type input "0.0"
type input "5.62"
type input "2.93"
type input "8.61"
type input "-11.1"
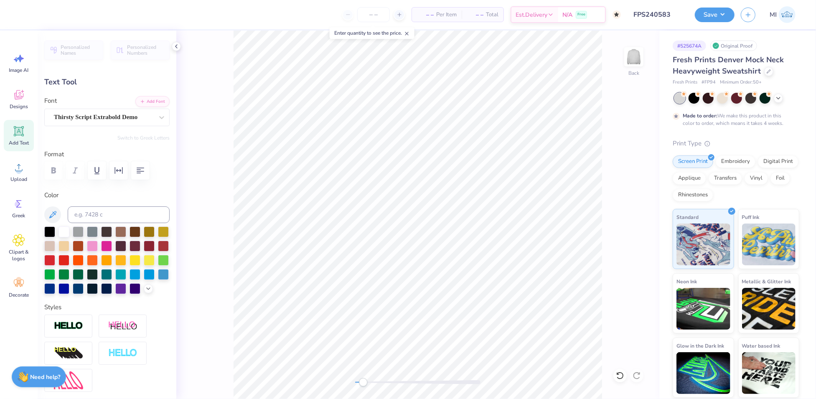
type input "3.03"
type input "1.58"
type input "7.56"
type input "-11.1"
type input "1.43"
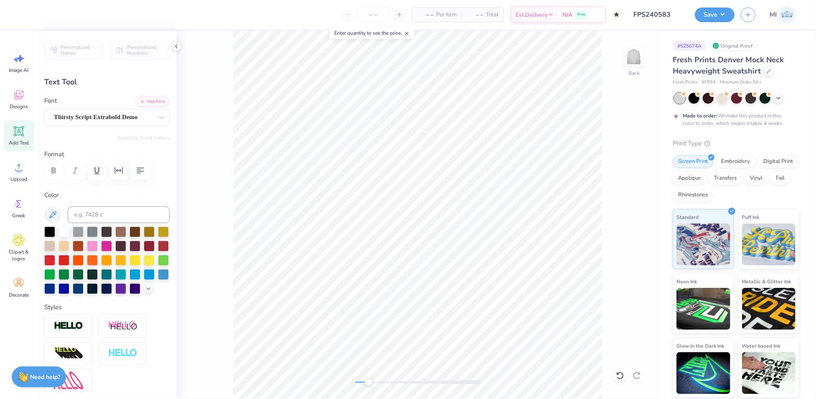
type input "0.97"
type input "2.12"
type input "0.0"
type input "3.03"
type input "1.58"
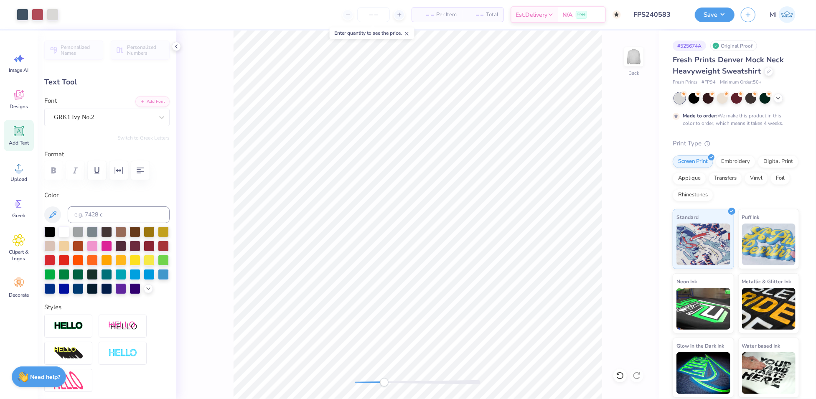
type input "0.79"
type input "-11.1"
type textarea "25"
type input "0.0"
type input "1.43"
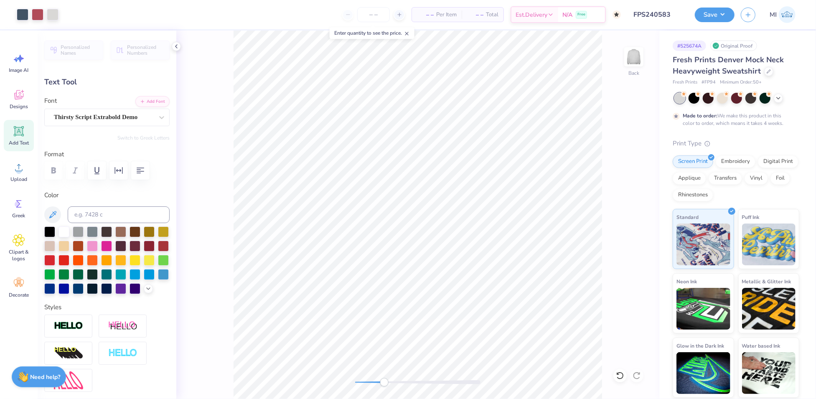
type input "0.97"
type input "2.12"
type input "-12.2"
type textarea "'"
type input "0.0"
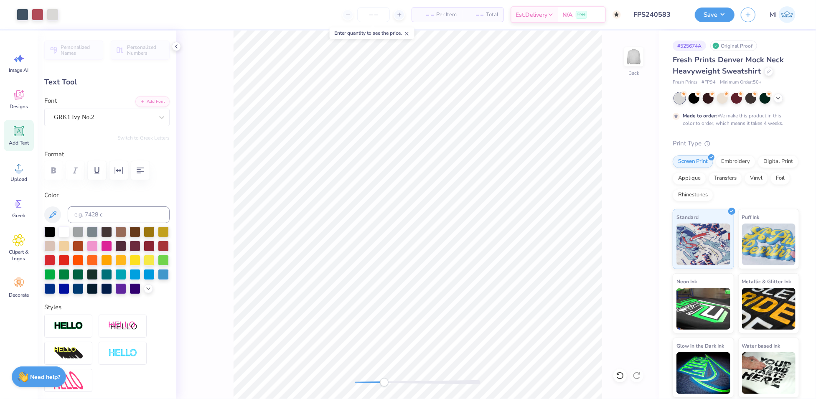
type input "0.12"
type input "0.24"
type input "2.49"
type input "0.0"
type input "1.53"
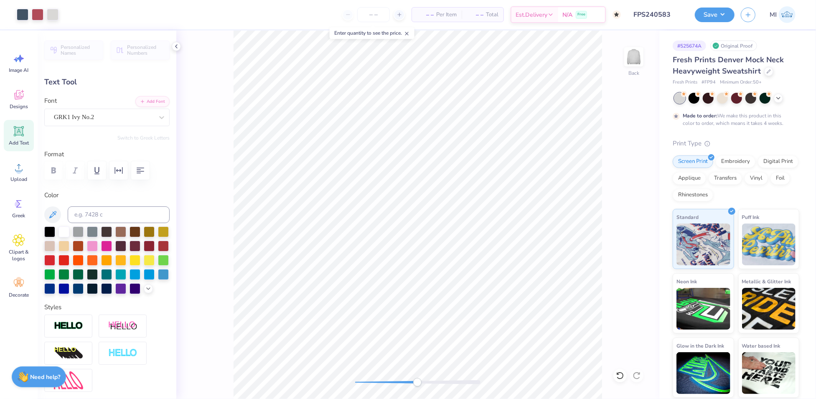
type input "1.29"
type input "0.94"
type input "-11.1"
type input "0.12"
type input "0.24"
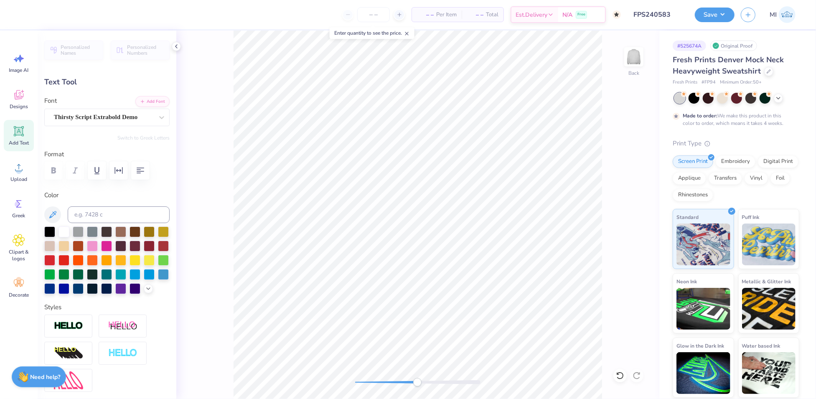
type input "1.16"
type input "-12.2"
type input "0.18"
type input "0.36"
type input "1.04"
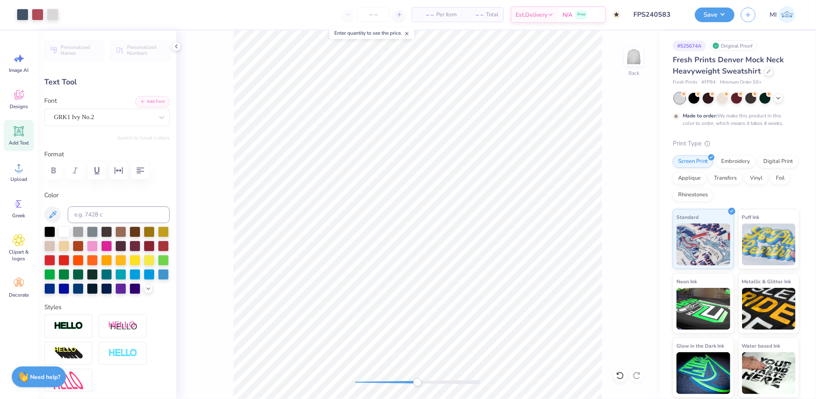
type input "0.0"
type input "1.53"
type input "1.29"
type input "1.01"
type input "-11.1"
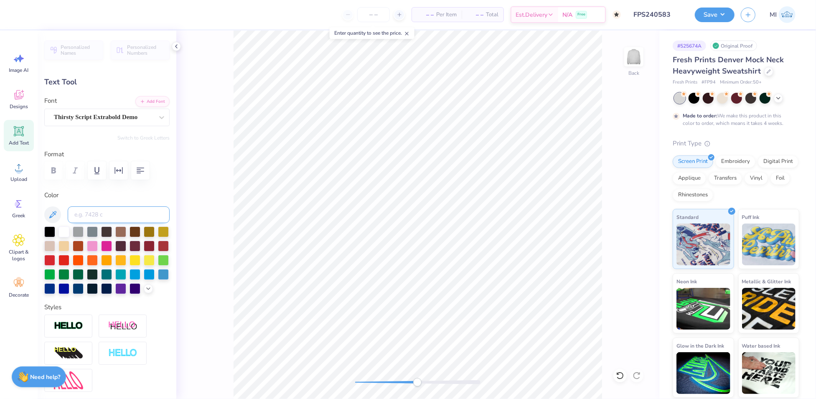
click at [93, 209] on input at bounding box center [119, 214] width 102 height 17
type input "7419"
type input "0.0"
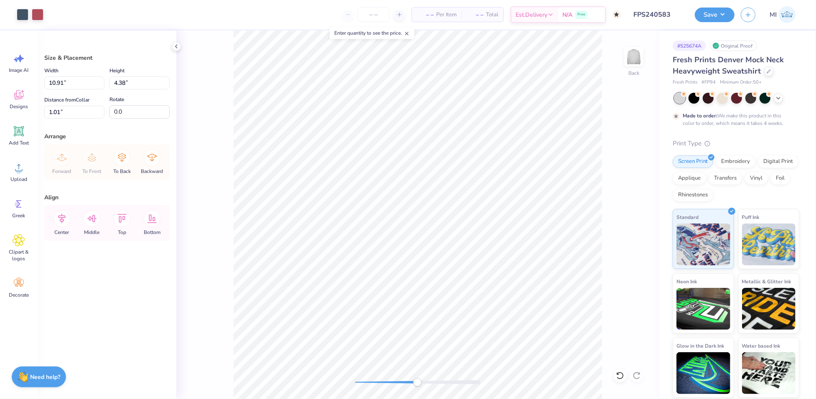
type input "1.71"
type input "1.29"
type input "1.71"
type input "1.29"
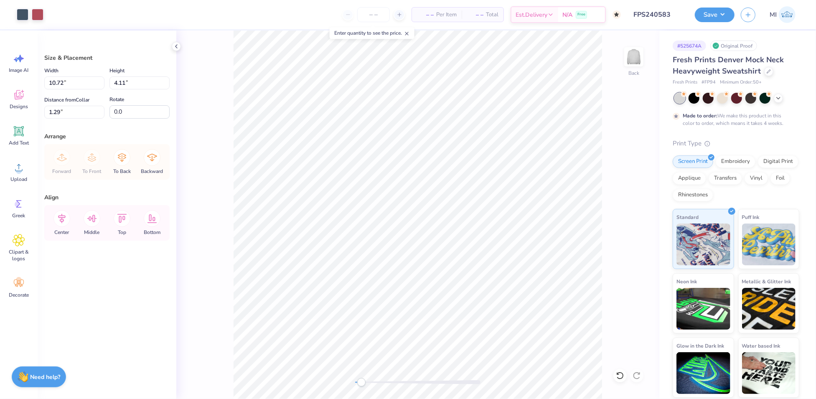
type input "7.95"
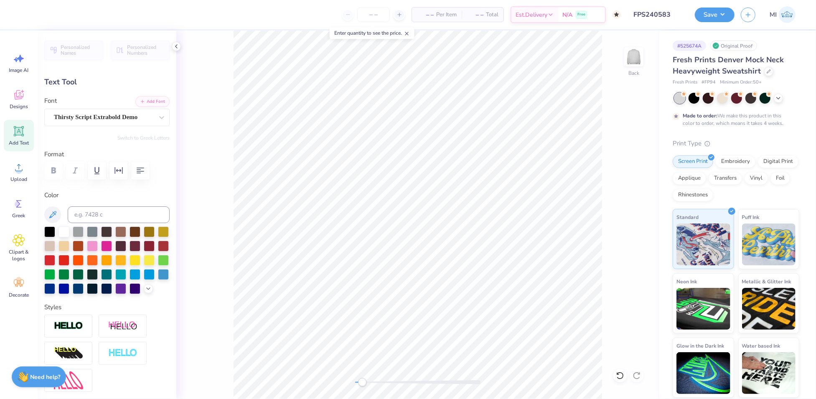
type input "0.0"
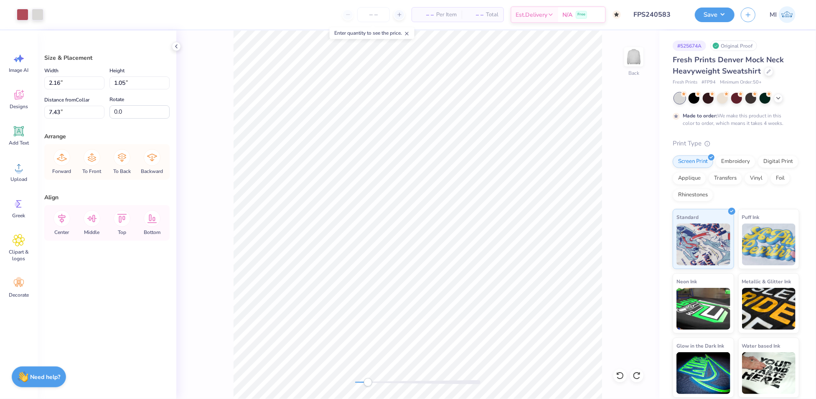
type input "1.22"
type input "2.04"
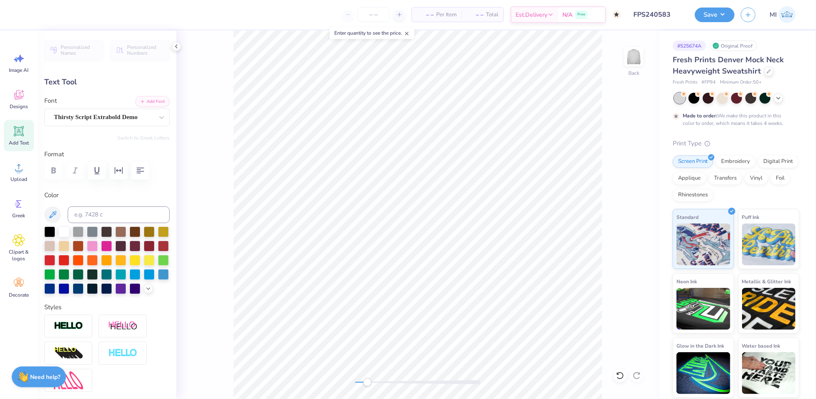
type input "0.0"
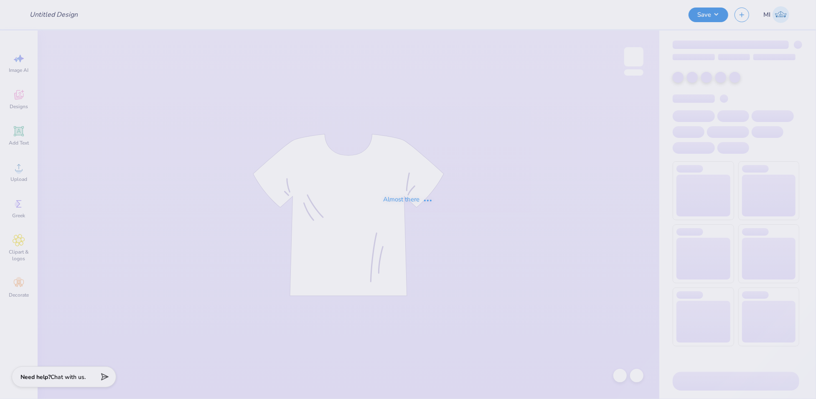
type input "FPS240583"
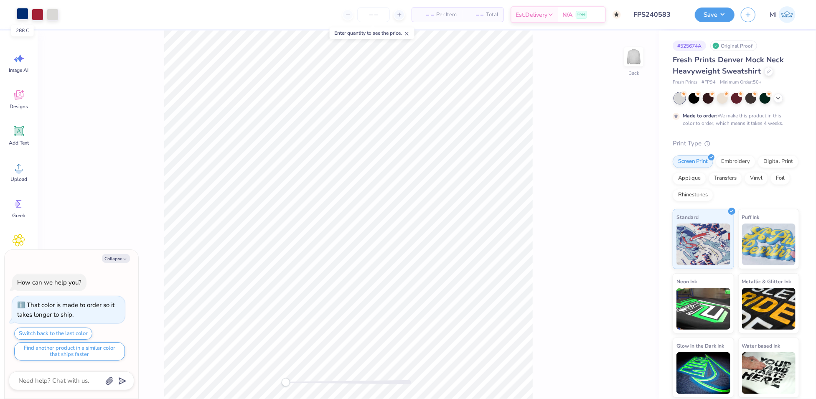
click at [23, 16] on div at bounding box center [23, 14] width 12 height 12
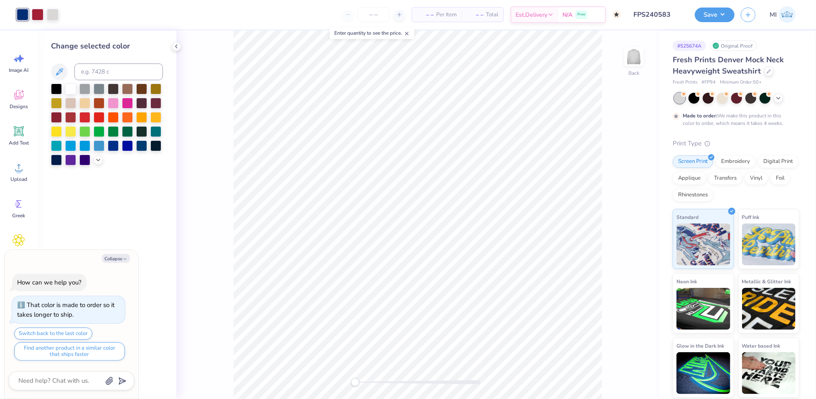
type textarea "x"
click at [118, 72] on input at bounding box center [118, 72] width 89 height 17
type input "7545"
type textarea "x"
click at [37, 10] on div at bounding box center [38, 14] width 12 height 12
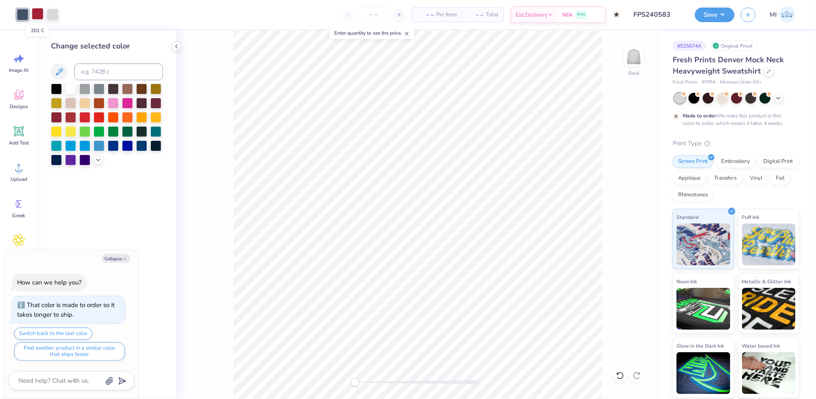
type textarea "x"
click at [94, 71] on input at bounding box center [118, 72] width 89 height 17
type input "7419"
type textarea "x"
click at [126, 259] on polyline "button" at bounding box center [125, 258] width 3 height 1
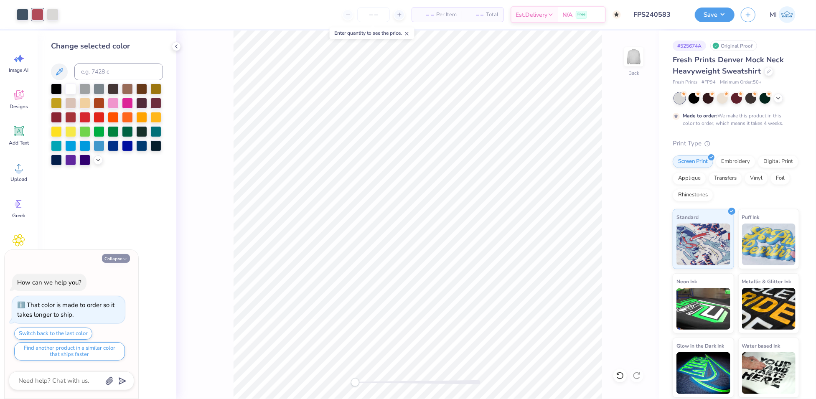
type textarea "x"
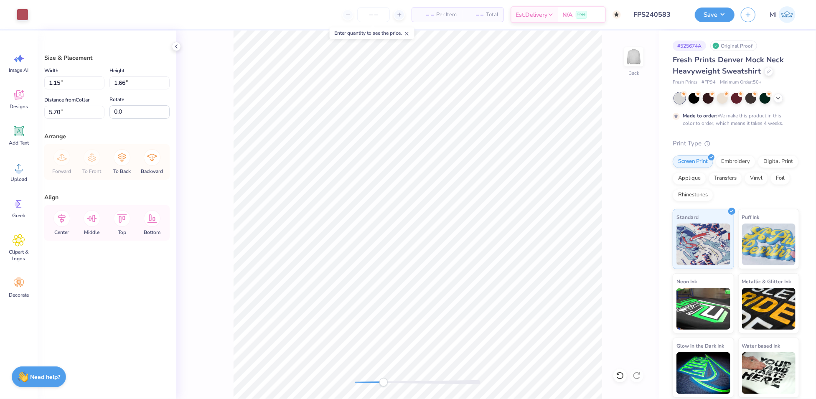
type input "5.62"
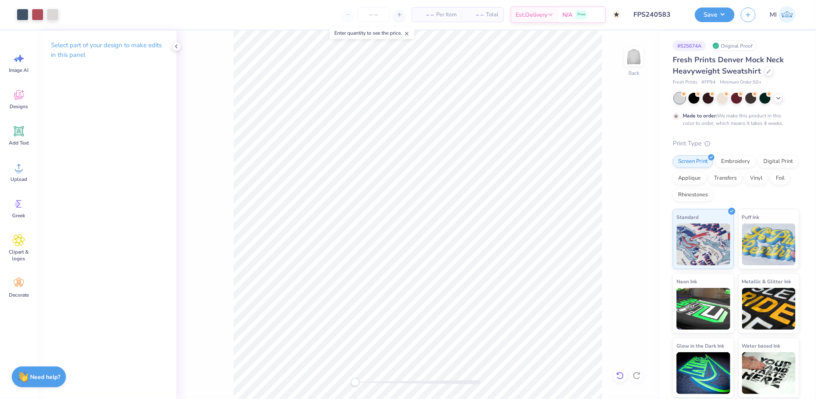
click at [622, 376] on icon at bounding box center [620, 376] width 8 height 8
click at [727, 15] on button "Save" at bounding box center [715, 13] width 40 height 15
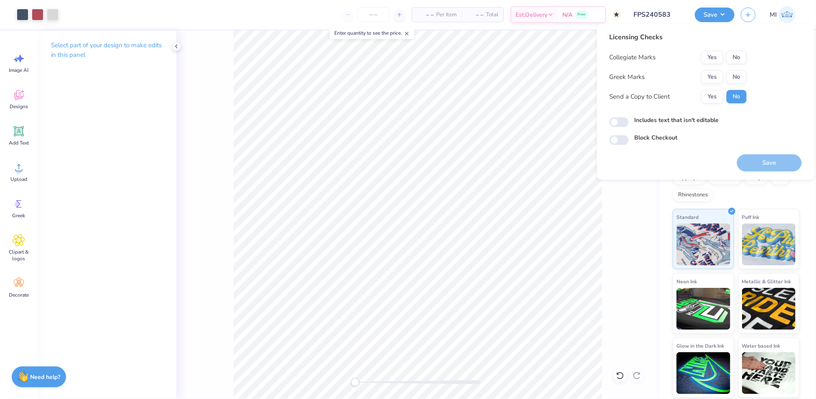
click at [713, 69] on div "Collegiate Marks Yes No Greek Marks Yes No Send a Copy to Client Yes No" at bounding box center [678, 77] width 137 height 53
click at [712, 79] on button "Yes" at bounding box center [713, 76] width 22 height 13
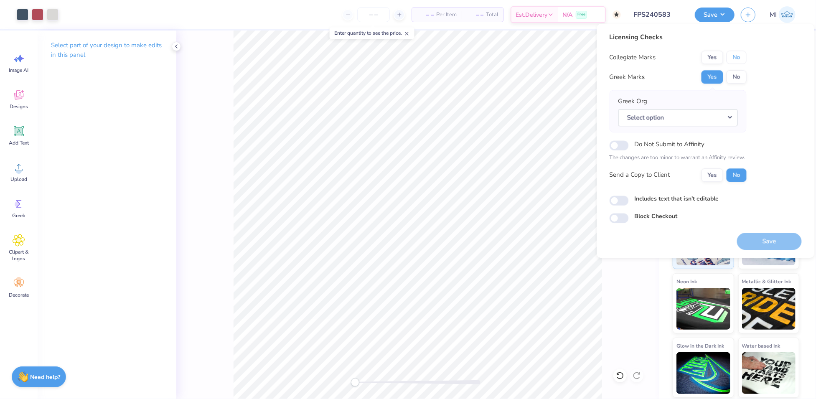
click at [735, 60] on button "No" at bounding box center [737, 57] width 20 height 13
click at [721, 119] on button "Select option" at bounding box center [679, 117] width 120 height 17
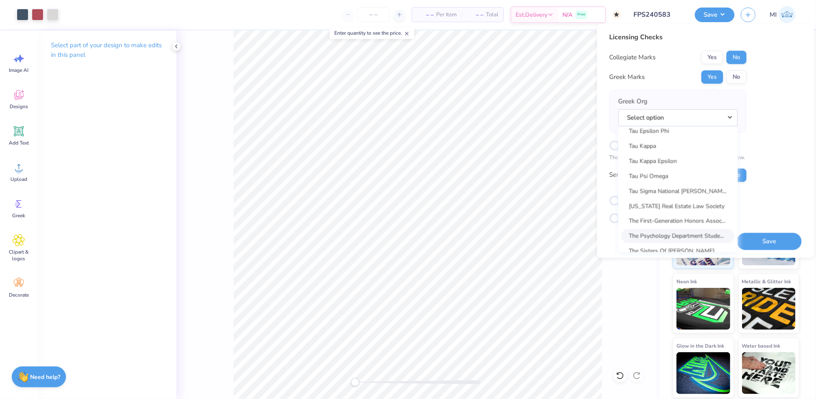
scroll to position [5987, 0]
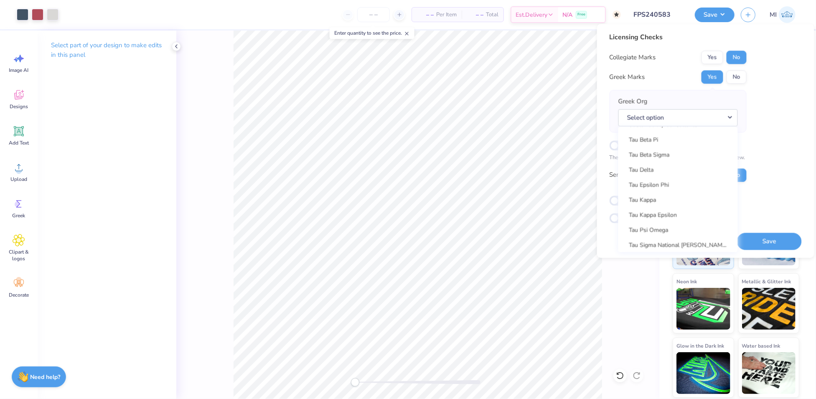
click at [788, 130] on div "Licensing Checks Collegiate Marks Yes No Greek Marks Yes No Greek Org Select op…" at bounding box center [706, 127] width 192 height 191
click at [733, 70] on button "No" at bounding box center [737, 76] width 20 height 13
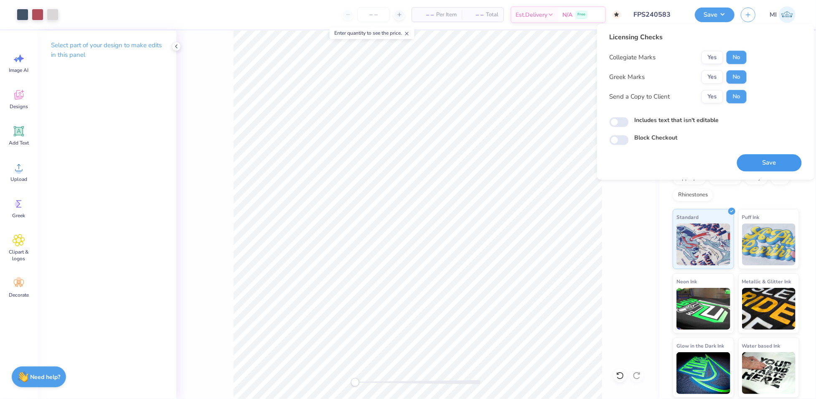
click at [765, 161] on button "Save" at bounding box center [769, 162] width 65 height 17
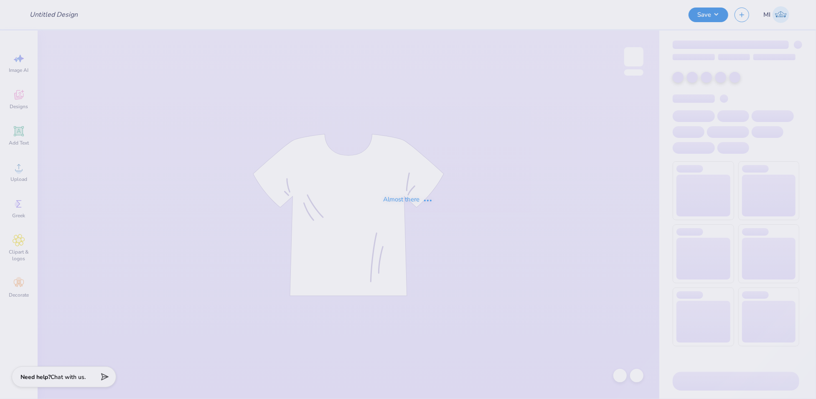
type input "FPS240584"
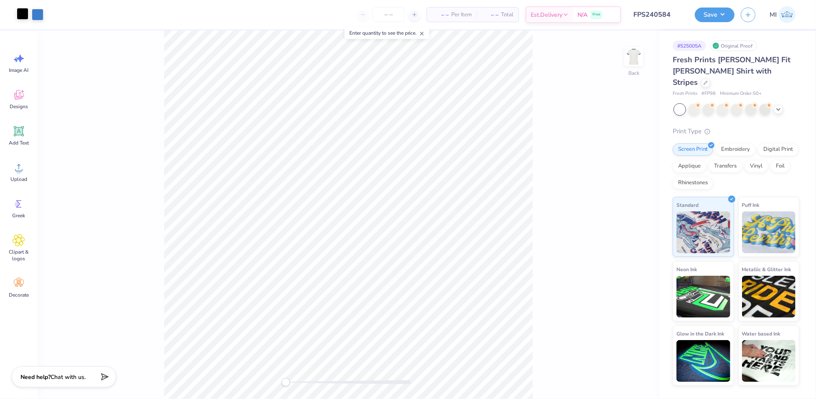
click at [23, 14] on div at bounding box center [23, 14] width 12 height 12
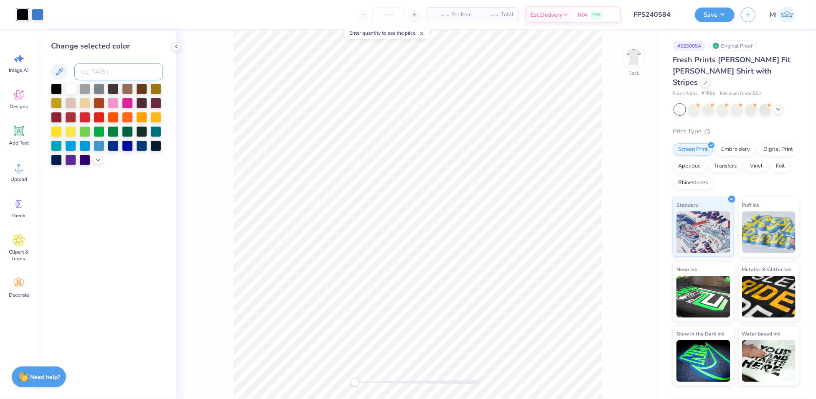
click at [117, 70] on input at bounding box center [118, 72] width 89 height 17
type input "7546"
click at [96, 69] on input at bounding box center [118, 72] width 89 height 17
type input "432"
click at [38, 17] on div at bounding box center [38, 14] width 12 height 12
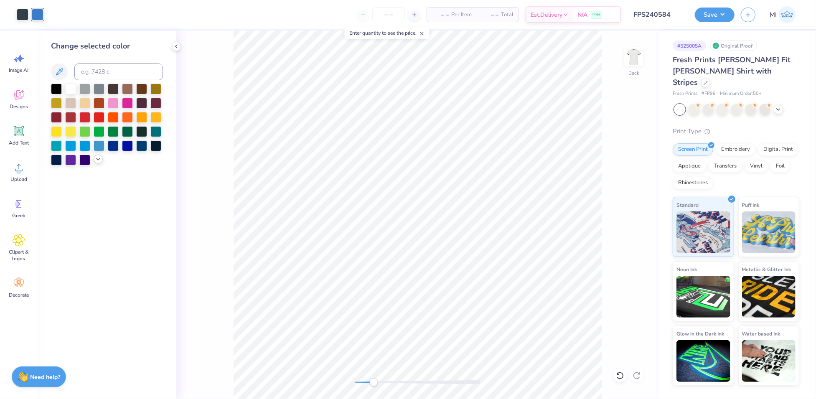
click at [98, 162] on icon at bounding box center [98, 159] width 7 height 7
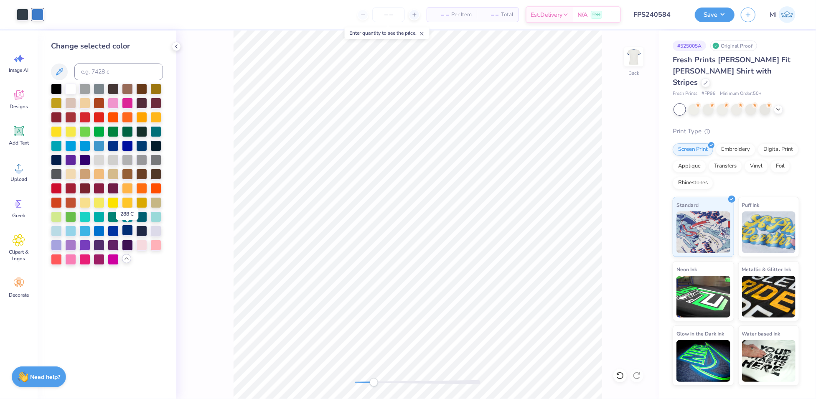
click at [130, 231] on div at bounding box center [127, 230] width 11 height 11
click at [138, 145] on div at bounding box center [141, 145] width 11 height 11
click at [127, 231] on div at bounding box center [127, 230] width 11 height 11
click at [113, 230] on div at bounding box center [113, 230] width 11 height 11
click at [124, 146] on div at bounding box center [127, 145] width 11 height 11
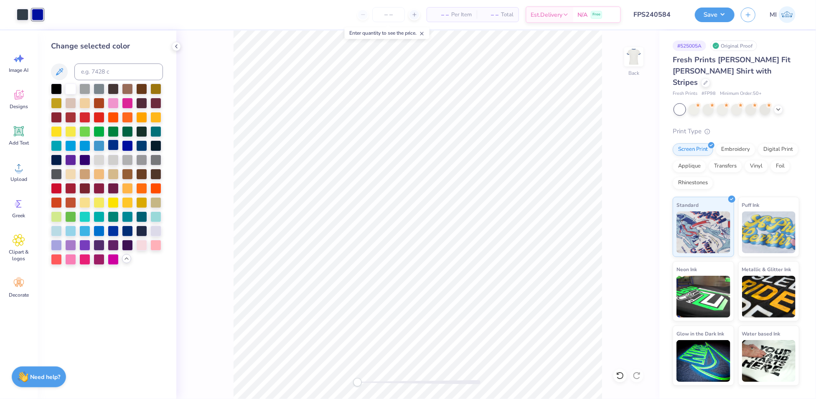
click at [115, 145] on div at bounding box center [113, 145] width 11 height 11
click at [617, 375] on icon at bounding box center [620, 376] width 8 height 8
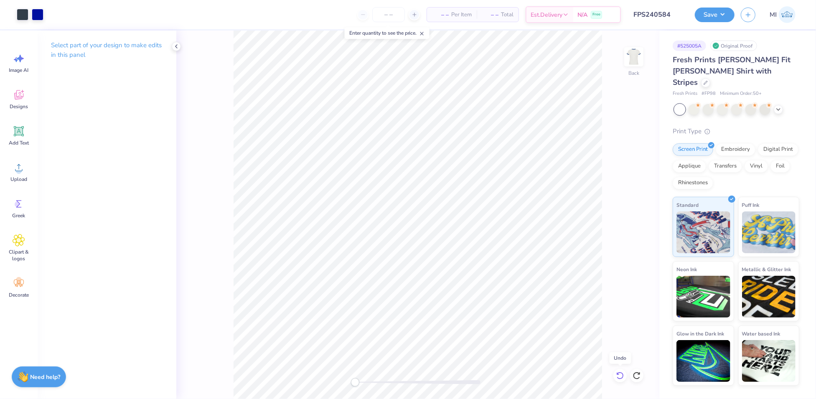
click at [617, 375] on icon at bounding box center [620, 376] width 8 height 8
click at [638, 374] on icon at bounding box center [637, 376] width 8 height 8
click at [23, 18] on div at bounding box center [23, 14] width 12 height 12
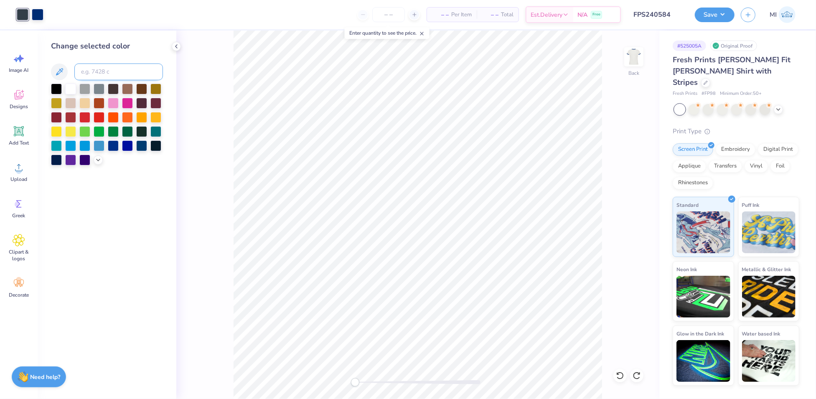
click at [102, 67] on input at bounding box center [118, 72] width 89 height 17
type input "426"
click at [39, 13] on div at bounding box center [38, 14] width 12 height 12
click at [20, 14] on div at bounding box center [23, 14] width 12 height 12
click at [96, 156] on icon at bounding box center [98, 159] width 7 height 7
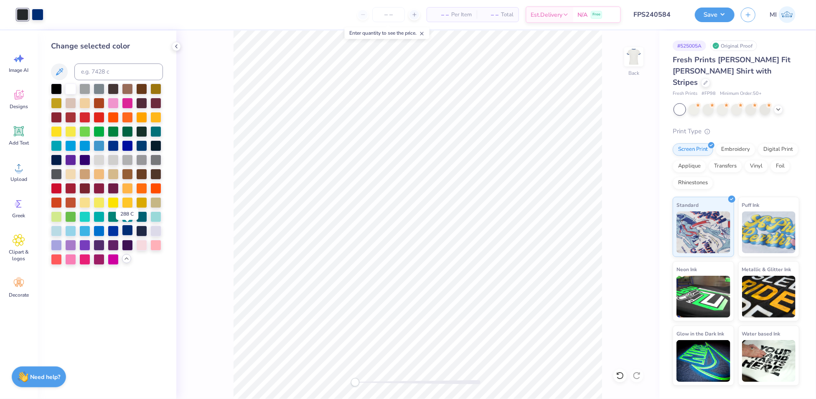
click at [129, 232] on div at bounding box center [127, 230] width 11 height 11
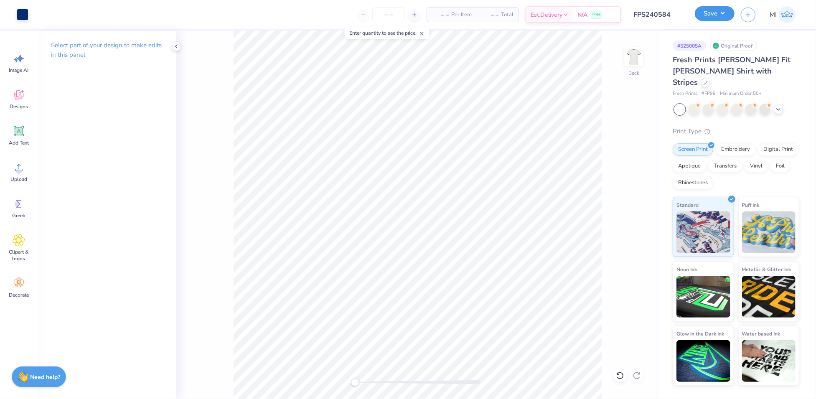
click at [717, 10] on button "Save" at bounding box center [715, 13] width 40 height 15
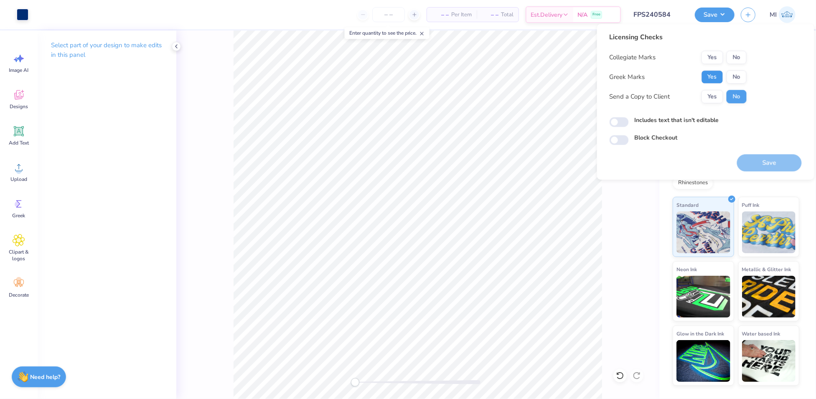
click at [721, 75] on button "Yes" at bounding box center [713, 76] width 22 height 13
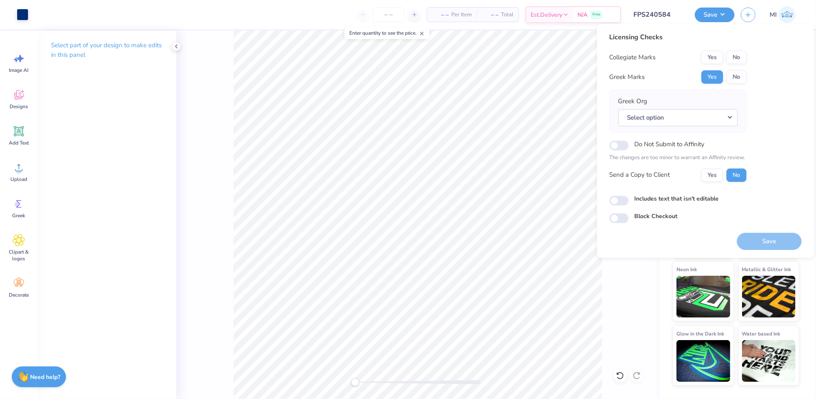
click at [734, 55] on button "No" at bounding box center [737, 57] width 20 height 13
click at [725, 119] on button "Select option" at bounding box center [679, 117] width 120 height 17
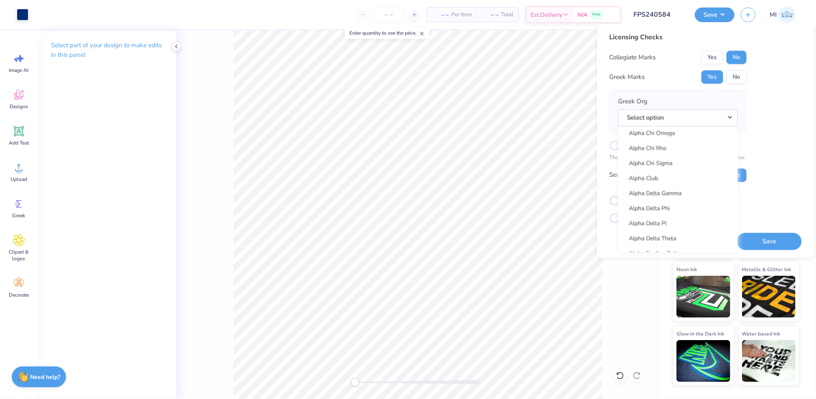
scroll to position [180, 0]
click at [682, 164] on link "Alpha Delta Pi" at bounding box center [678, 168] width 113 height 14
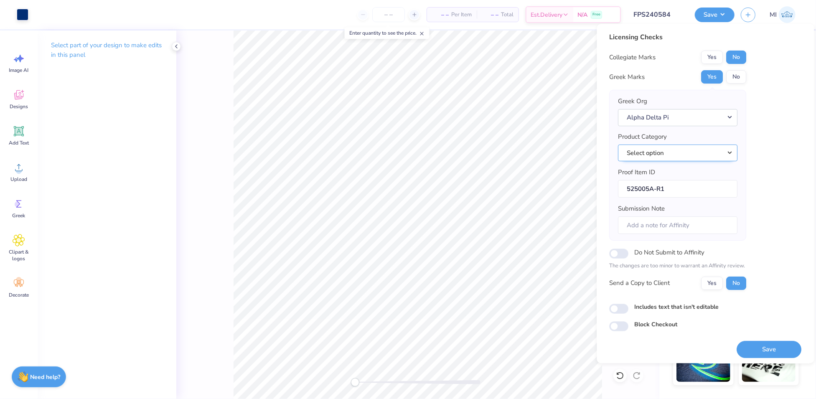
click at [683, 152] on button "Select option" at bounding box center [679, 153] width 120 height 17
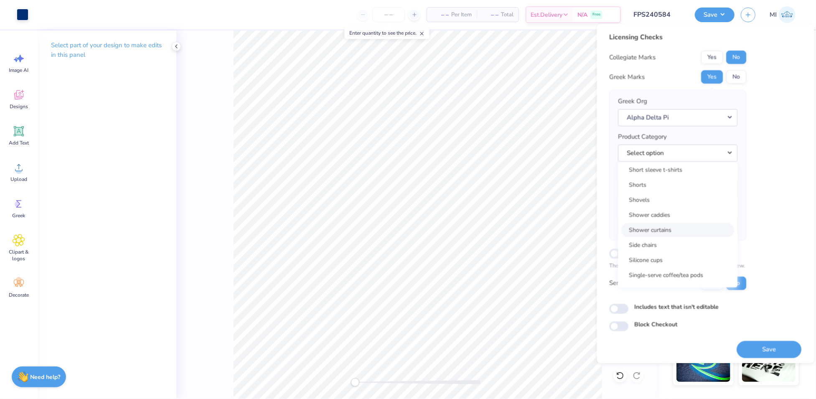
scroll to position [12117, 0]
click at [689, 190] on link "Short sleeve t-shirts" at bounding box center [678, 185] width 113 height 14
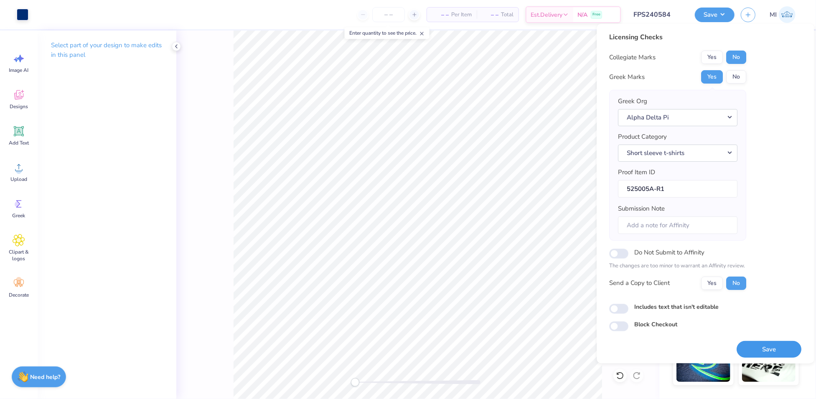
click at [764, 354] on button "Save" at bounding box center [769, 349] width 65 height 17
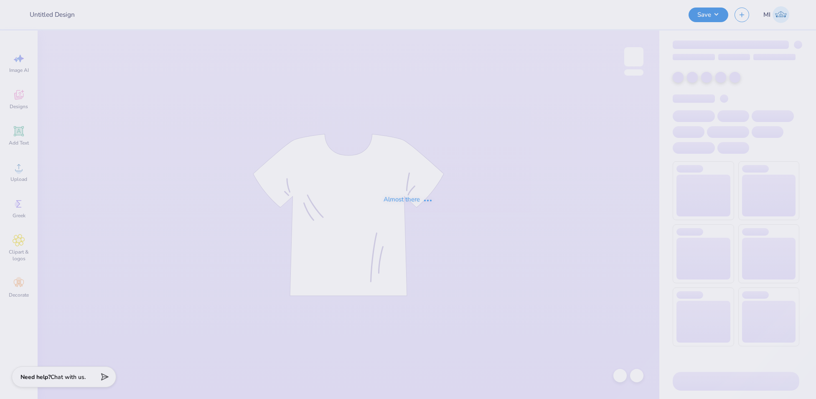
type input "FPS240585"
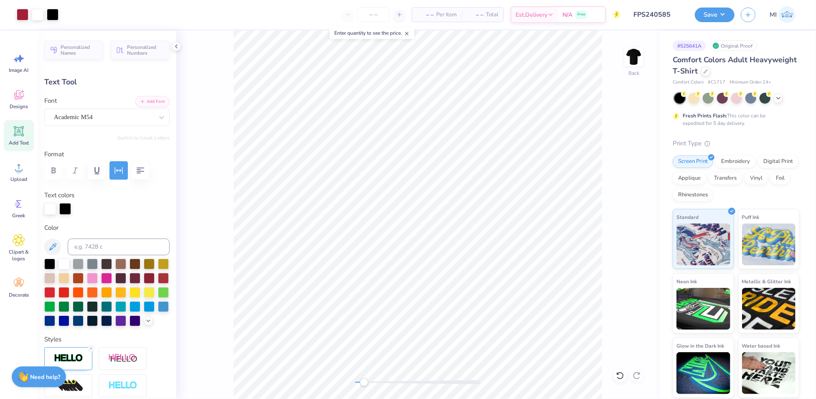
type input "5.27"
type input "2.02"
type input "7.61"
type input "-12.2"
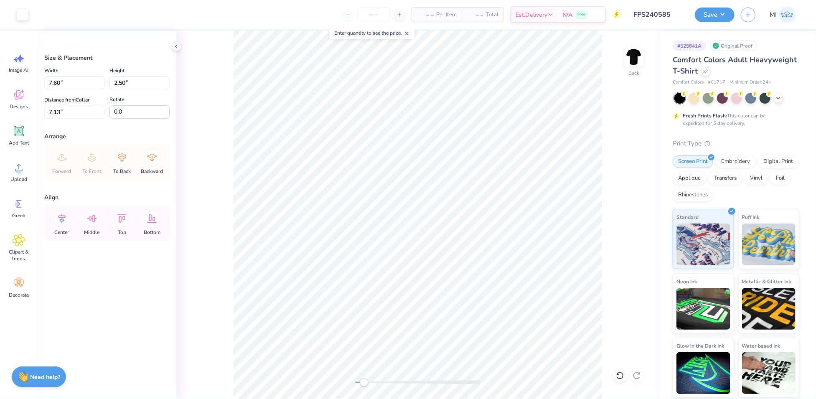
type input "7.17"
type input "1.26"
type input "0.92"
type input "3.16"
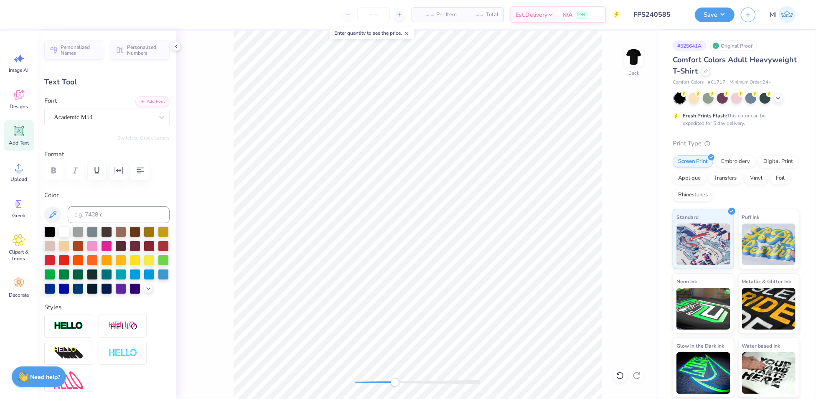
type input "1.26"
type input "3.16"
type textarea "PHILo 2025"
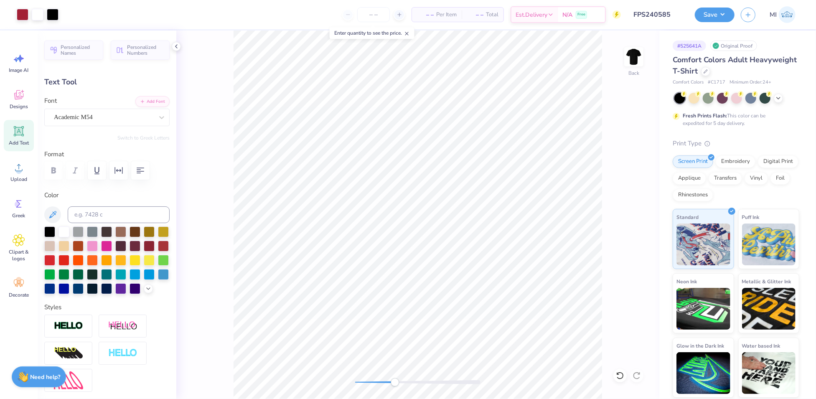
type input "1.02"
type input "3.67"
type input "2.45"
type input "3.37"
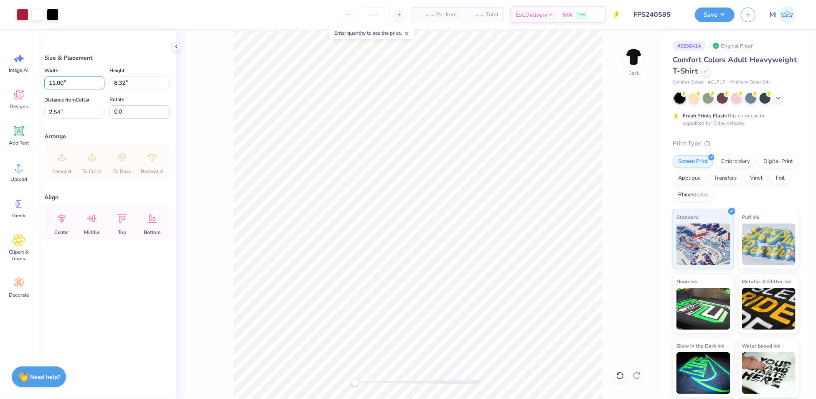
drag, startPoint x: 79, startPoint y: 83, endPoint x: 10, endPoint y: 79, distance: 69.5
click at [10, 79] on div "Art colors – – Per Item – – Total Est. Delivery N/A Free Design Title FPS240585…" at bounding box center [408, 199] width 816 height 399
type input "10.50"
type input "7.94"
drag, startPoint x: 76, startPoint y: 112, endPoint x: 5, endPoint y: 105, distance: 71.4
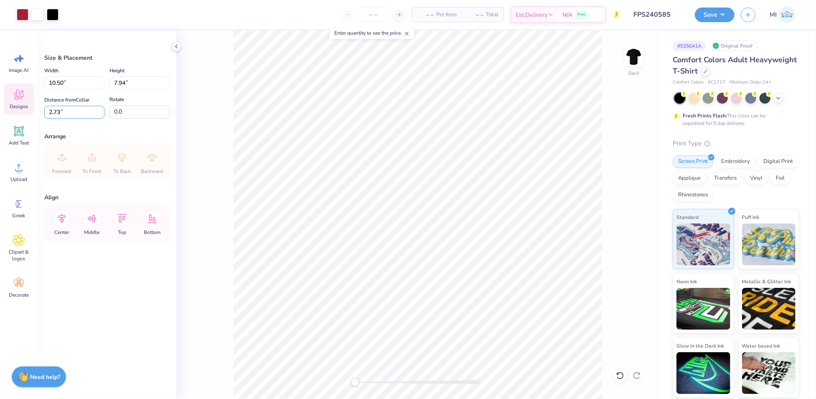
click at [4, 105] on div "Art colors – – Per Item – – Total Est. Delivery N/A Free Design Title FPS240585…" at bounding box center [408, 199] width 816 height 399
type input "3.00"
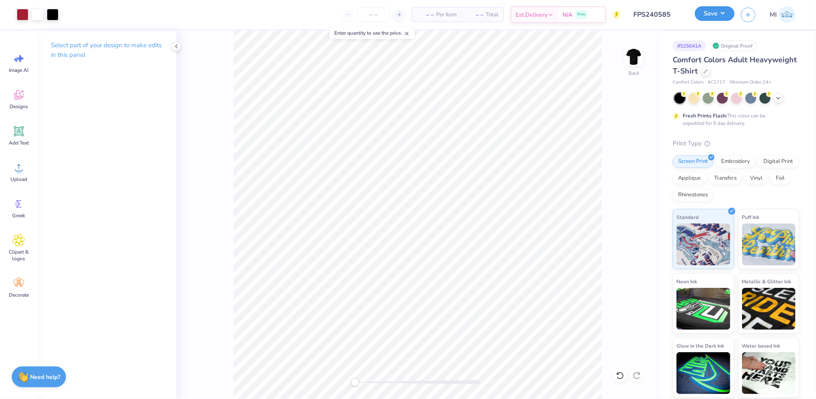
click at [719, 16] on button "Save" at bounding box center [715, 13] width 40 height 15
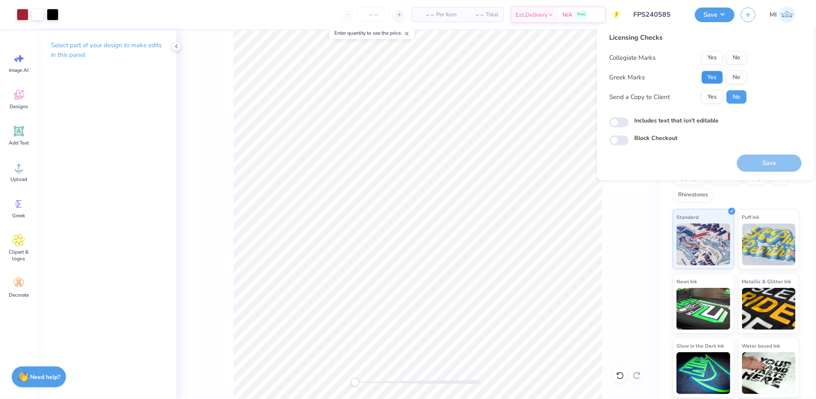
click at [712, 76] on button "Yes" at bounding box center [713, 77] width 22 height 13
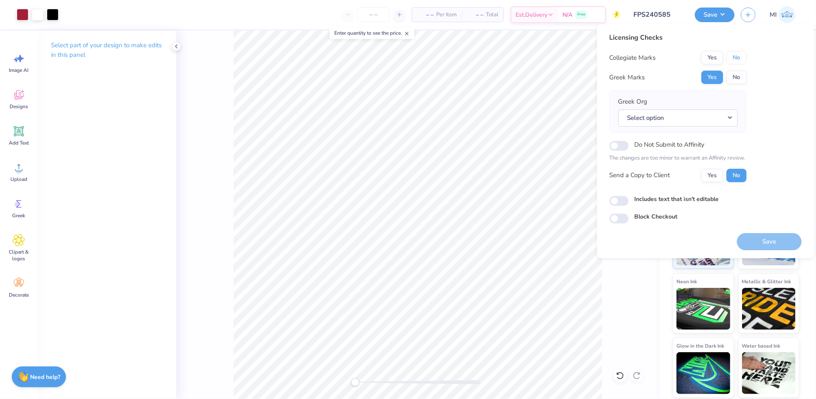
click at [741, 58] on button "No" at bounding box center [737, 57] width 20 height 13
click at [717, 118] on button "Select option" at bounding box center [679, 118] width 120 height 17
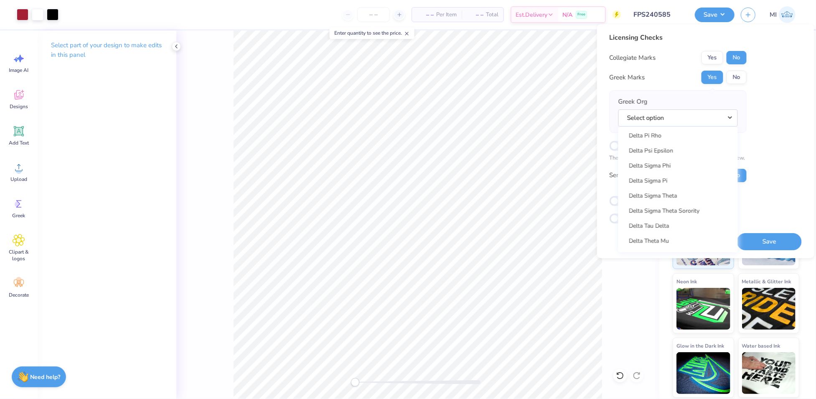
scroll to position [2111, 0]
click at [676, 178] on link "Delta Sigma Phi" at bounding box center [678, 178] width 113 height 14
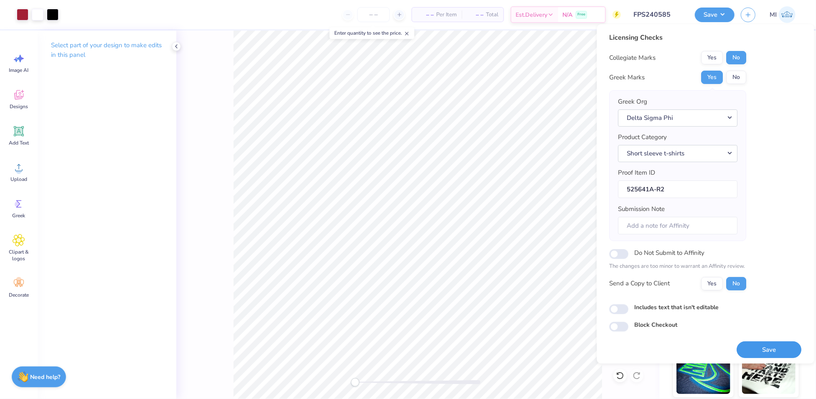
click at [761, 344] on button "Save" at bounding box center [769, 350] width 65 height 17
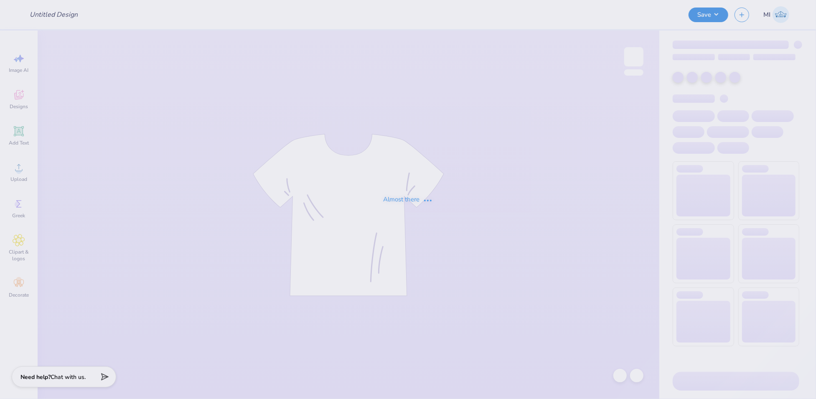
type input "FPS240586"
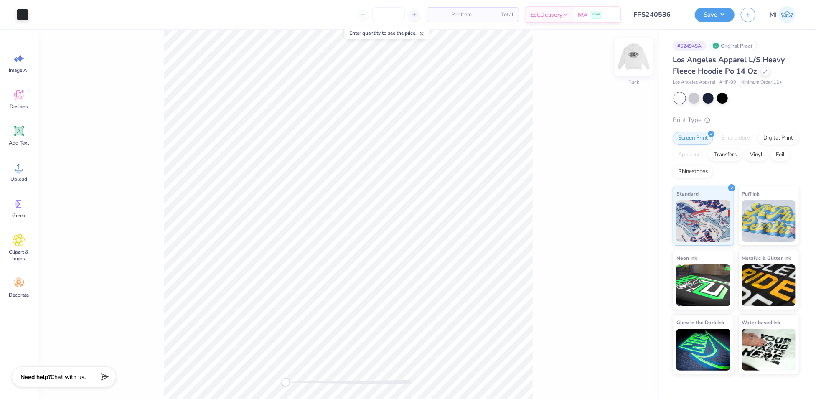
click at [635, 55] on img at bounding box center [633, 56] width 33 height 33
click at [642, 60] on img at bounding box center [633, 56] width 33 height 33
click at [634, 52] on img at bounding box center [633, 56] width 33 height 33
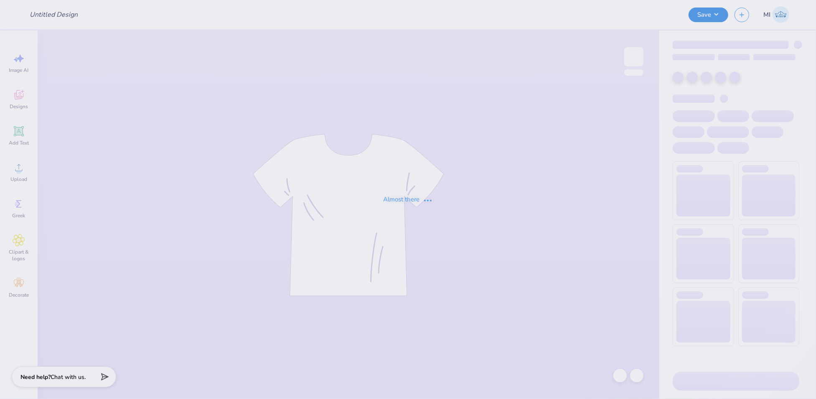
type input "FPS240587"
type input "FPS240588"
type input "FPS240589"
type input "FPS240590"
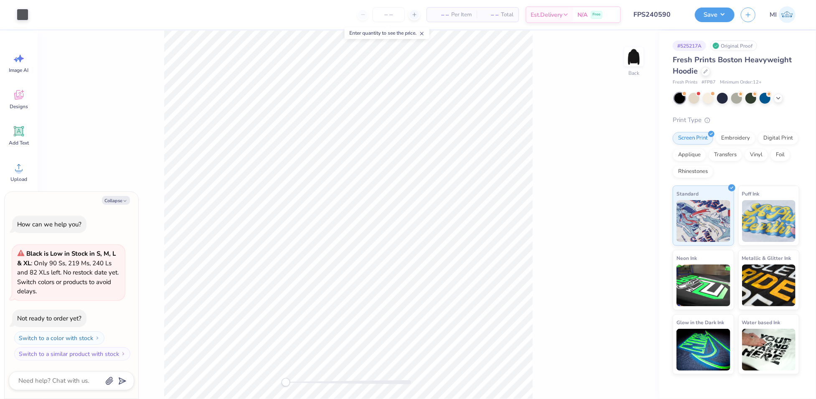
type textarea "x"
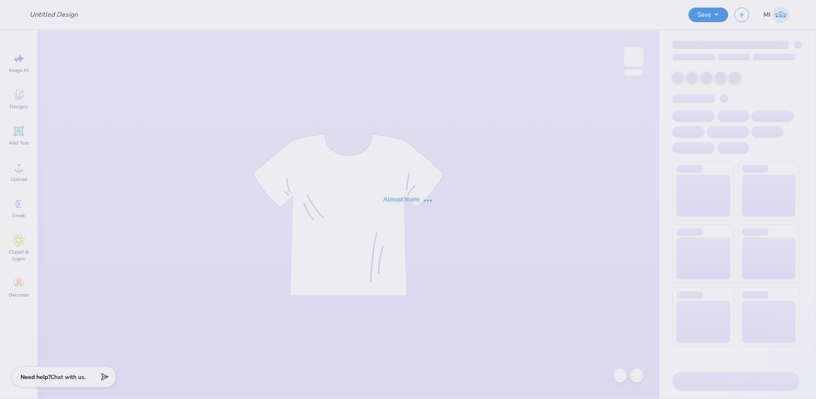
type input "FPS240591"
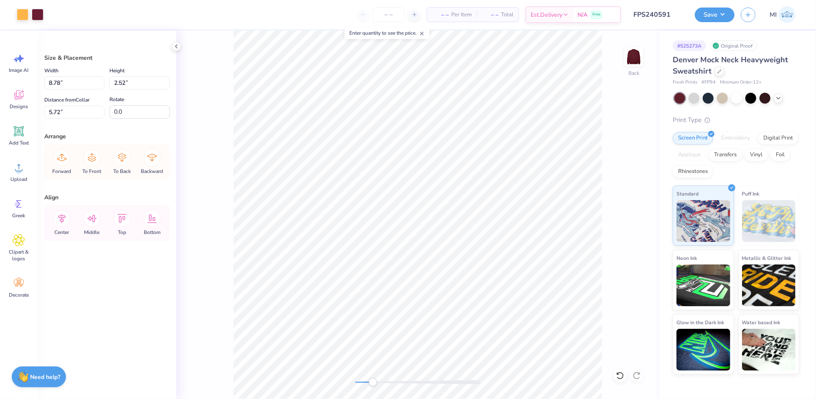
type input "8.78"
type input "2.52"
type input "5.61"
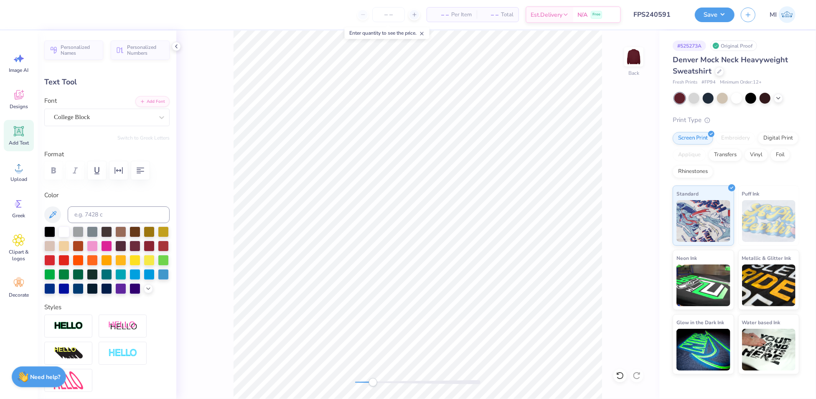
type input "4.10"
type input "1.67"
type input "8.48"
type input "5.73"
type input "0.44"
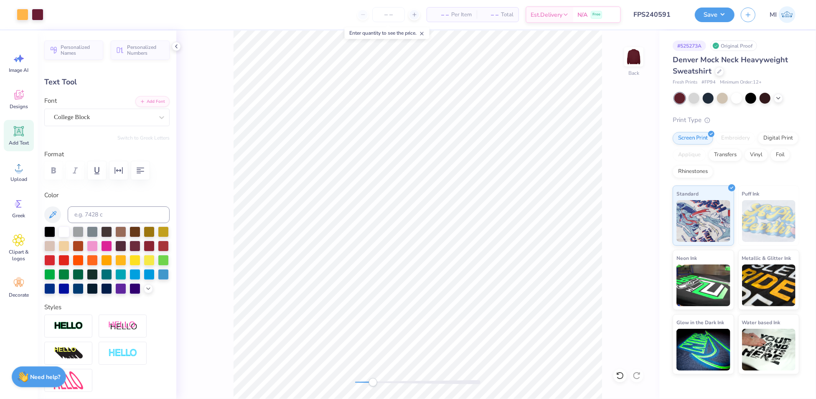
type input "12.05"
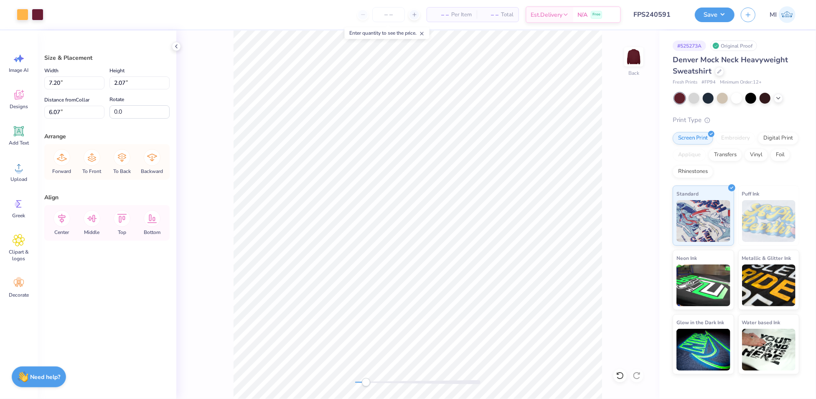
type input "7.20"
type input "2.07"
type input "5.67"
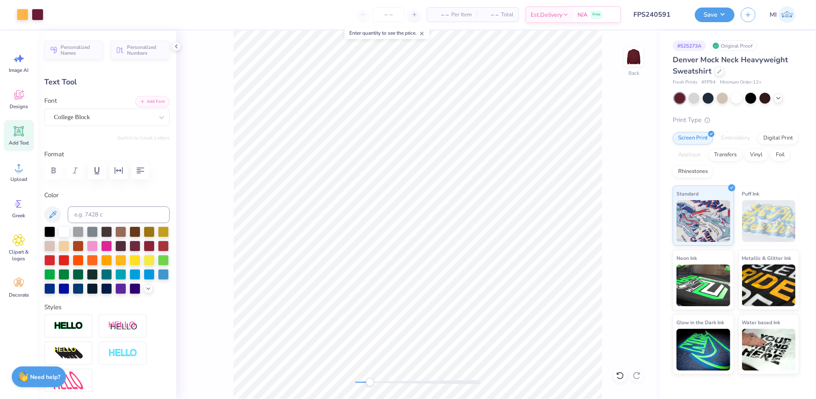
type input "4.10"
type input "1.67"
type input "8.48"
type input "5.73"
type input "0.44"
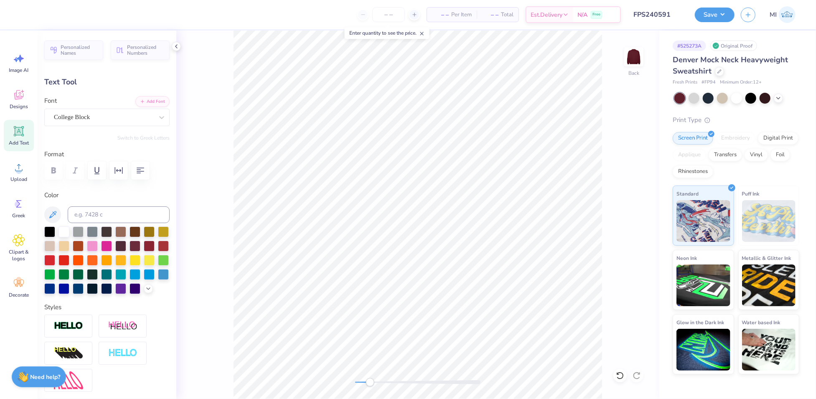
type input "12.05"
type input "4.10"
type input "1.67"
type input "8.48"
type input "5.73"
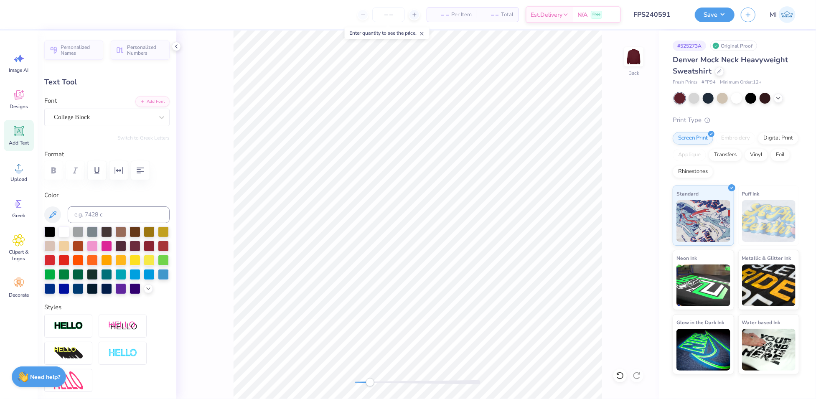
type input "0.44"
type input "8.04"
type input "7.39"
type input "0.57"
type input "9.07"
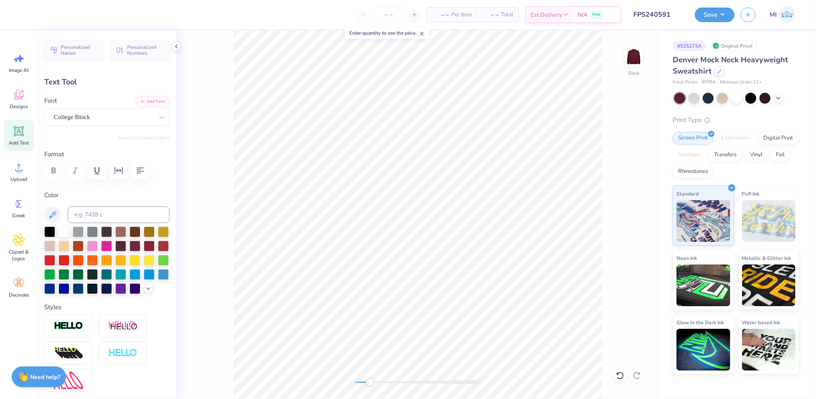
type input "0.69"
type input "8.09"
click at [112, 167] on button "button" at bounding box center [119, 170] width 18 height 18
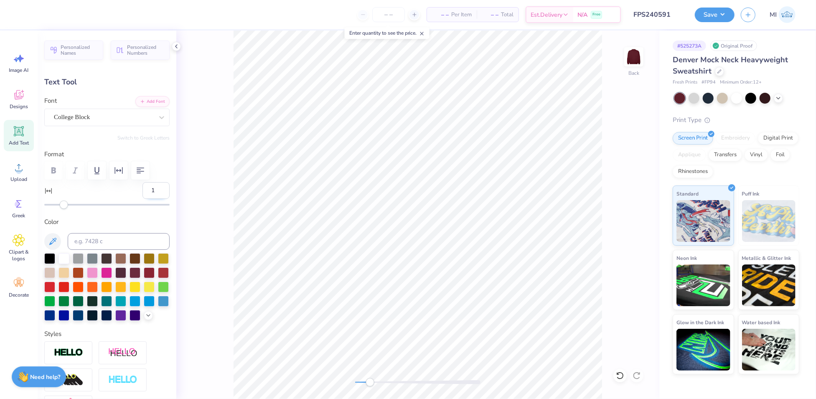
click at [156, 189] on input "1" at bounding box center [156, 190] width 27 height 17
click at [156, 189] on input "2" at bounding box center [156, 190] width 27 height 17
click at [156, 189] on input "3" at bounding box center [156, 190] width 27 height 17
click at [156, 189] on input "4" at bounding box center [156, 190] width 27 height 17
click at [156, 189] on input "5" at bounding box center [156, 190] width 27 height 17
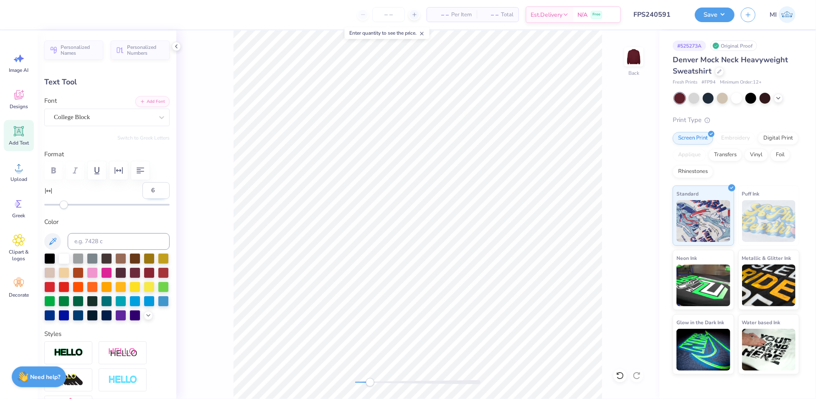
click at [156, 189] on input "6" at bounding box center [156, 190] width 27 height 17
click at [156, 189] on input "7" at bounding box center [156, 190] width 27 height 17
click at [156, 189] on input "8" at bounding box center [156, 190] width 27 height 17
click at [156, 189] on input "9" at bounding box center [156, 190] width 27 height 17
type input "10"
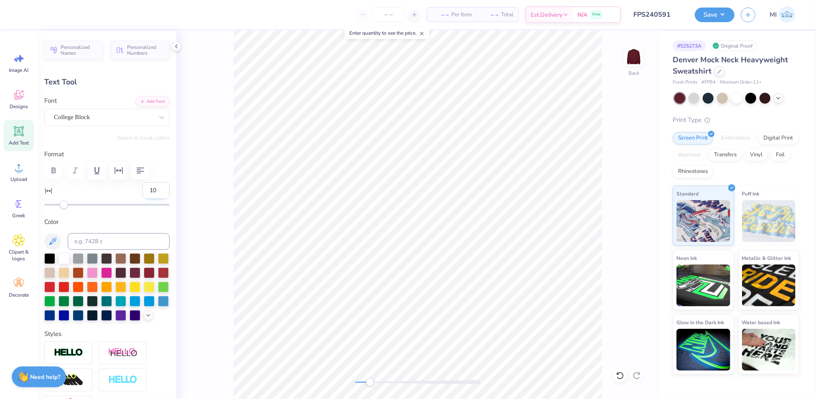
click at [156, 189] on input "10" at bounding box center [156, 190] width 27 height 17
type input "10.78"
type input "8.04"
type input "9.11"
type input "0.59"
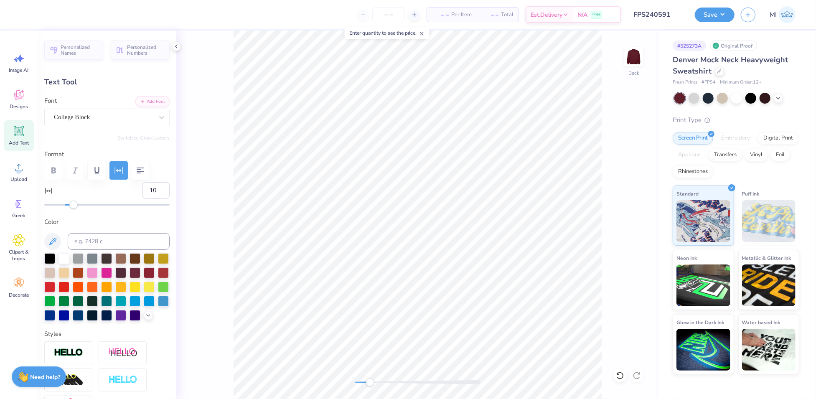
type input "8.15"
type input "4.10"
type input "1.67"
type input "10.27"
type input "0"
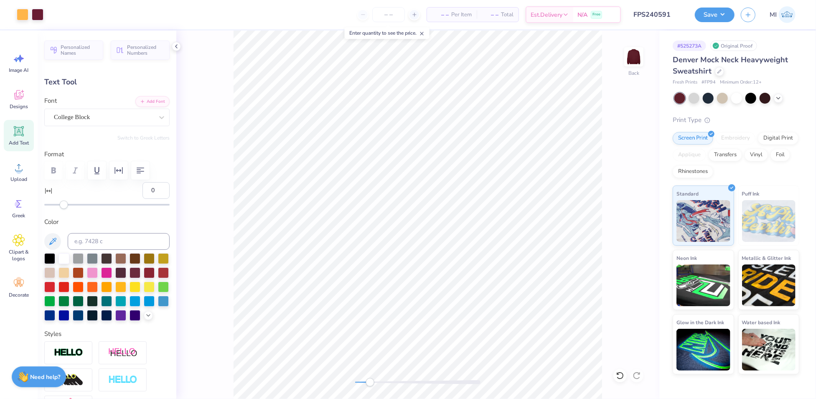
type input "9.11"
type input "0.59"
type input "8.10"
type input "10"
click at [469, 247] on li "Duplicate" at bounding box center [467, 244] width 66 height 16
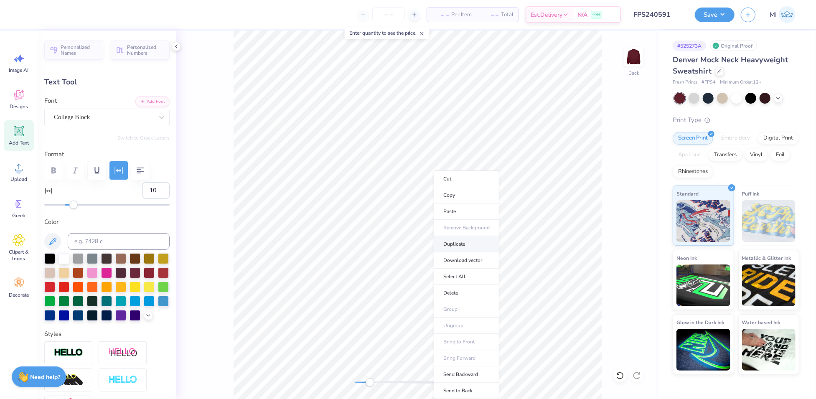
type input "9.10"
type textarea "2025"
type input "1.53"
type input "0.54"
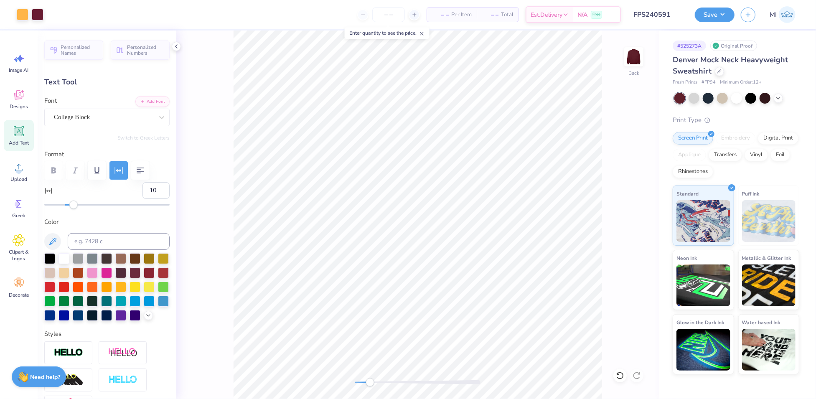
type input "8.90"
type input "20"
drag, startPoint x: 72, startPoint y: 205, endPoint x: 84, endPoint y: 206, distance: 11.8
click at [84, 206] on div "Accessibility label" at bounding box center [83, 205] width 8 height 8
type input "40"
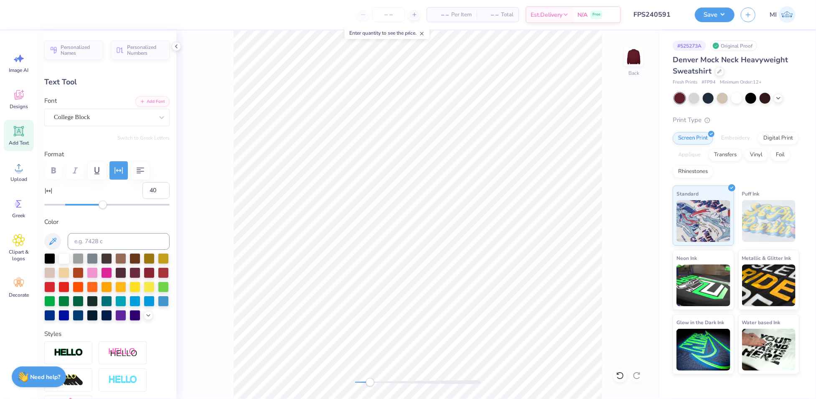
drag, startPoint x: 83, startPoint y: 206, endPoint x: 102, endPoint y: 207, distance: 19.3
click at [102, 207] on div "Accessibility label" at bounding box center [103, 205] width 8 height 8
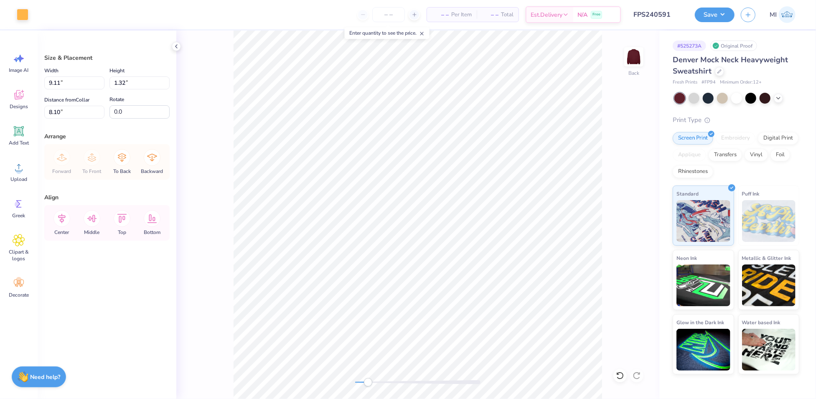
type input "8.14"
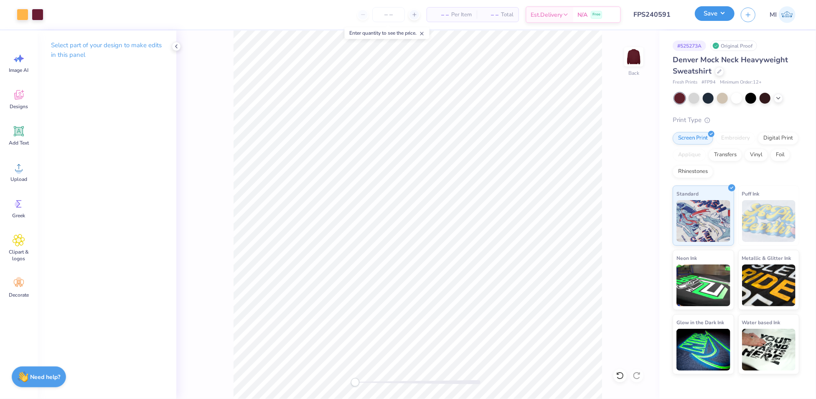
click at [727, 18] on button "Save" at bounding box center [715, 13] width 40 height 15
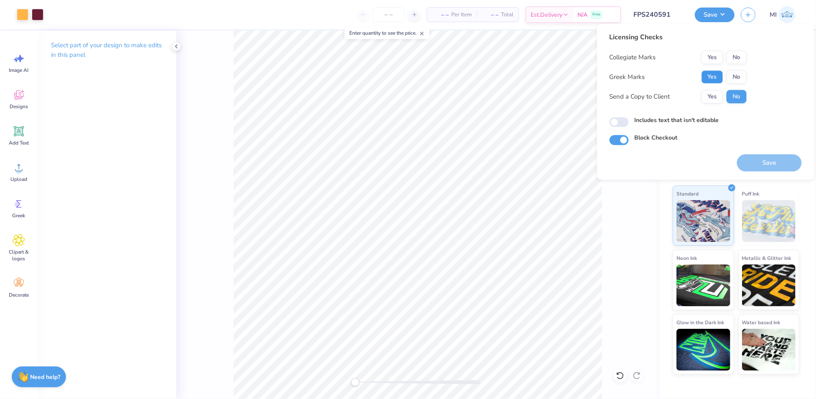
click at [710, 76] on button "Yes" at bounding box center [713, 76] width 22 height 13
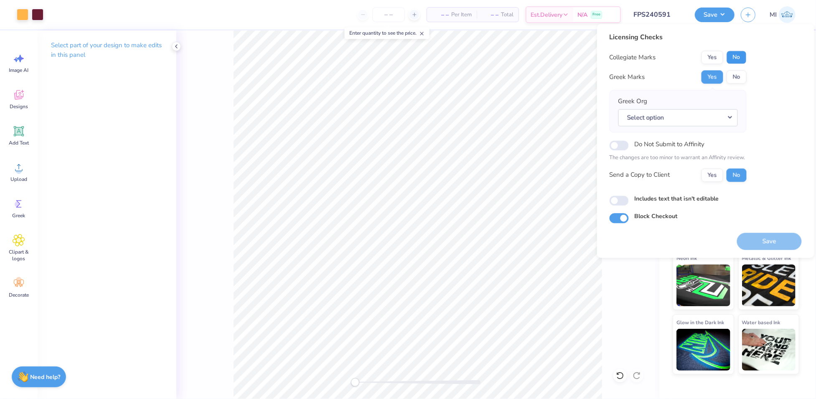
click at [740, 58] on button "No" at bounding box center [737, 57] width 20 height 13
click at [690, 120] on button "Select option" at bounding box center [679, 117] width 120 height 17
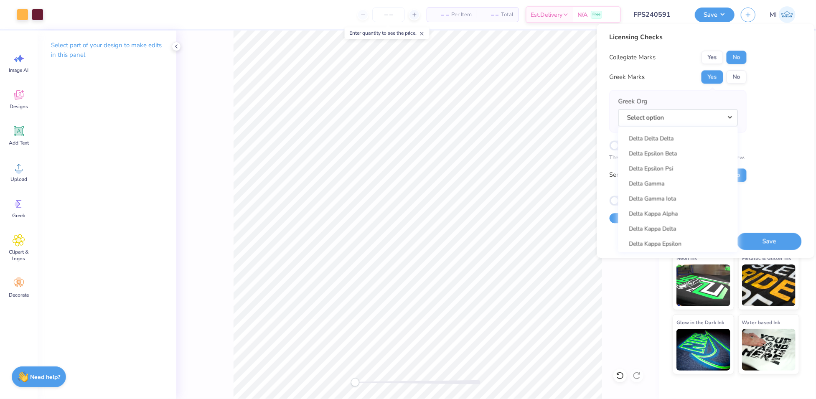
scroll to position [1890, 0]
click at [674, 245] on link "Delta Kappa Epsilon" at bounding box center [678, 249] width 113 height 14
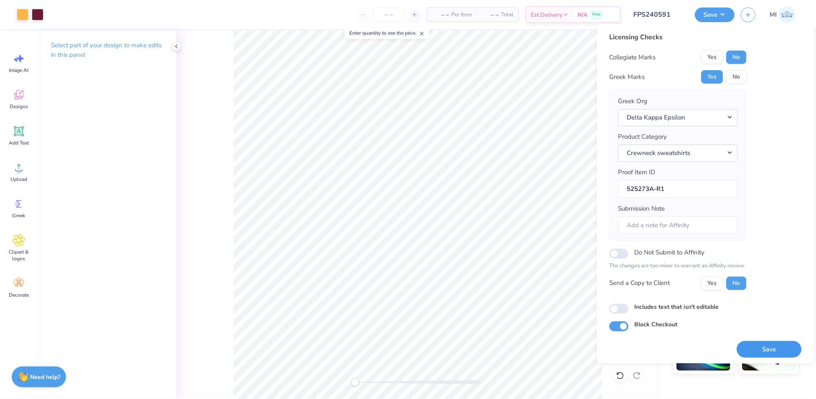
click at [773, 344] on button "Save" at bounding box center [769, 349] width 65 height 17
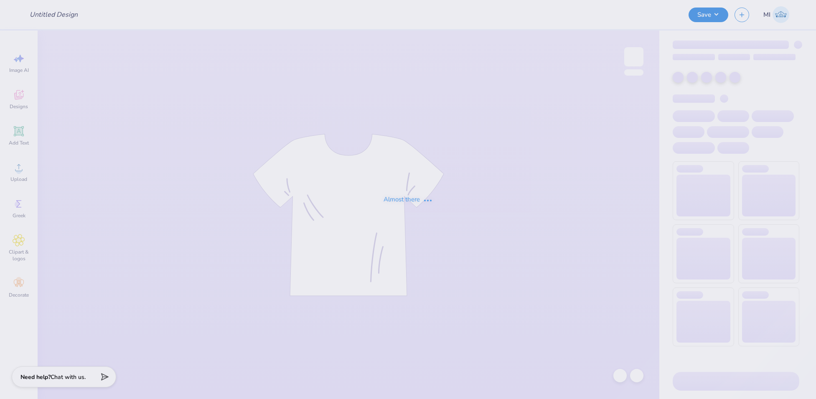
type input "FPS240592"
